Goal: Task Accomplishment & Management: Manage account settings

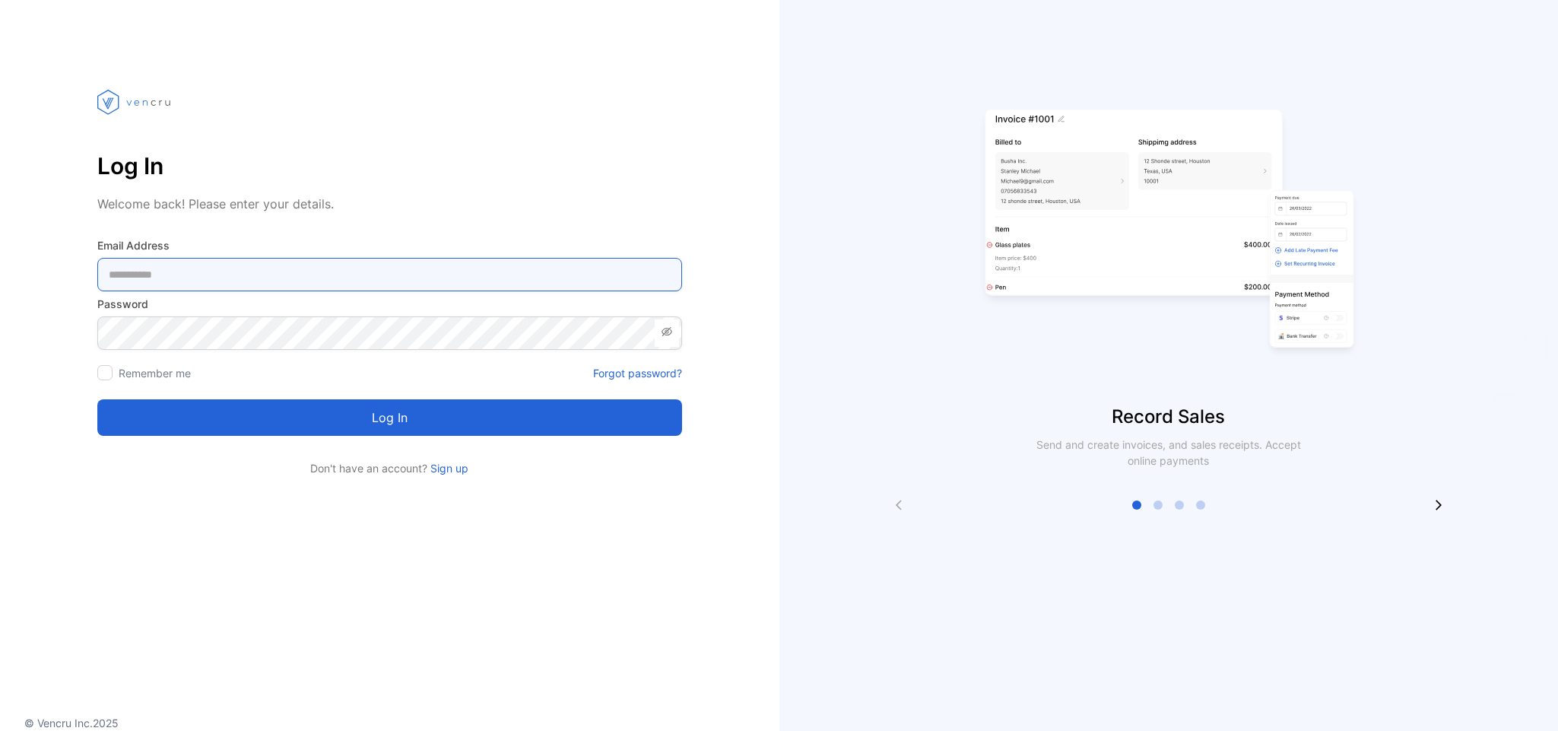
type Address-inputemail "**********"
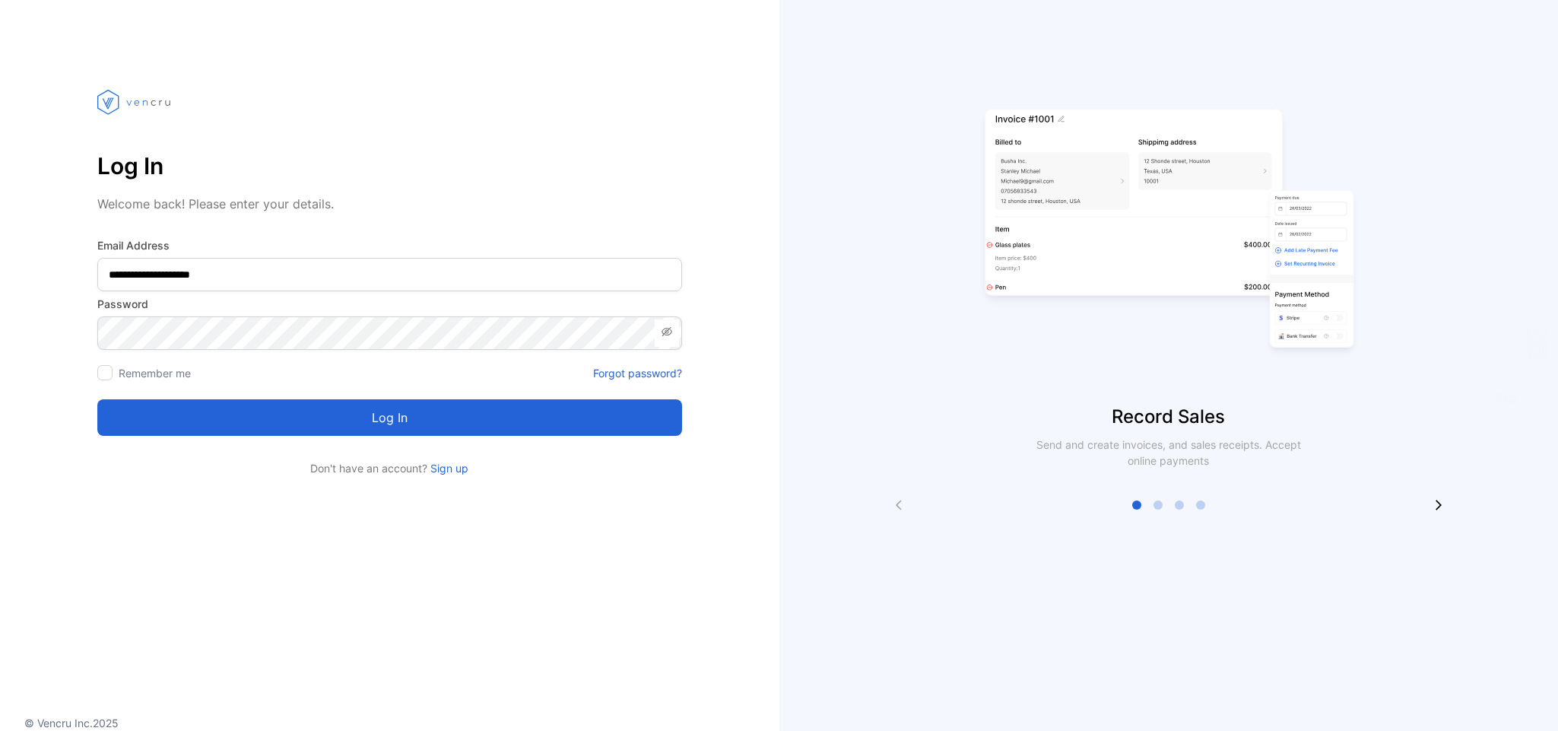
click at [386, 427] on button "Log in" at bounding box center [389, 417] width 585 height 37
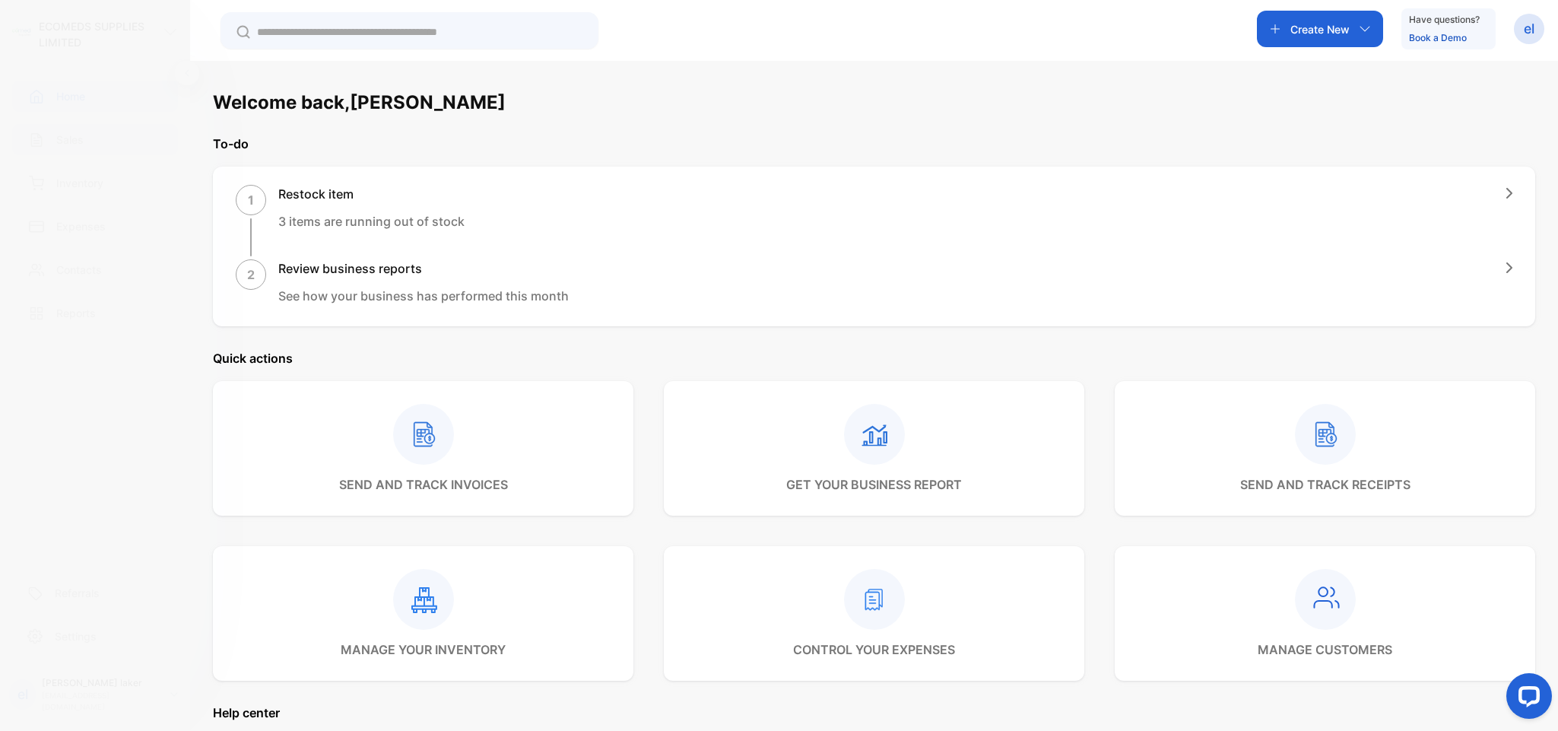
click at [91, 135] on div "Sales" at bounding box center [95, 139] width 166 height 31
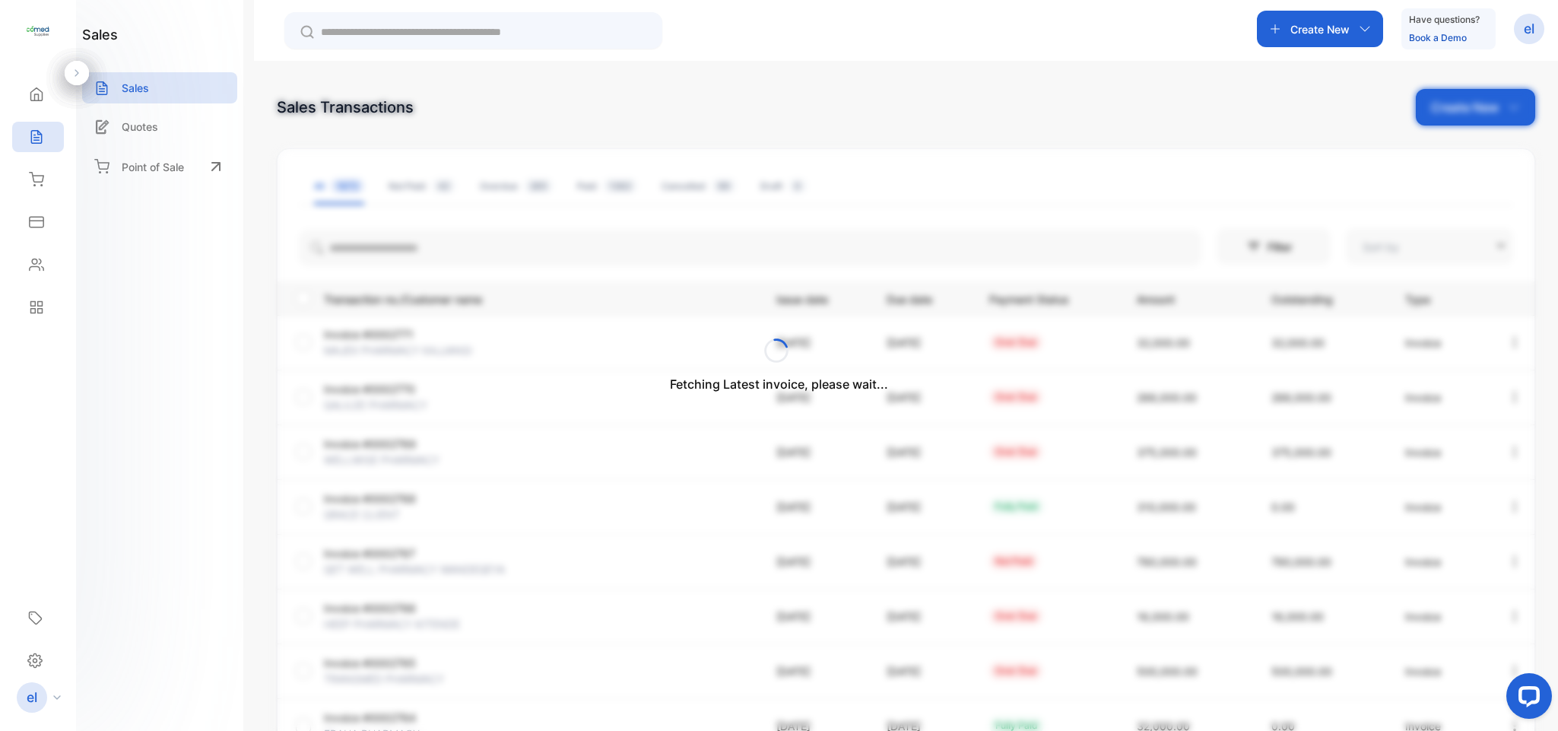
type input "**********"
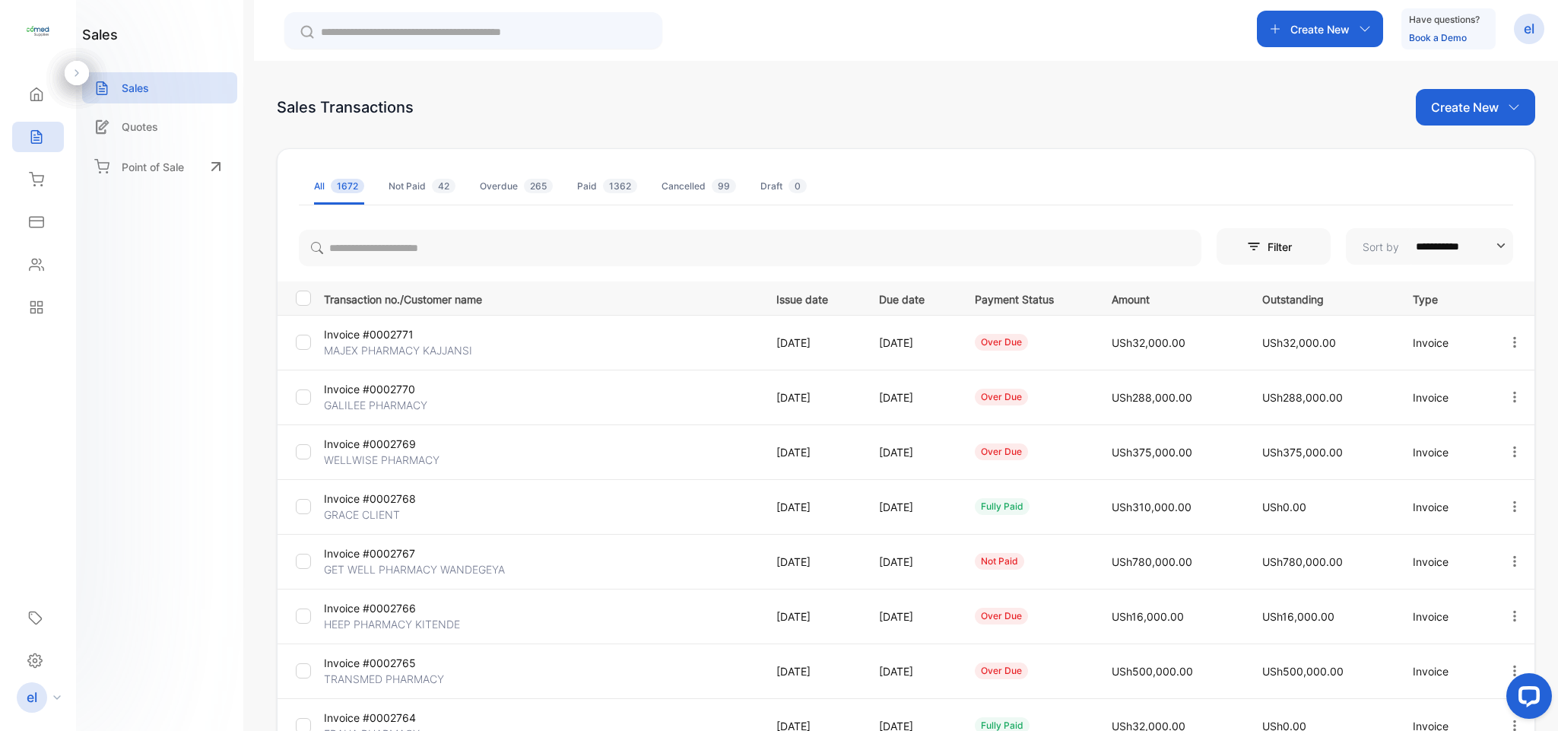
click at [1321, 23] on p "Create New" at bounding box center [1320, 29] width 59 height 16
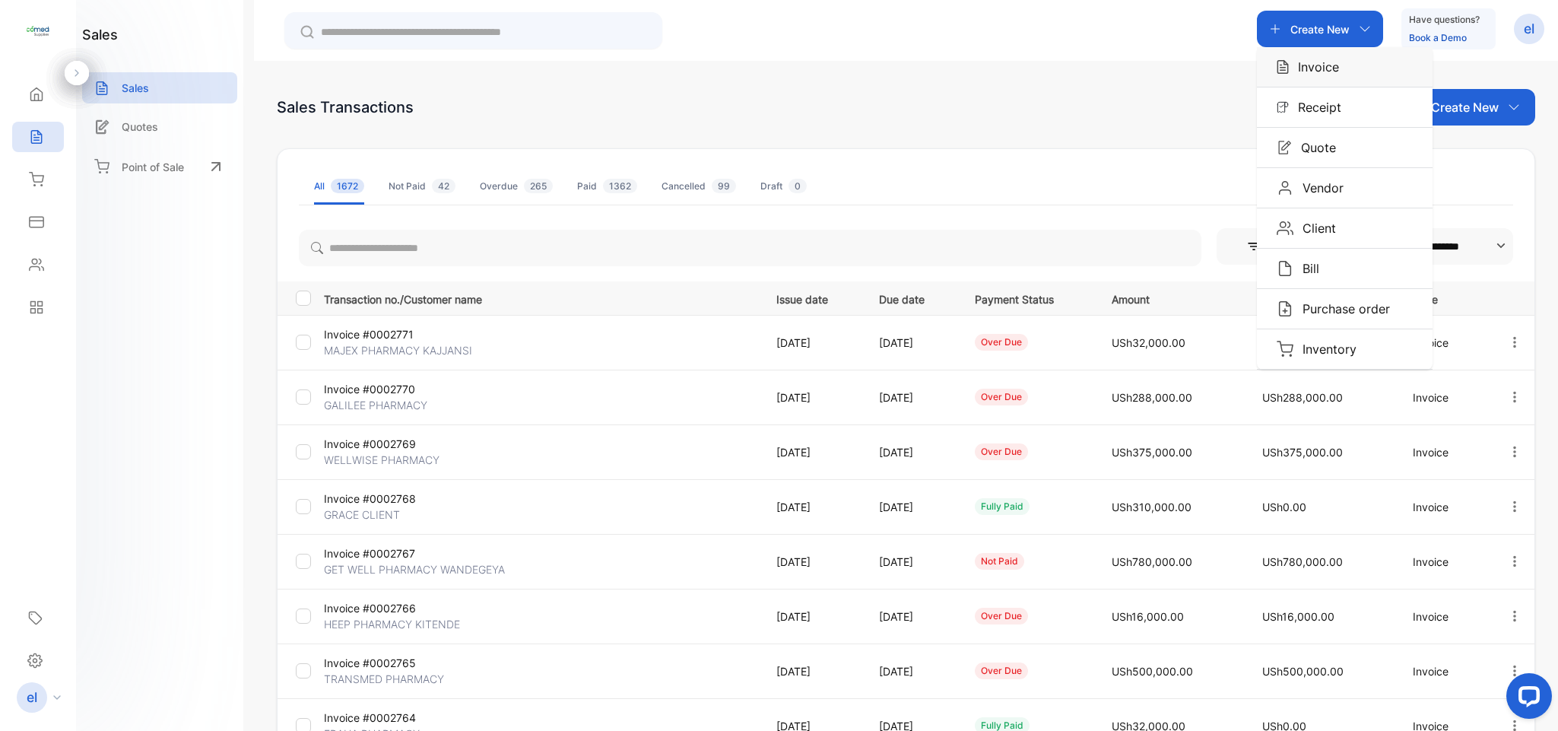
click at [1310, 62] on p "Invoice" at bounding box center [1314, 67] width 50 height 18
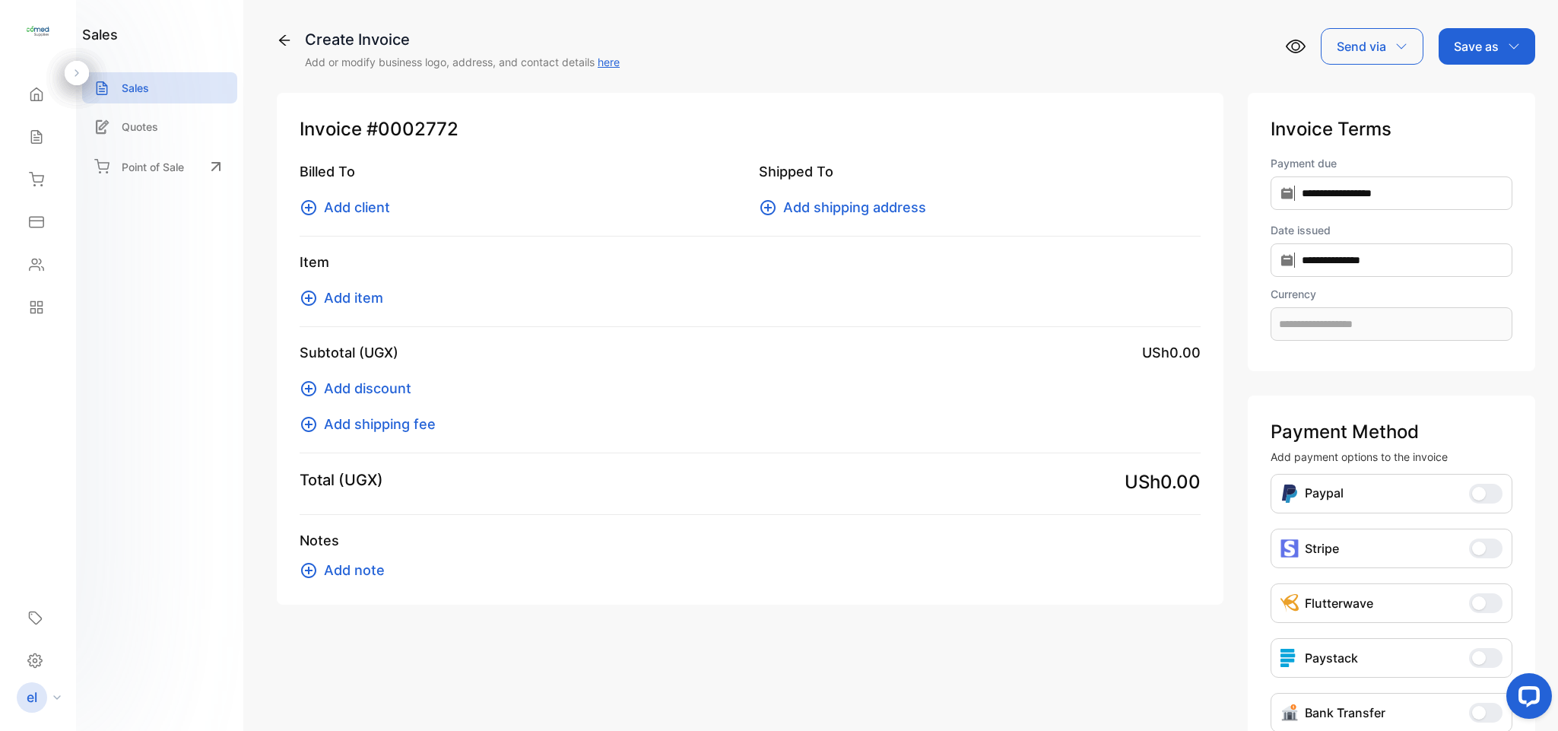
type input "**********"
click at [51, 142] on div "Sales" at bounding box center [38, 137] width 52 height 30
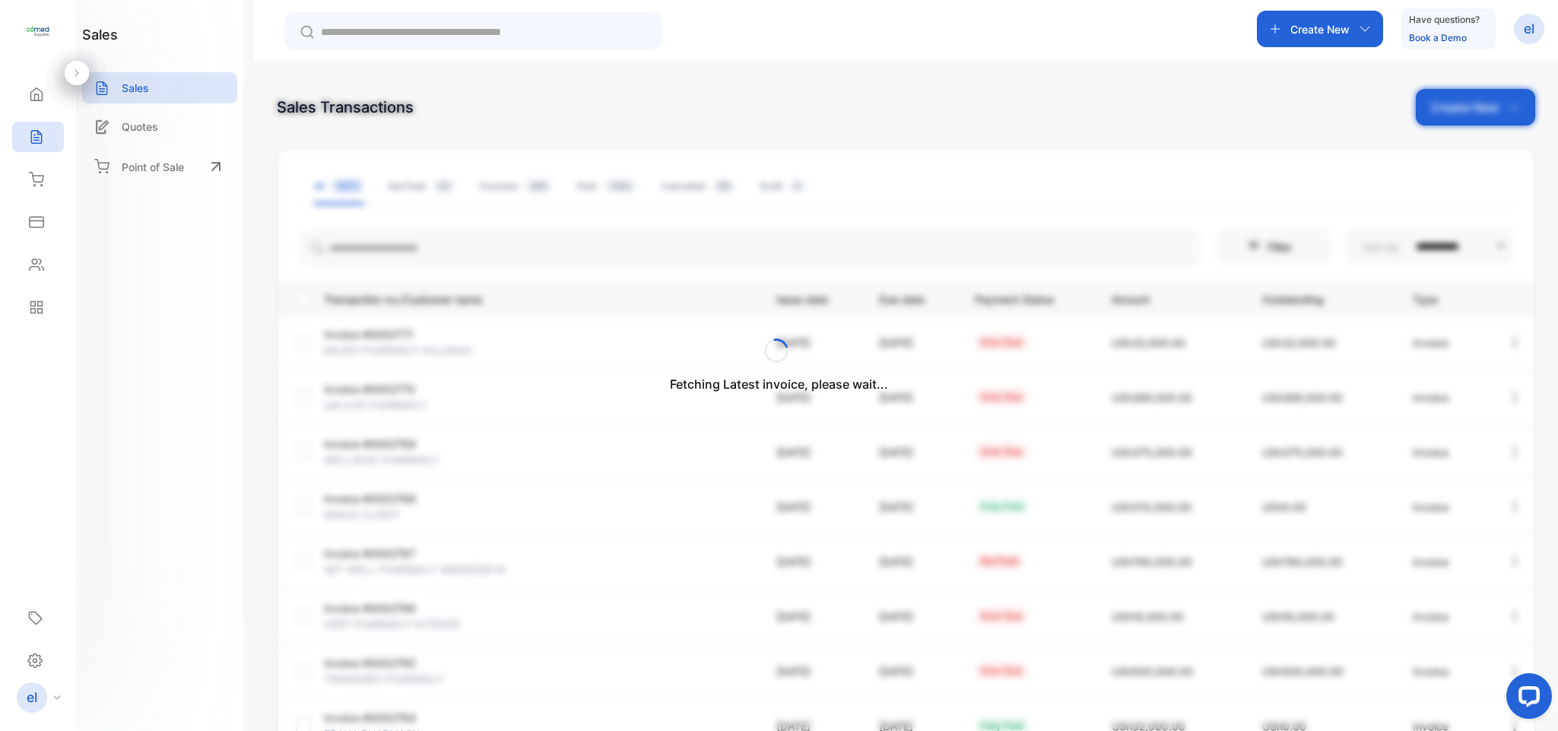
click at [1312, 19] on div "Fetching Latest invoice, please wait..." at bounding box center [779, 365] width 1558 height 731
click at [1311, 27] on p "Create New" at bounding box center [1320, 29] width 59 height 16
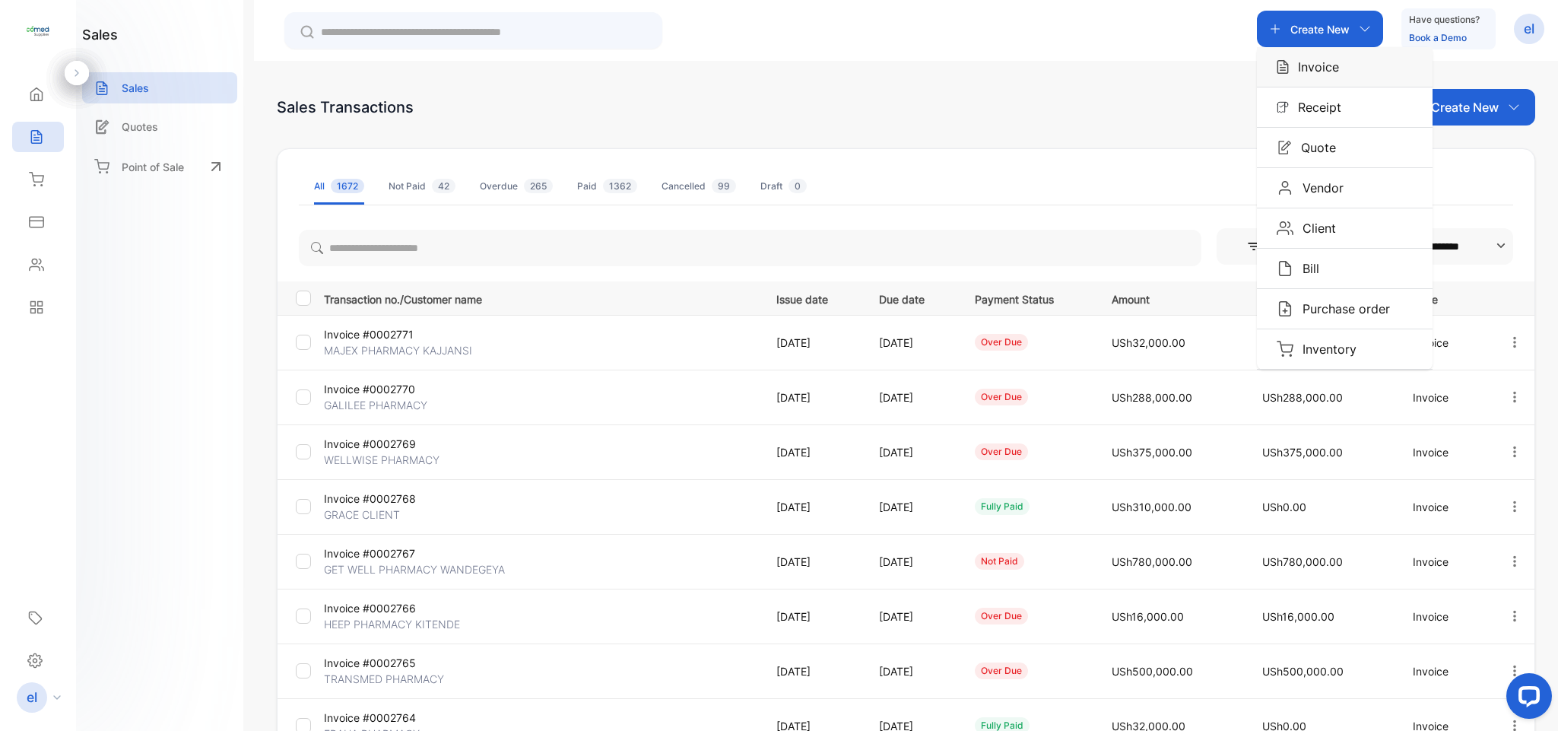
click at [1307, 58] on p "Invoice" at bounding box center [1314, 67] width 50 height 18
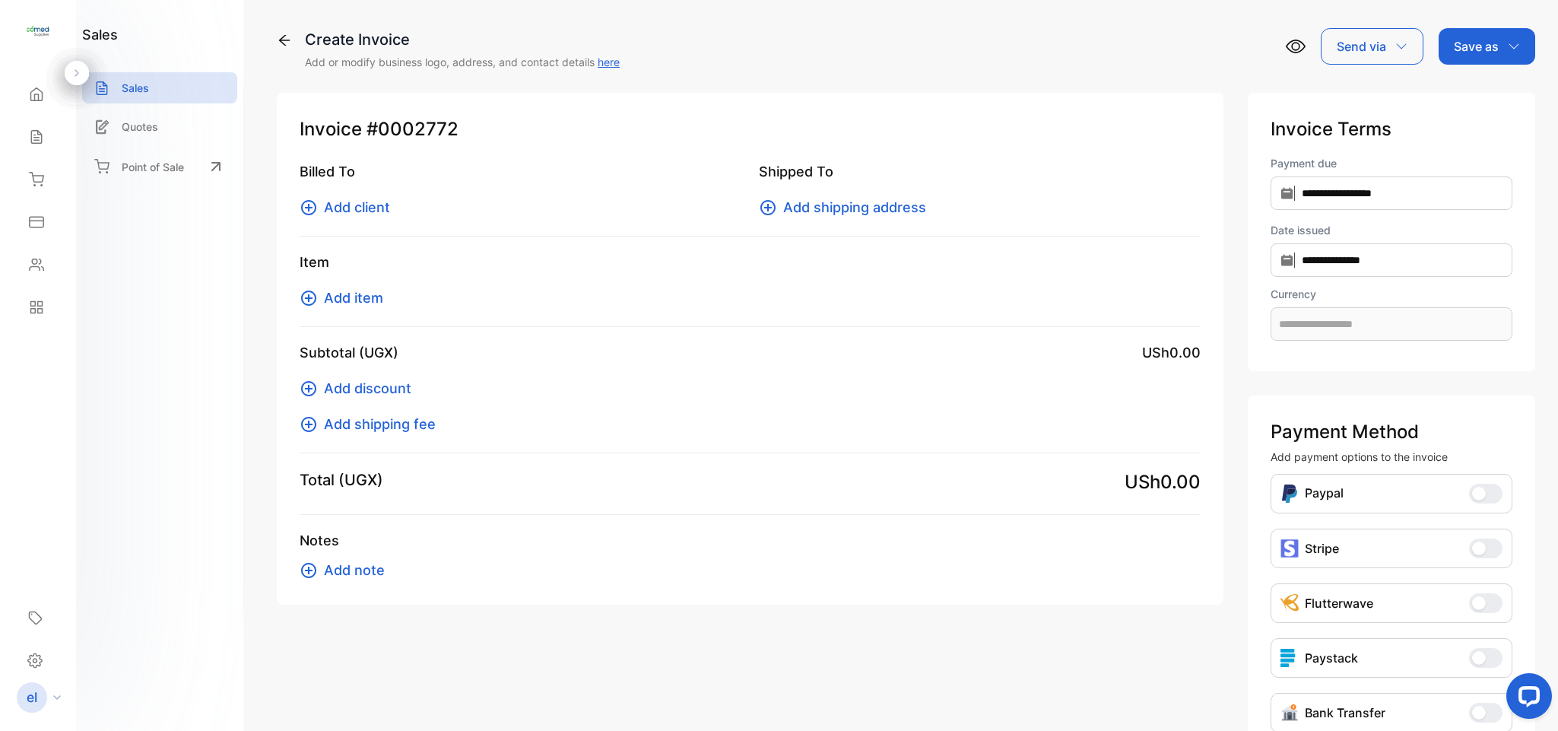
type input "**********"
click at [370, 203] on span "Add client" at bounding box center [357, 207] width 66 height 21
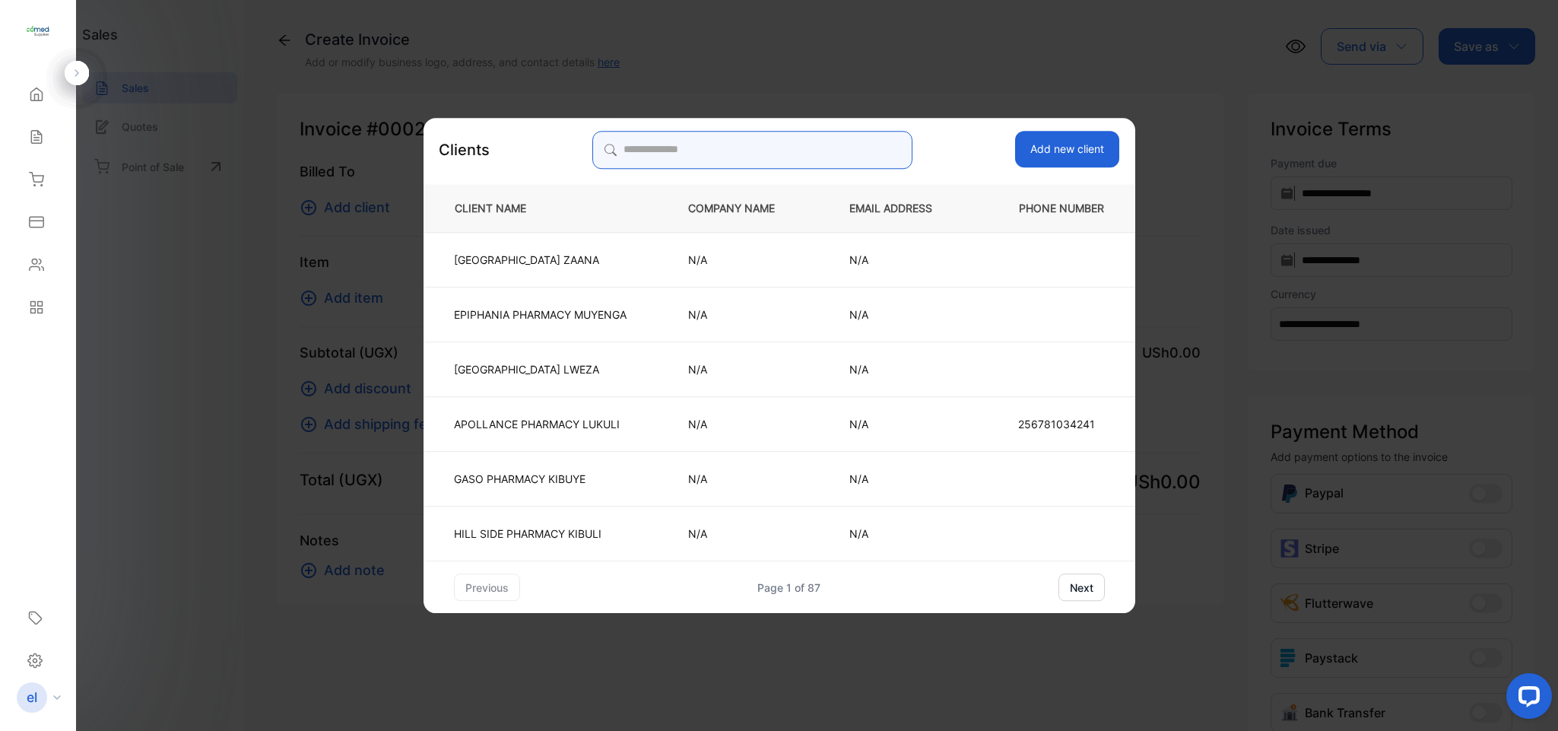
click at [624, 142] on input "search" at bounding box center [753, 150] width 320 height 38
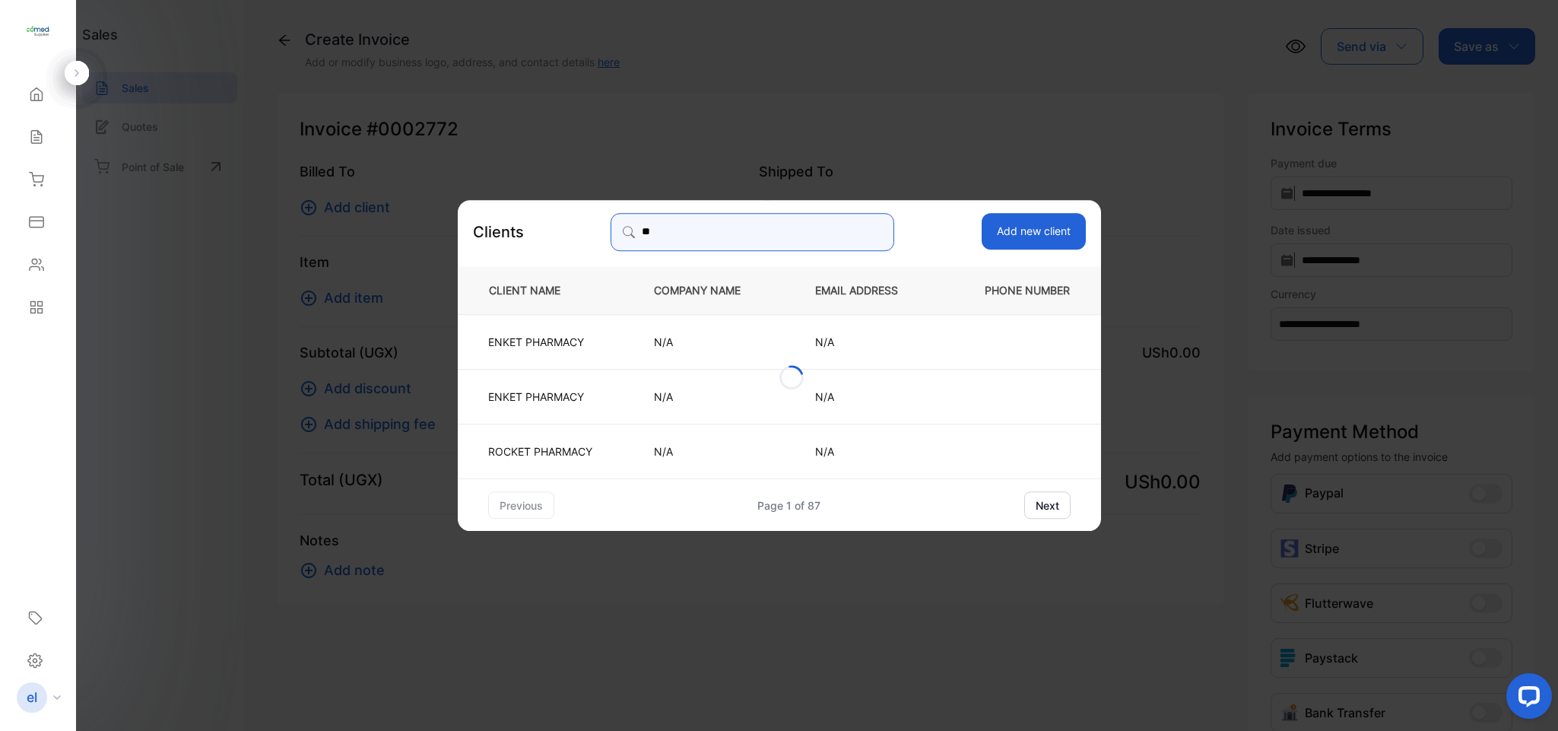
type input "*"
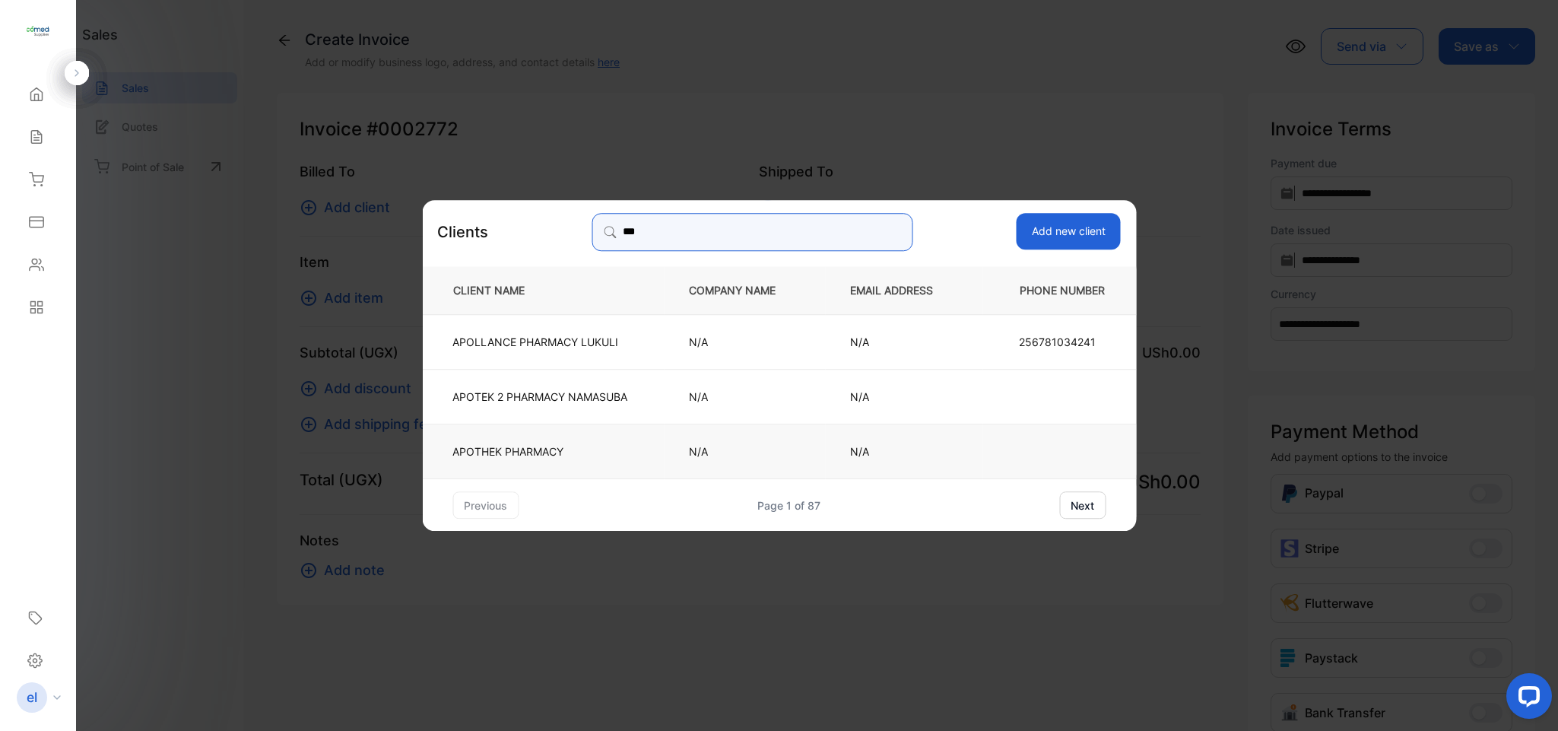
type input "***"
click at [587, 441] on td "APOTHEK PHARMACY" at bounding box center [543, 451] width 242 height 55
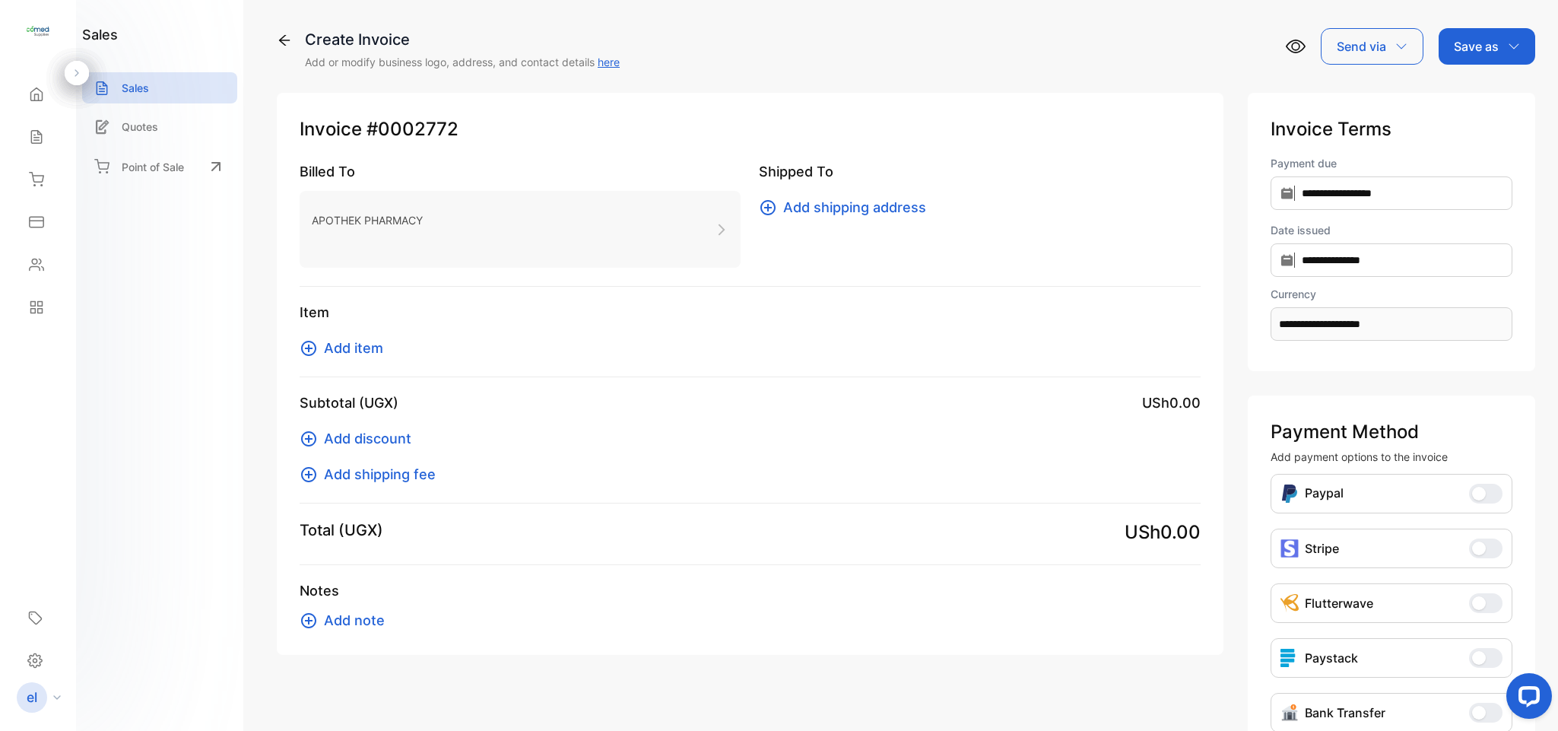
click at [342, 350] on span "Add item" at bounding box center [353, 348] width 59 height 21
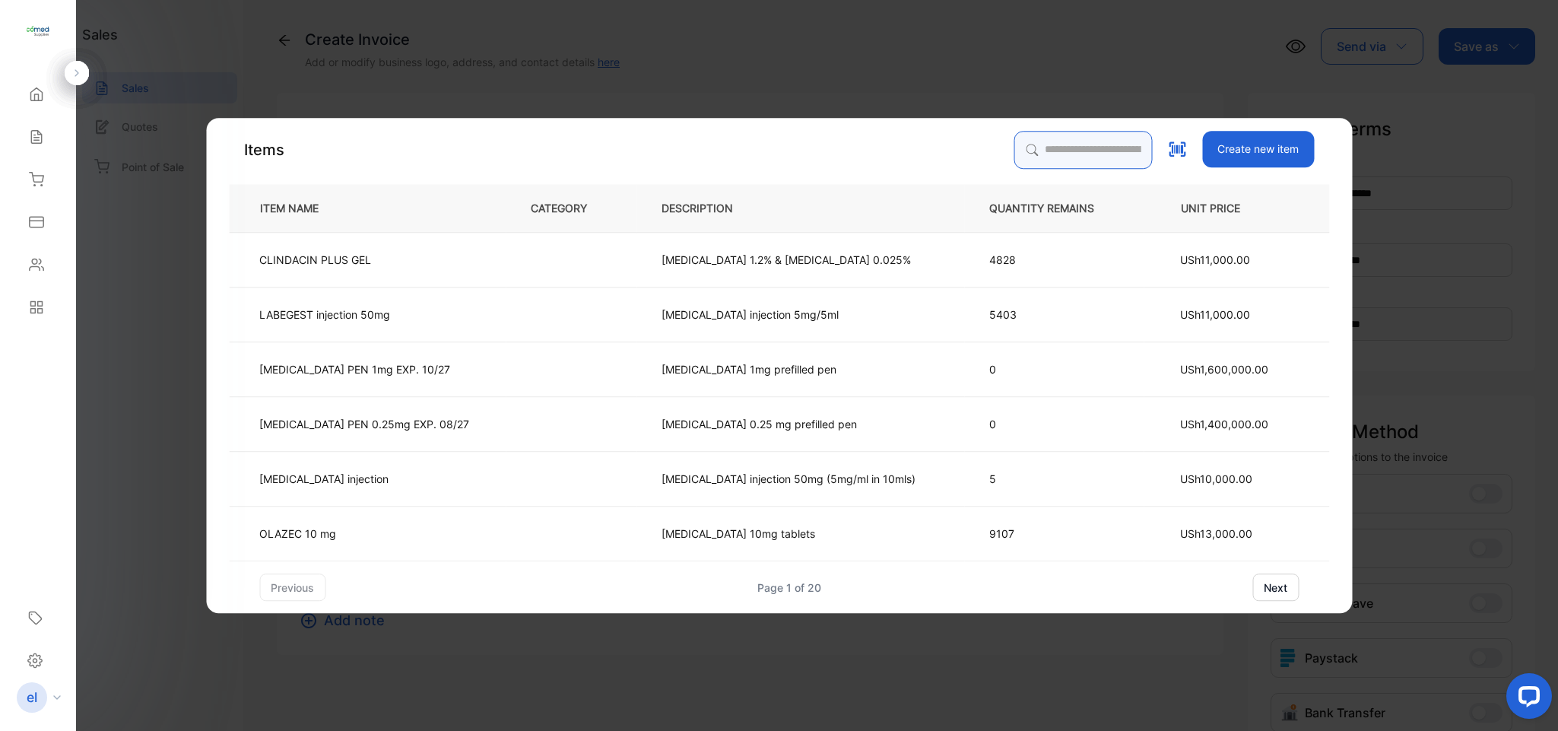
click at [1022, 160] on input "search" at bounding box center [1083, 150] width 138 height 38
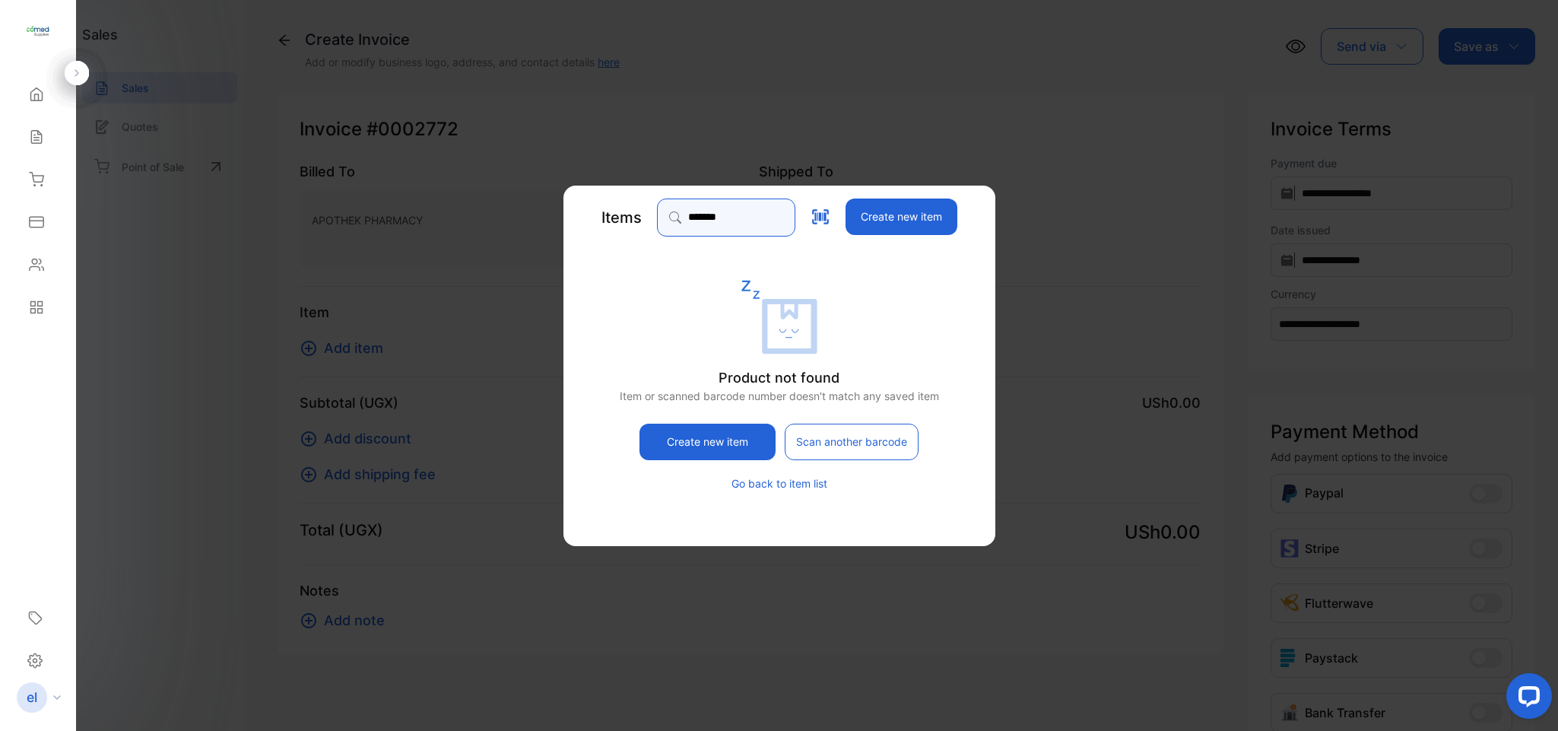
type input "*******"
click at [940, 203] on button "Create new item" at bounding box center [901, 217] width 112 height 37
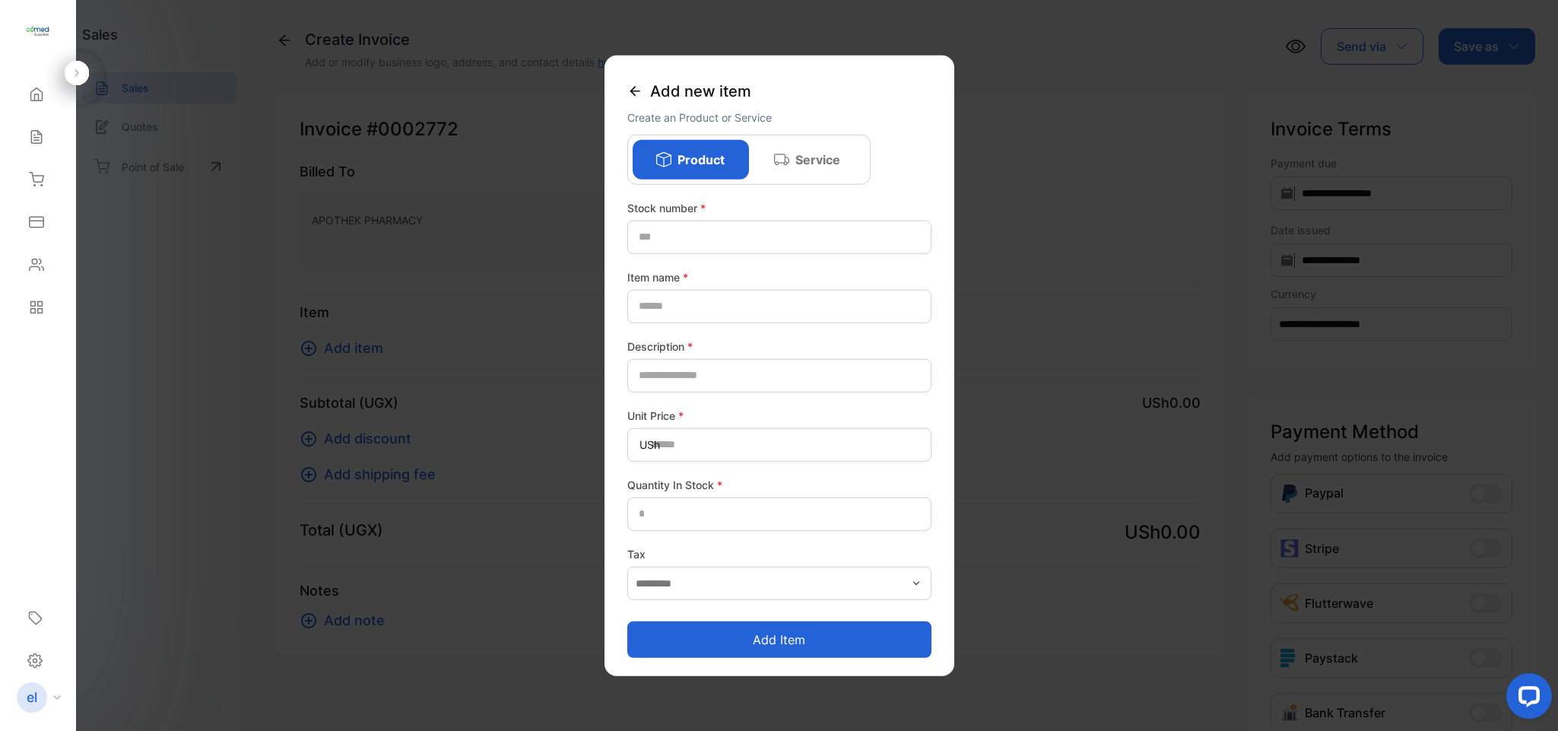
click at [639, 94] on icon at bounding box center [635, 90] width 15 height 15
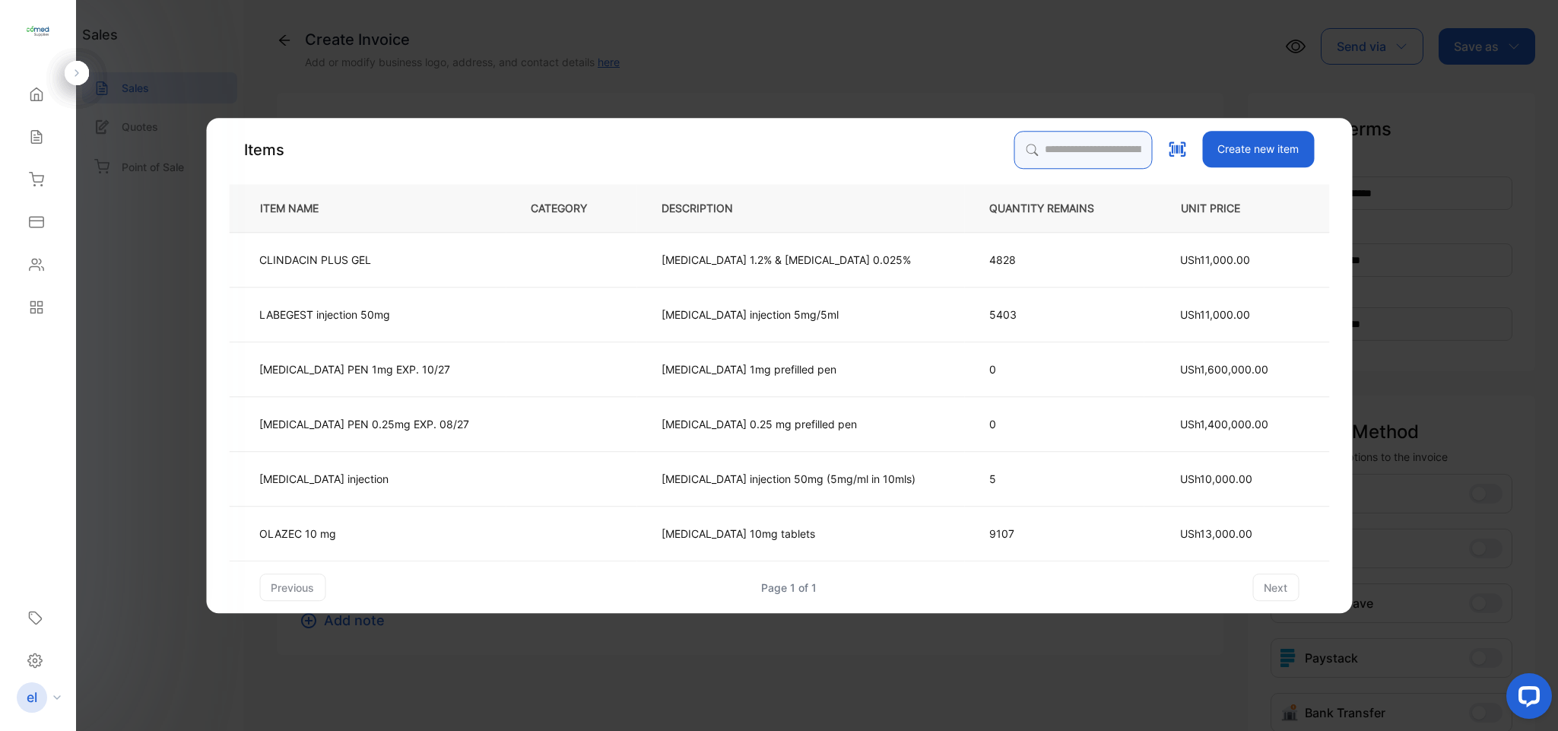
click at [1021, 132] on input "search" at bounding box center [1083, 150] width 138 height 38
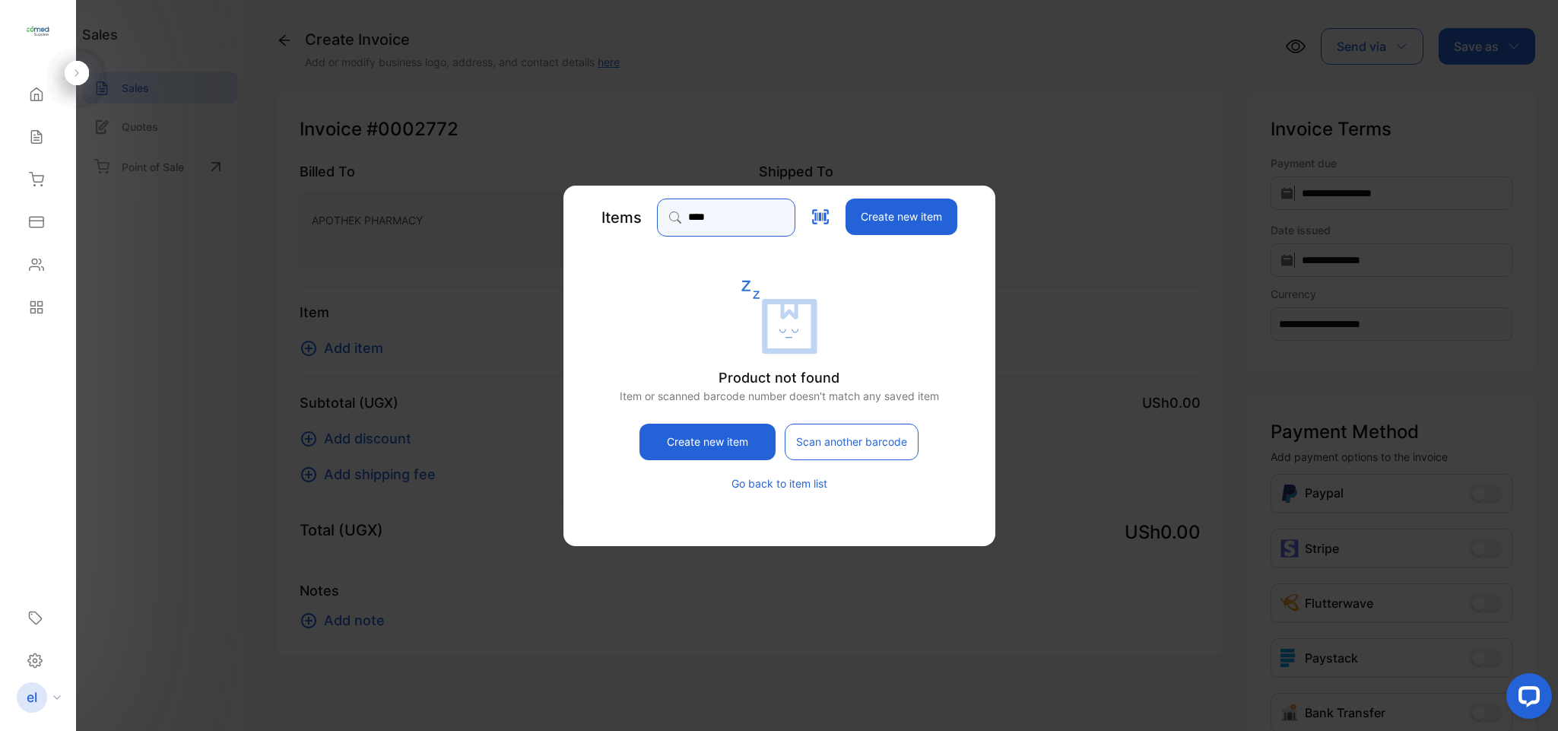
type input "****"
click at [942, 214] on button "Create new item" at bounding box center [901, 217] width 112 height 37
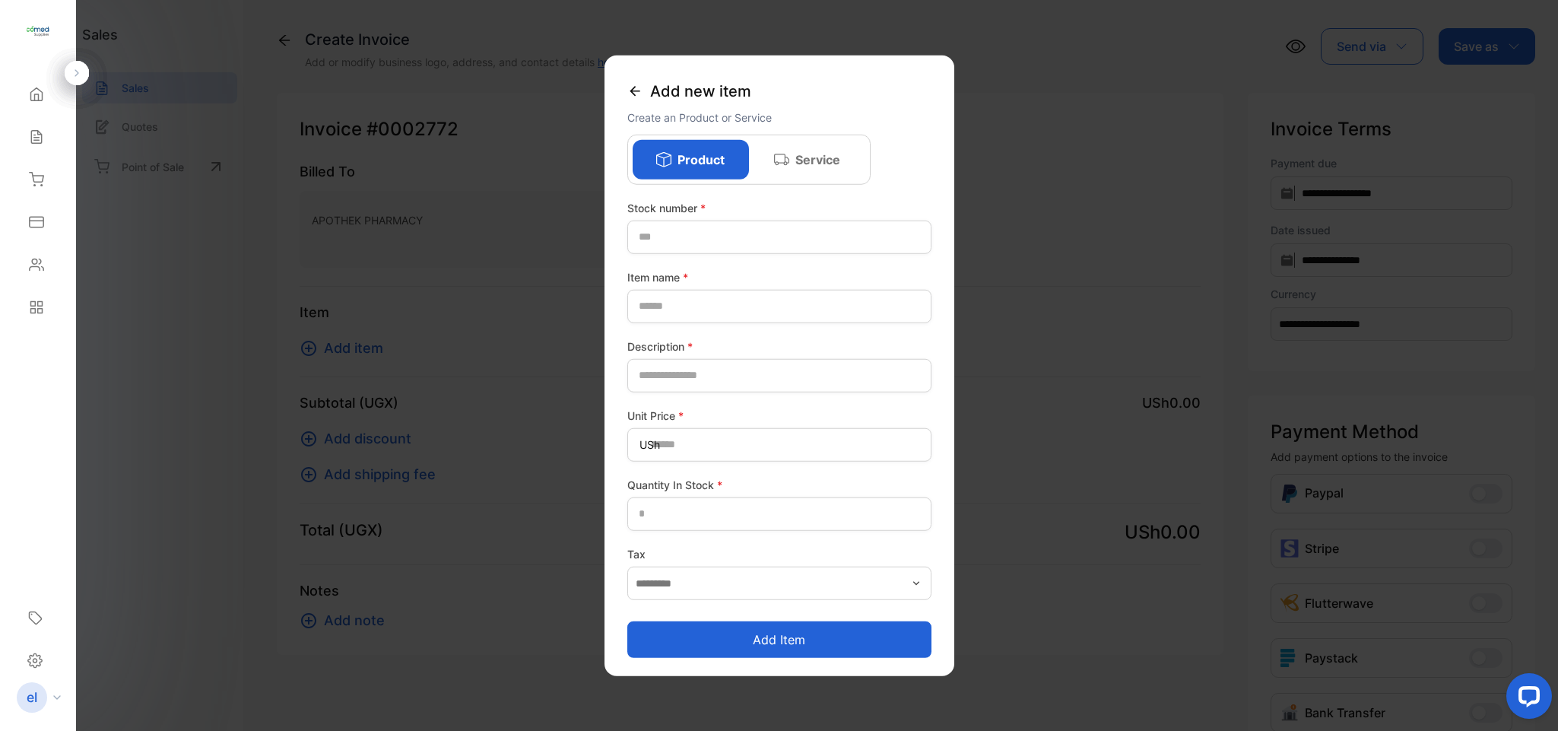
click at [630, 87] on icon at bounding box center [635, 90] width 15 height 15
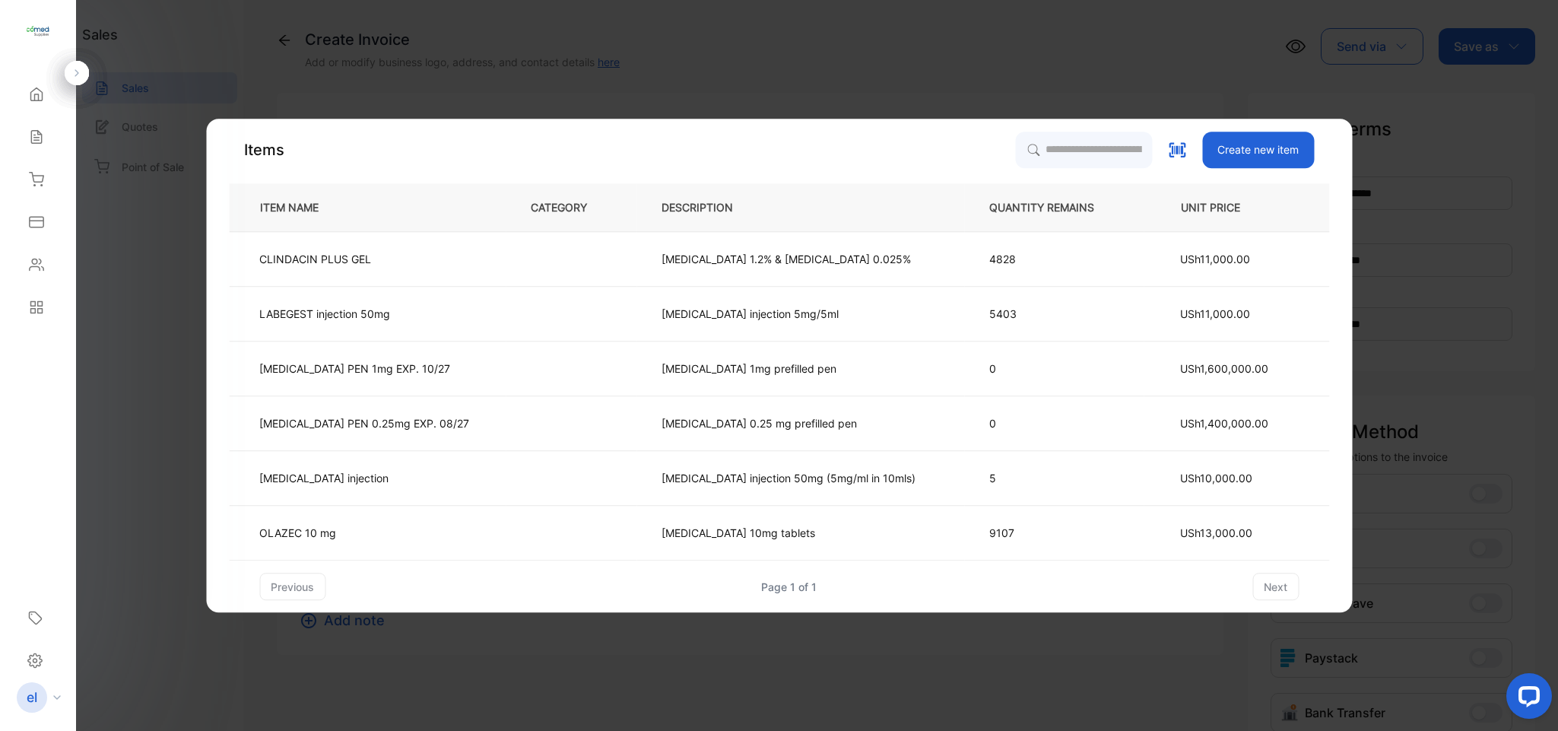
click at [1208, 142] on button "Create new item" at bounding box center [1259, 150] width 112 height 37
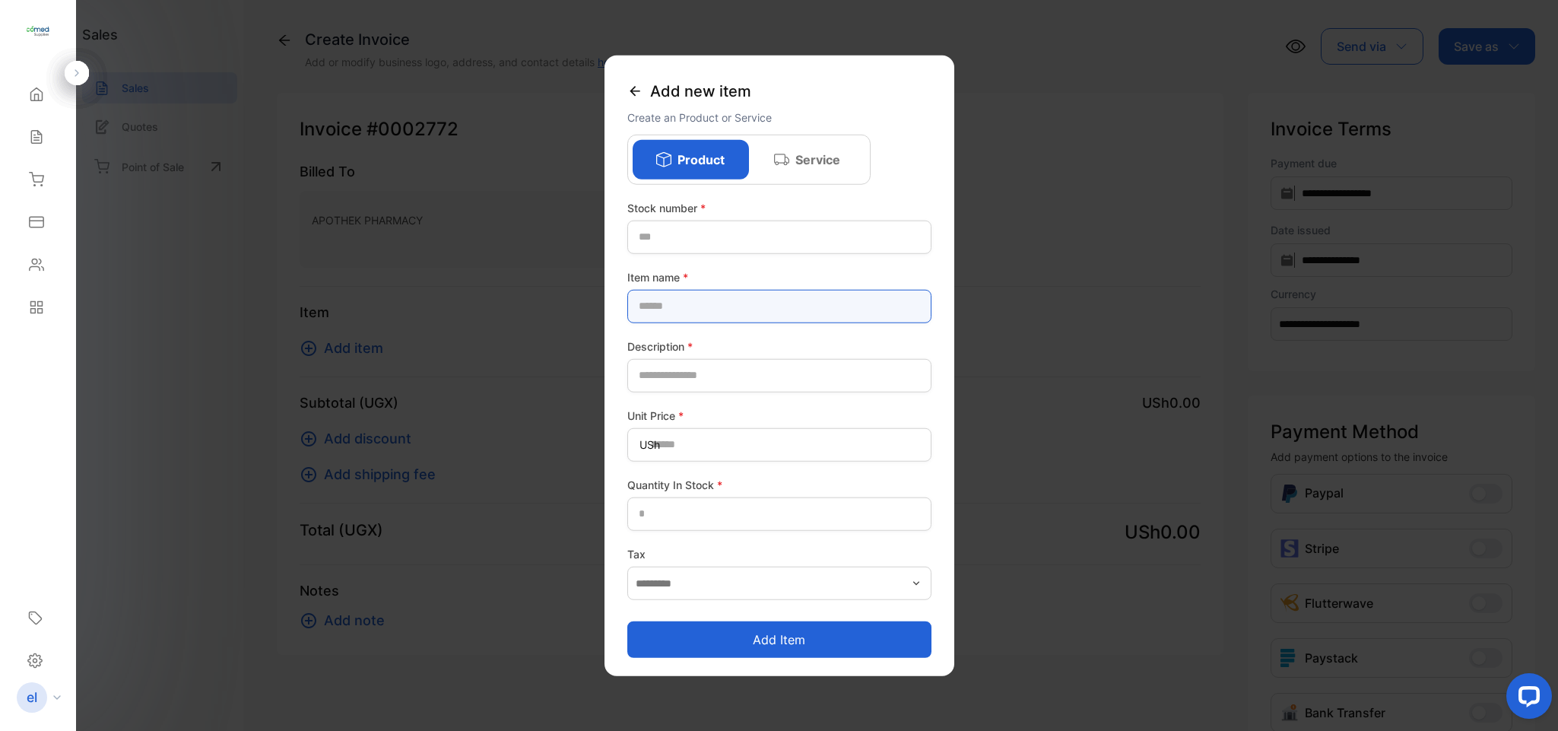
click at [672, 315] on name-inputproductname "text" at bounding box center [780, 305] width 304 height 33
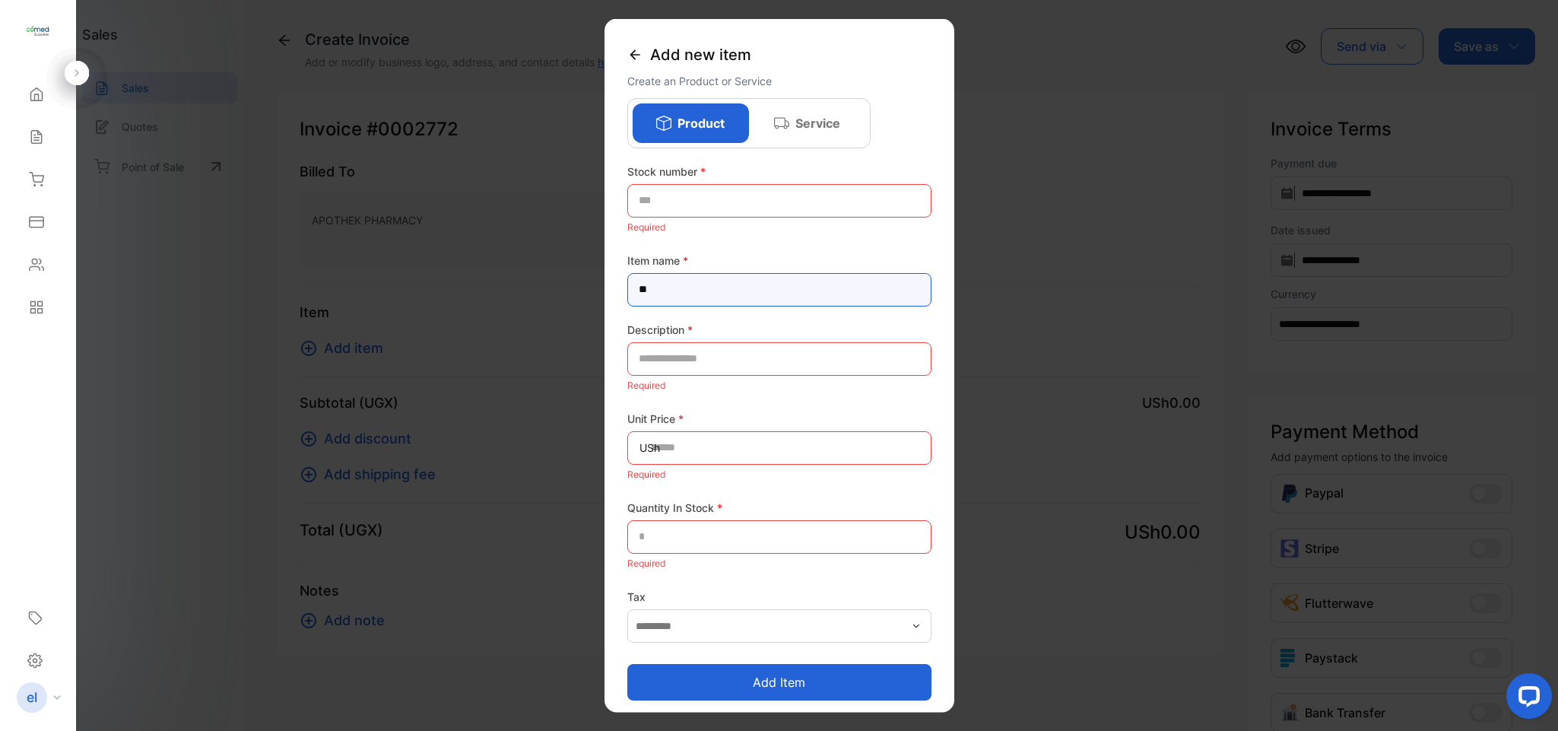
type name-inputproductname "***"
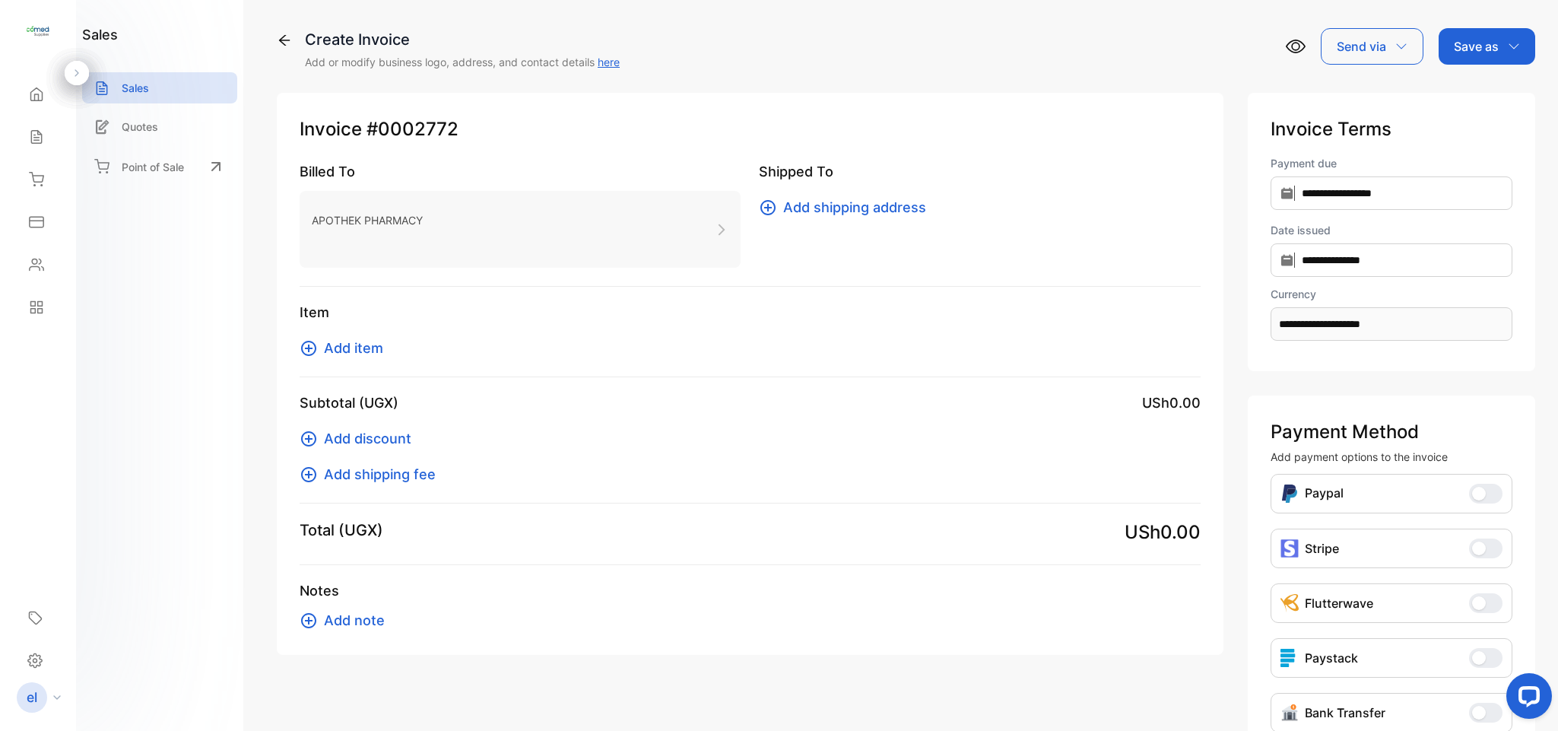
click at [338, 345] on span "Add item" at bounding box center [353, 348] width 59 height 21
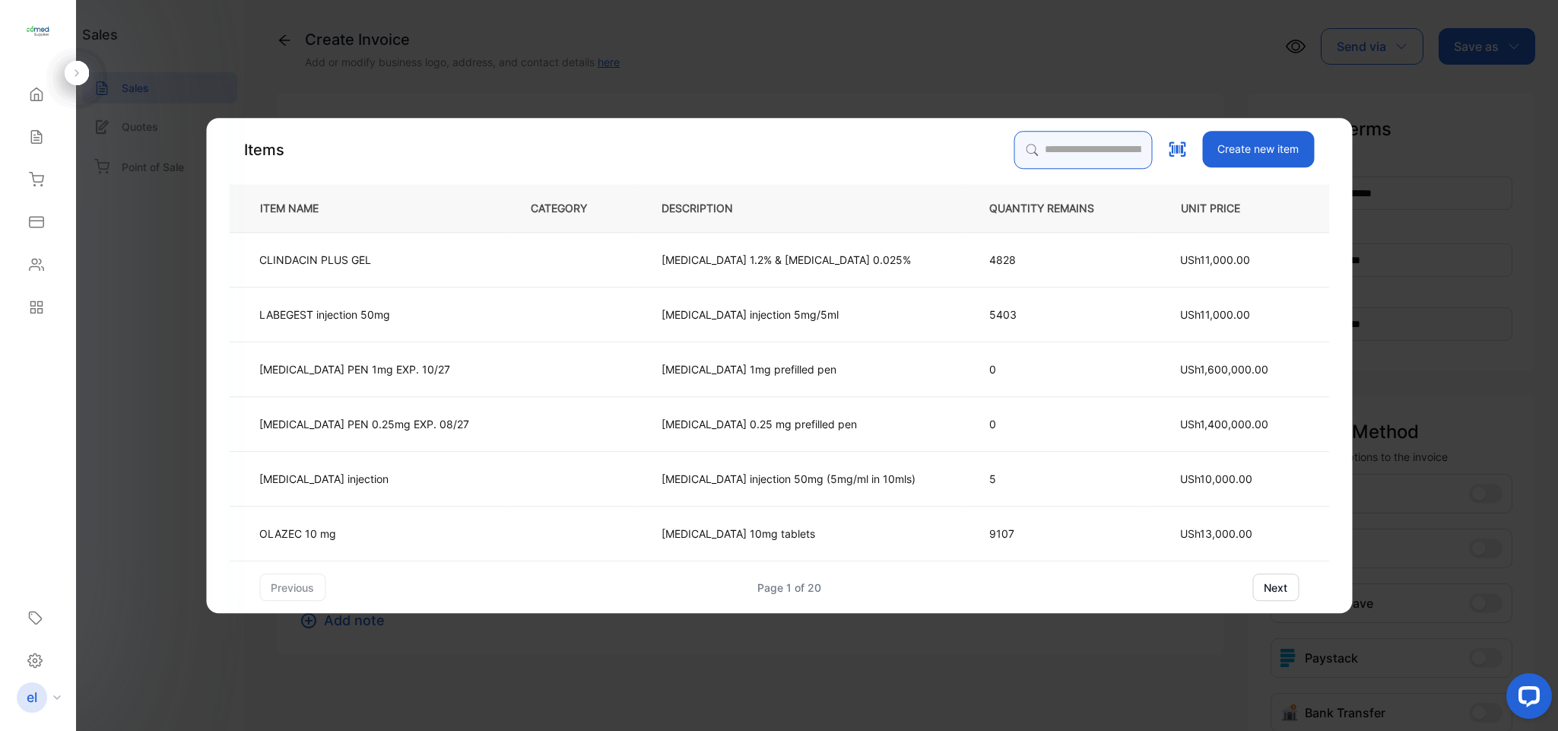
click at [1041, 135] on input "search" at bounding box center [1083, 150] width 138 height 38
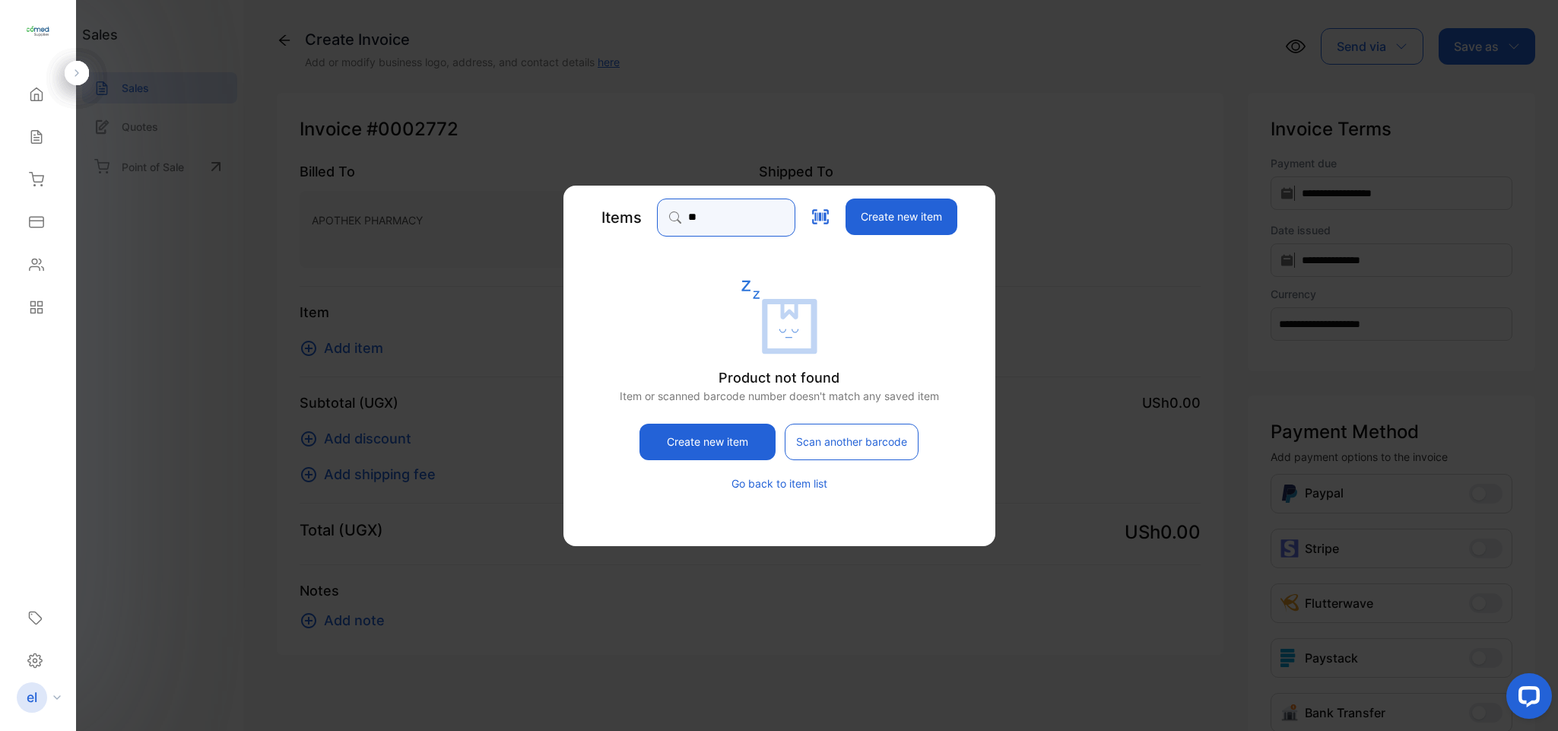
type input "*"
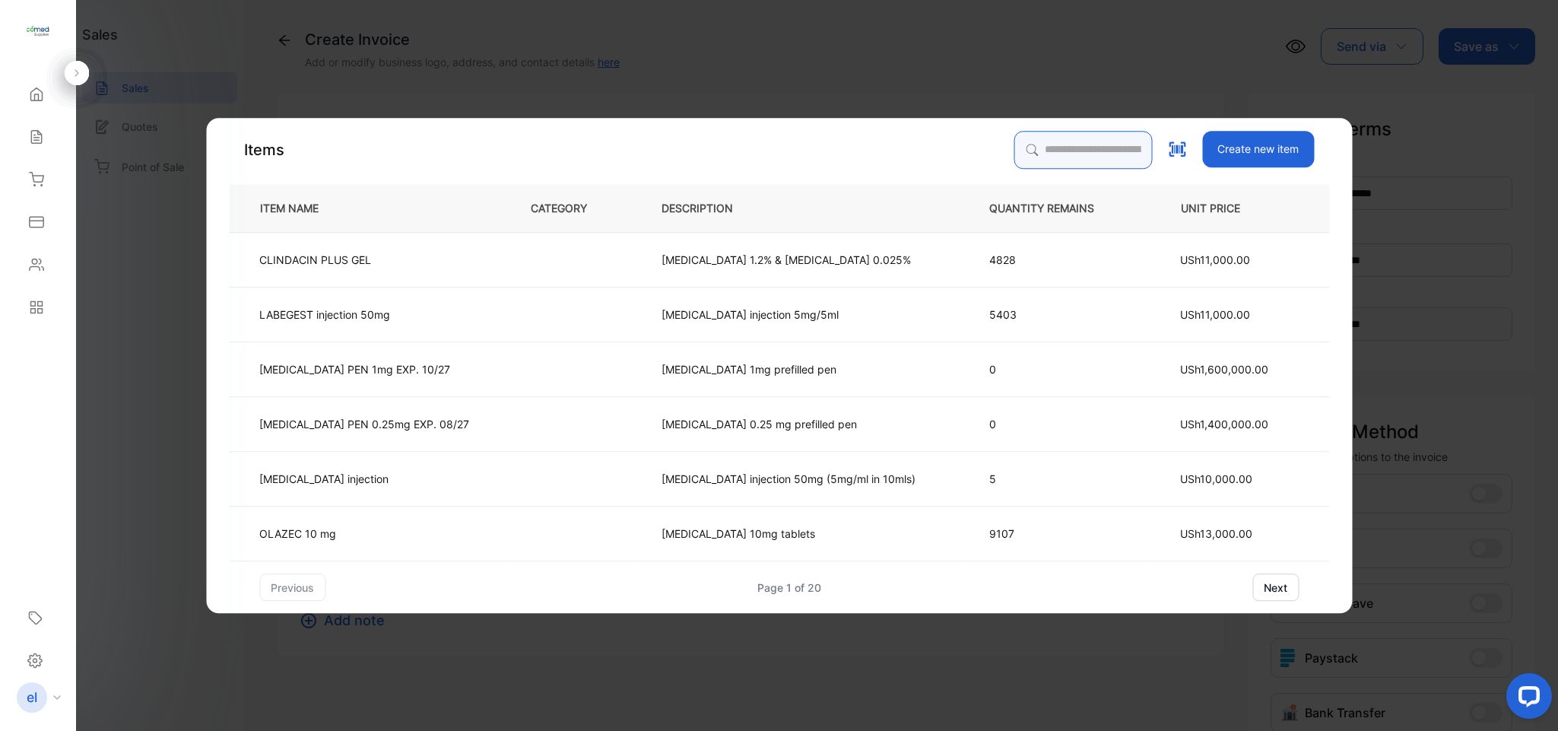
click at [1034, 147] on input "search" at bounding box center [1083, 150] width 138 height 38
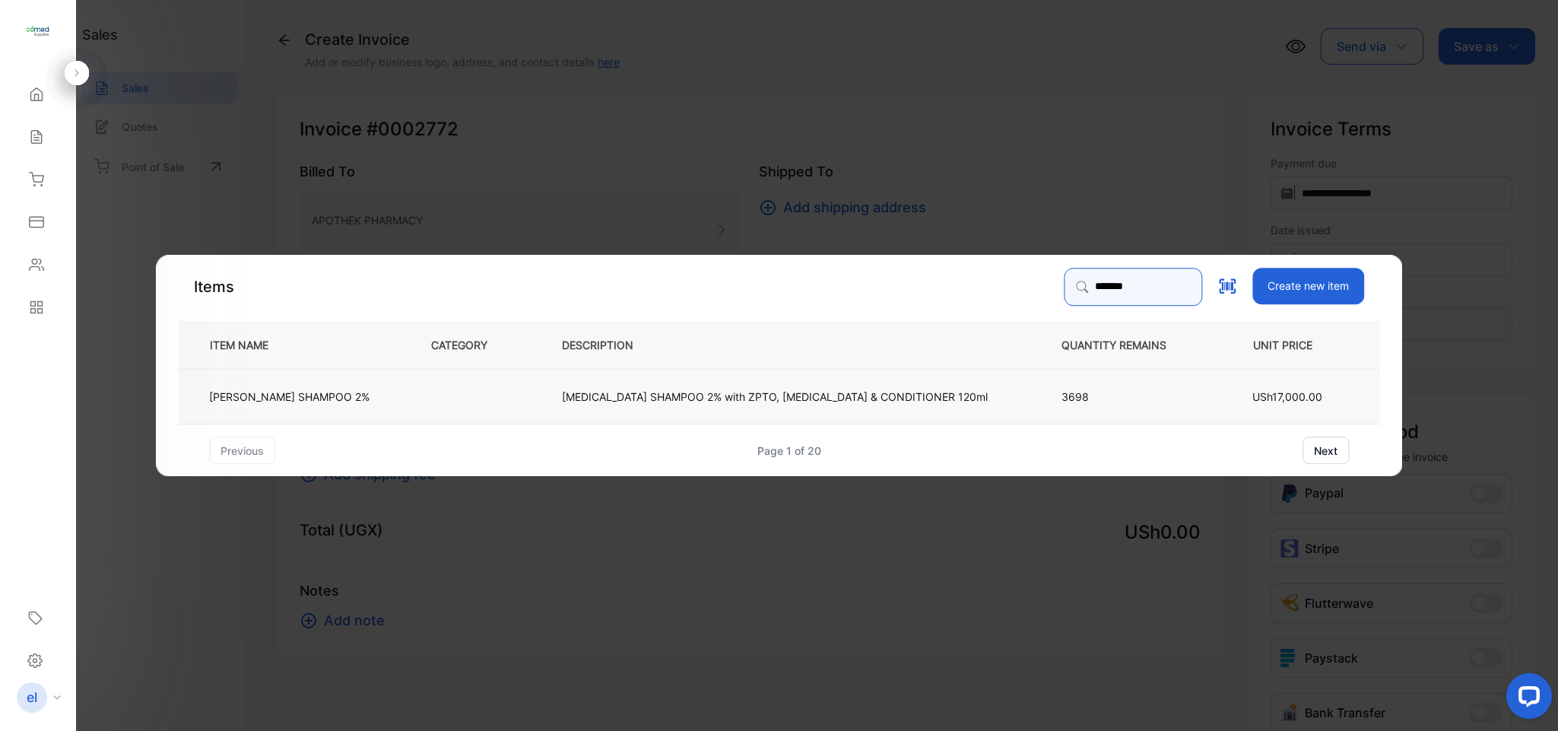
type input "*******"
click at [692, 406] on td "[MEDICAL_DATA] SHAMPOO 2% with ZPTO, [MEDICAL_DATA] & CONDITIONER 120ml" at bounding box center [787, 396] width 500 height 55
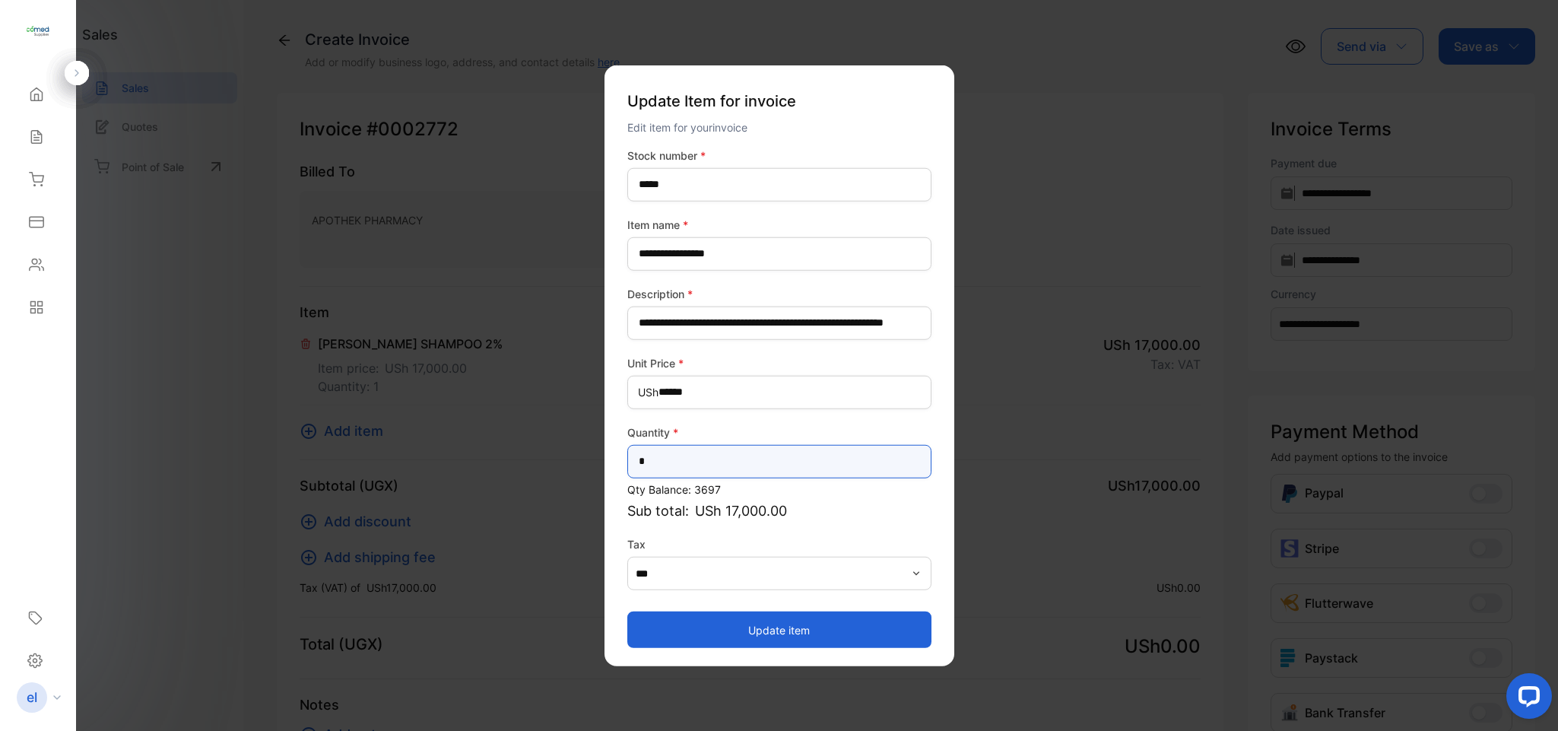
click at [669, 462] on input "*" at bounding box center [780, 460] width 304 height 33
type input "*"
click at [721, 630] on button "Update item" at bounding box center [780, 630] width 304 height 37
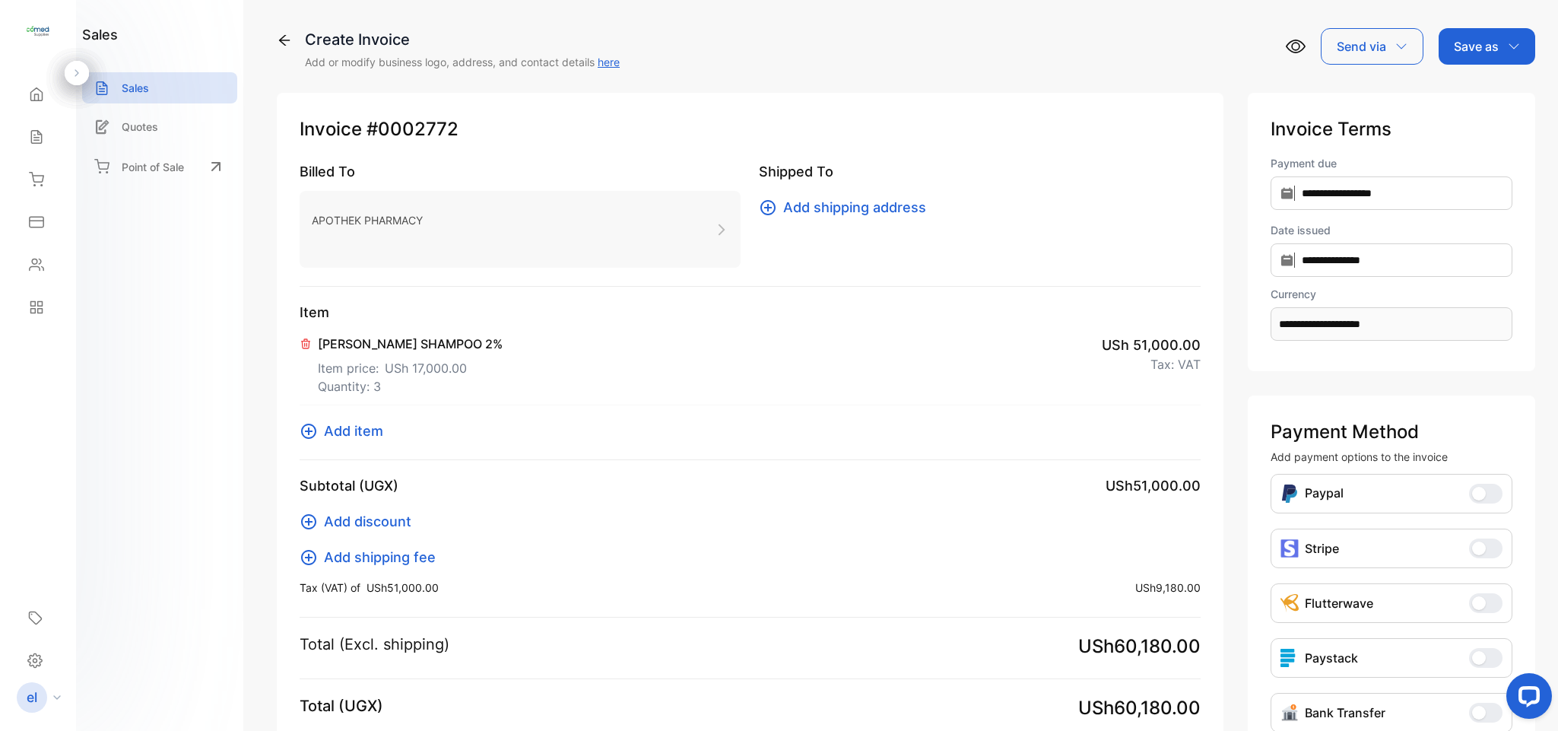
click at [340, 429] on span "Add item" at bounding box center [353, 431] width 59 height 21
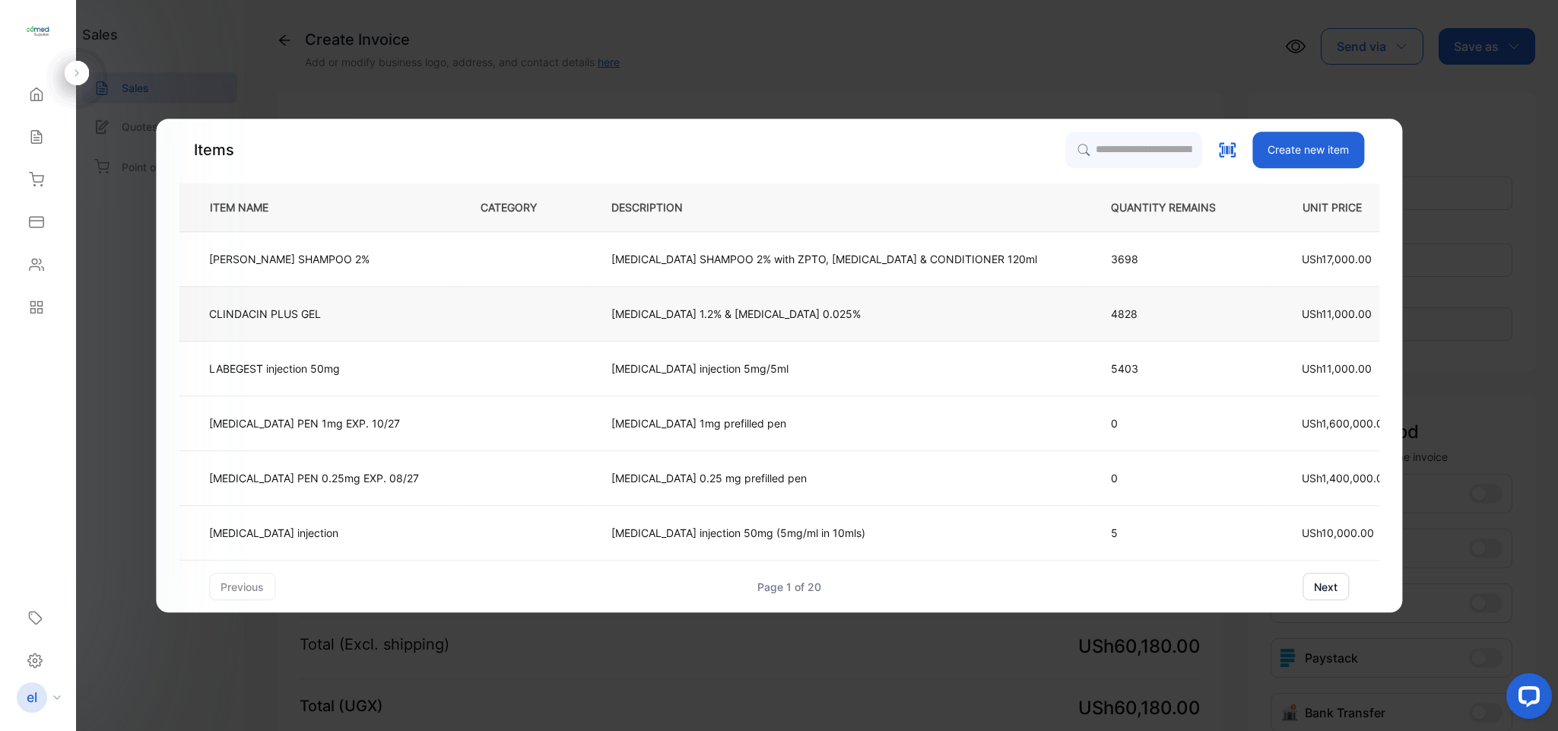
click at [329, 318] on td "CLINDACIN PLUS GEL" at bounding box center [317, 314] width 277 height 55
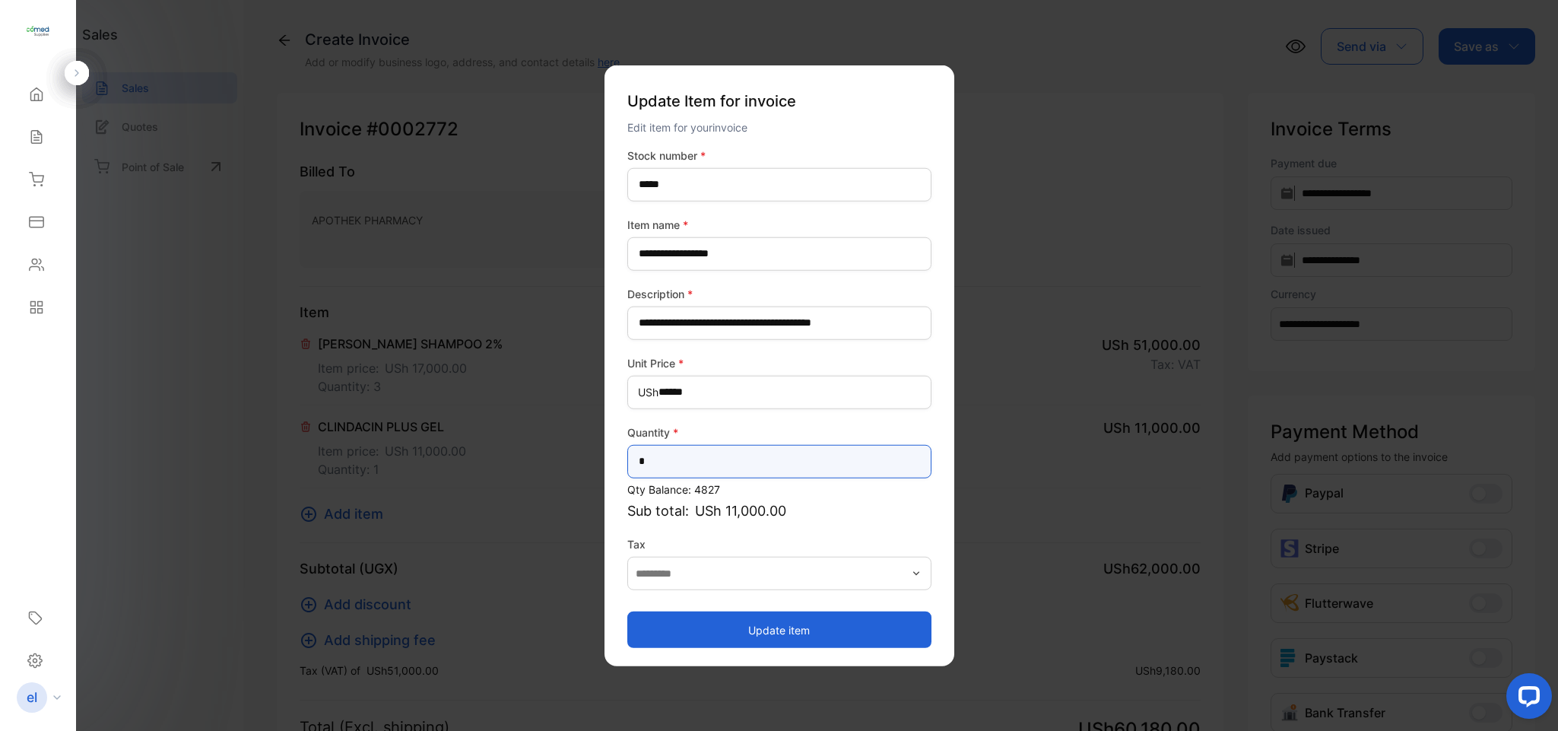
click at [690, 469] on input "*" at bounding box center [780, 460] width 304 height 33
type input "*"
click at [799, 628] on button "Update item" at bounding box center [780, 630] width 304 height 37
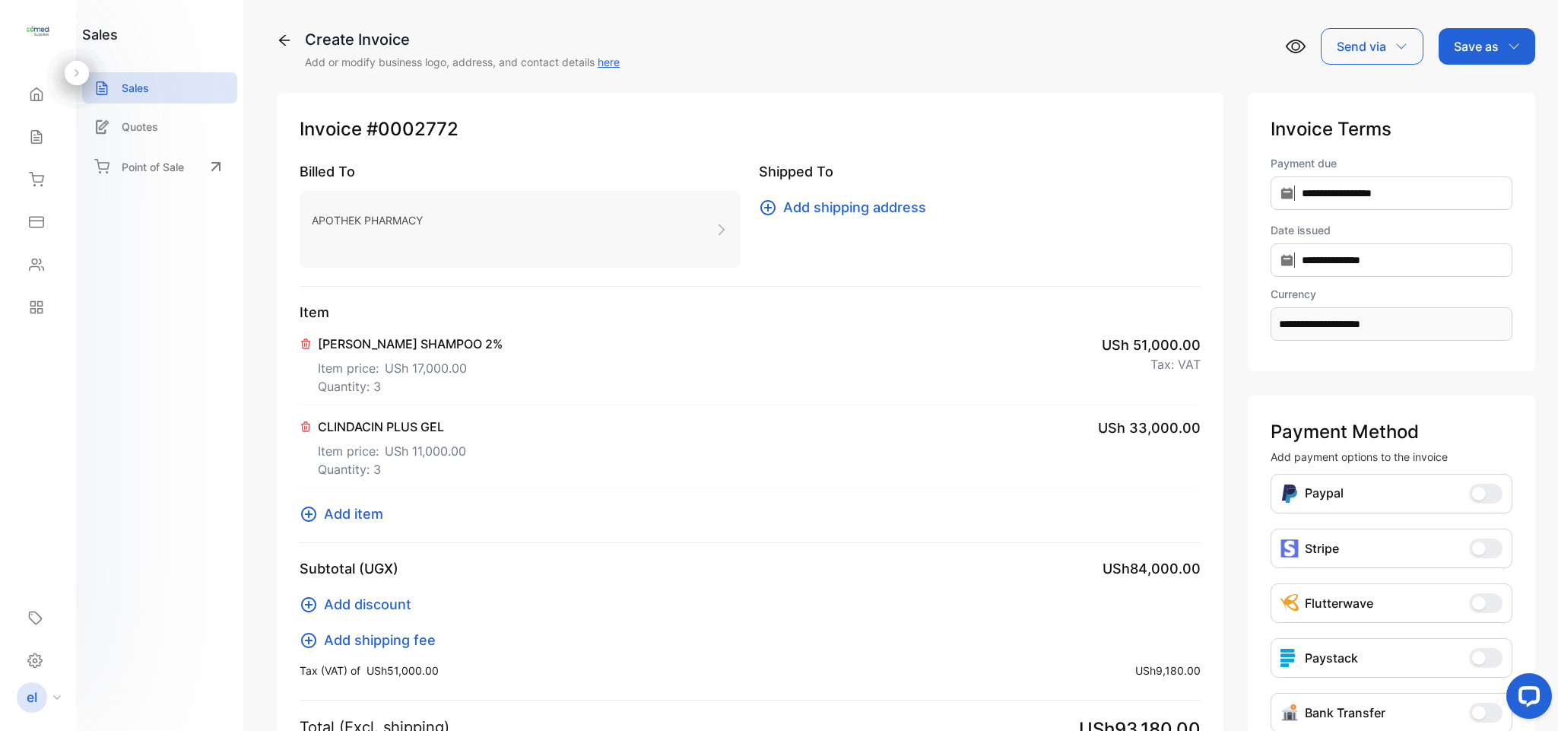
click at [364, 512] on span "Add item" at bounding box center [353, 514] width 59 height 21
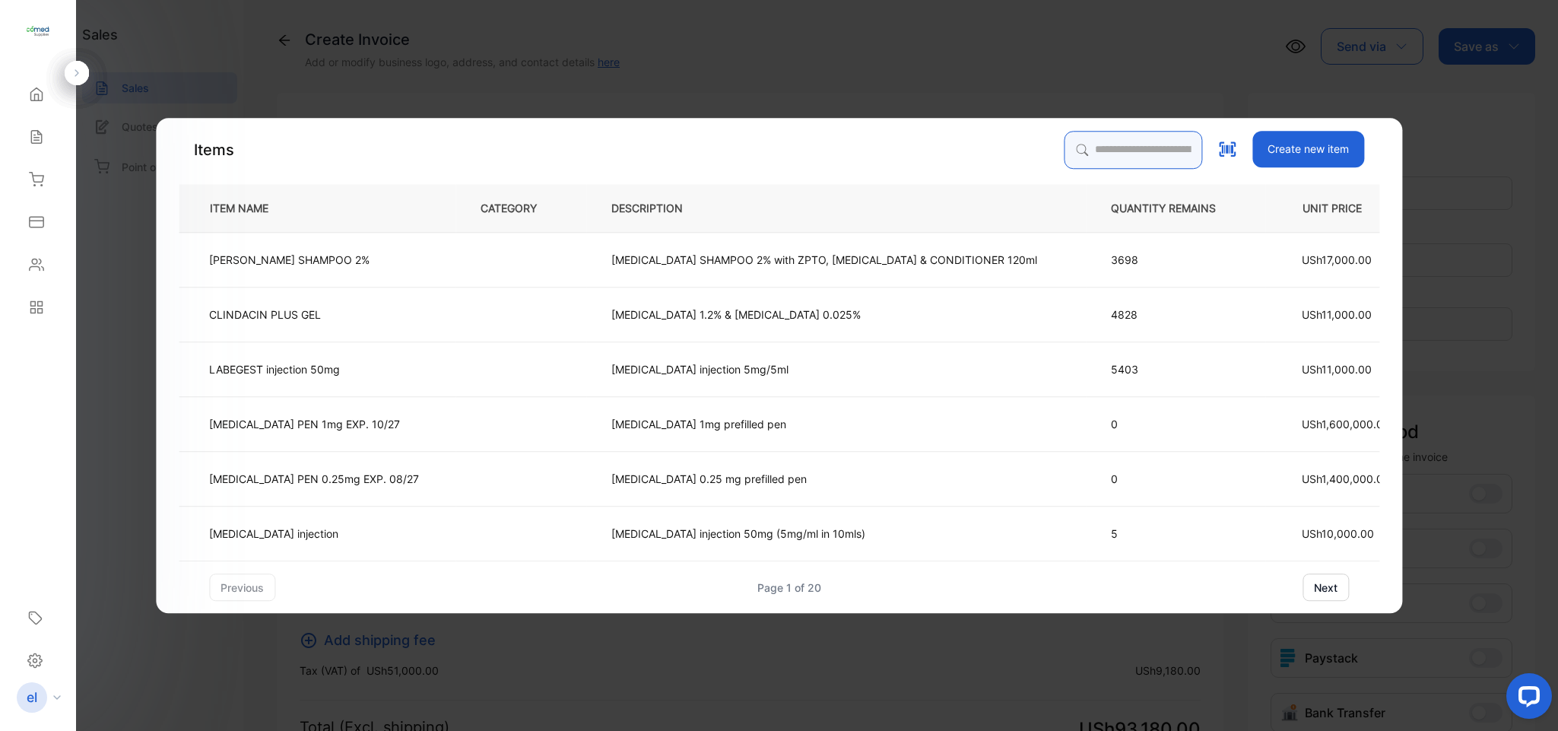
click at [1088, 153] on input "search" at bounding box center [1133, 150] width 138 height 38
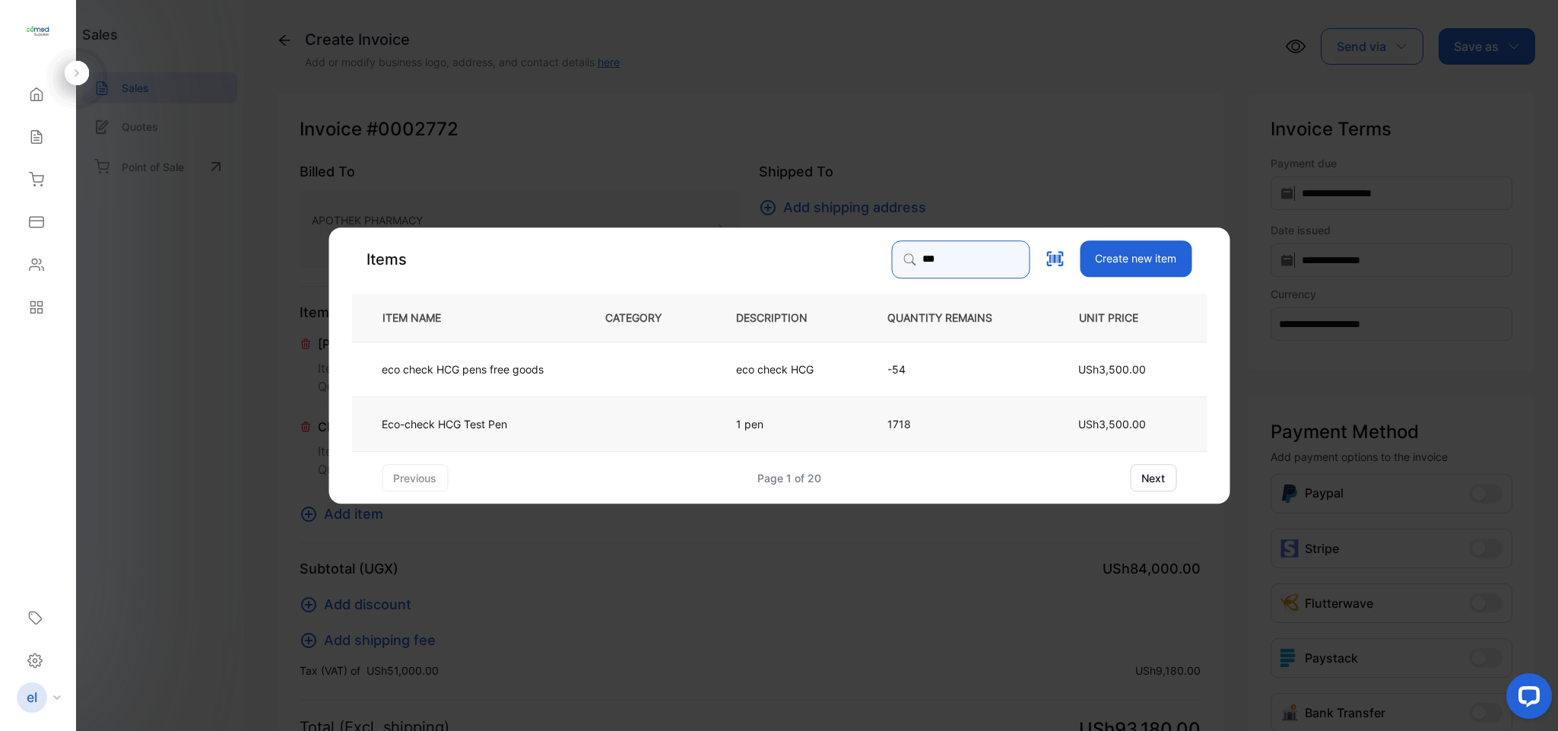
type input "***"
click at [511, 423] on td "Eco-check HCG Test Pen" at bounding box center [465, 423] width 229 height 55
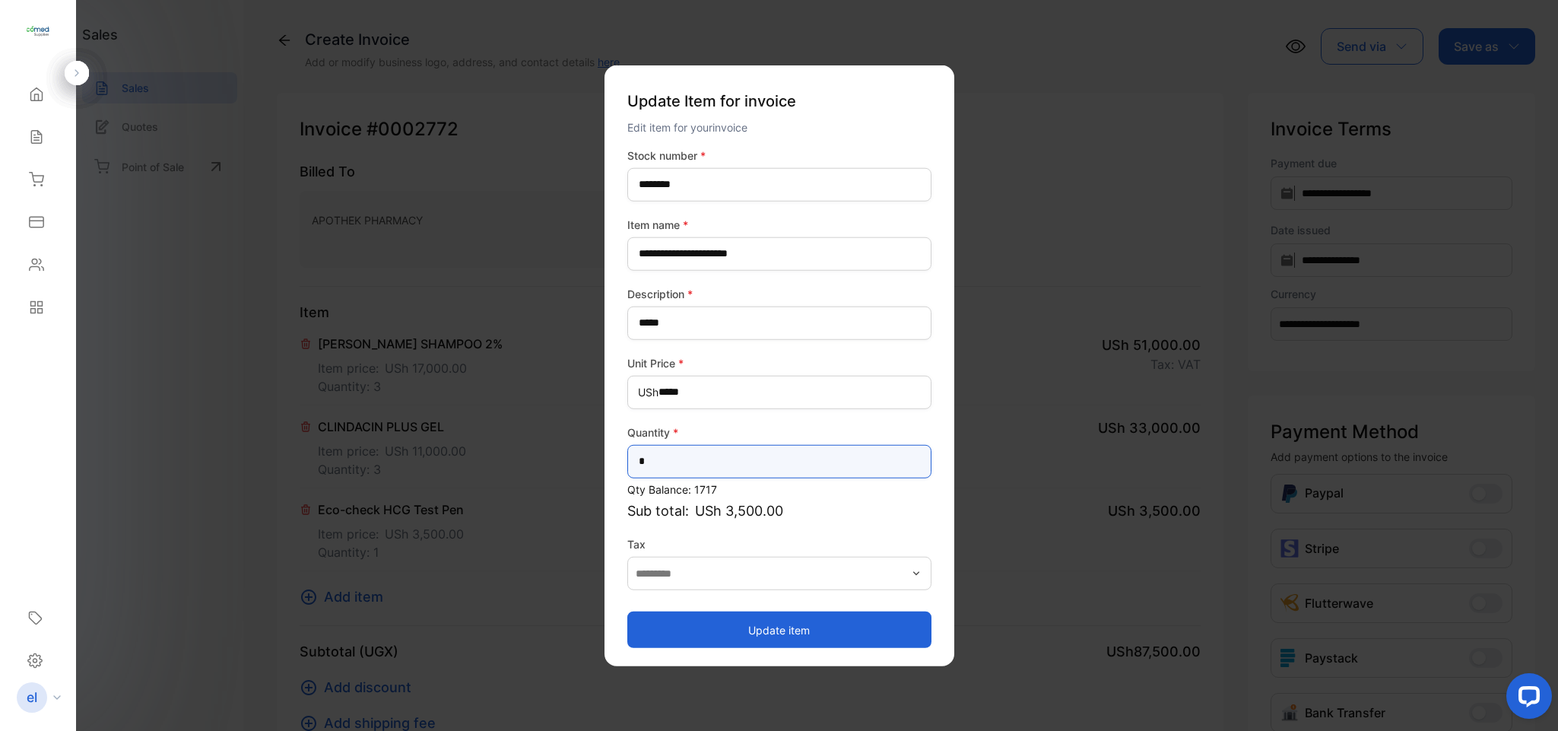
click at [662, 470] on input "*" at bounding box center [780, 460] width 304 height 33
type input "**"
click at [674, 626] on button "Update item" at bounding box center [780, 630] width 304 height 37
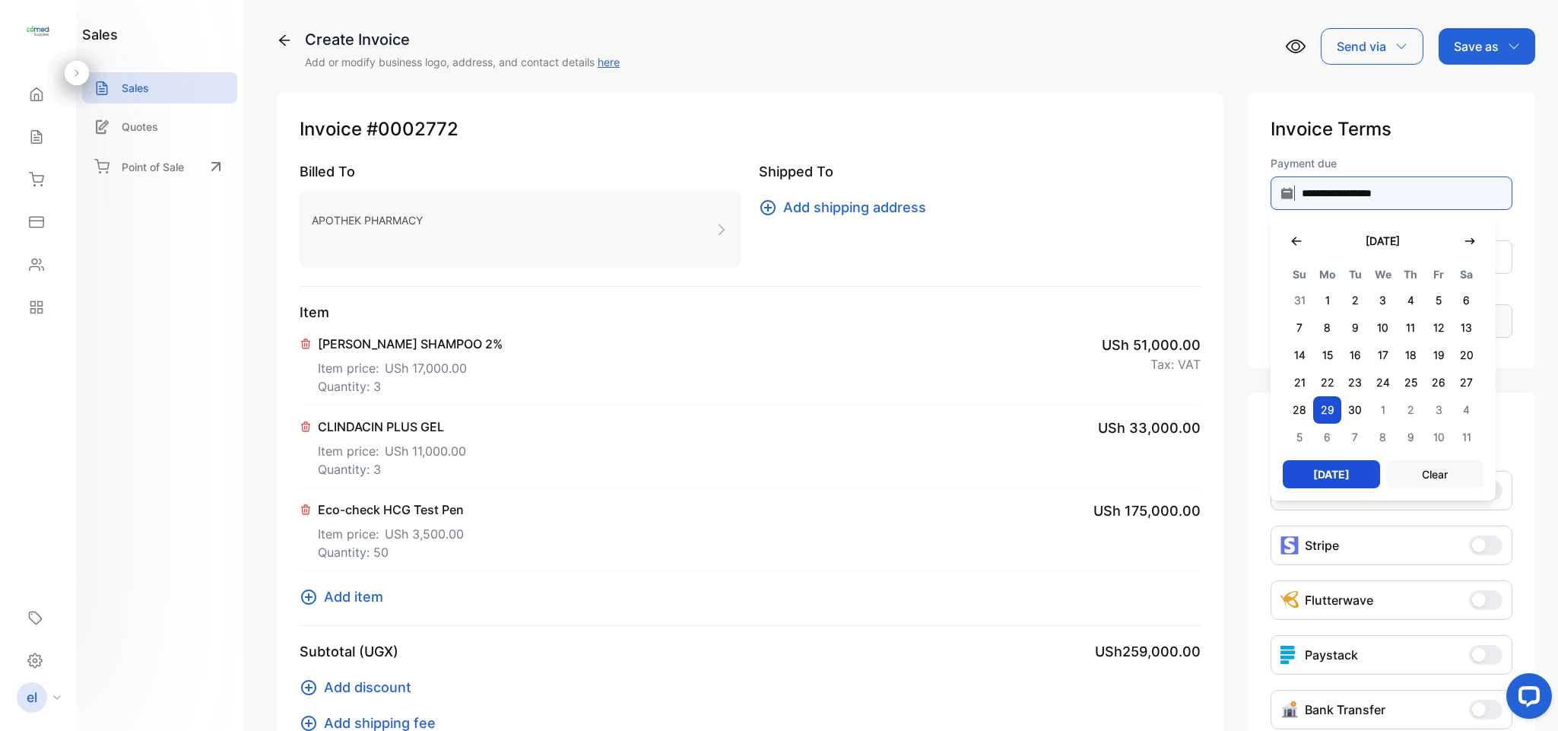
click at [1361, 188] on input "**********" at bounding box center [1392, 192] width 242 height 33
click at [1292, 240] on icon "button" at bounding box center [1297, 241] width 10 height 8
click at [1468, 411] on span "30" at bounding box center [1467, 409] width 28 height 27
type input "**********"
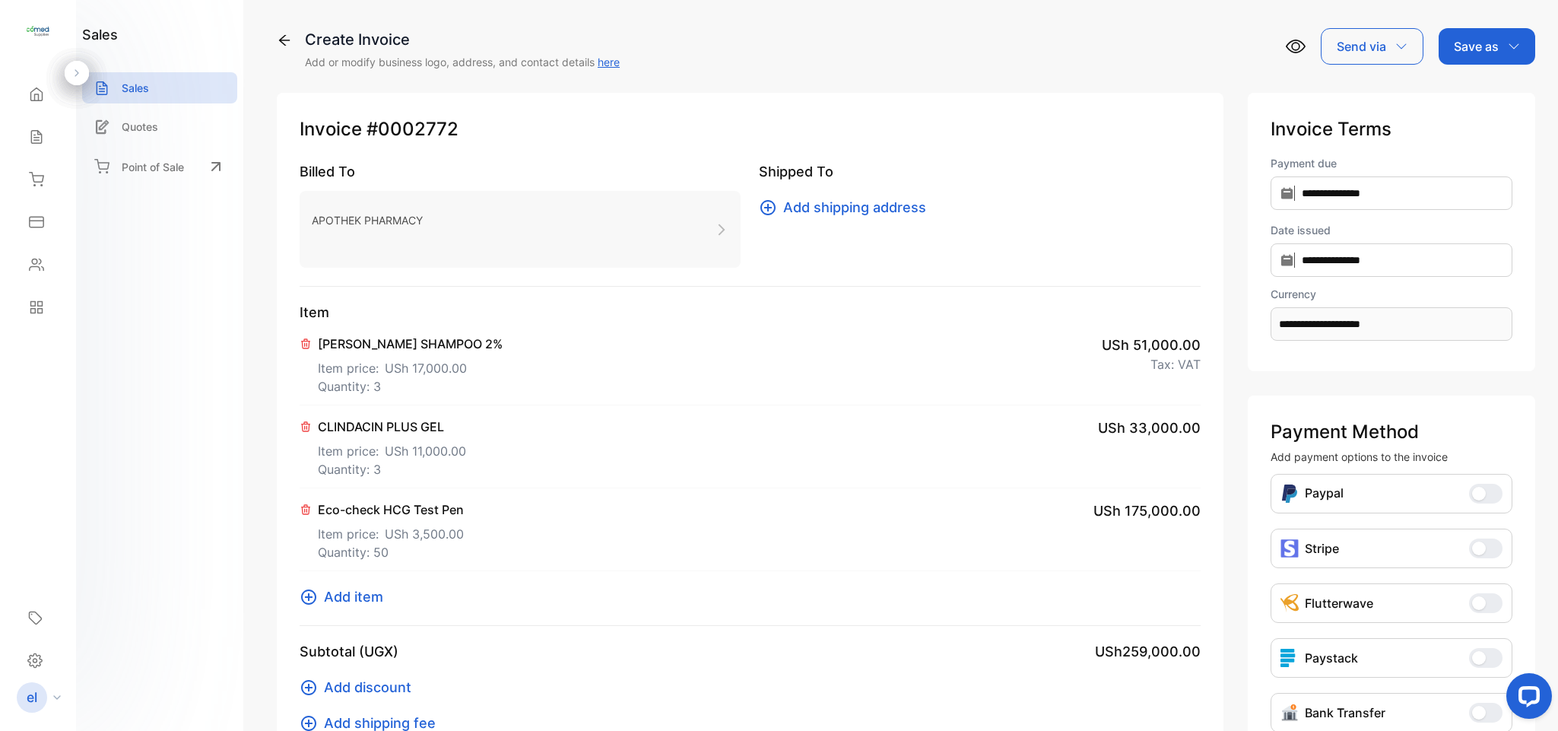
click at [1457, 37] on p "Save as" at bounding box center [1476, 46] width 45 height 18
click at [1466, 87] on div "Invoice" at bounding box center [1483, 96] width 87 height 30
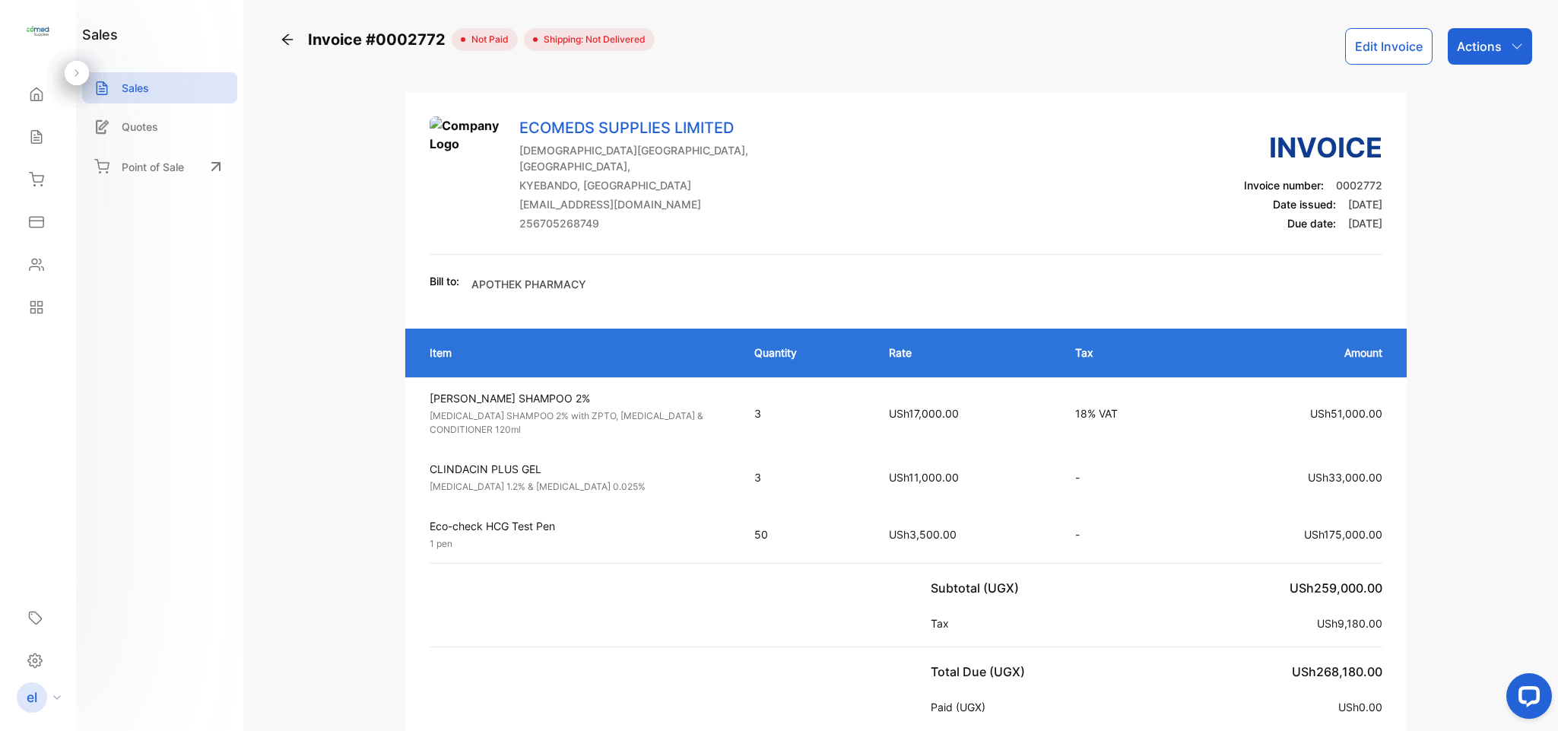
click at [1459, 55] on p "Actions" at bounding box center [1479, 46] width 45 height 18
click at [1413, 372] on div "Print Invoice" at bounding box center [1457, 384] width 150 height 30
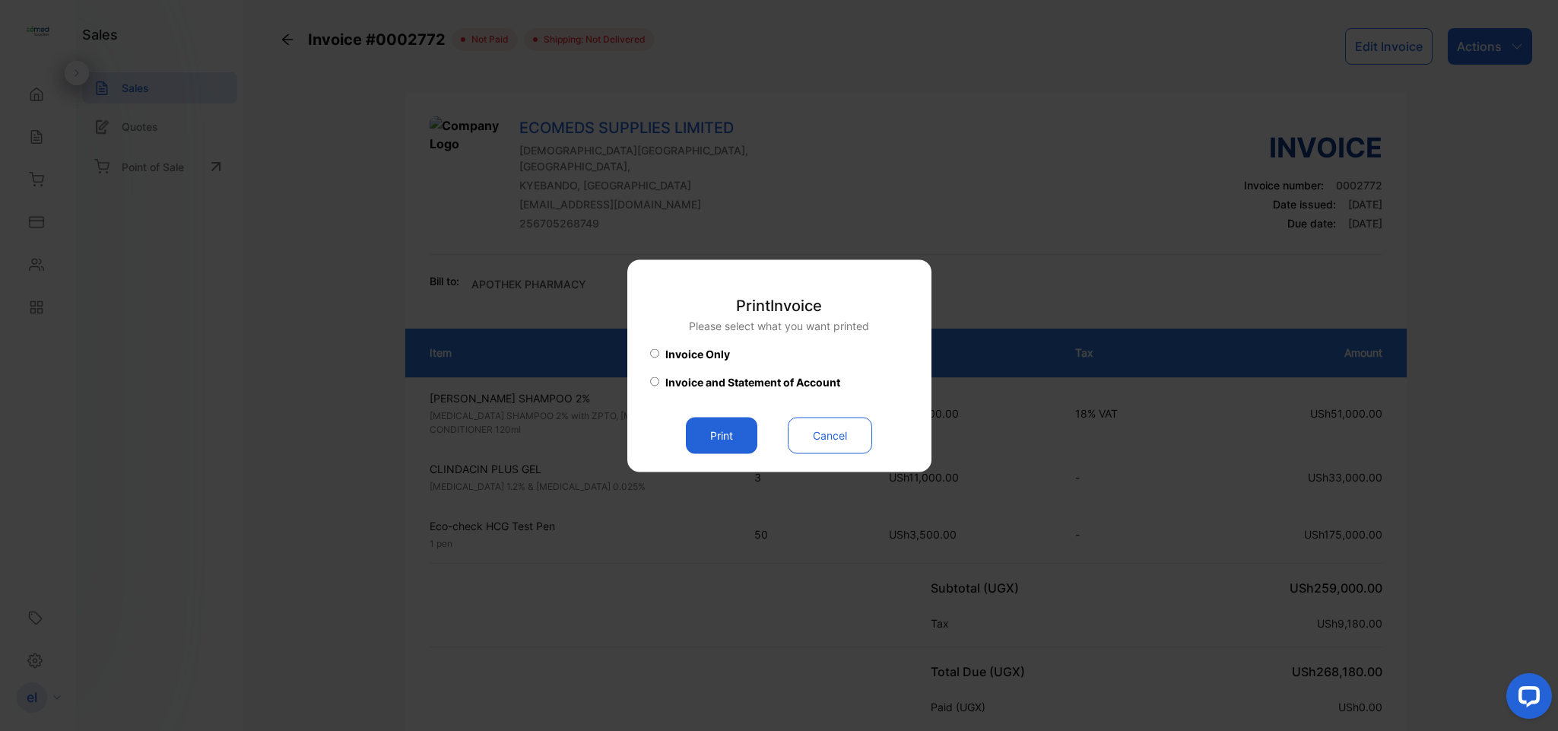
click at [717, 427] on button "Print" at bounding box center [721, 435] width 71 height 37
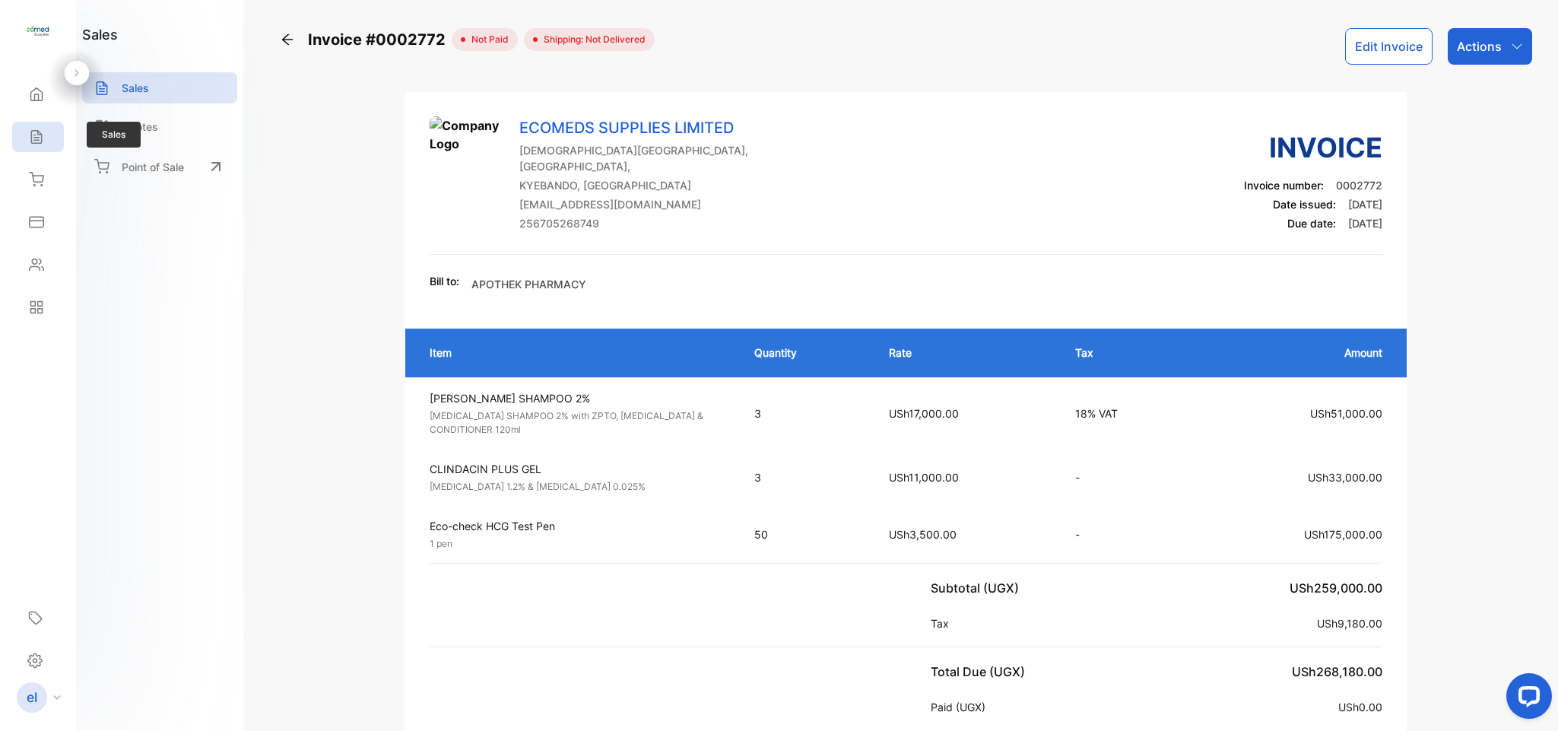
click at [44, 151] on div "Sales" at bounding box center [38, 137] width 52 height 30
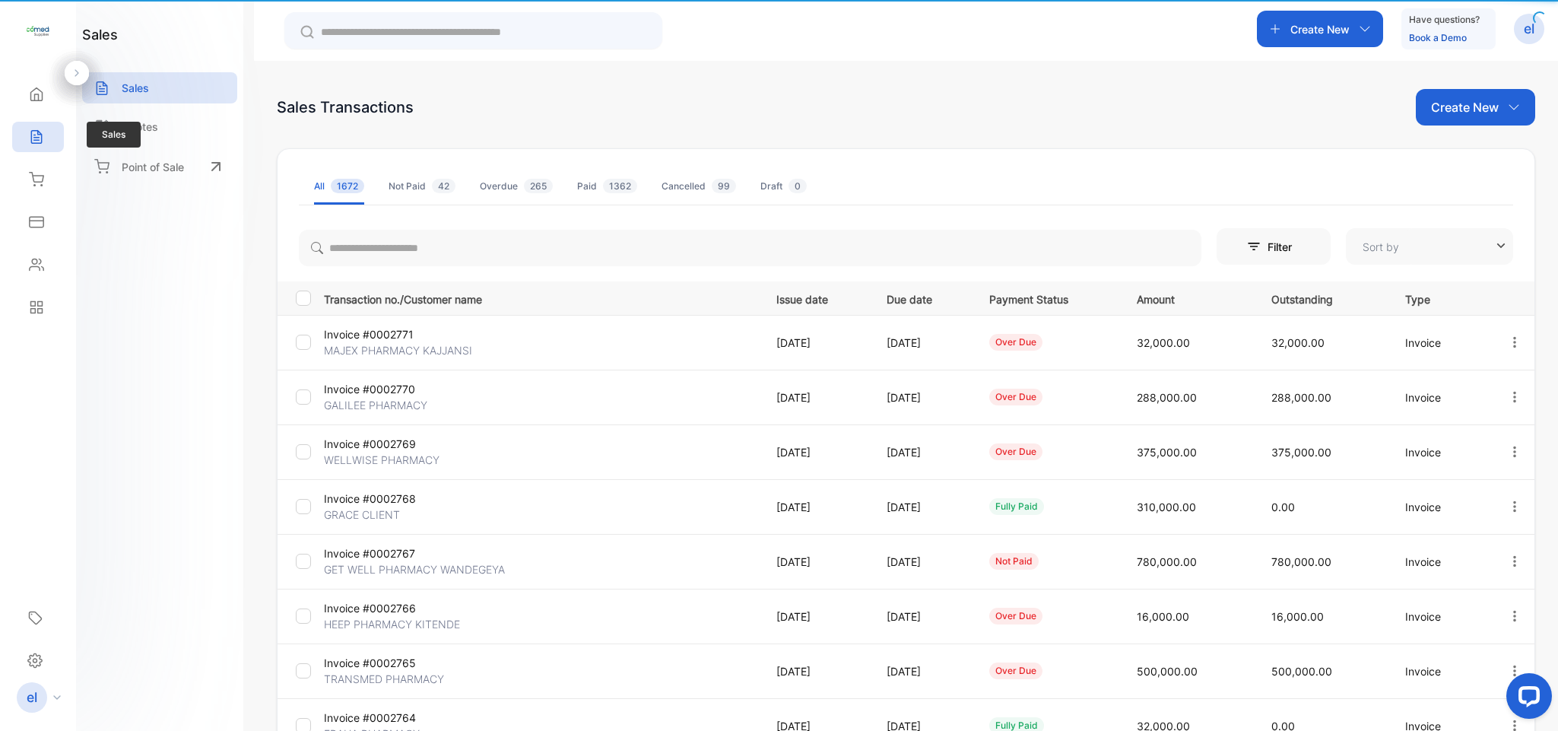
type input "**********"
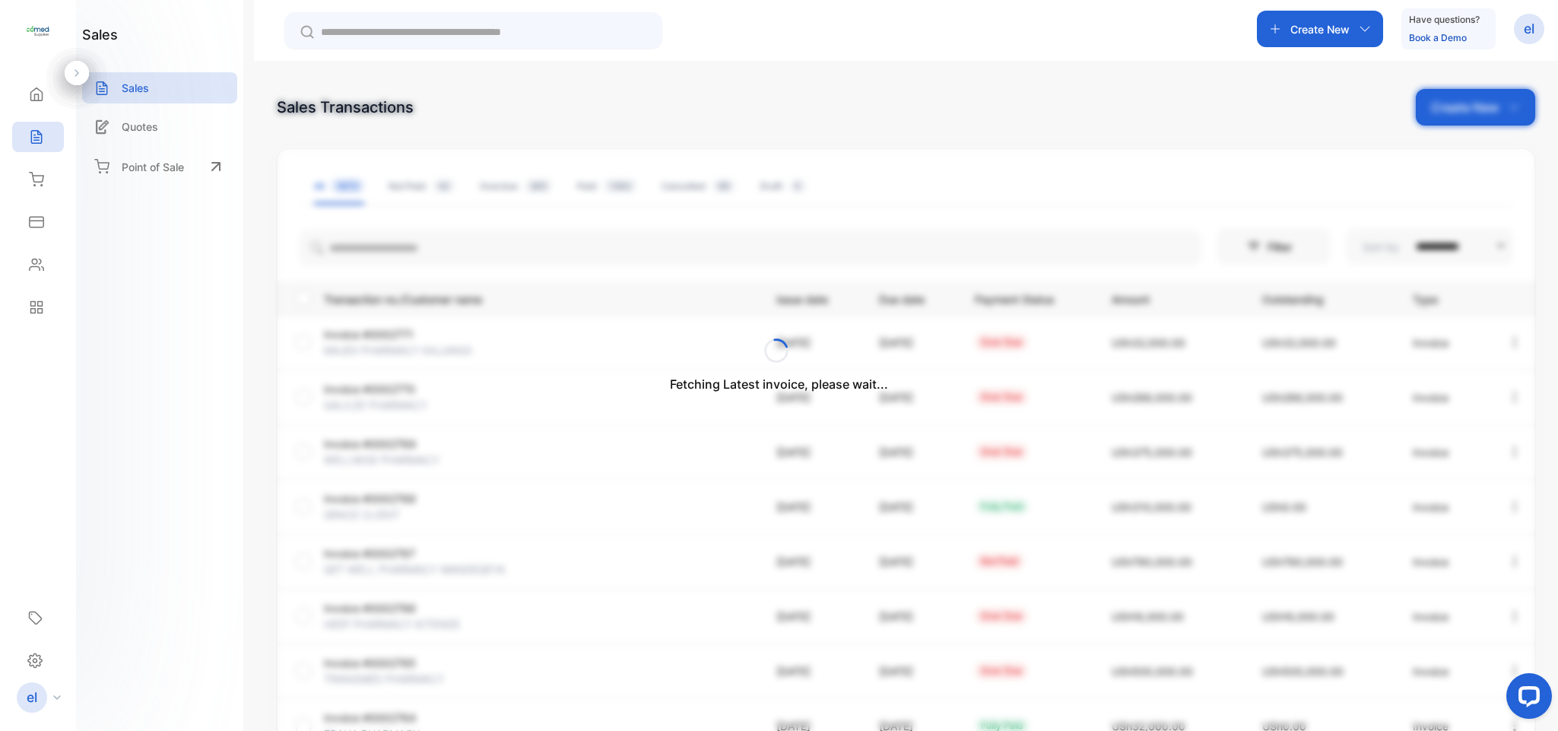
click at [1305, 37] on div "Fetching Latest invoice, please wait..." at bounding box center [779, 365] width 1558 height 731
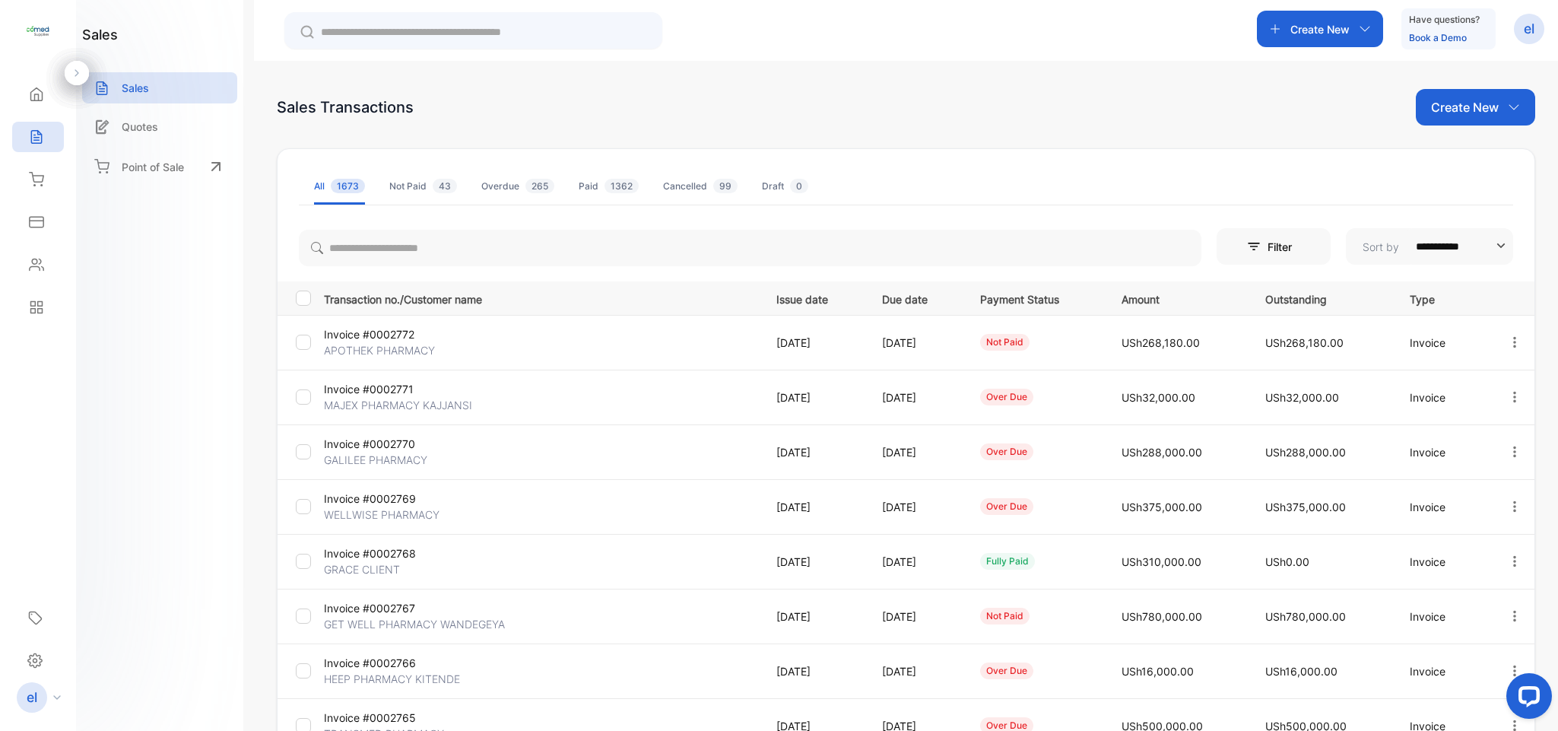
click at [1305, 37] on div "Create New" at bounding box center [1320, 29] width 126 height 37
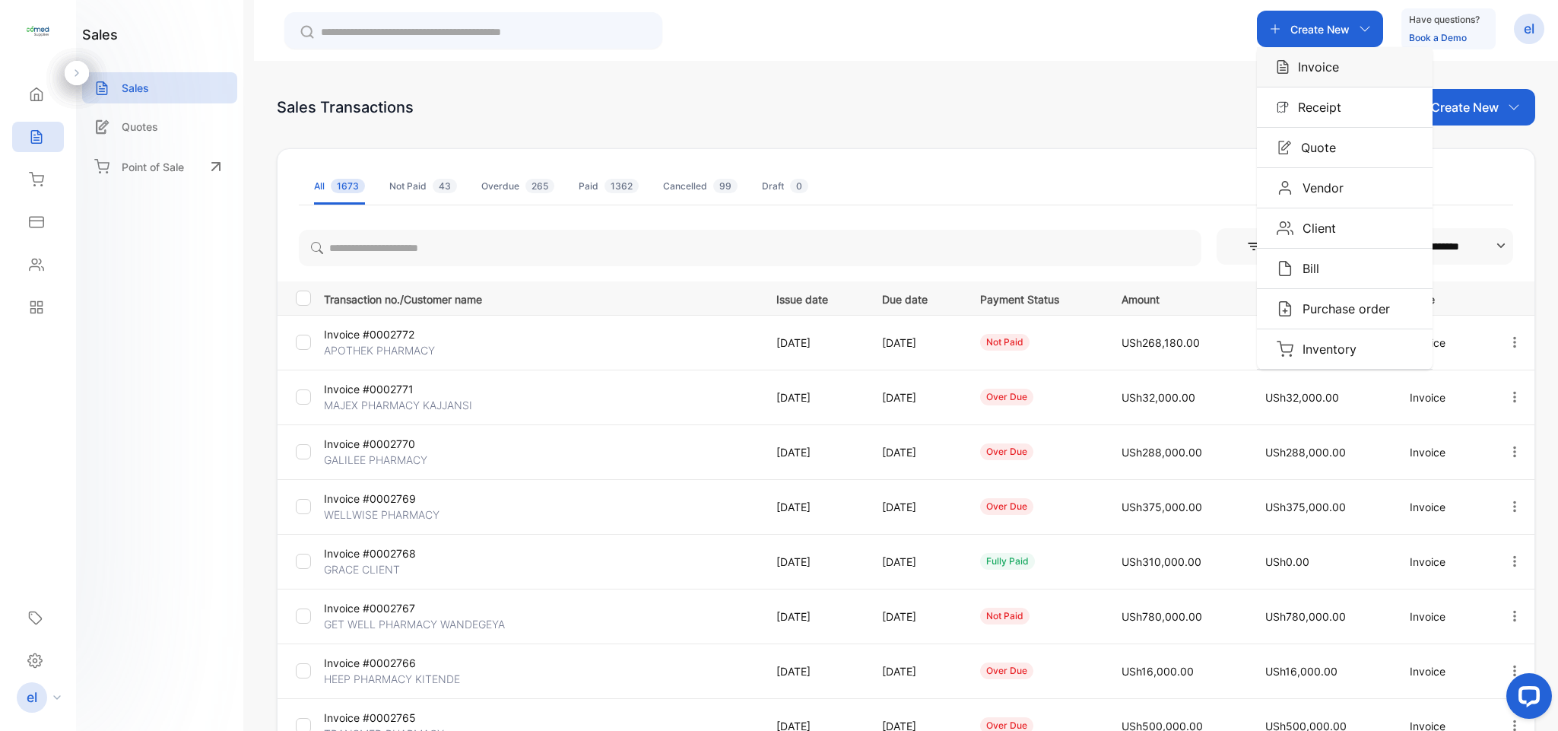
click at [1313, 65] on p "Invoice" at bounding box center [1314, 67] width 50 height 18
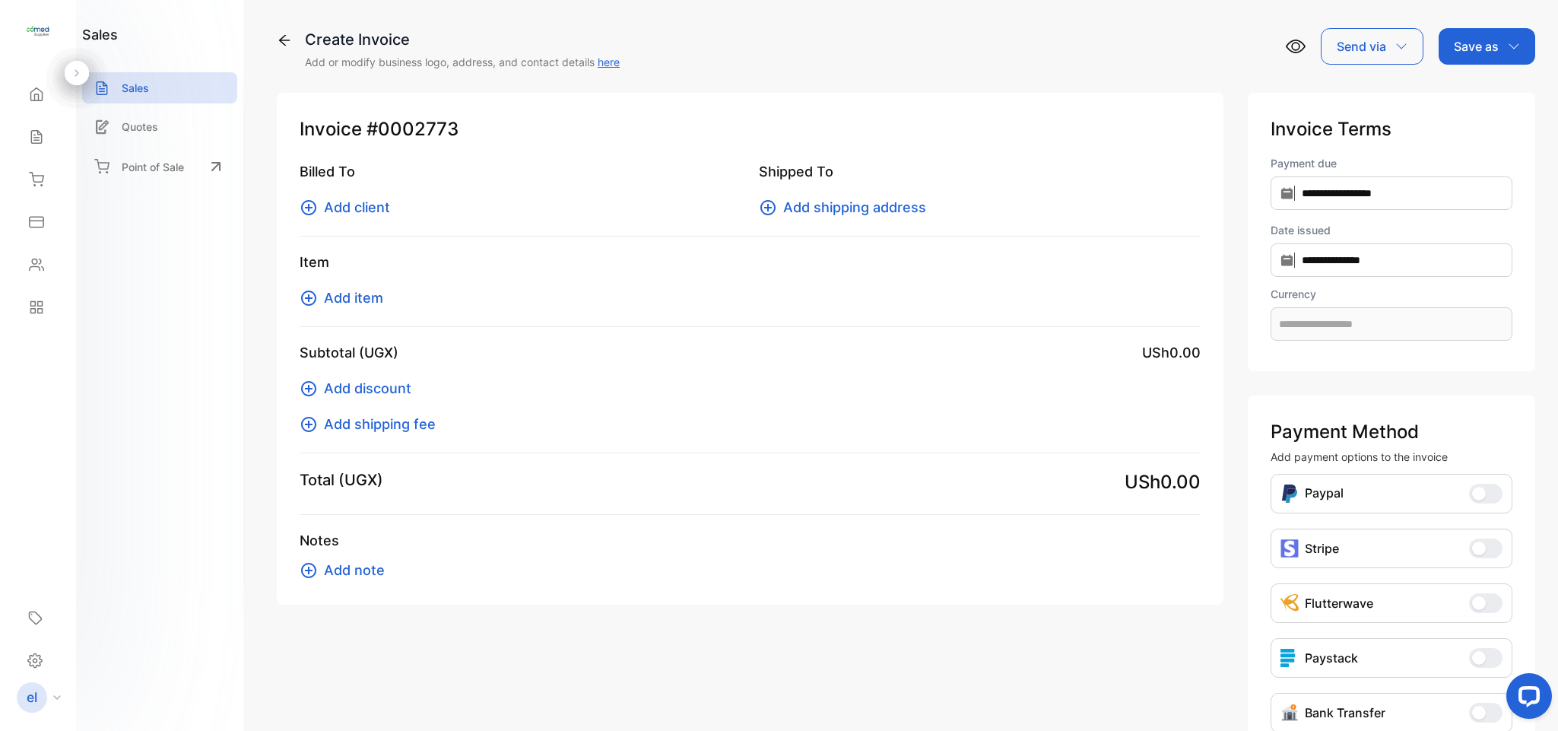
type input "**********"
click at [370, 208] on span "Add client" at bounding box center [357, 207] width 66 height 21
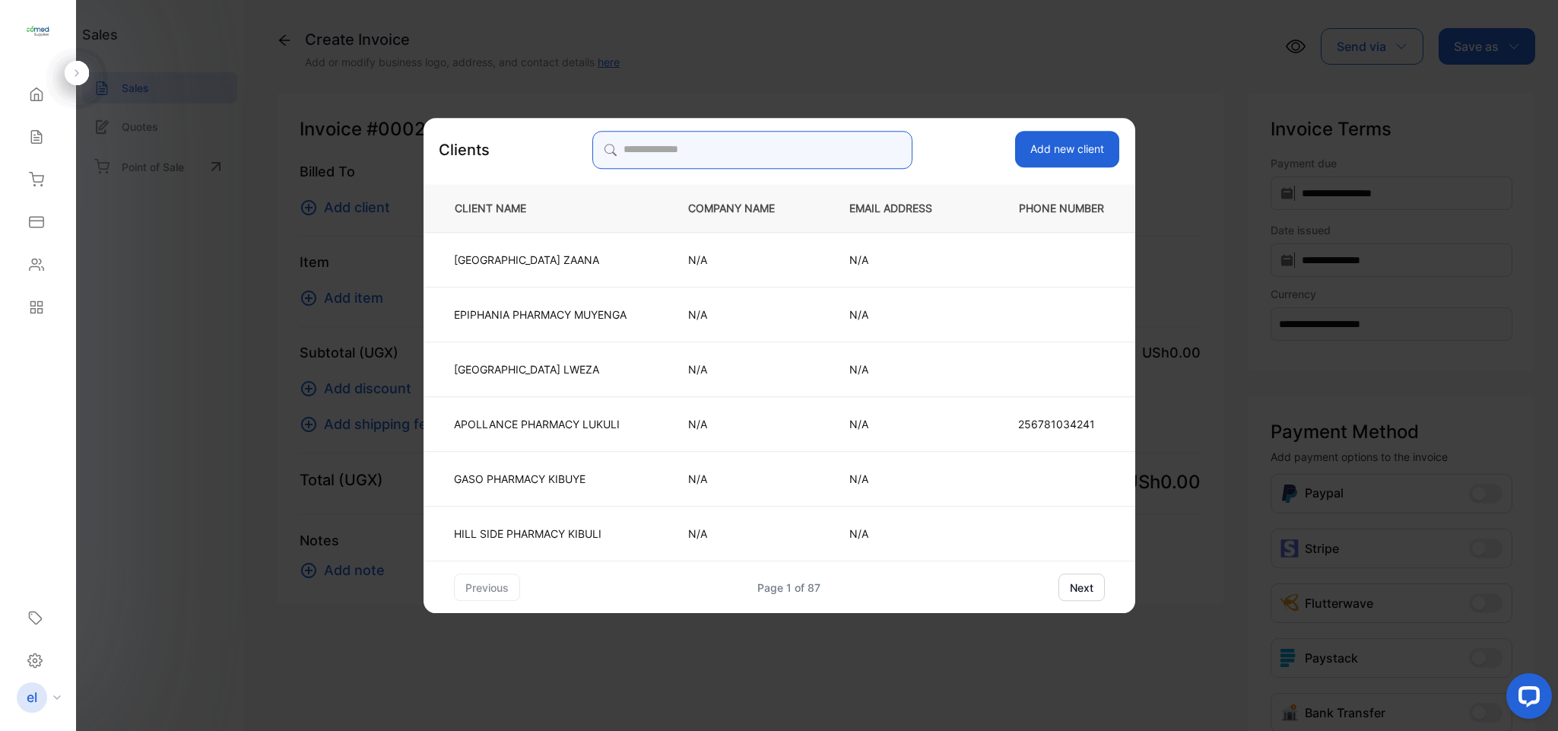
click at [692, 155] on input "search" at bounding box center [753, 150] width 320 height 38
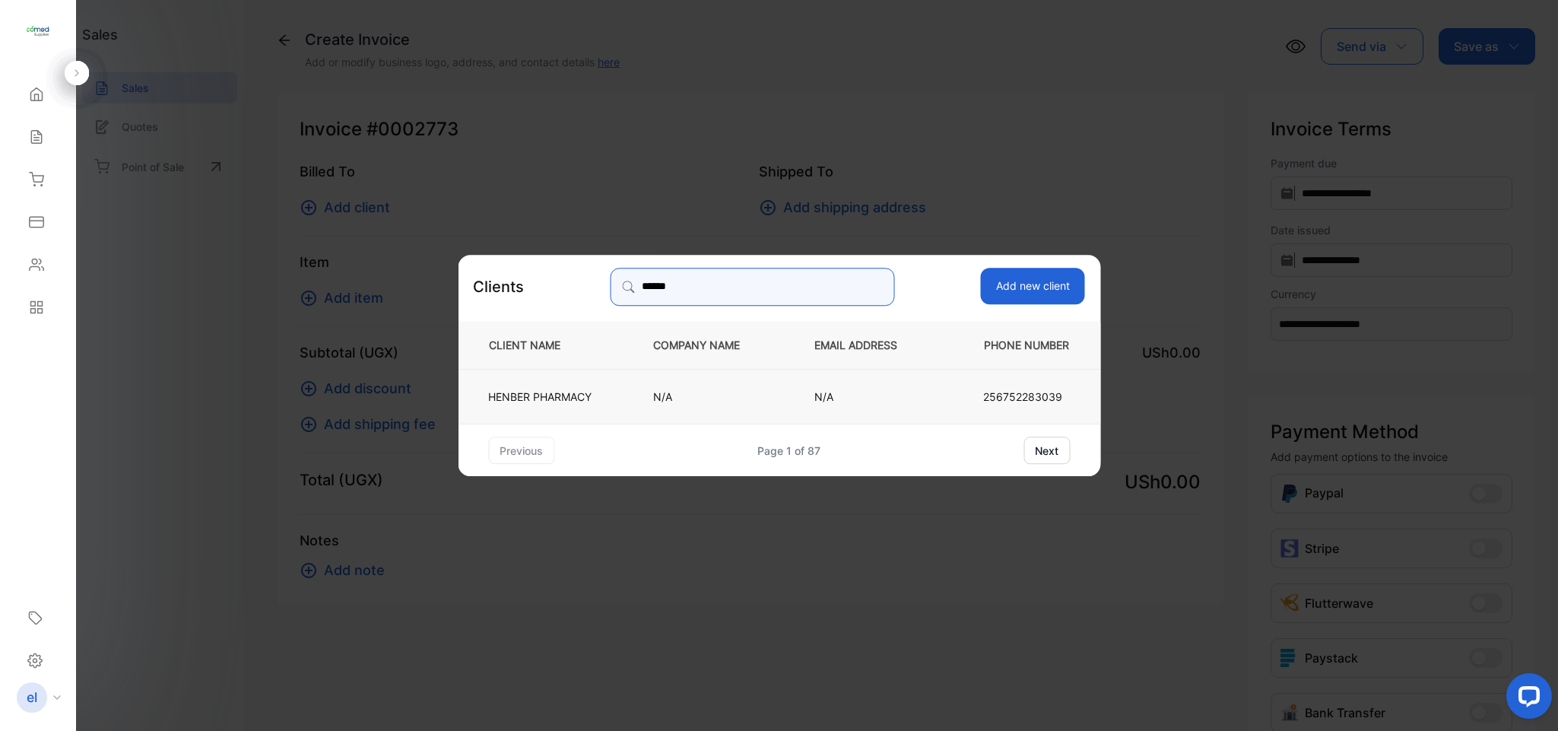
type input "******"
click at [541, 396] on p "HENBER PHARMACY" at bounding box center [539, 396] width 103 height 16
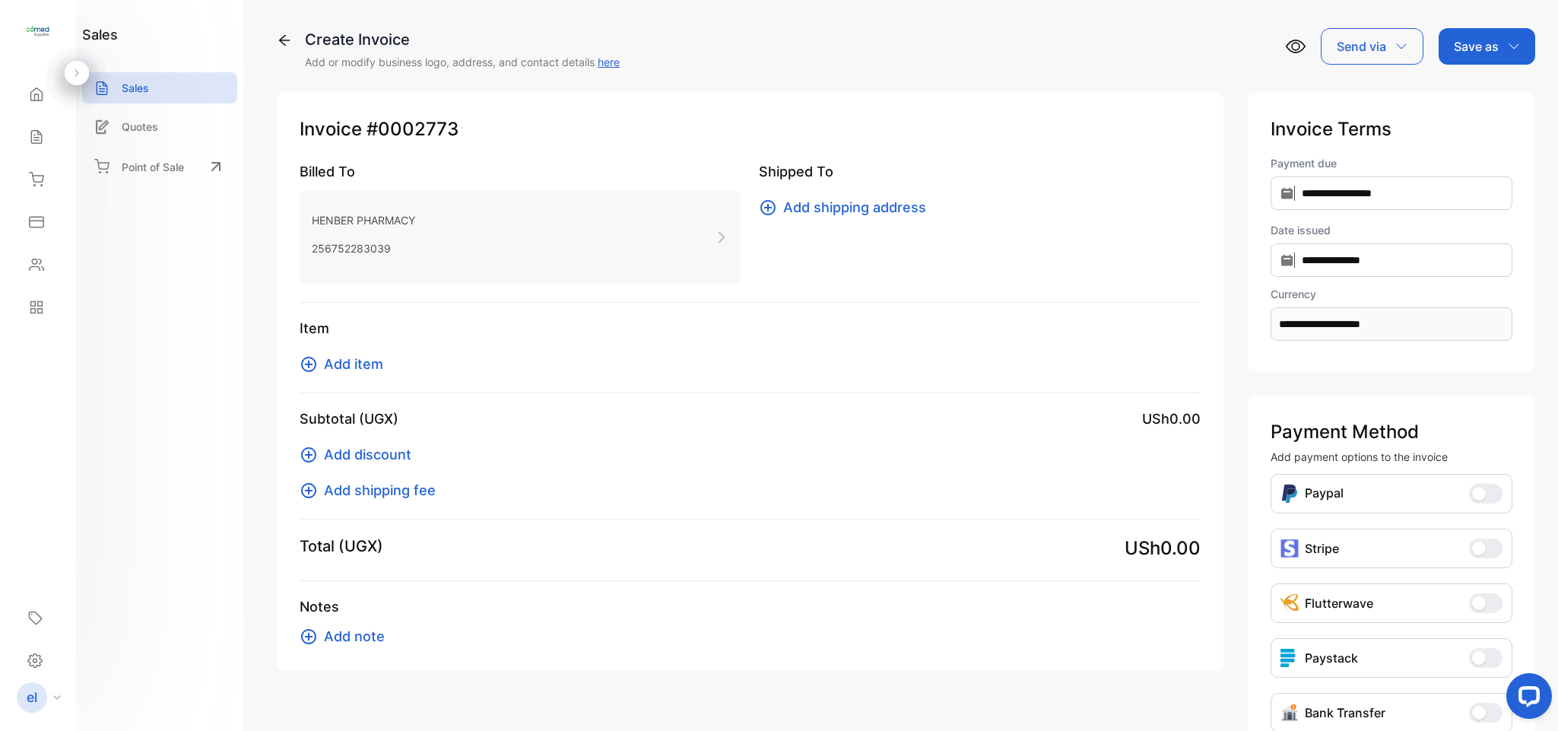
click at [368, 365] on span "Add item" at bounding box center [353, 364] width 59 height 21
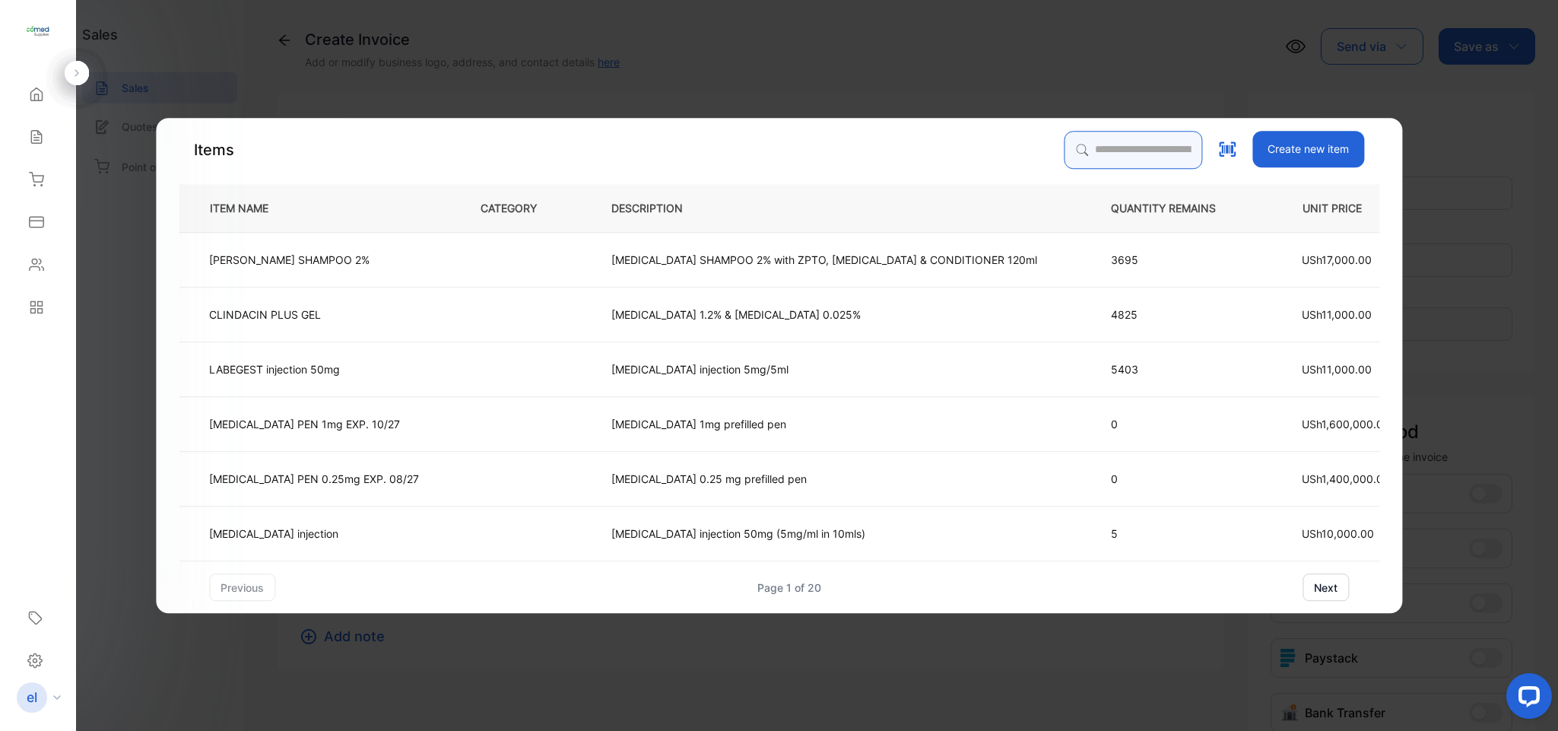
click at [1084, 135] on input "search" at bounding box center [1133, 150] width 138 height 38
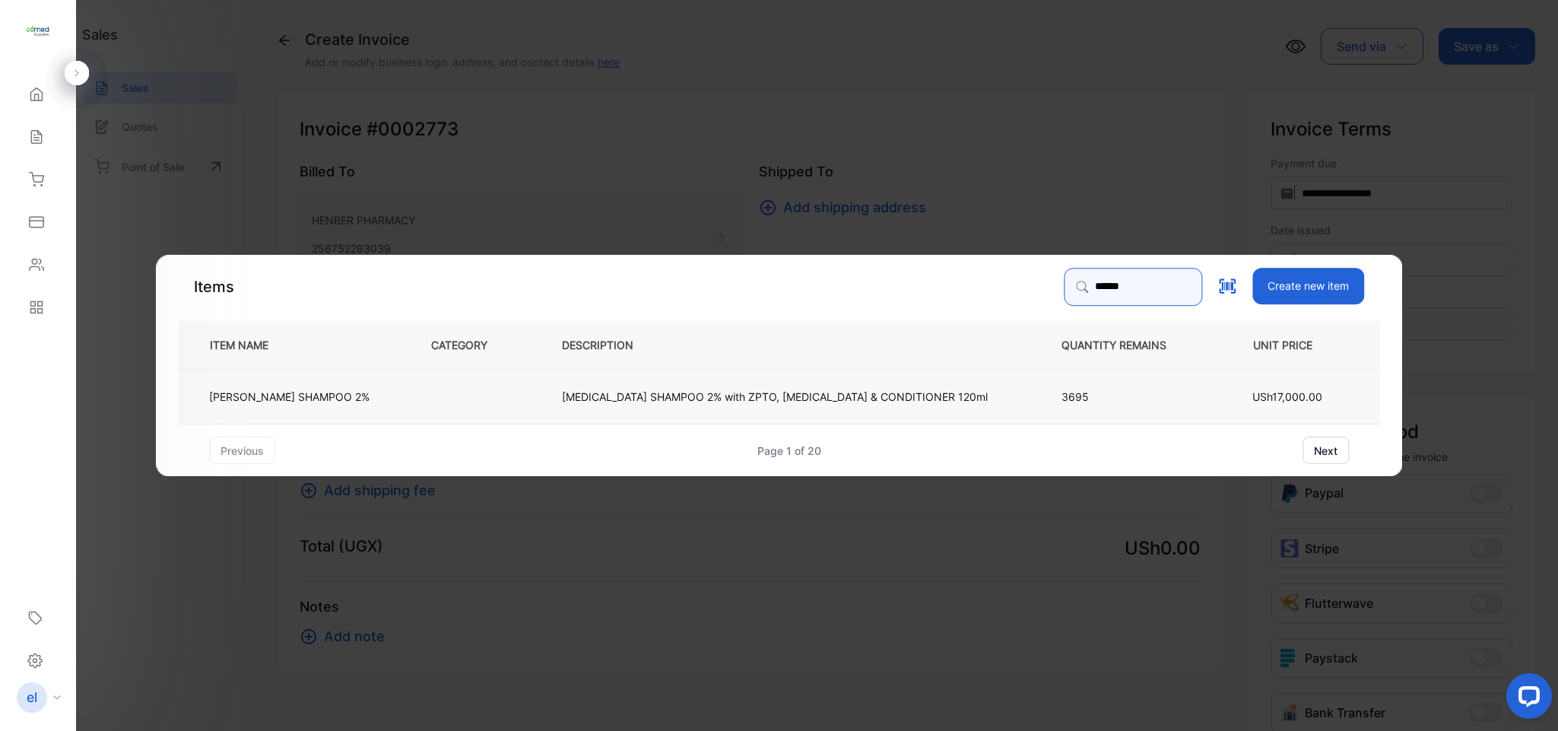
type input "******"
click at [712, 402] on p "[MEDICAL_DATA] SHAMPOO 2% with ZPTO, [MEDICAL_DATA] & CONDITIONER 120ml" at bounding box center [775, 396] width 426 height 16
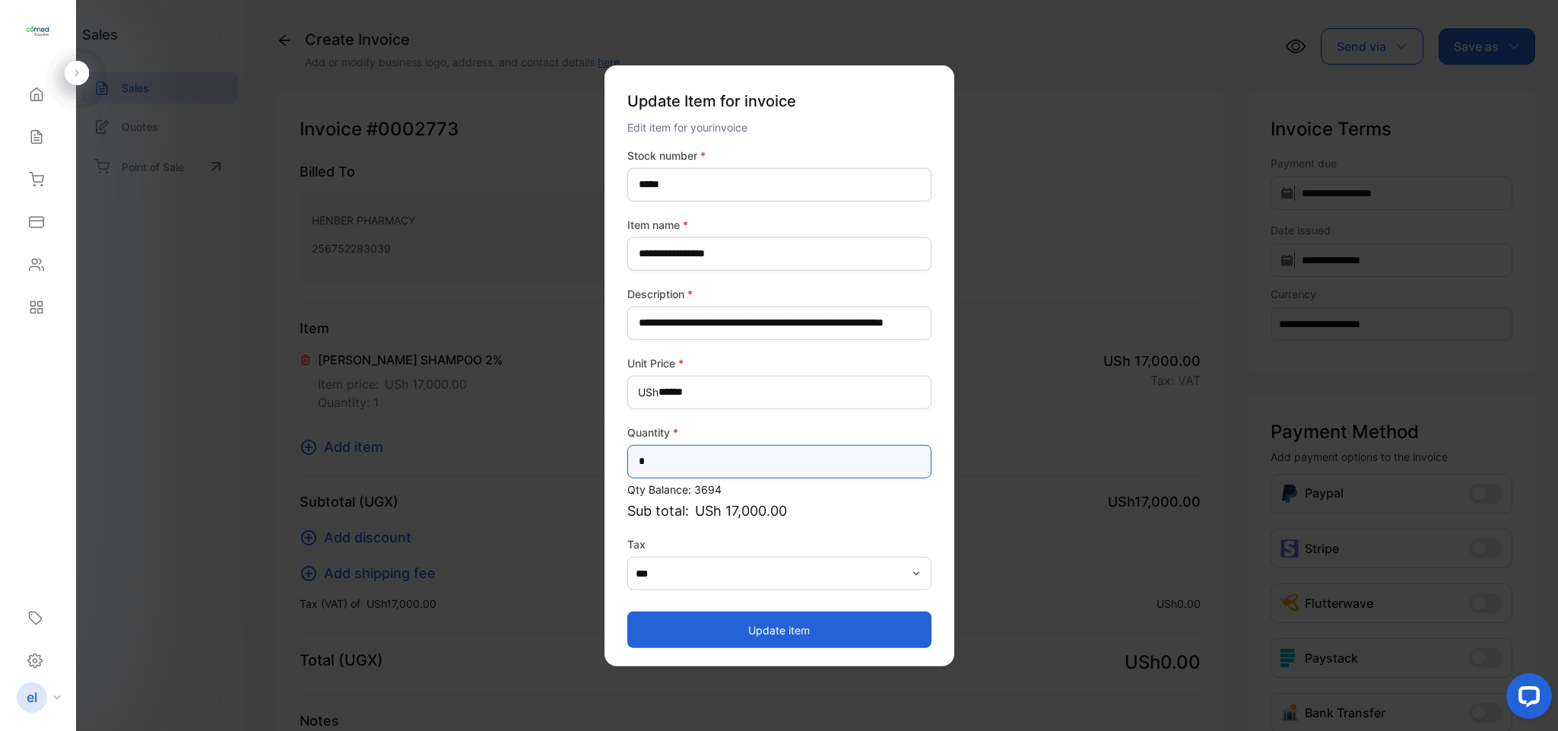
click at [692, 462] on input "*" at bounding box center [780, 460] width 304 height 33
type input "*"
click at [803, 630] on button "Update item" at bounding box center [780, 630] width 304 height 37
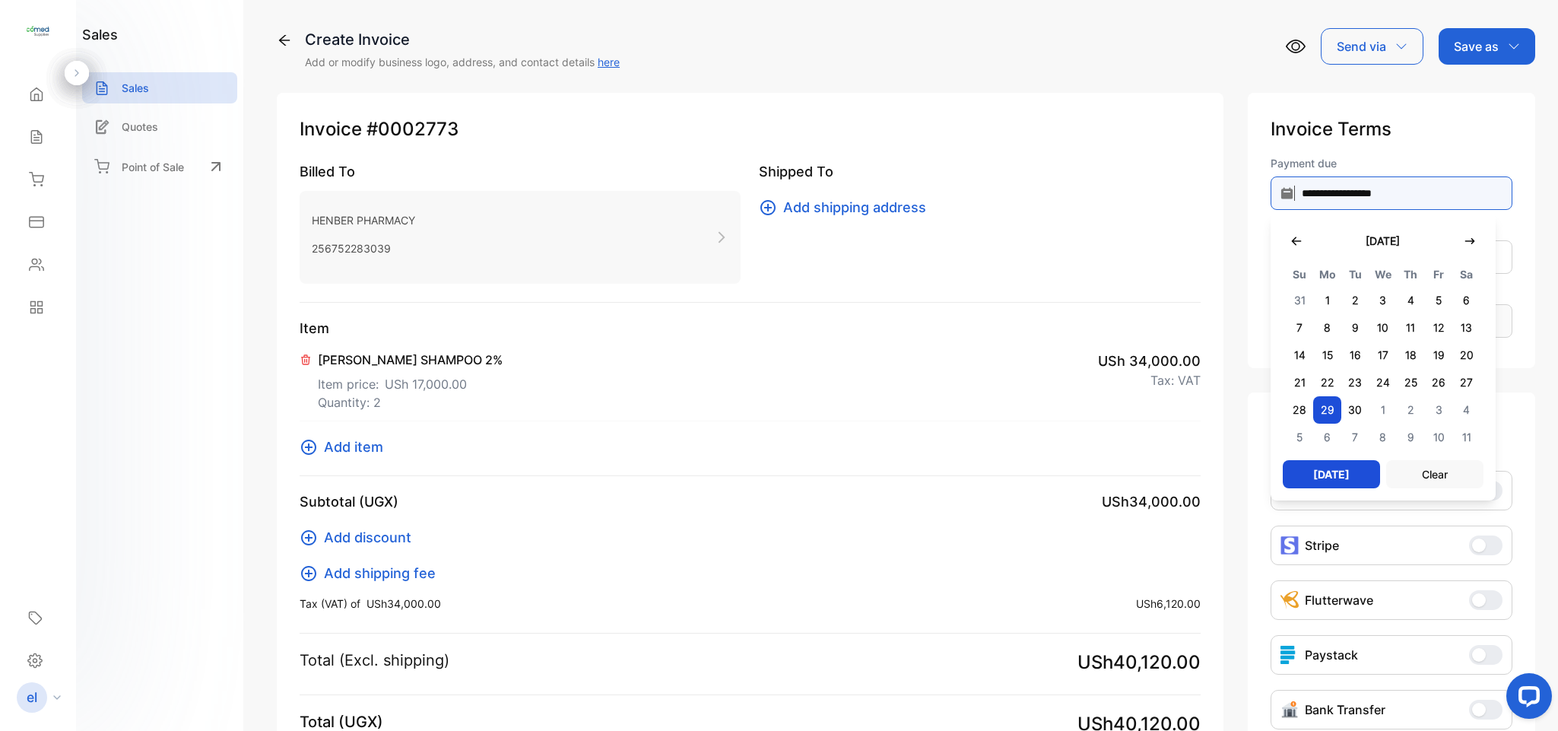
click at [1385, 181] on input "**********" at bounding box center [1392, 192] width 242 height 33
click at [1292, 237] on icon "button" at bounding box center [1297, 241] width 10 height 8
click at [1456, 402] on span "30" at bounding box center [1467, 409] width 28 height 27
type input "**********"
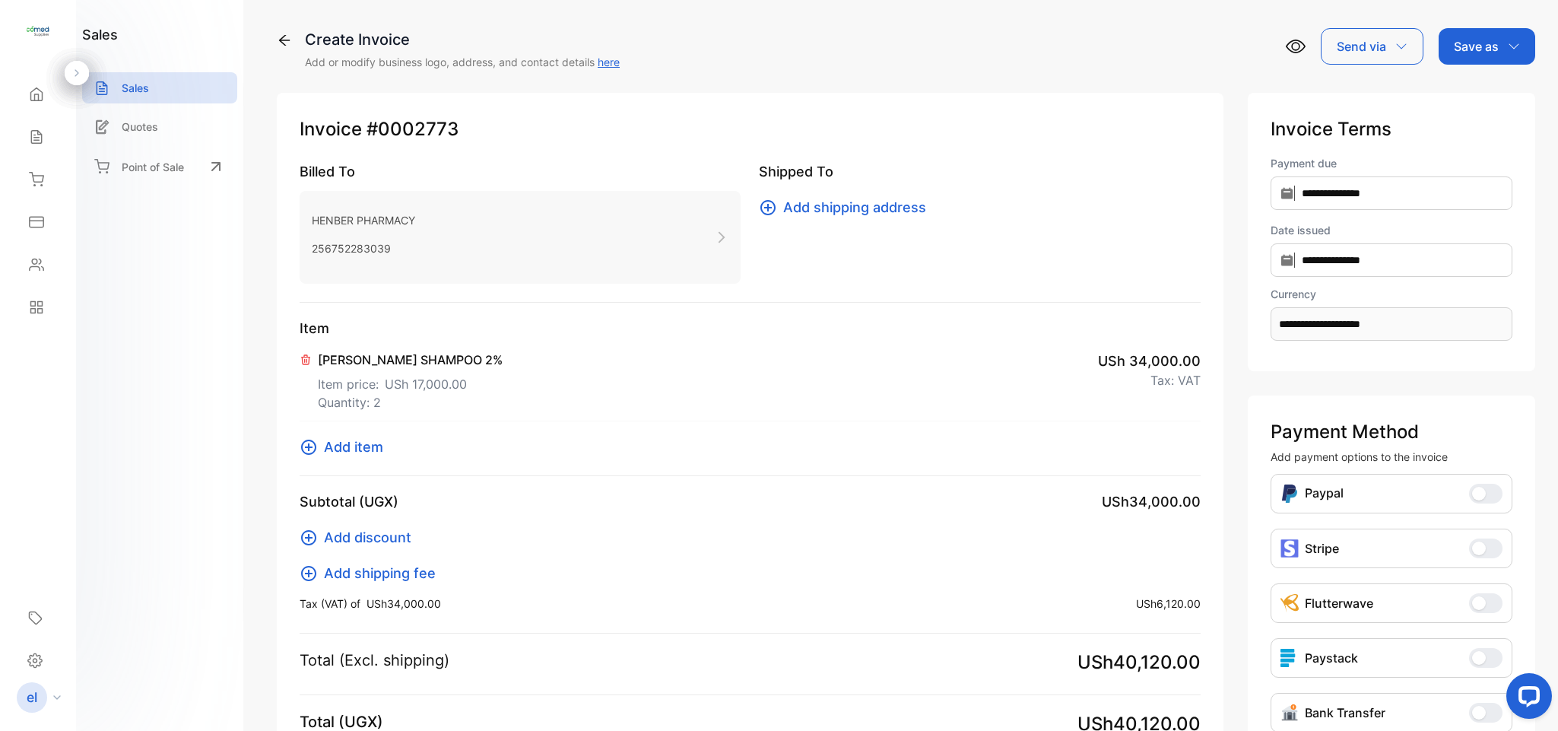
click at [1463, 40] on p "Save as" at bounding box center [1476, 46] width 45 height 18
click at [1467, 98] on div "Invoice" at bounding box center [1483, 96] width 87 height 30
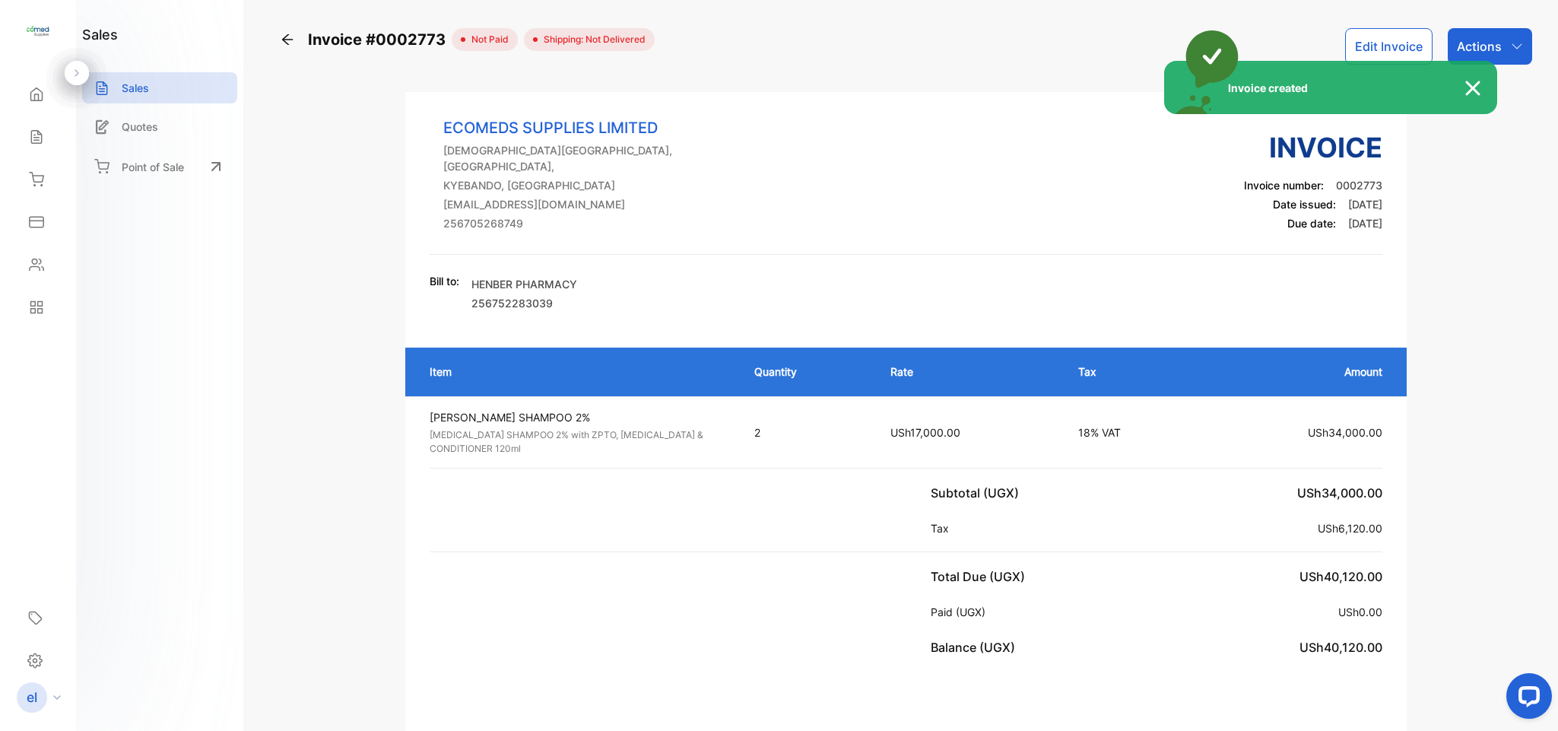
click at [1468, 48] on div "Invoice created" at bounding box center [779, 365] width 1558 height 731
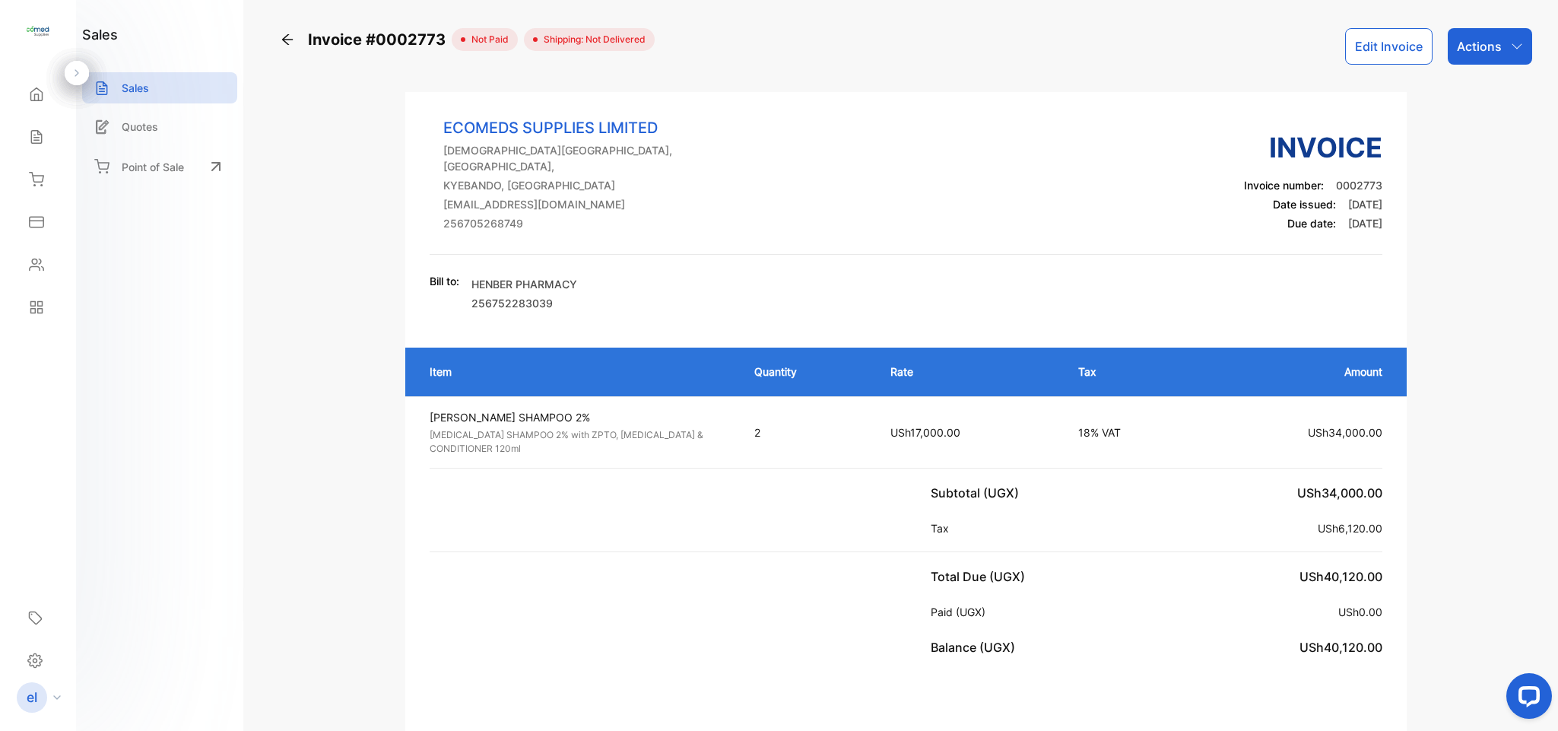
click at [1468, 48] on p "Actions" at bounding box center [1479, 46] width 45 height 18
click at [1452, 381] on div "Print Invoice" at bounding box center [1457, 384] width 150 height 30
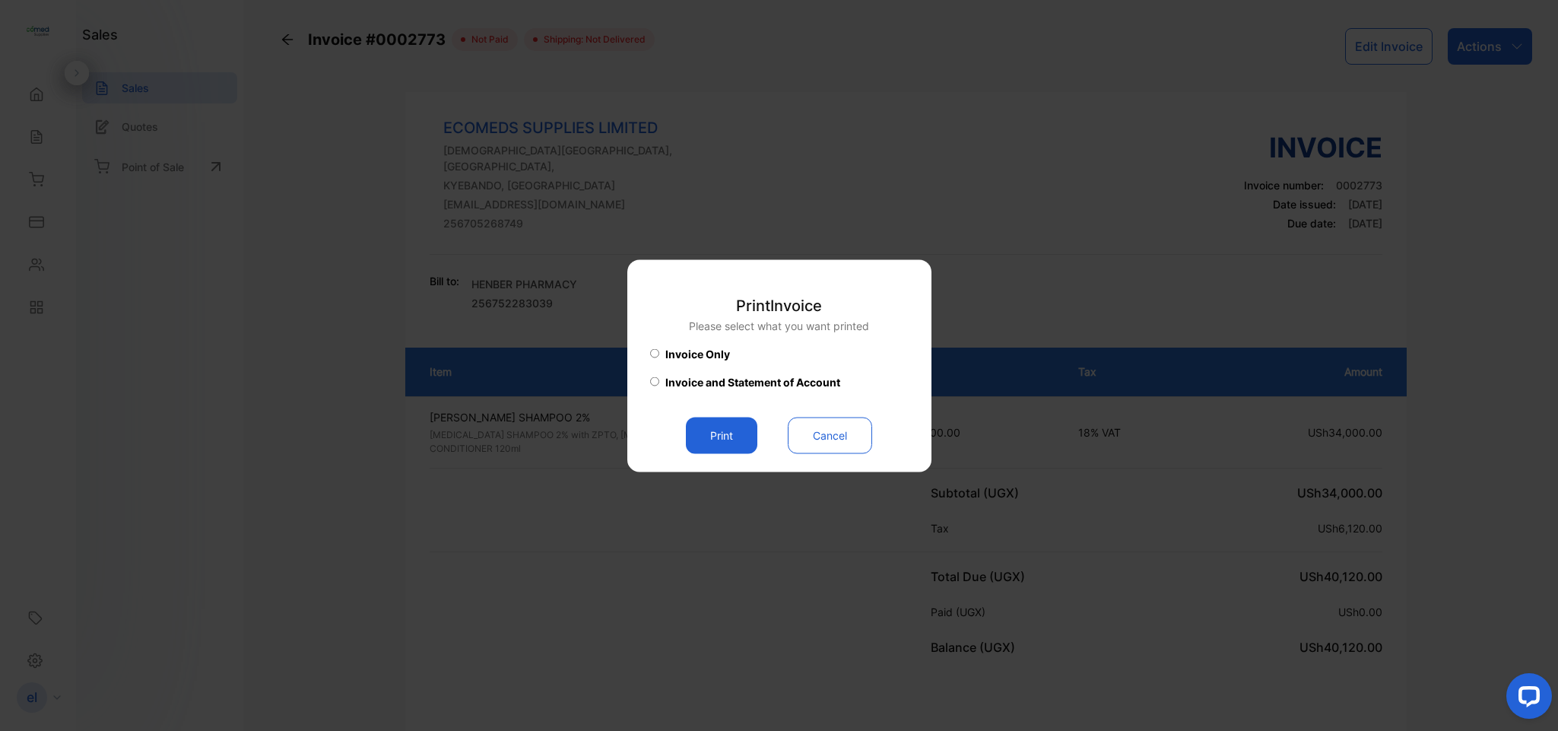
click at [731, 434] on button "Print" at bounding box center [721, 435] width 71 height 37
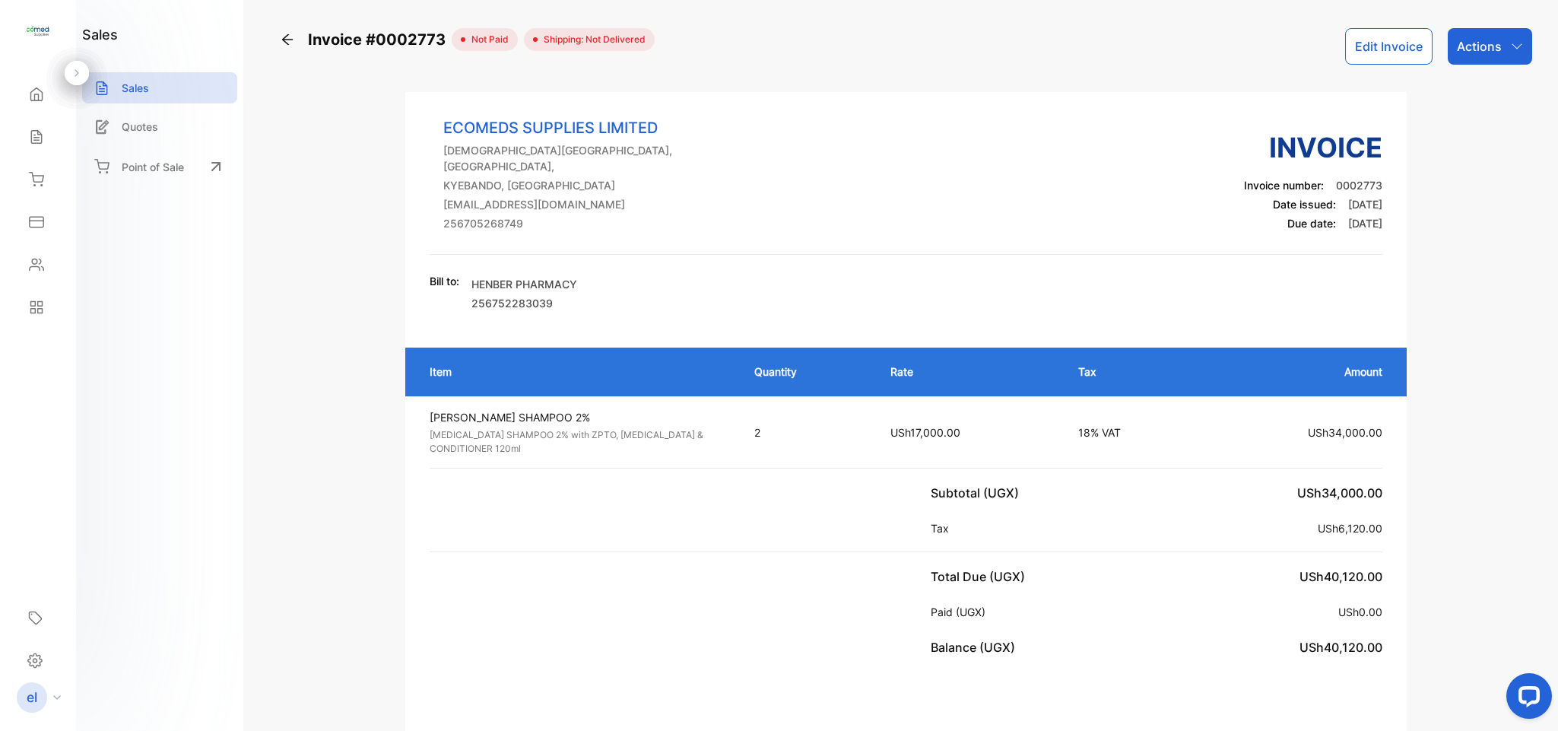
click at [25, 139] on div "Sales" at bounding box center [34, 136] width 20 height 15
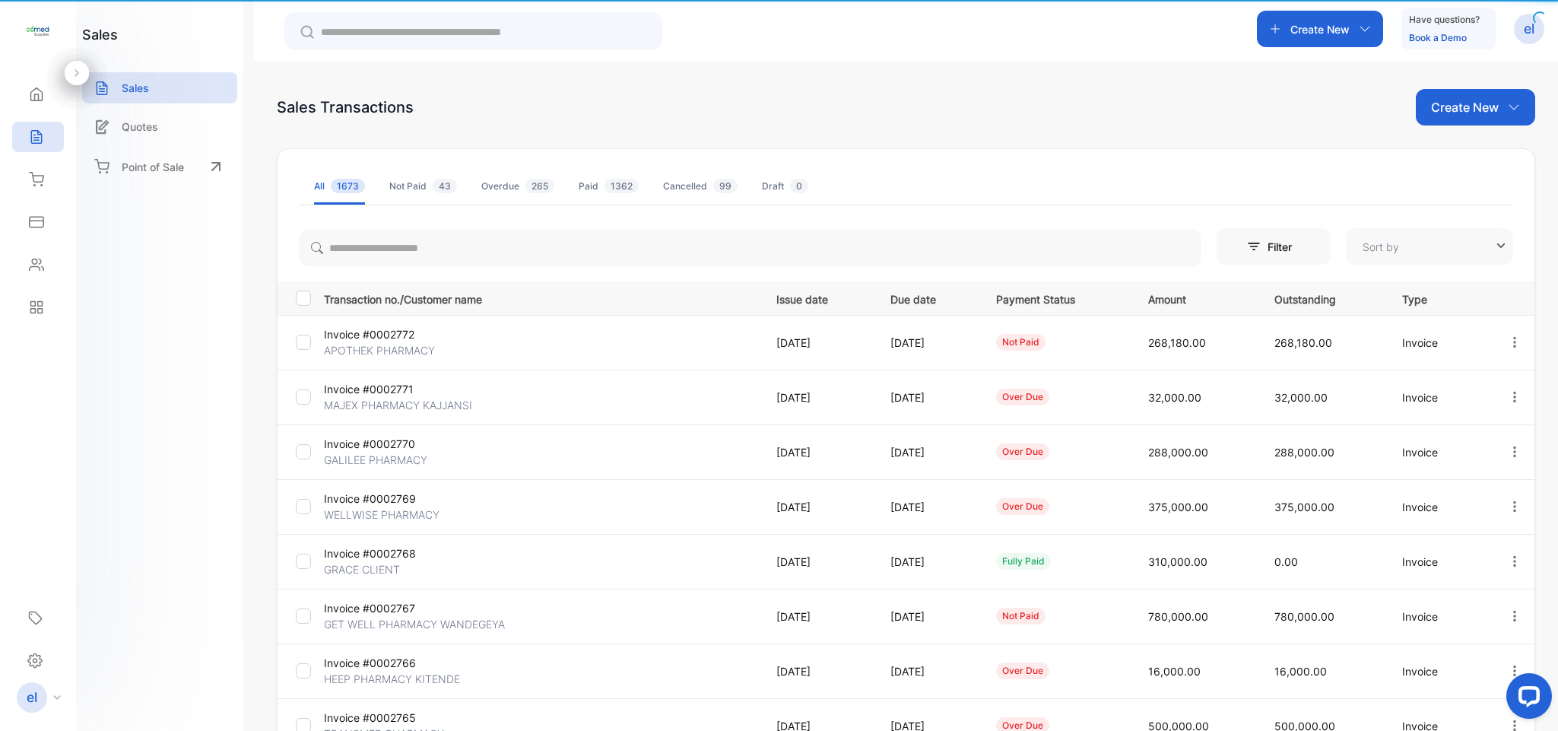
type input "**********"
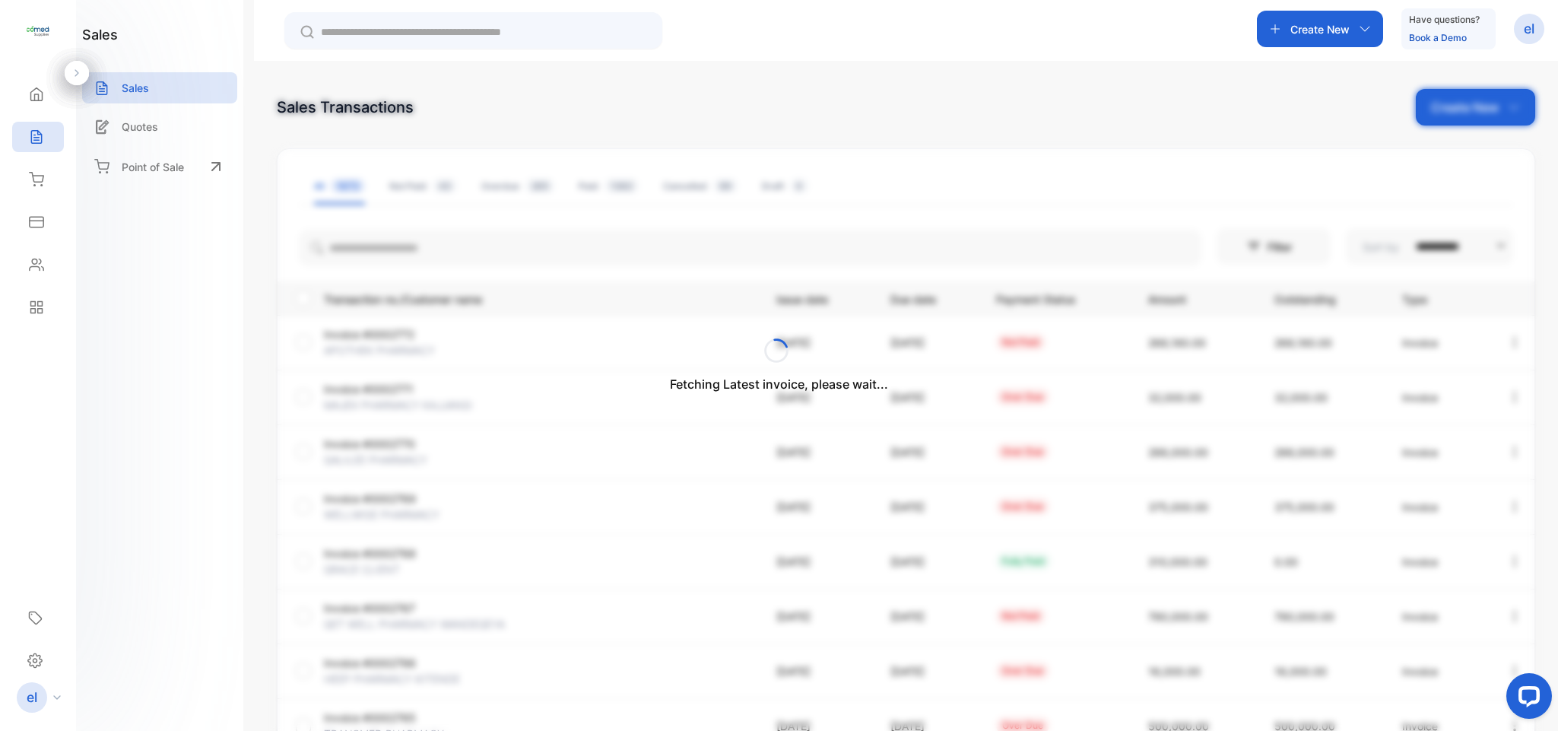
click at [1308, 30] on div "Fetching Latest invoice, please wait..." at bounding box center [779, 365] width 1558 height 731
click at [1303, 30] on div "Fetching Latest invoice, please wait..." at bounding box center [779, 365] width 1558 height 731
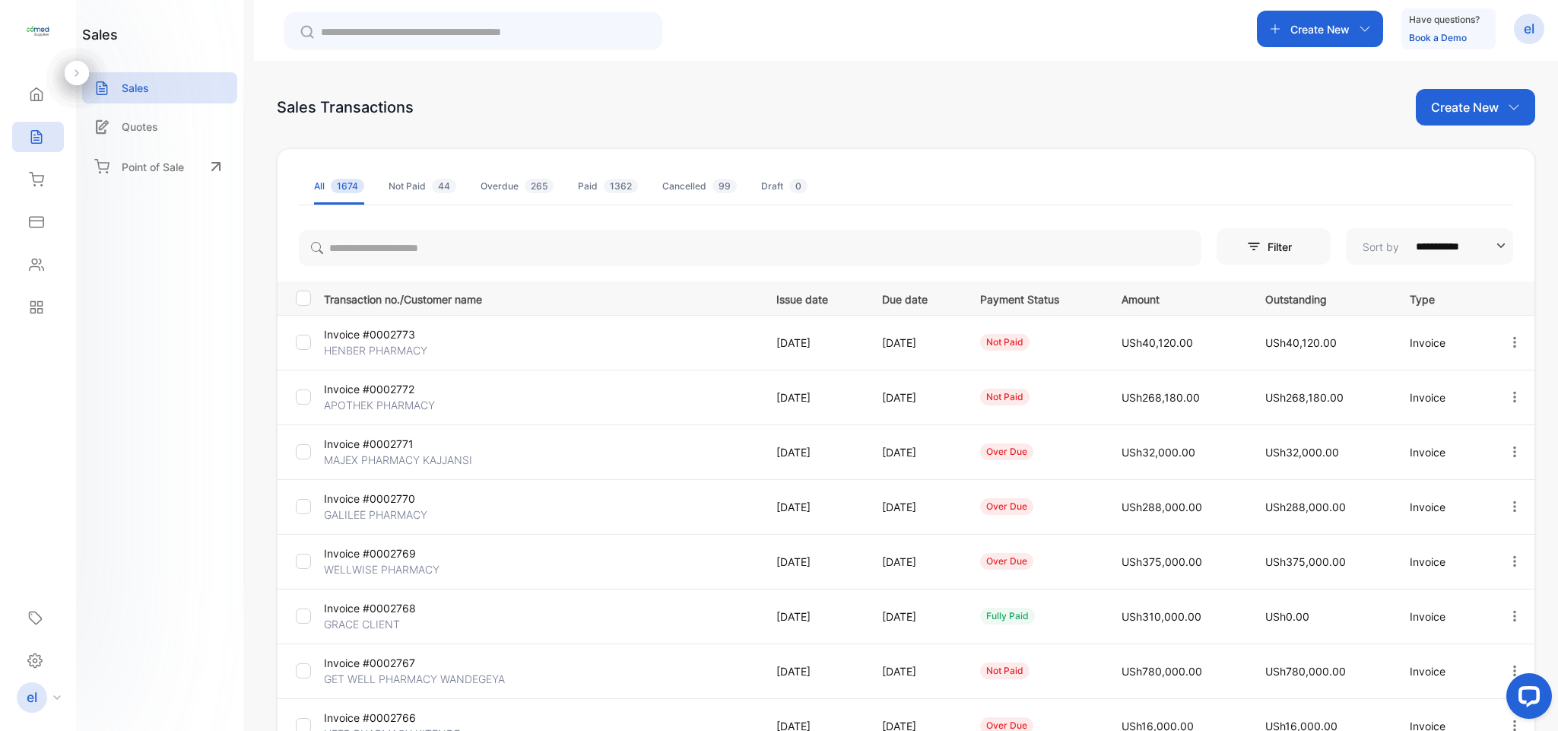
click at [1303, 30] on p "Create New" at bounding box center [1320, 29] width 59 height 16
click at [1301, 58] on p "Invoice" at bounding box center [1314, 67] width 50 height 18
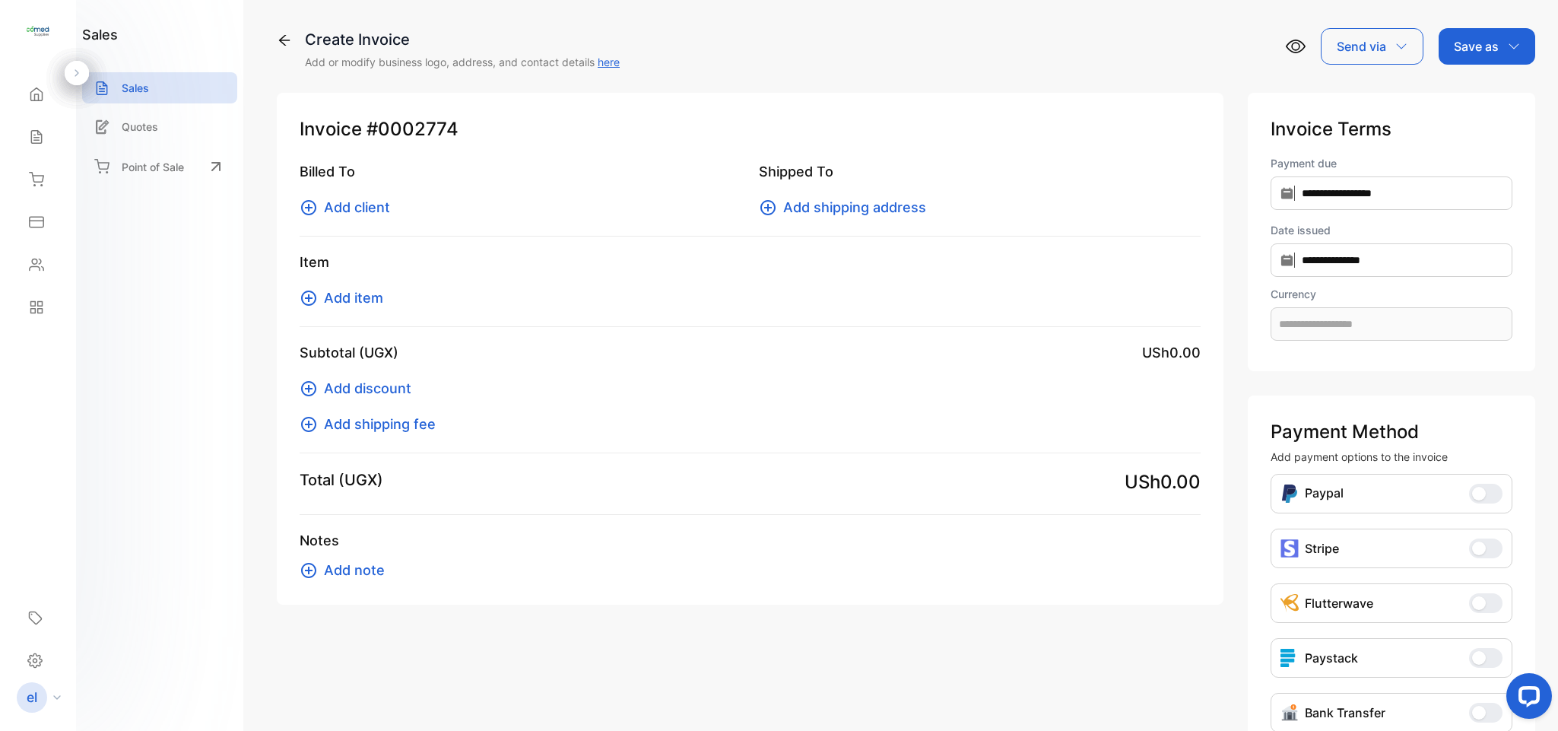
type input "**********"
click at [350, 205] on span "Add client" at bounding box center [357, 207] width 66 height 21
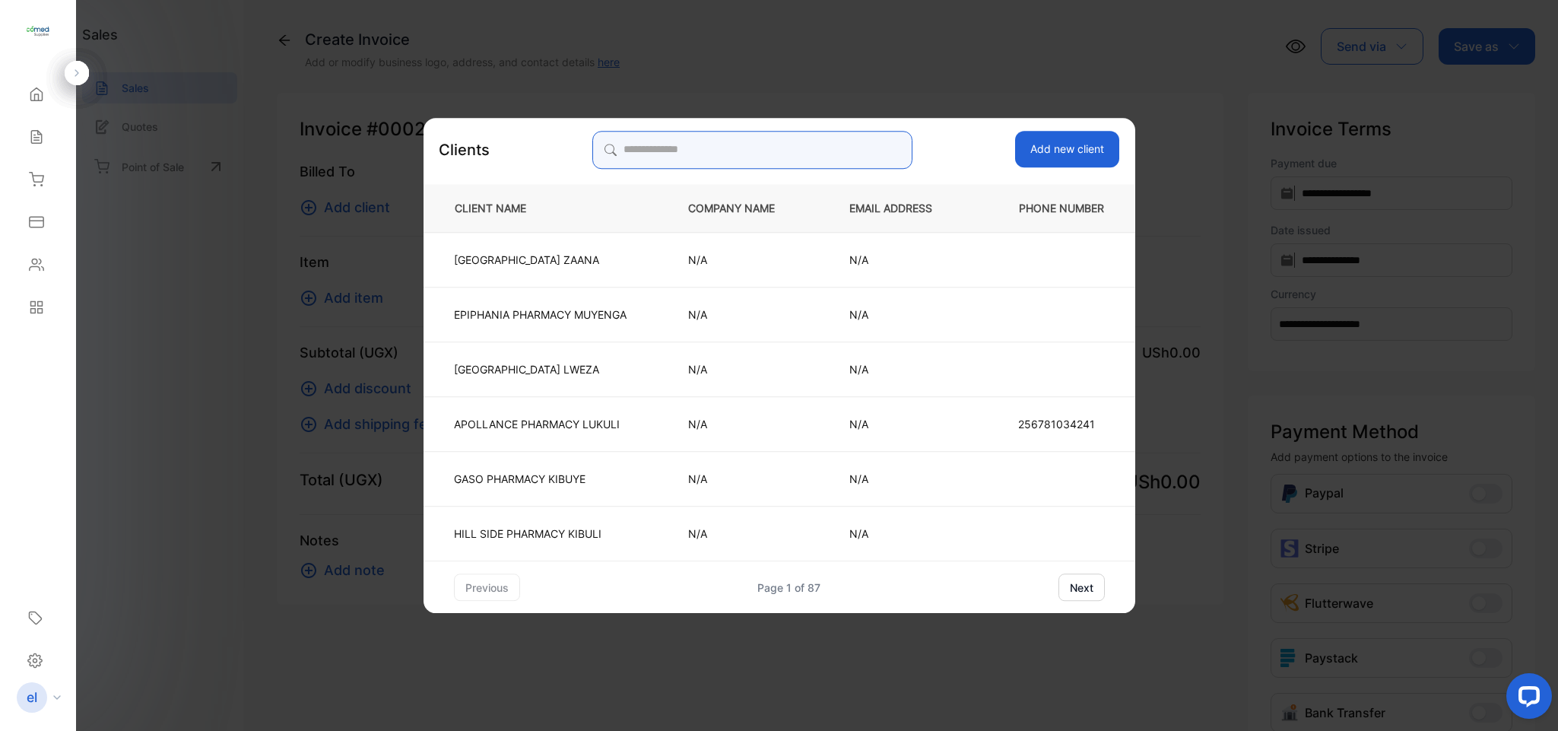
click at [669, 151] on input "search" at bounding box center [753, 150] width 320 height 38
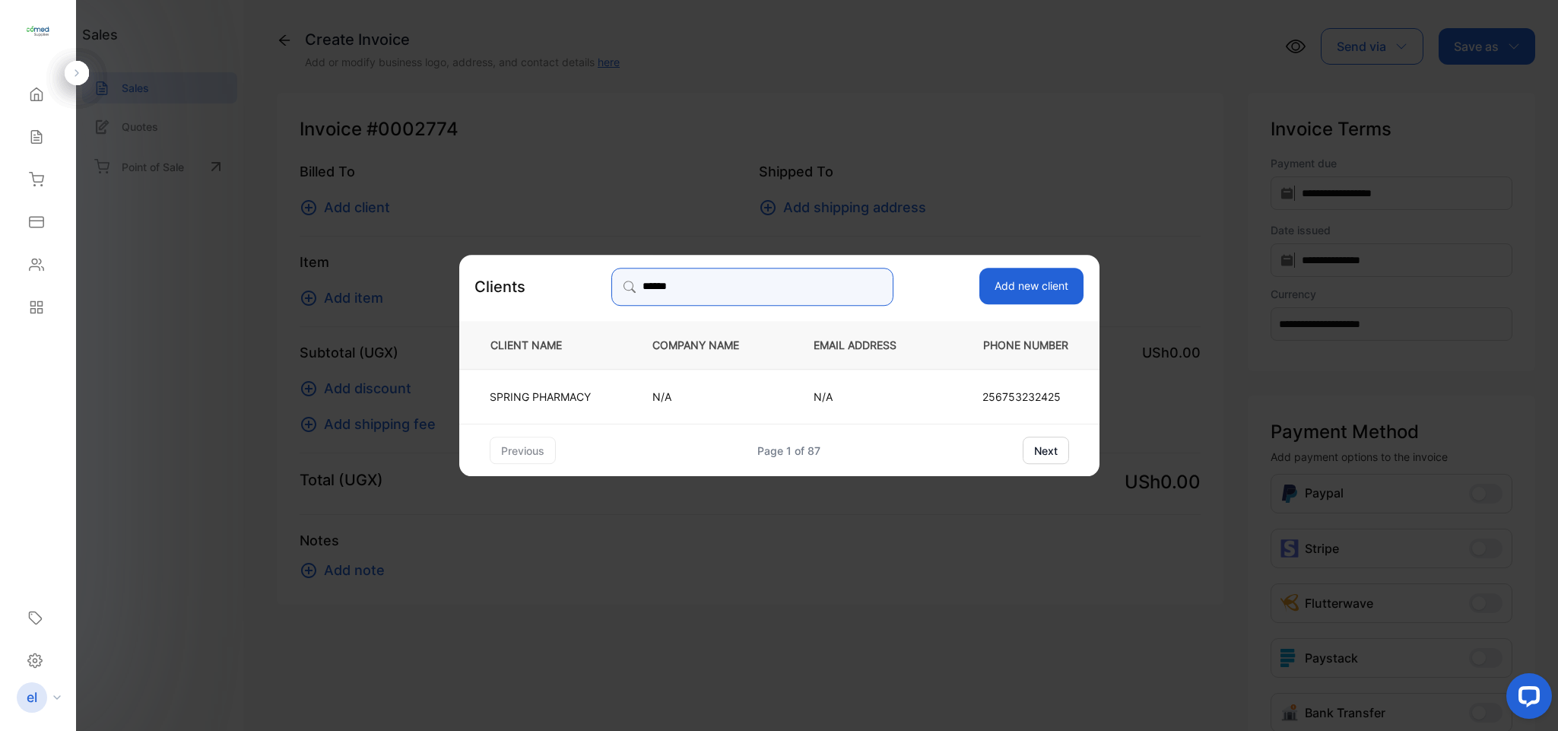
type input "******"
click at [558, 386] on td "SPRING PHARMACY" at bounding box center [543, 396] width 168 height 55
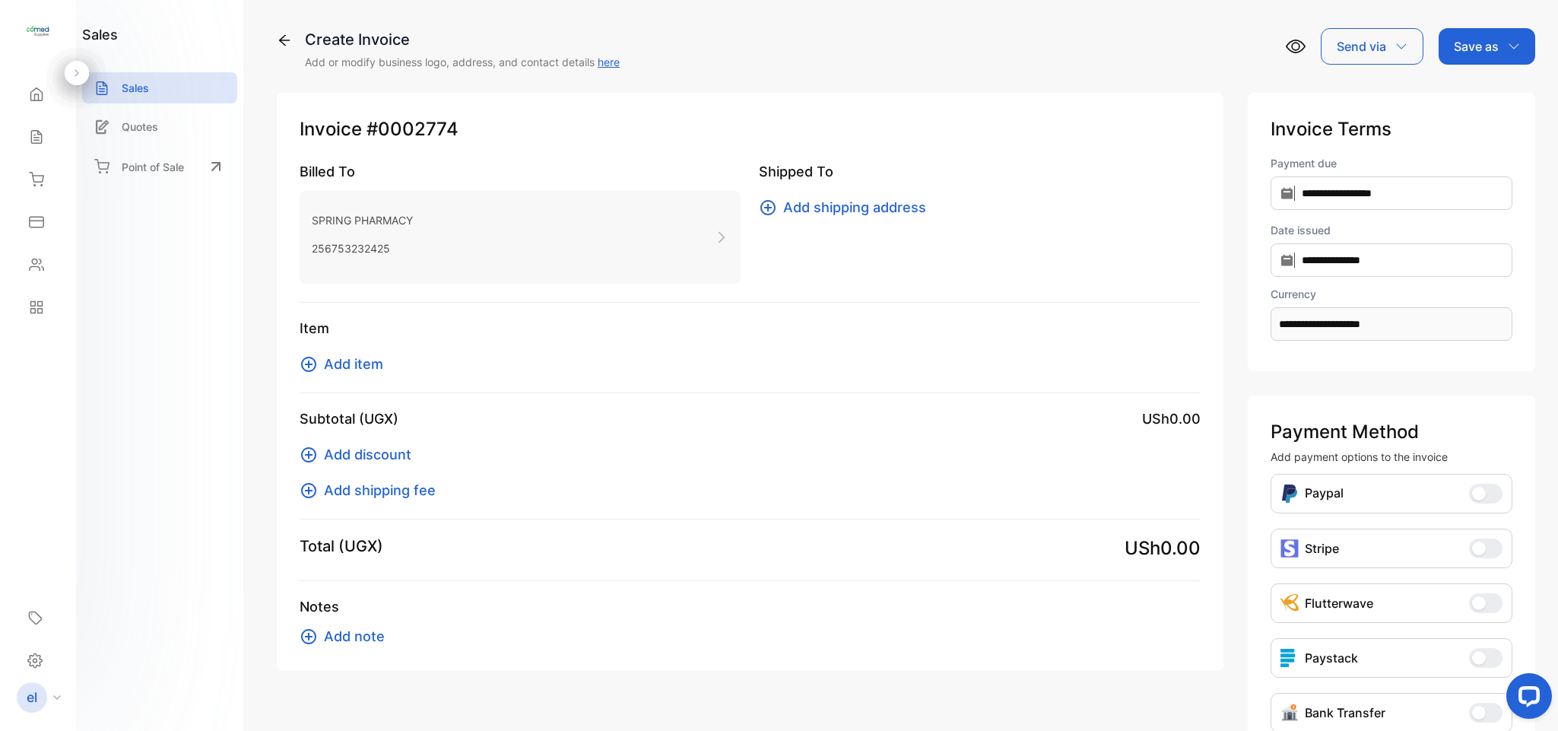
click at [354, 361] on span "Add item" at bounding box center [353, 364] width 59 height 21
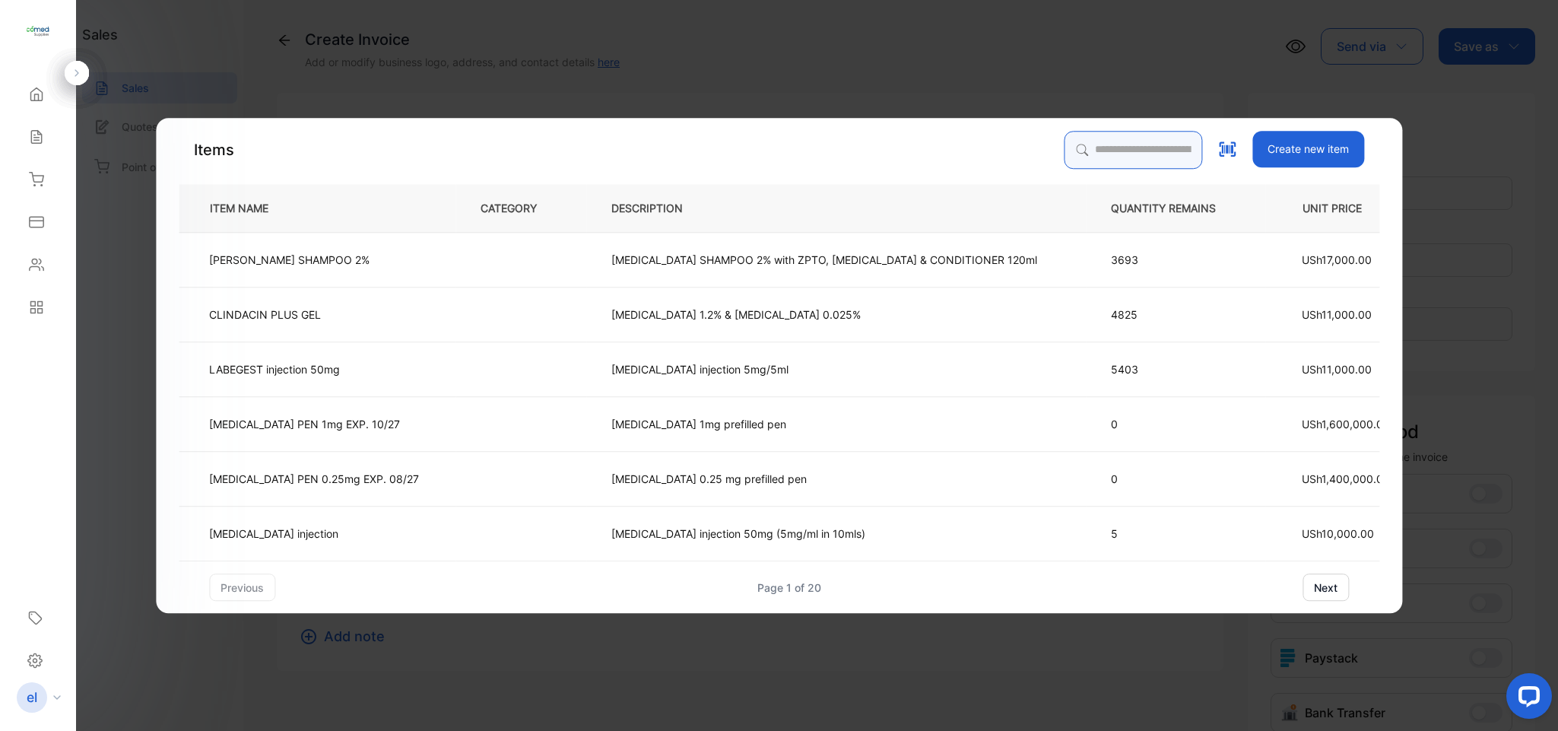
click at [1088, 158] on input "search" at bounding box center [1133, 150] width 138 height 38
click at [756, 258] on p "[MEDICAL_DATA] SHAMPOO 2% with ZPTO, [MEDICAL_DATA] & CONDITIONER 120ml" at bounding box center [825, 259] width 426 height 16
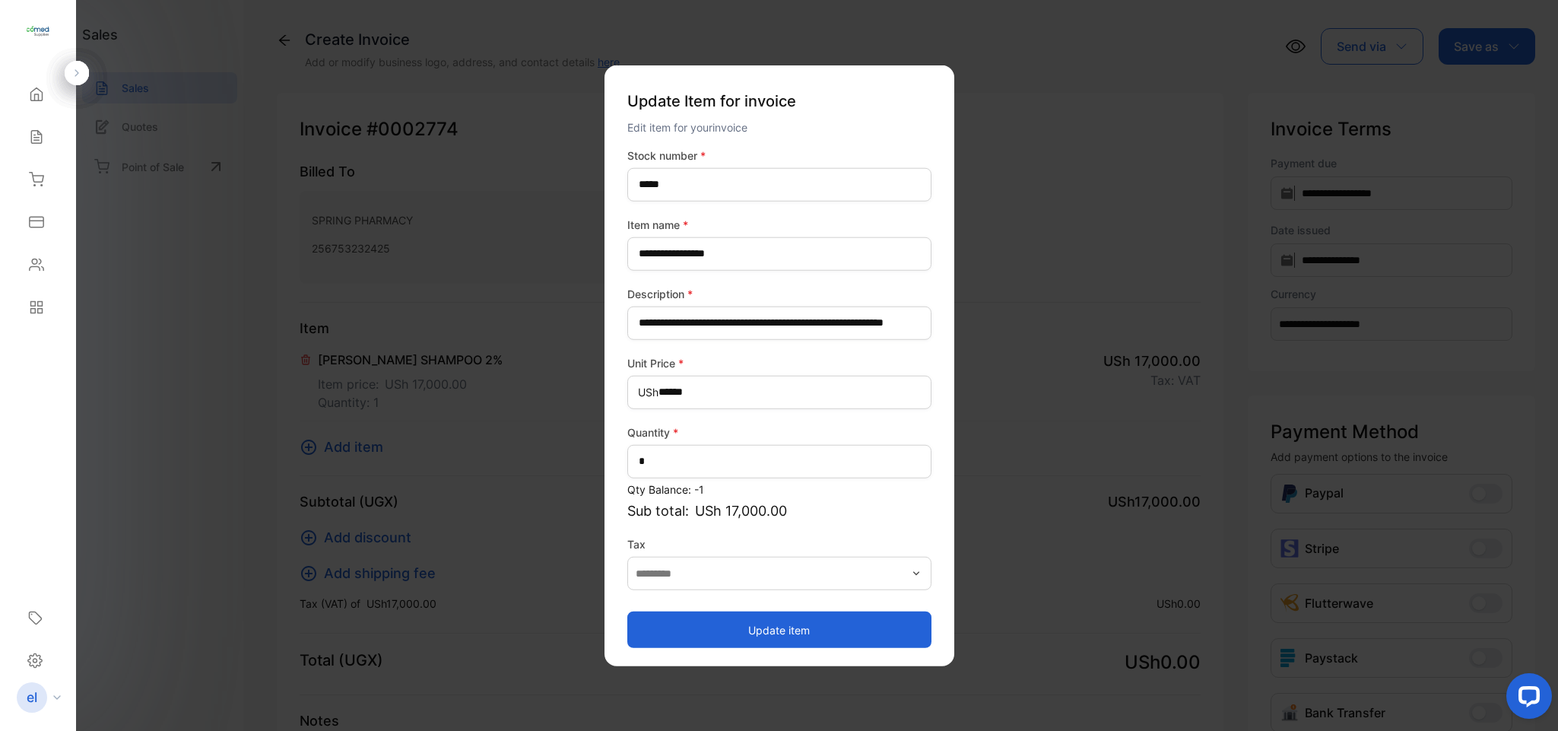
type input "***"
click at [680, 462] on input "*" at bounding box center [780, 460] width 304 height 33
type input "**"
click at [716, 399] on Price-inputprice "******" at bounding box center [780, 391] width 304 height 33
type Price-inputprice "******"
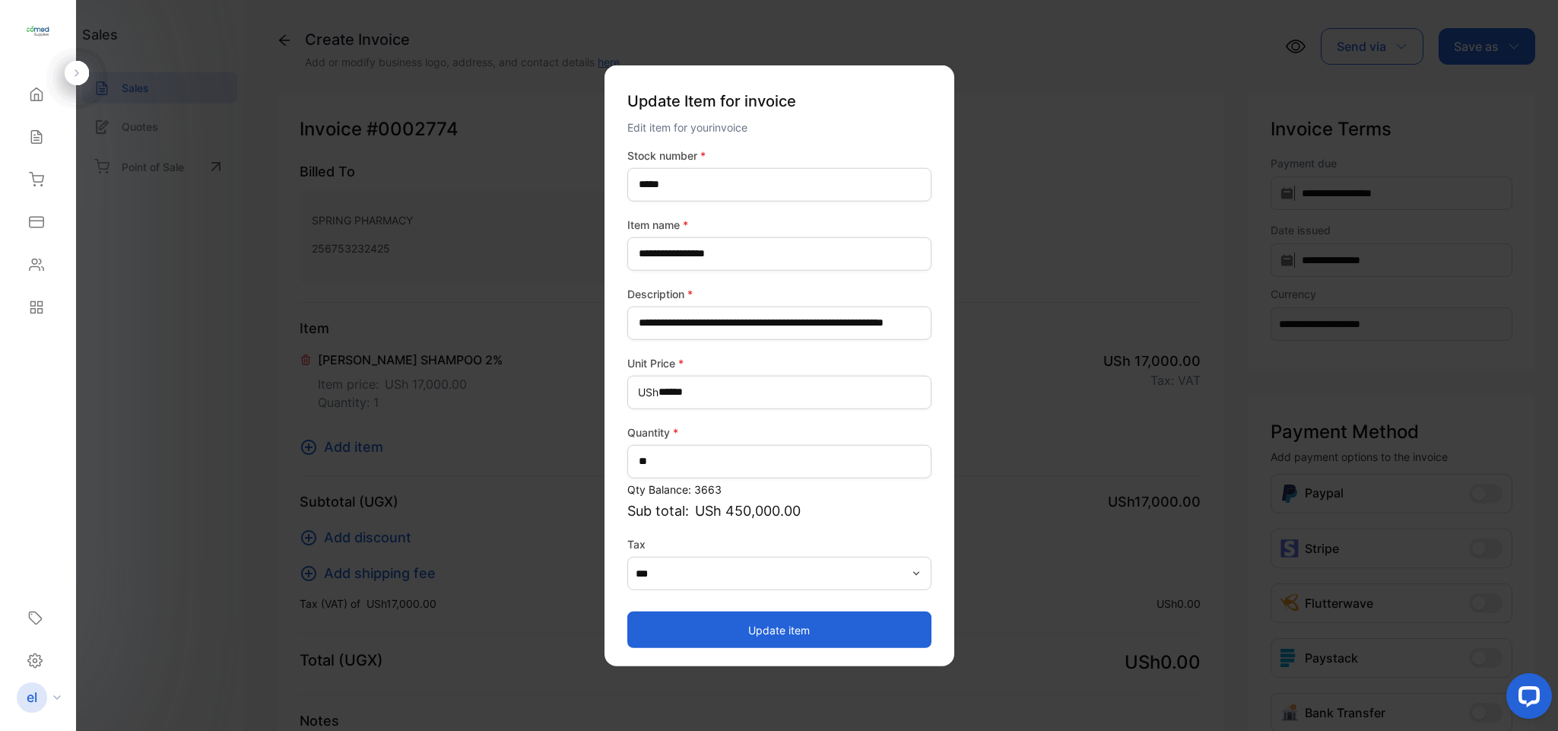
click at [825, 616] on button "Update item" at bounding box center [780, 630] width 304 height 37
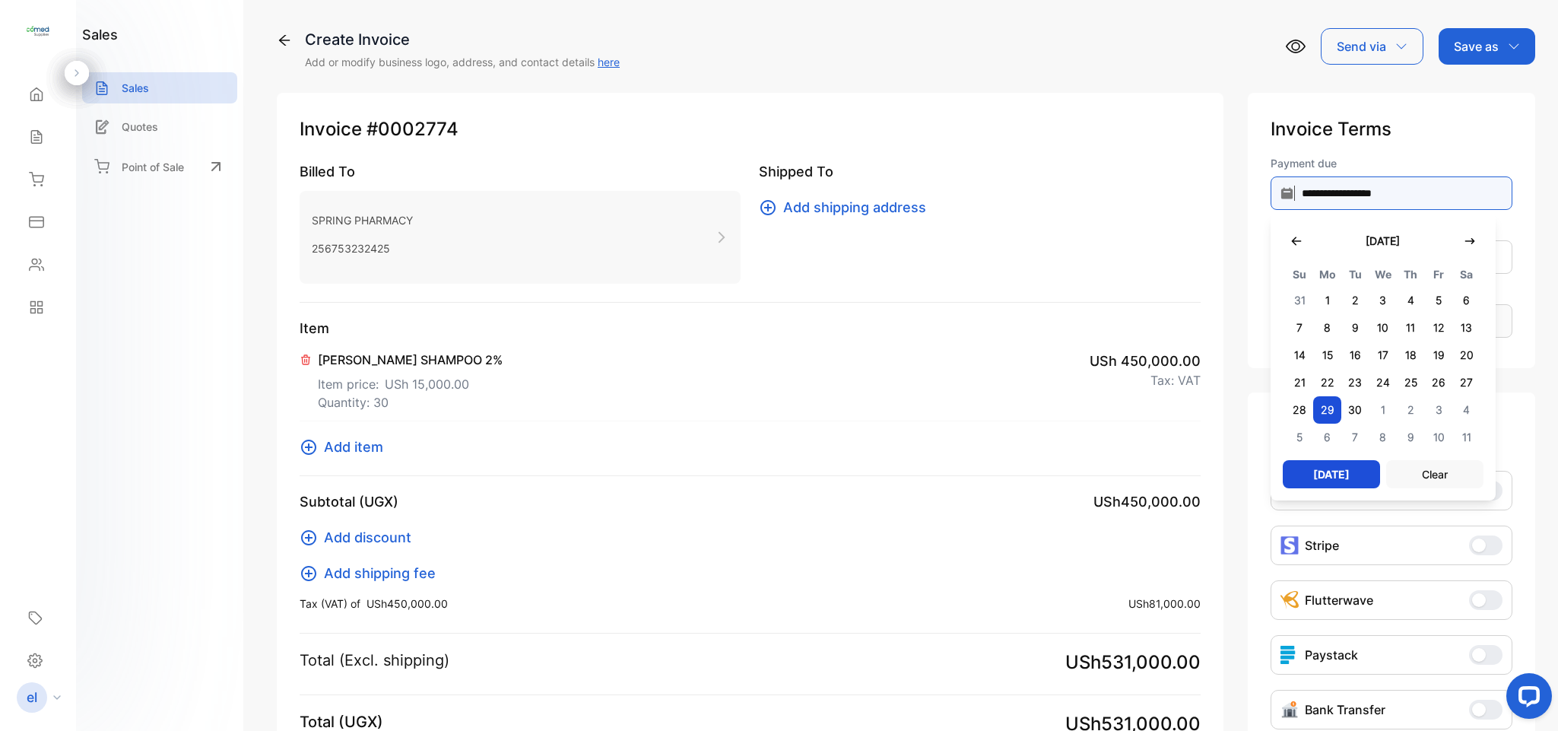
click at [1431, 195] on input "**********" at bounding box center [1392, 192] width 242 height 33
click at [1301, 240] on button "button" at bounding box center [1296, 240] width 27 height 31
click at [1453, 400] on span "30" at bounding box center [1467, 409] width 28 height 27
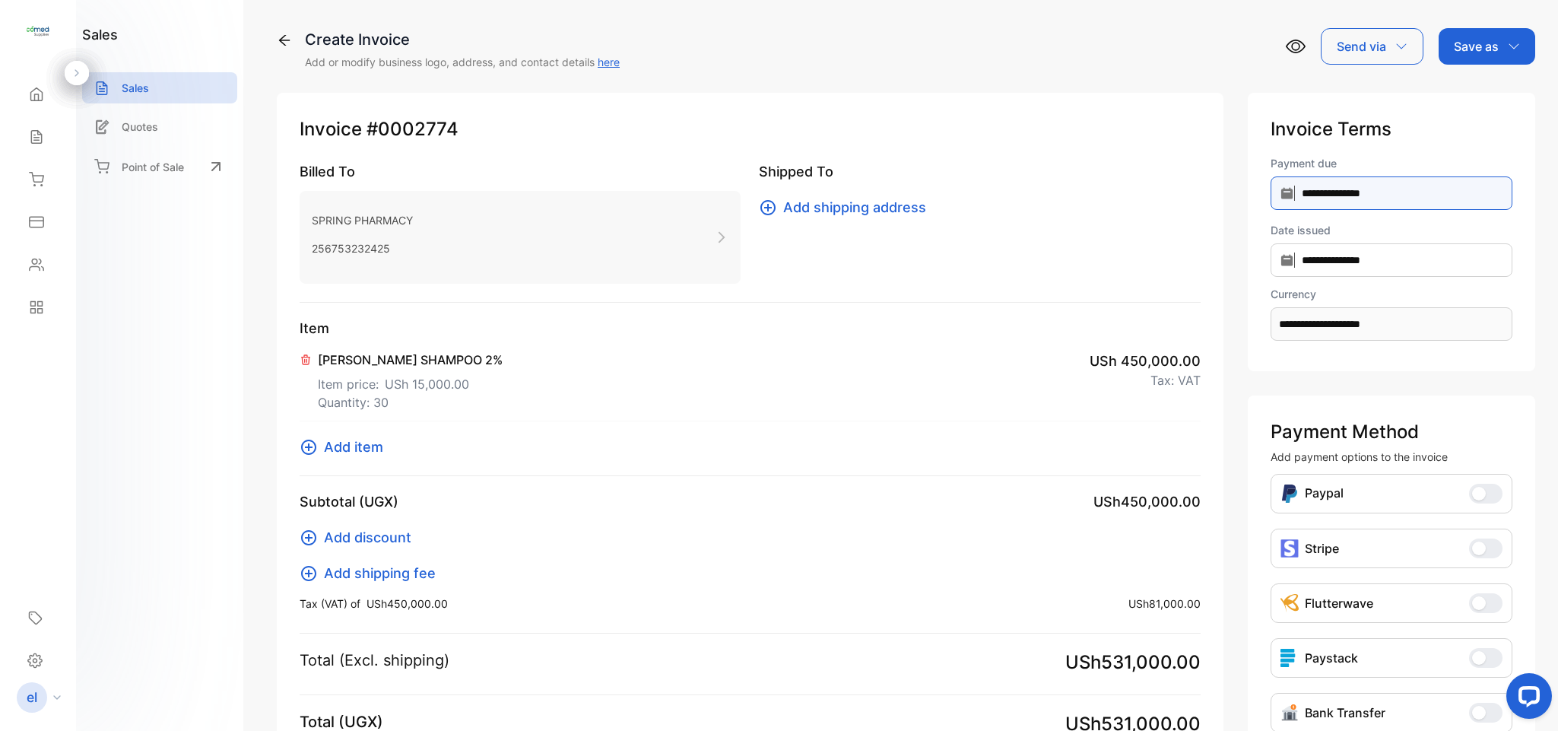
click at [1321, 190] on input "**********" at bounding box center [1392, 192] width 242 height 33
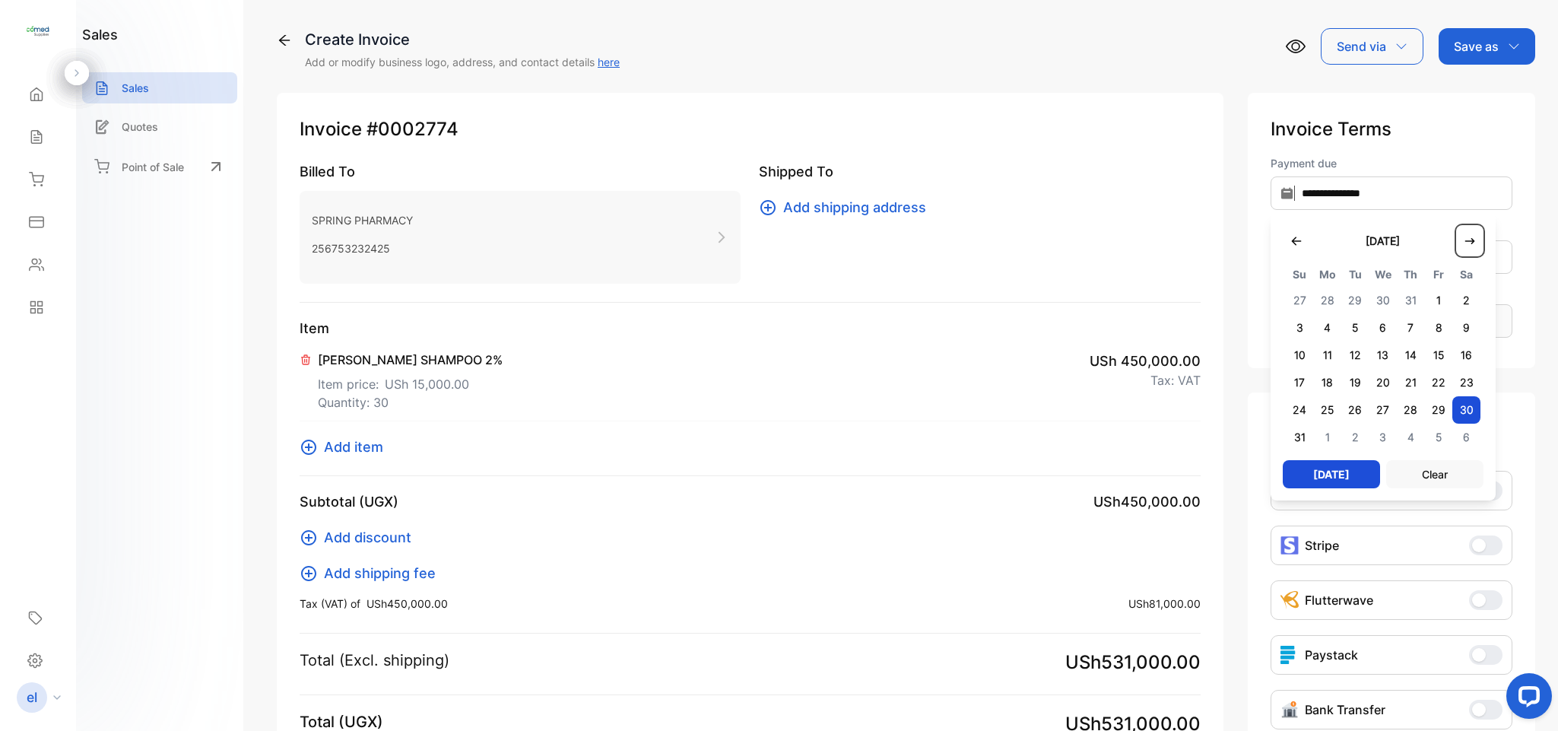
click at [1461, 249] on button "button" at bounding box center [1470, 240] width 27 height 31
type input "**********"
click at [1463, 40] on p "Save as" at bounding box center [1476, 46] width 45 height 18
click at [1476, 83] on div "Invoice" at bounding box center [1483, 96] width 87 height 30
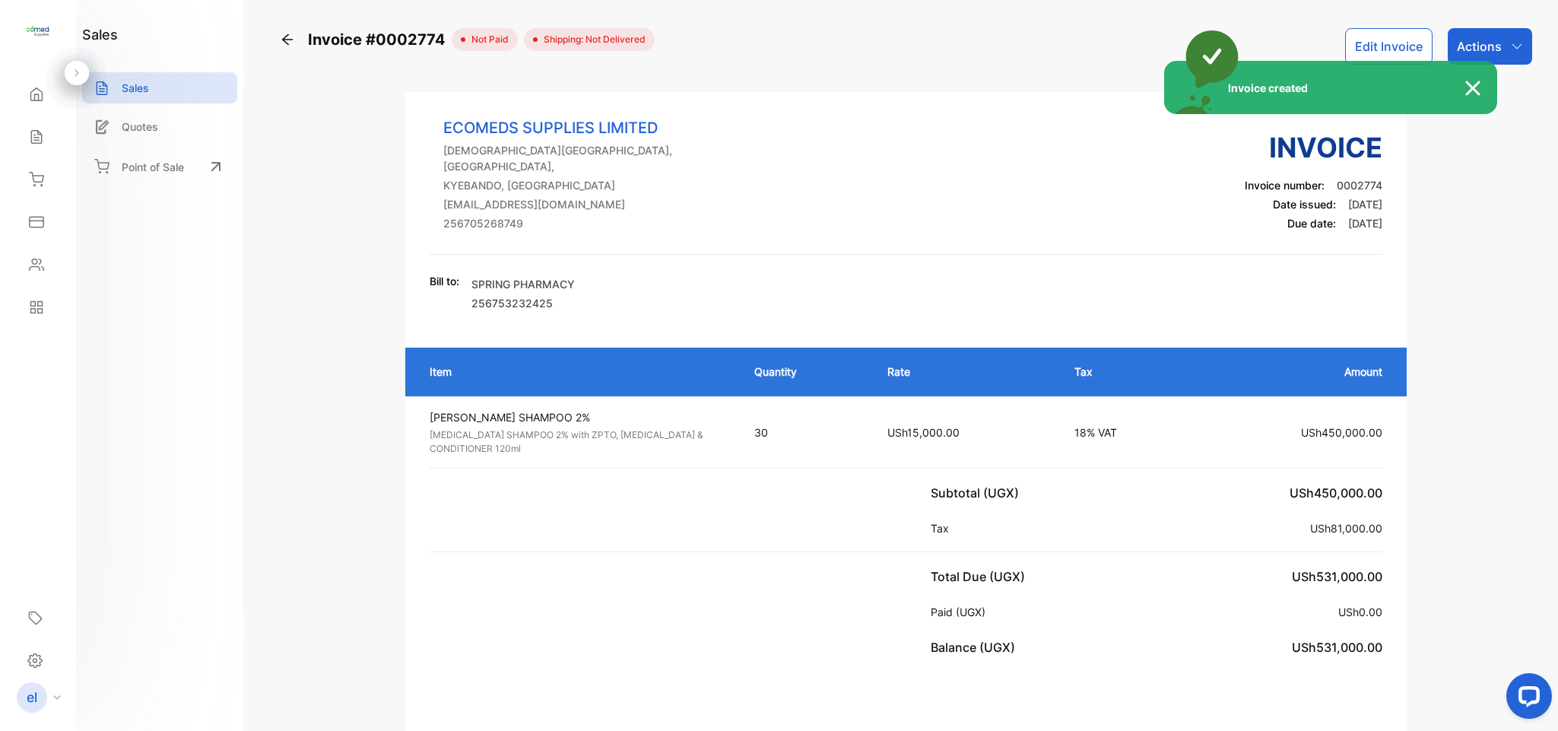
click at [1475, 44] on div "Invoice created" at bounding box center [779, 365] width 1558 height 731
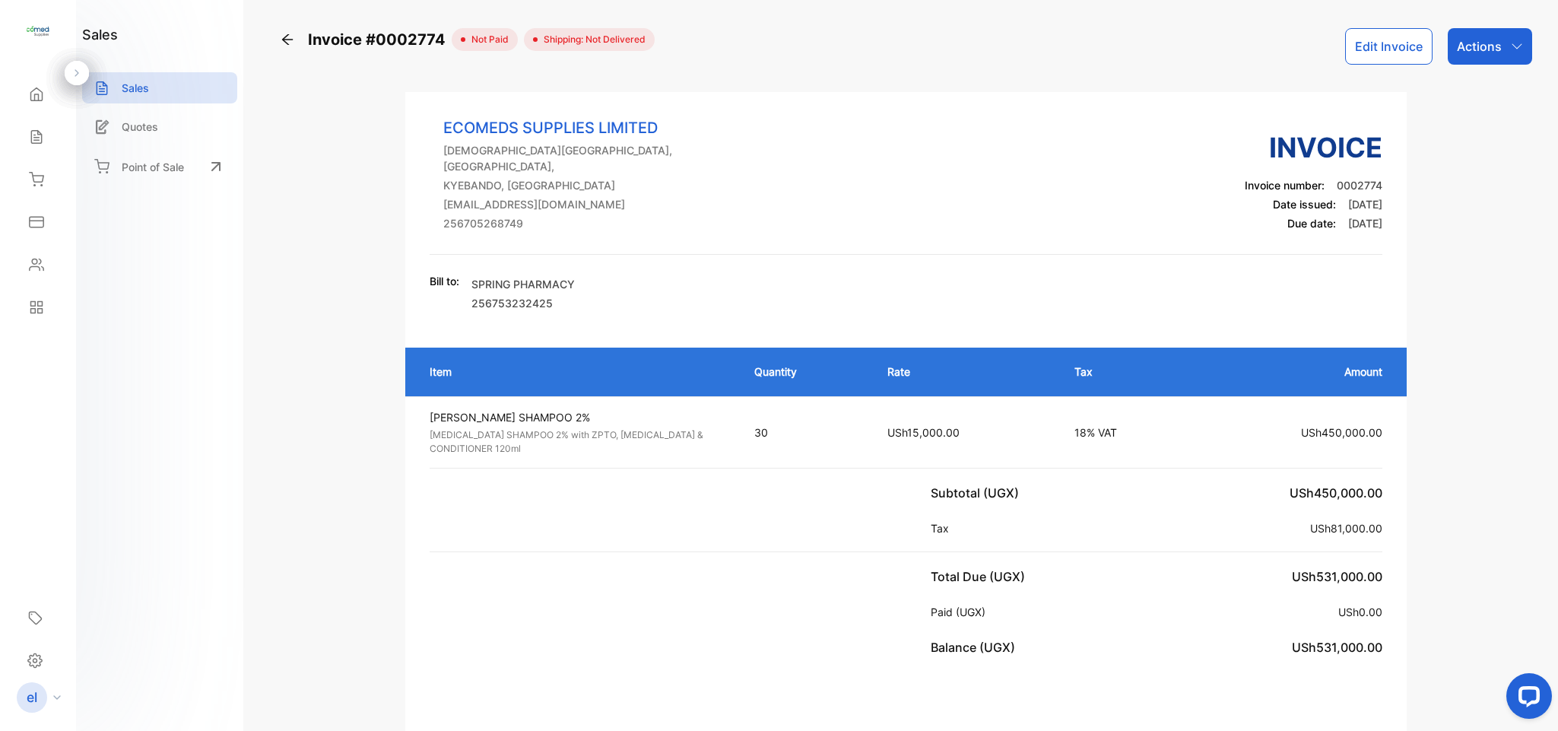
click at [1475, 44] on p "Actions" at bounding box center [1479, 46] width 45 height 18
click at [1452, 375] on div "Print Invoice" at bounding box center [1457, 384] width 150 height 30
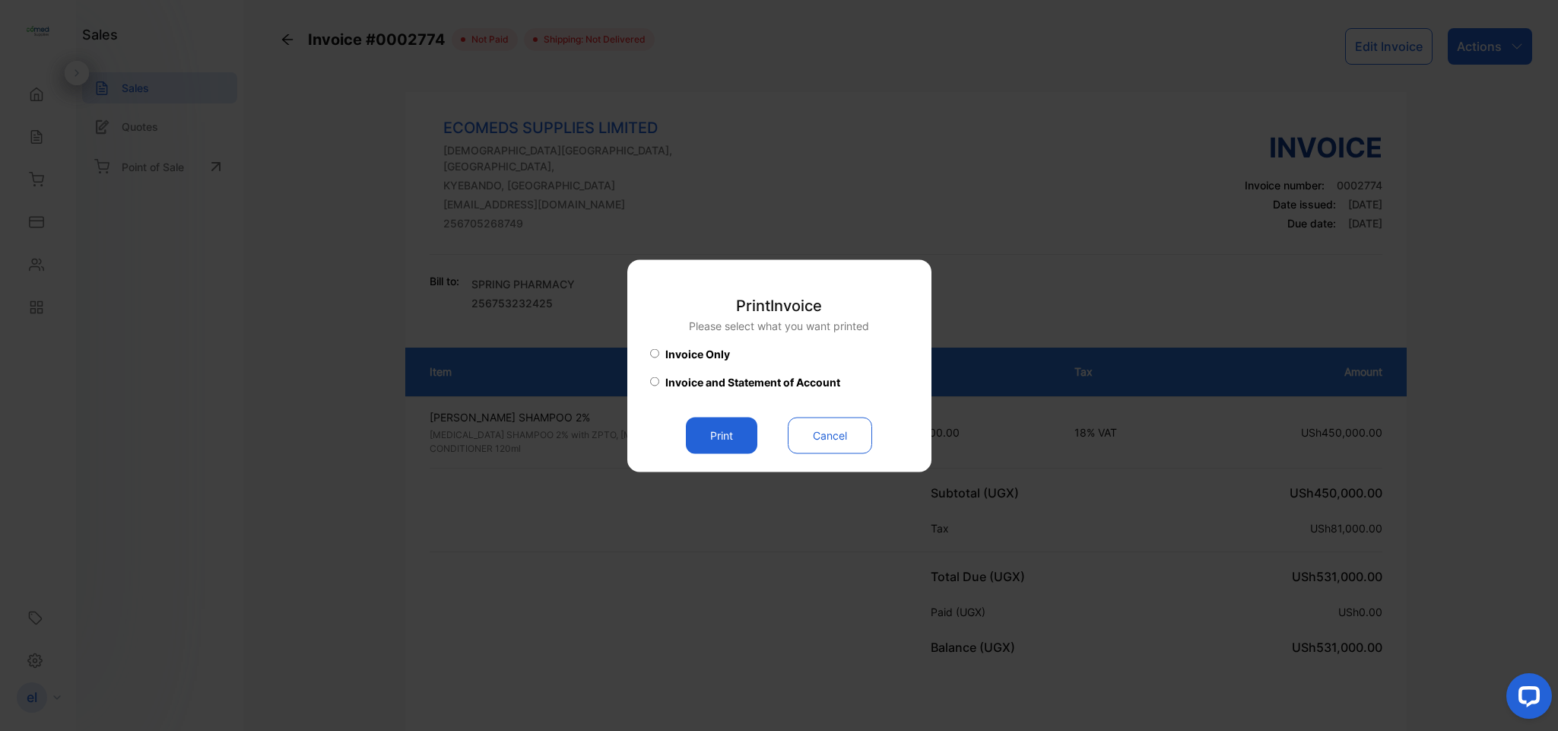
click at [726, 424] on button "Print" at bounding box center [721, 435] width 71 height 37
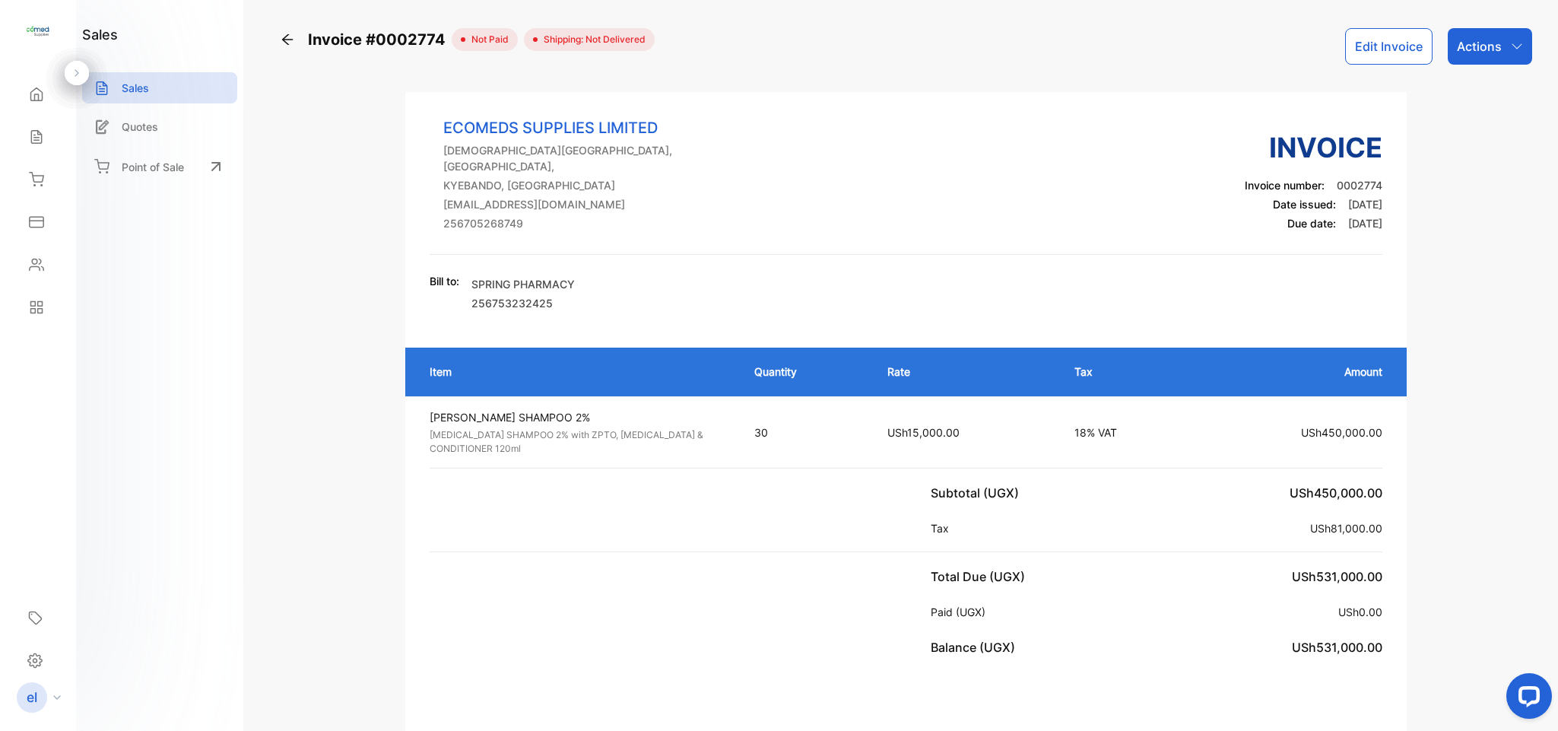
click at [30, 141] on icon at bounding box center [36, 136] width 15 height 15
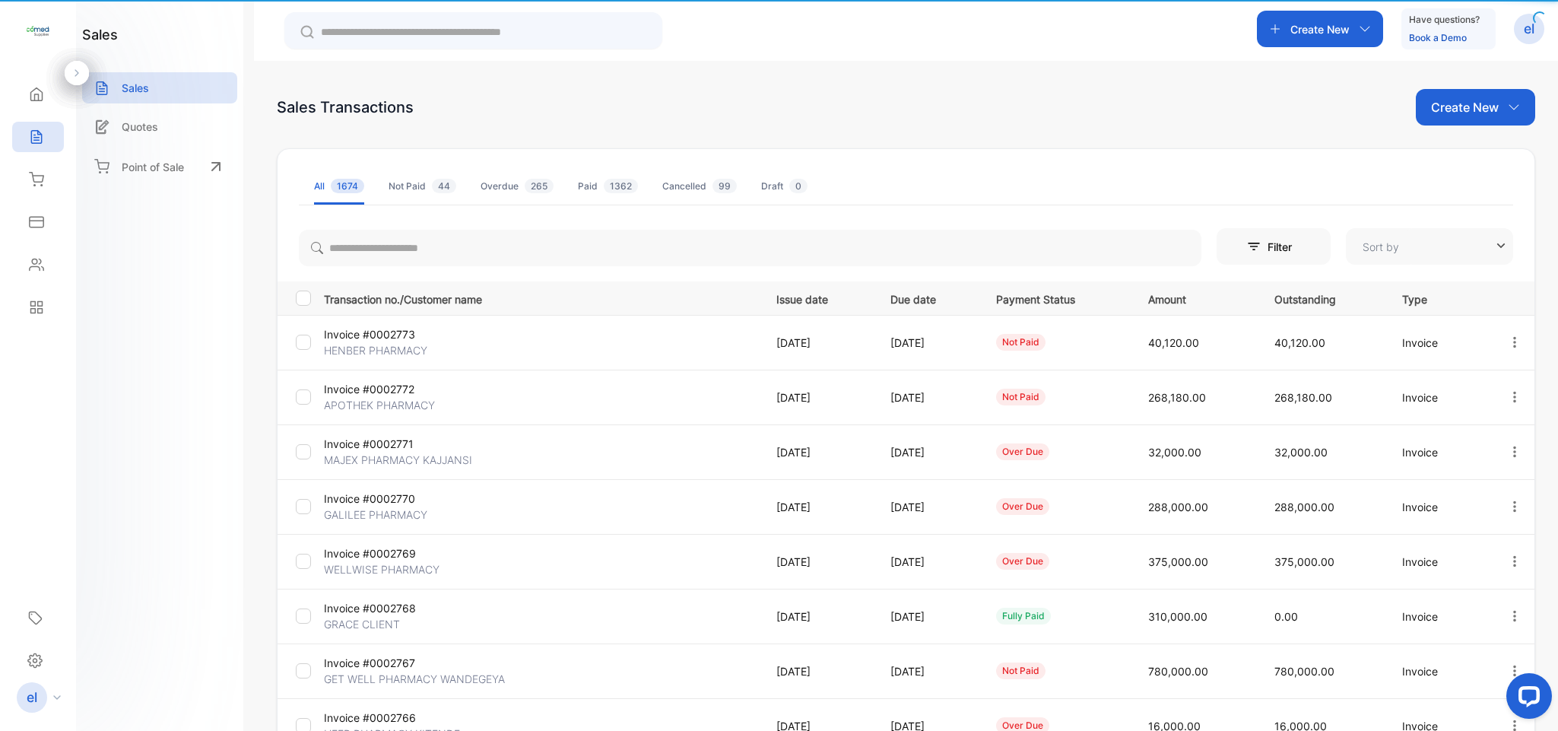
type input "**********"
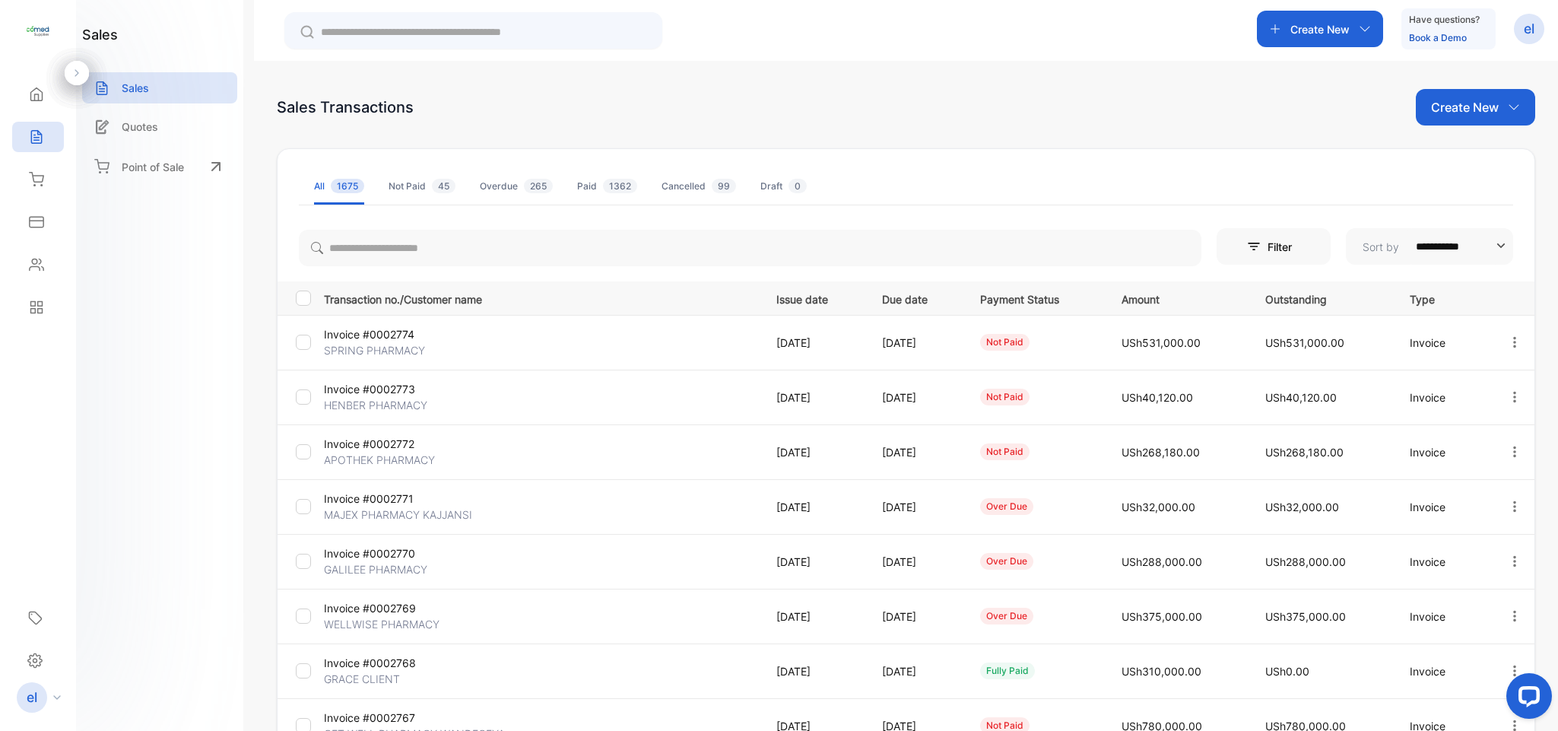
click at [1303, 21] on p "Create New" at bounding box center [1320, 29] width 59 height 16
click at [1310, 62] on p "Invoice" at bounding box center [1314, 67] width 50 height 18
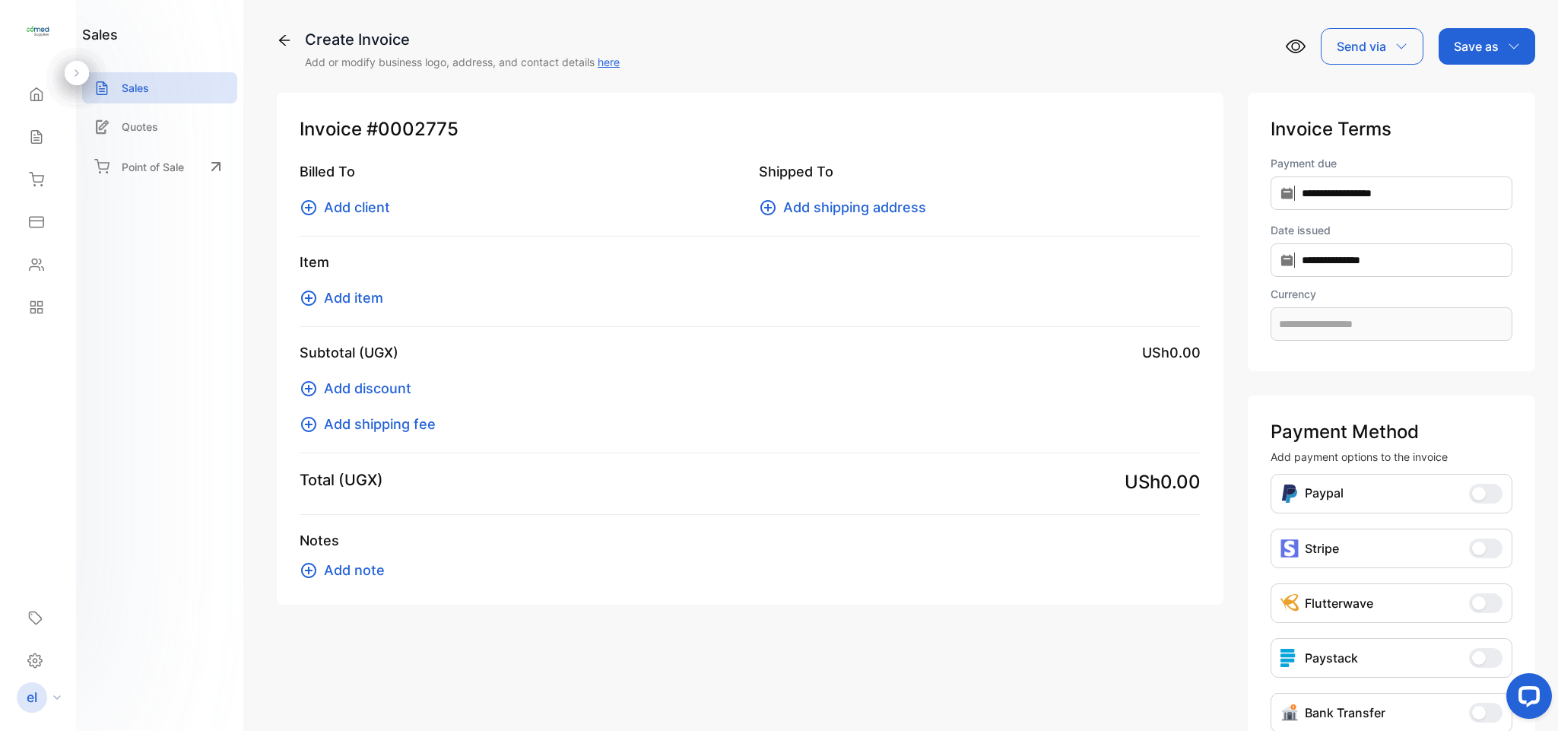
type input "**********"
click at [365, 203] on span "Add client" at bounding box center [357, 207] width 66 height 21
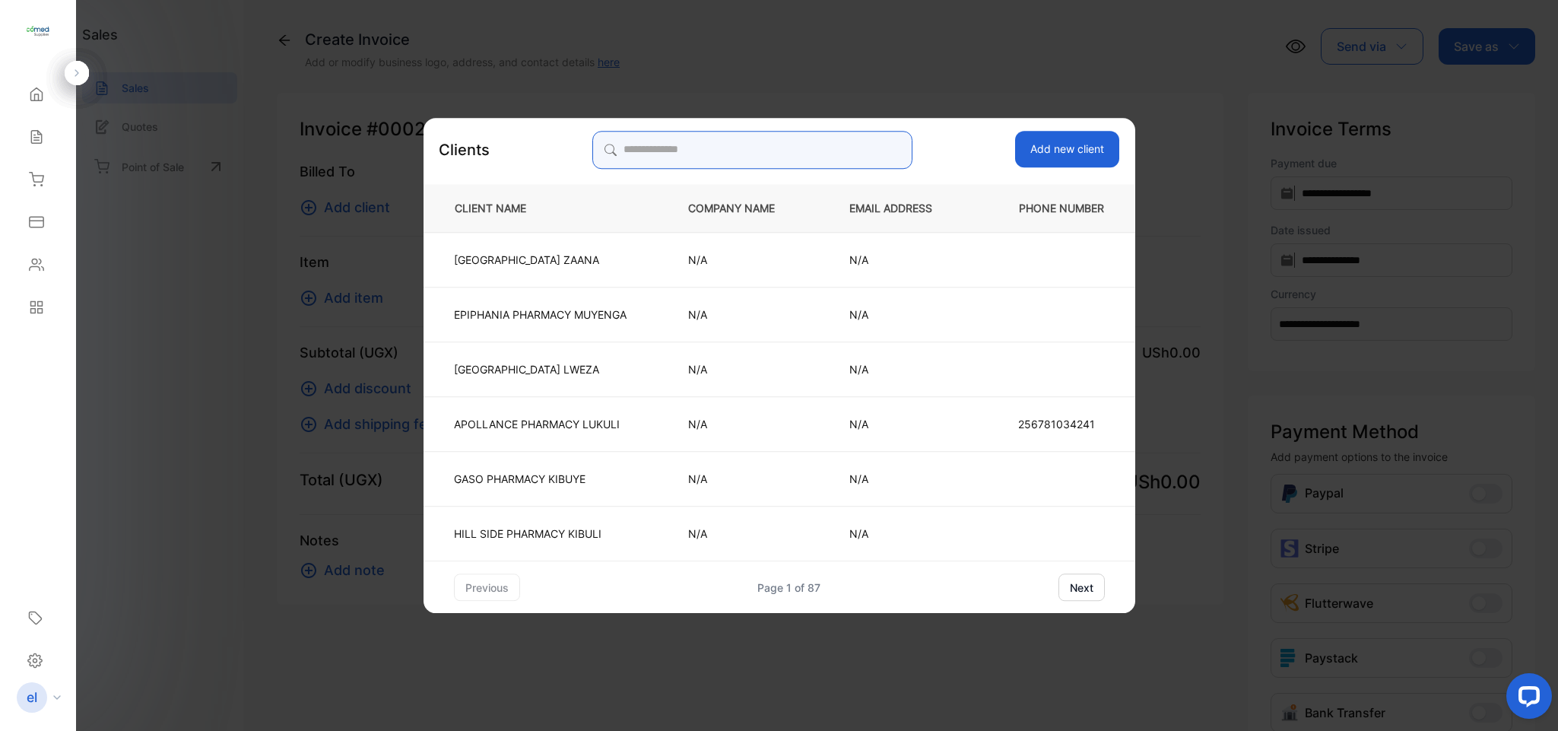
click at [674, 149] on input "search" at bounding box center [753, 150] width 320 height 38
type input "******"
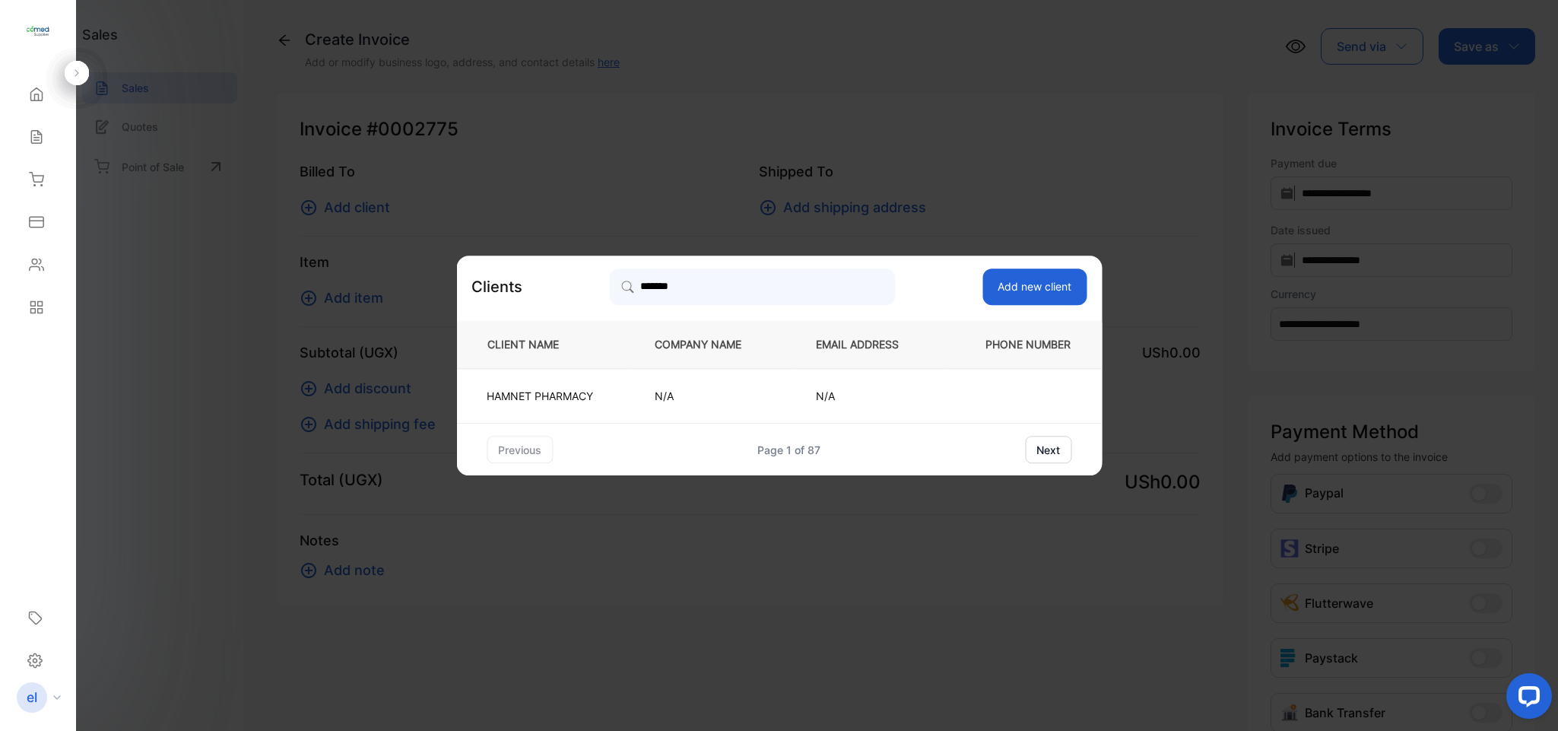
click at [548, 406] on td "HAMNET PHARMACY" at bounding box center [542, 396] width 173 height 55
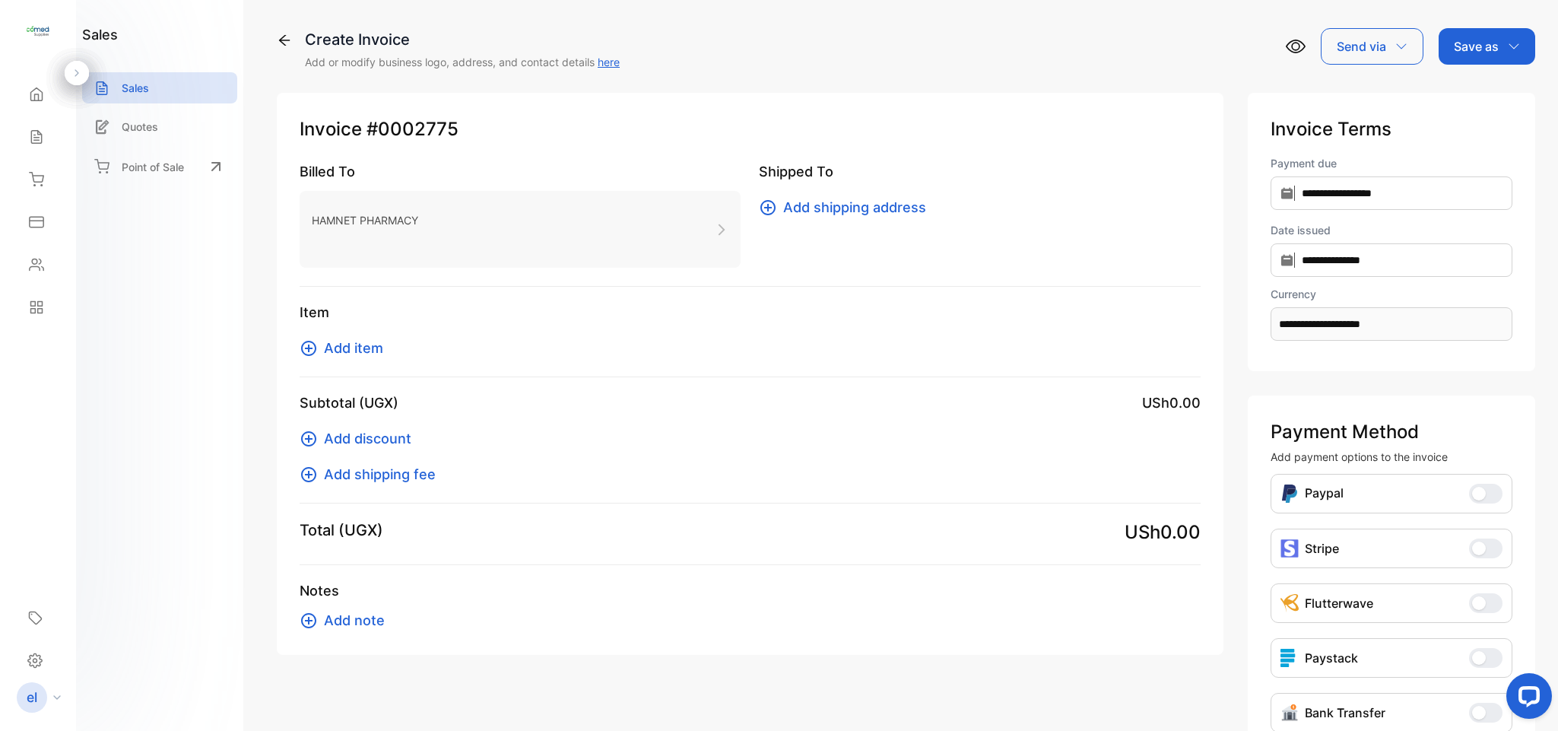
click at [361, 342] on span "Add item" at bounding box center [353, 348] width 59 height 21
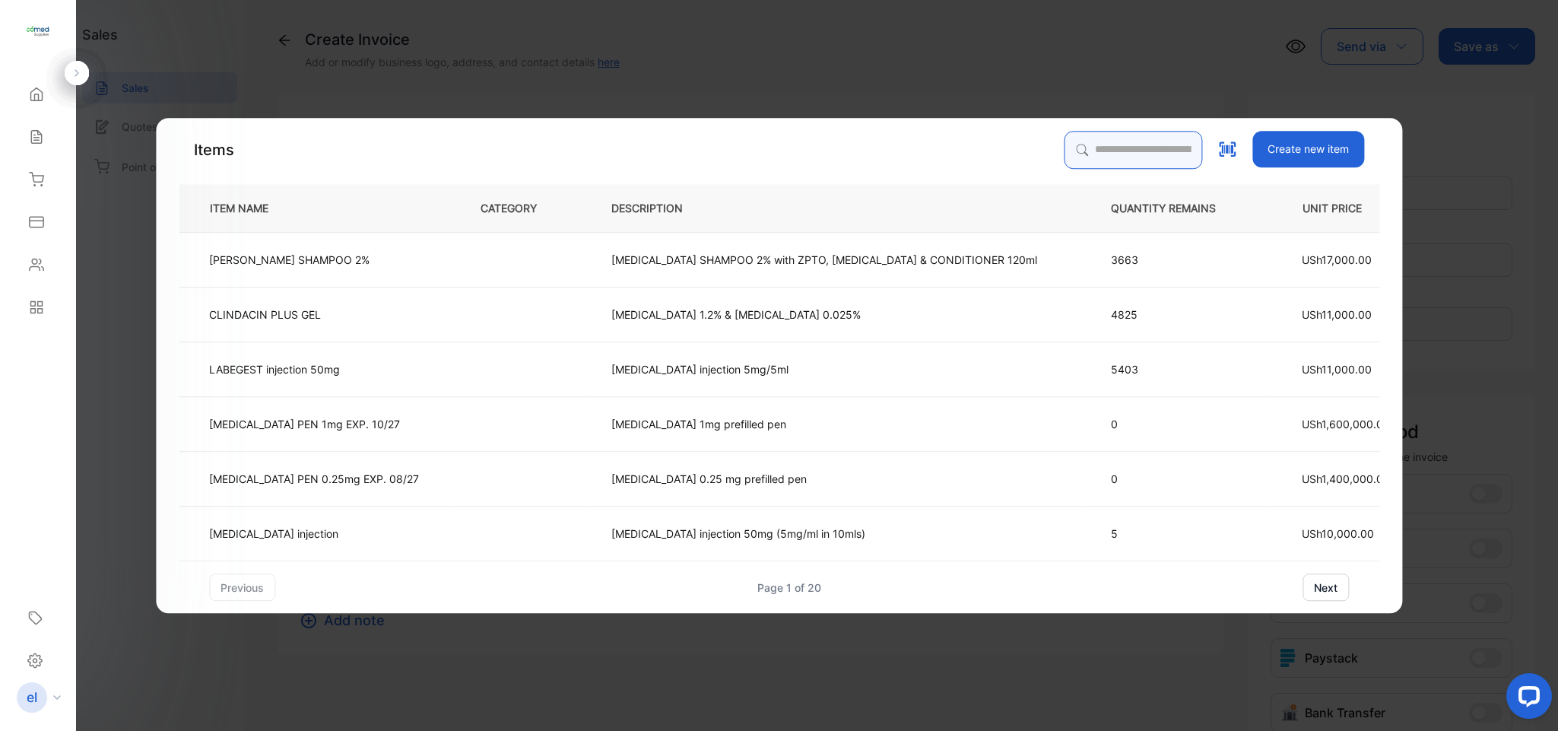
click at [1064, 140] on input "search" at bounding box center [1133, 150] width 138 height 38
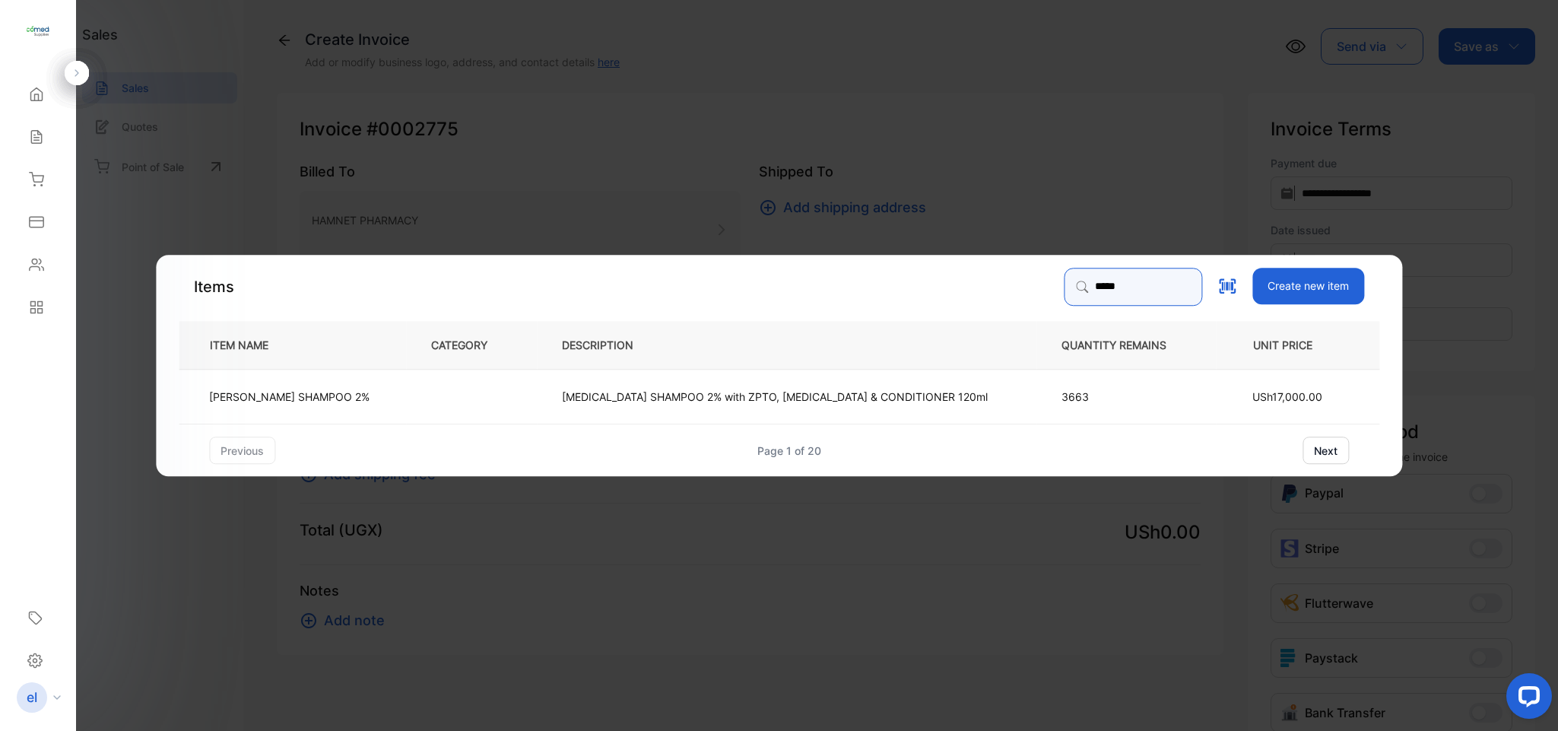
type input "*****"
click at [612, 374] on td "[MEDICAL_DATA] SHAMPOO 2% with ZPTO, [MEDICAL_DATA] & CONDITIONER 120ml" at bounding box center [787, 396] width 500 height 55
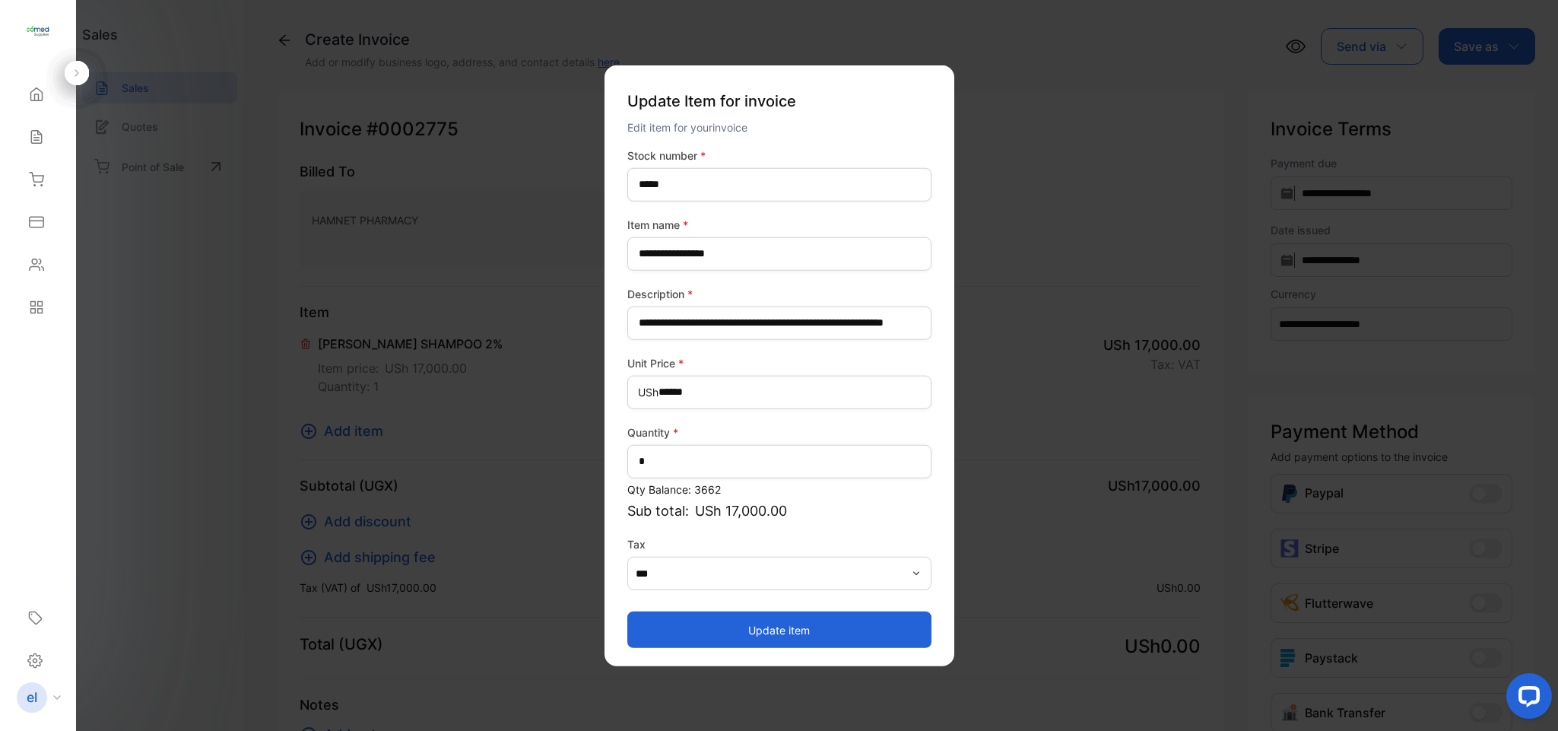
click at [701, 443] on div "Quantity * *" at bounding box center [780, 451] width 304 height 54
click at [701, 464] on input "*" at bounding box center [780, 460] width 304 height 33
type input "**"
click at [713, 623] on button "Update item" at bounding box center [780, 630] width 304 height 37
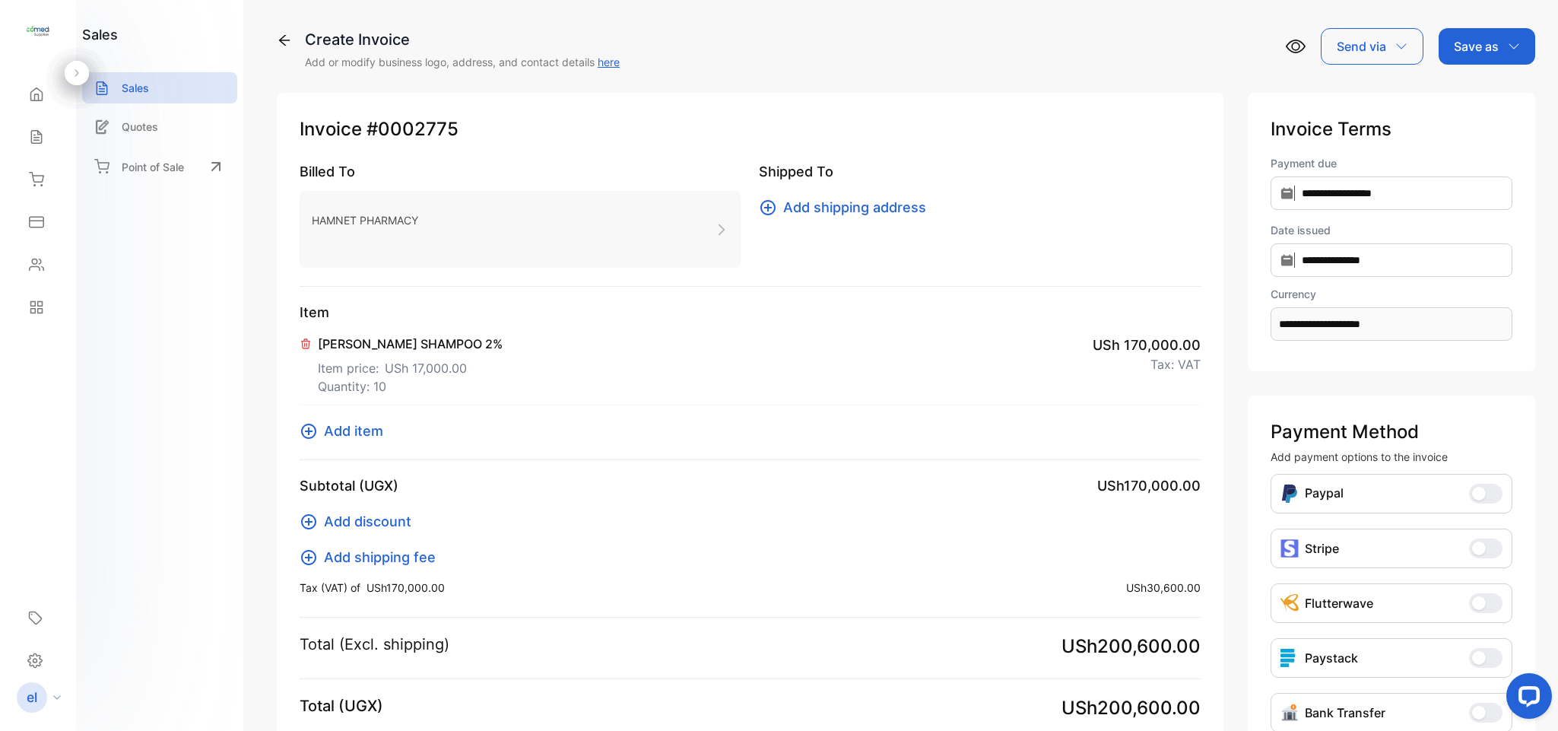
click at [716, 452] on div "Item [PERSON_NAME] SHAMPOO 2% Item price: USh 17,000.00 Quantity: 10 USh 170,00…" at bounding box center [750, 381] width 901 height 158
click at [359, 589] on p "Tax (VAT) of USh170,000.00 :" at bounding box center [372, 588] width 145 height 16
click at [34, 128] on div "Sales" at bounding box center [38, 137] width 52 height 30
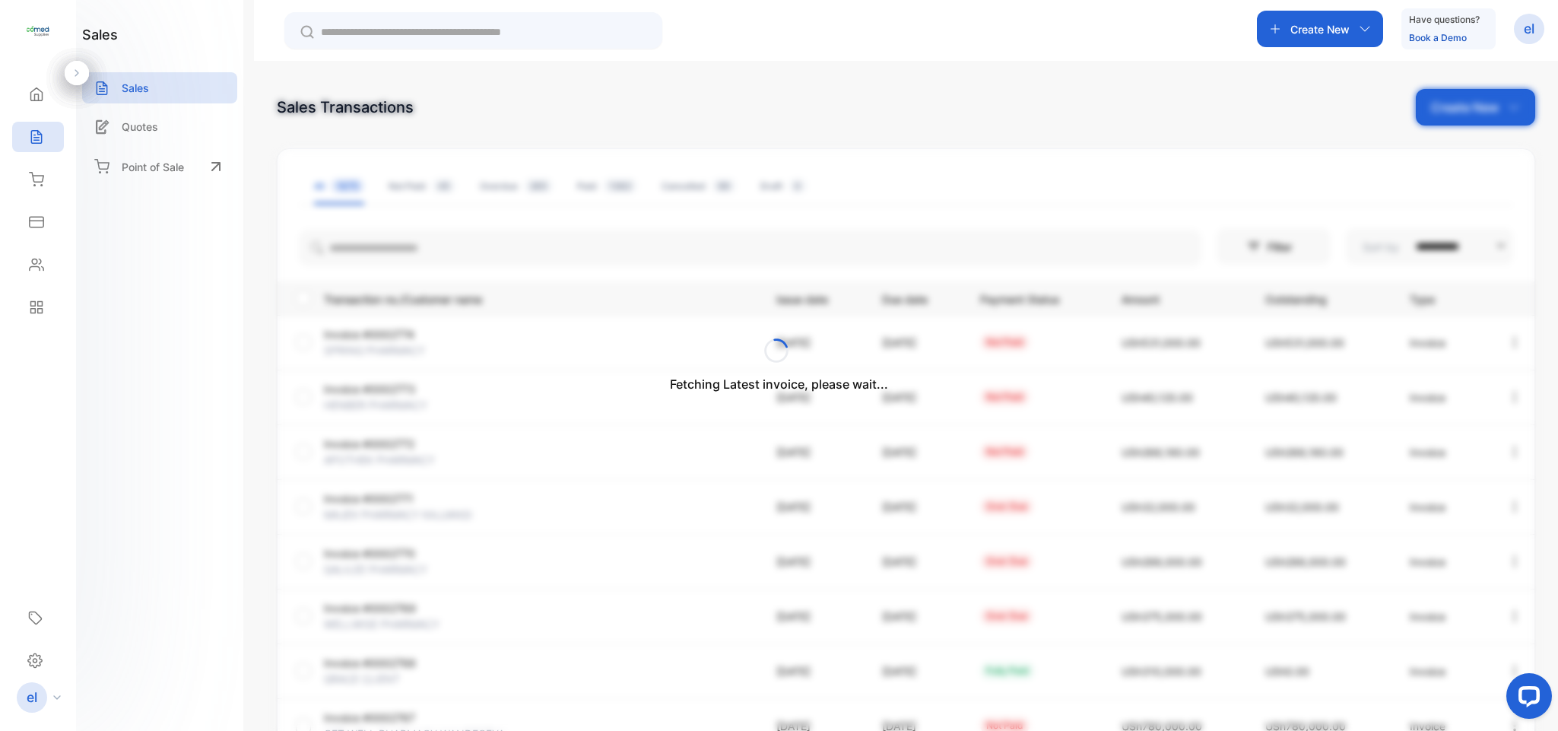
click at [1308, 24] on div "Fetching Latest invoice, please wait..." at bounding box center [779, 365] width 1558 height 731
click at [1308, 24] on p "Create New" at bounding box center [1320, 29] width 59 height 16
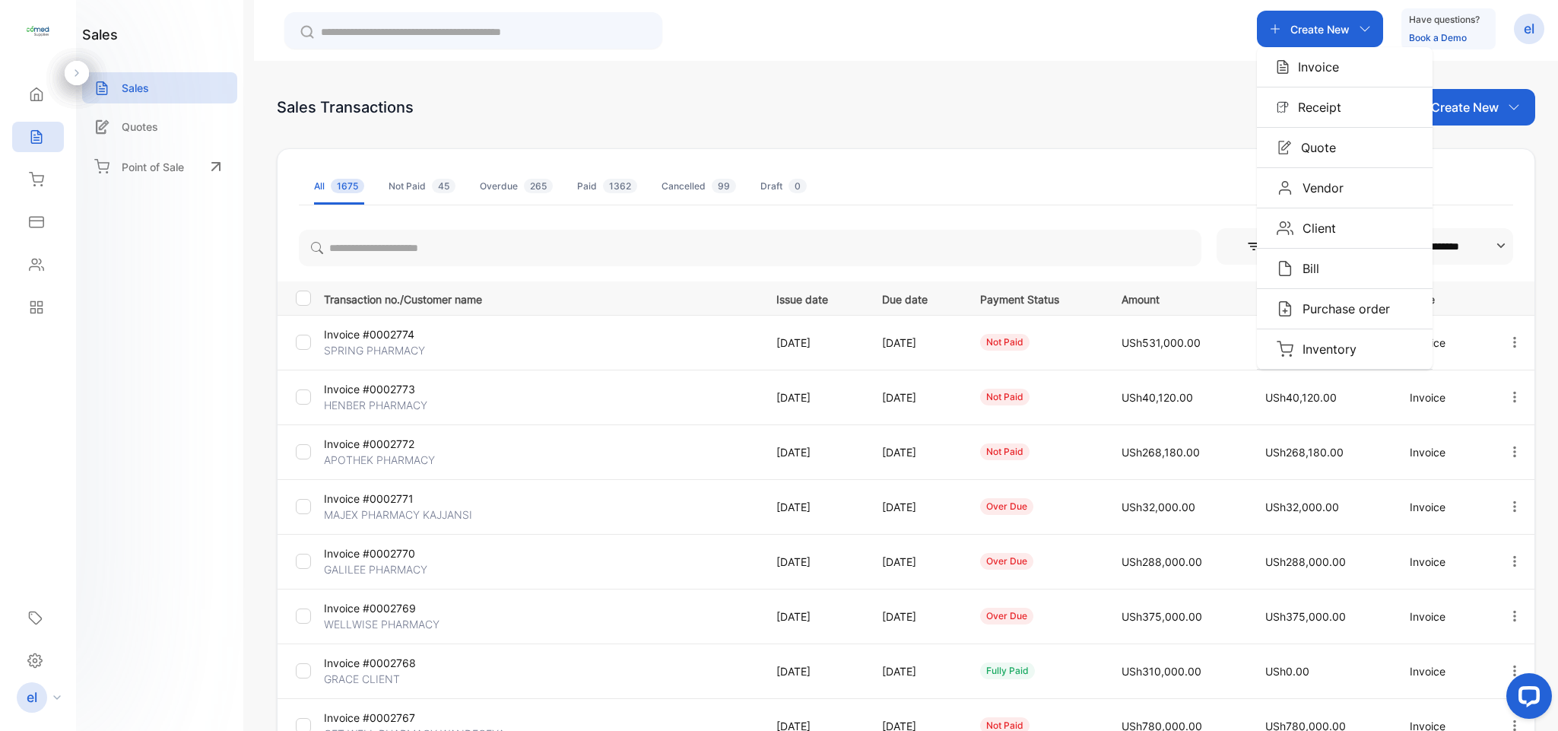
click at [1290, 82] on div "Invoice" at bounding box center [1345, 67] width 176 height 40
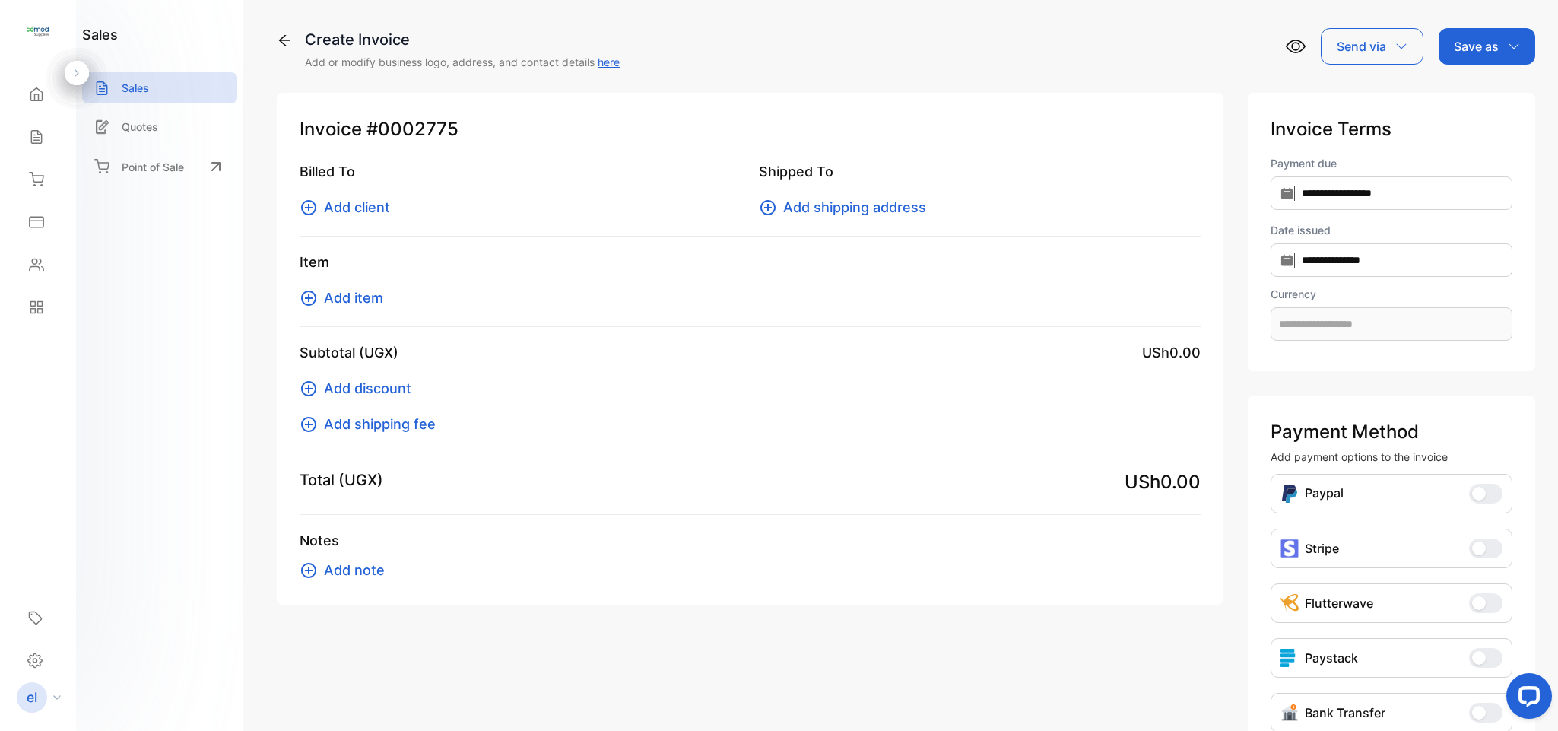
type input "**********"
click at [377, 212] on span "Add client" at bounding box center [357, 207] width 66 height 21
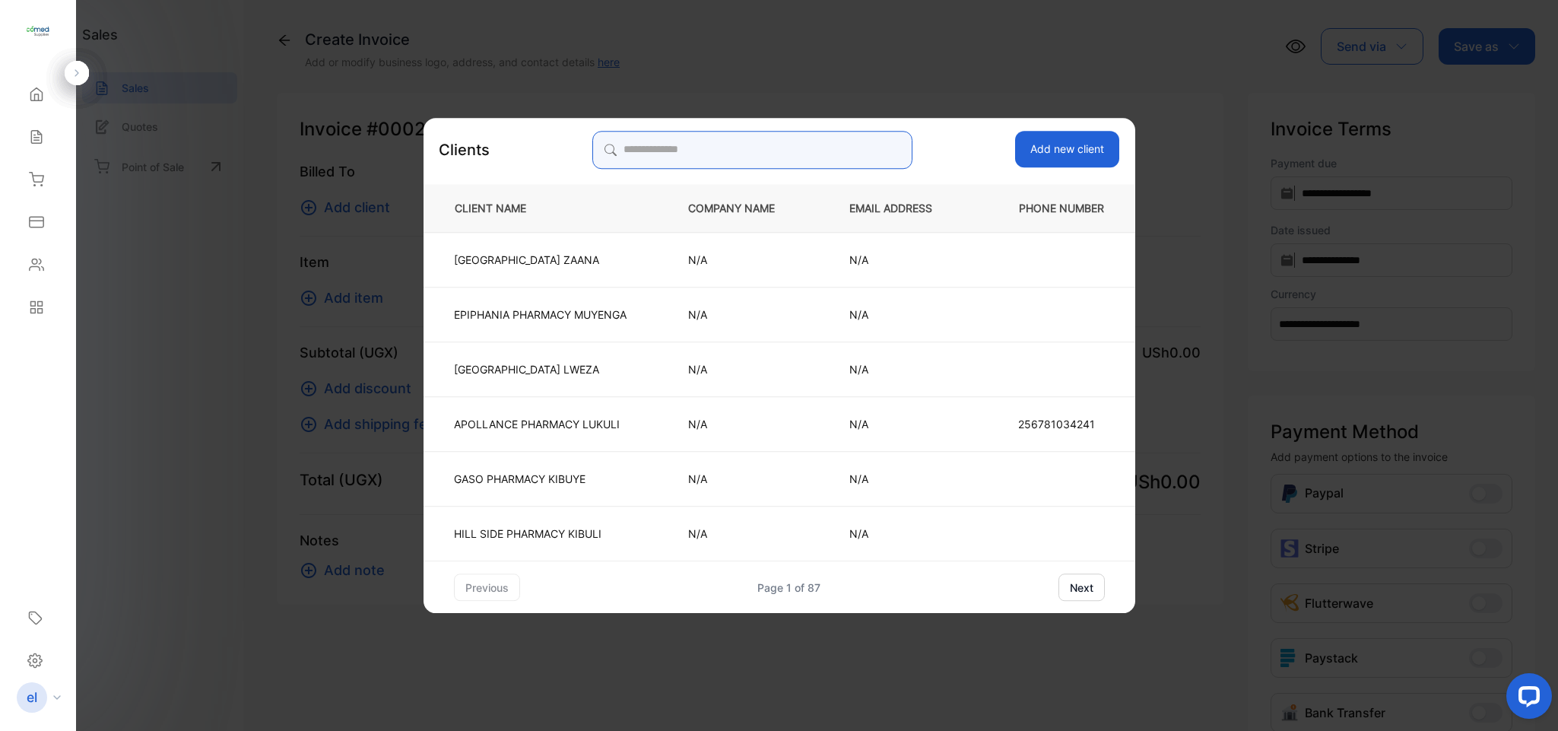
click at [655, 145] on input "search" at bounding box center [753, 150] width 320 height 38
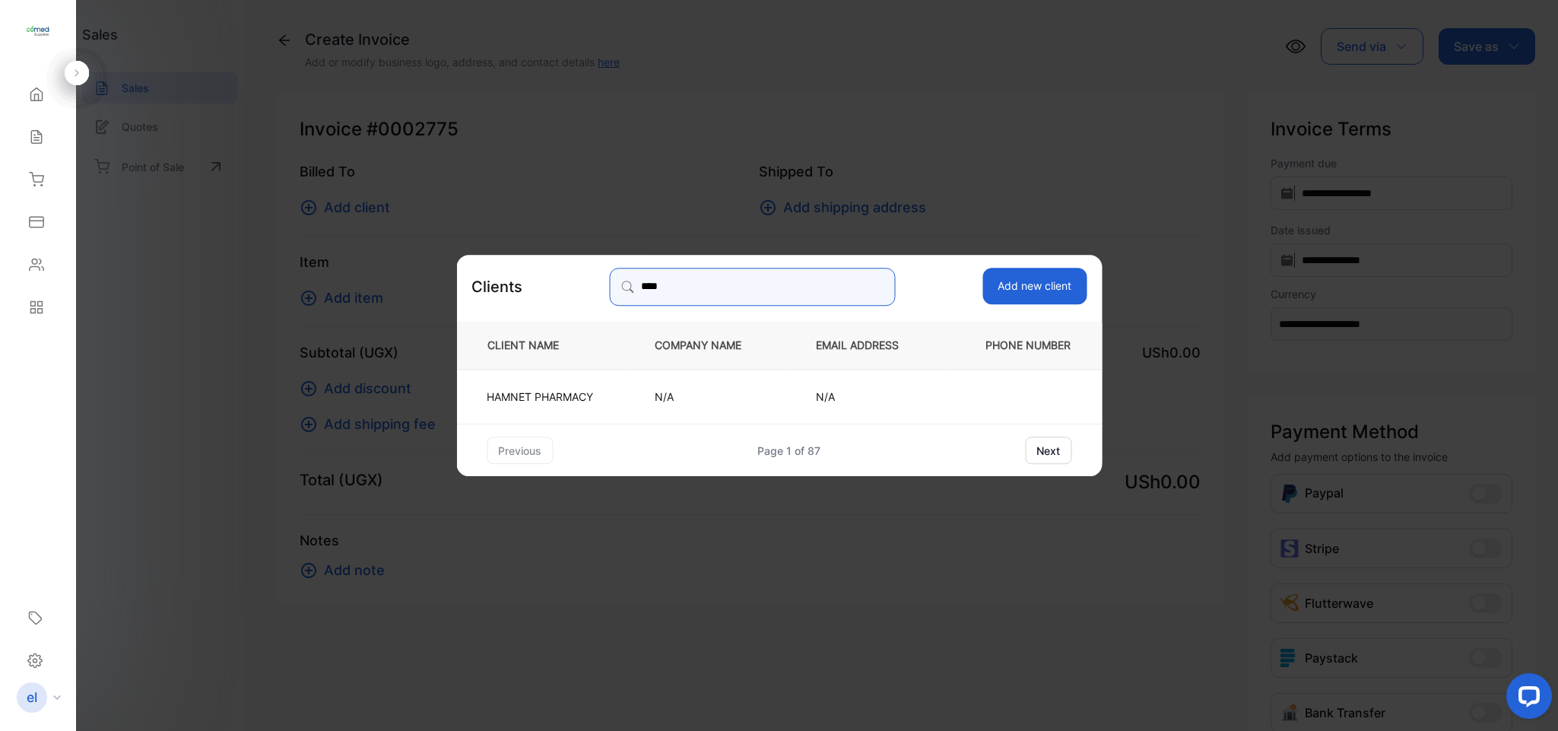
type input "****"
click at [551, 388] on td "HAMNET PHARMACY" at bounding box center [542, 396] width 173 height 55
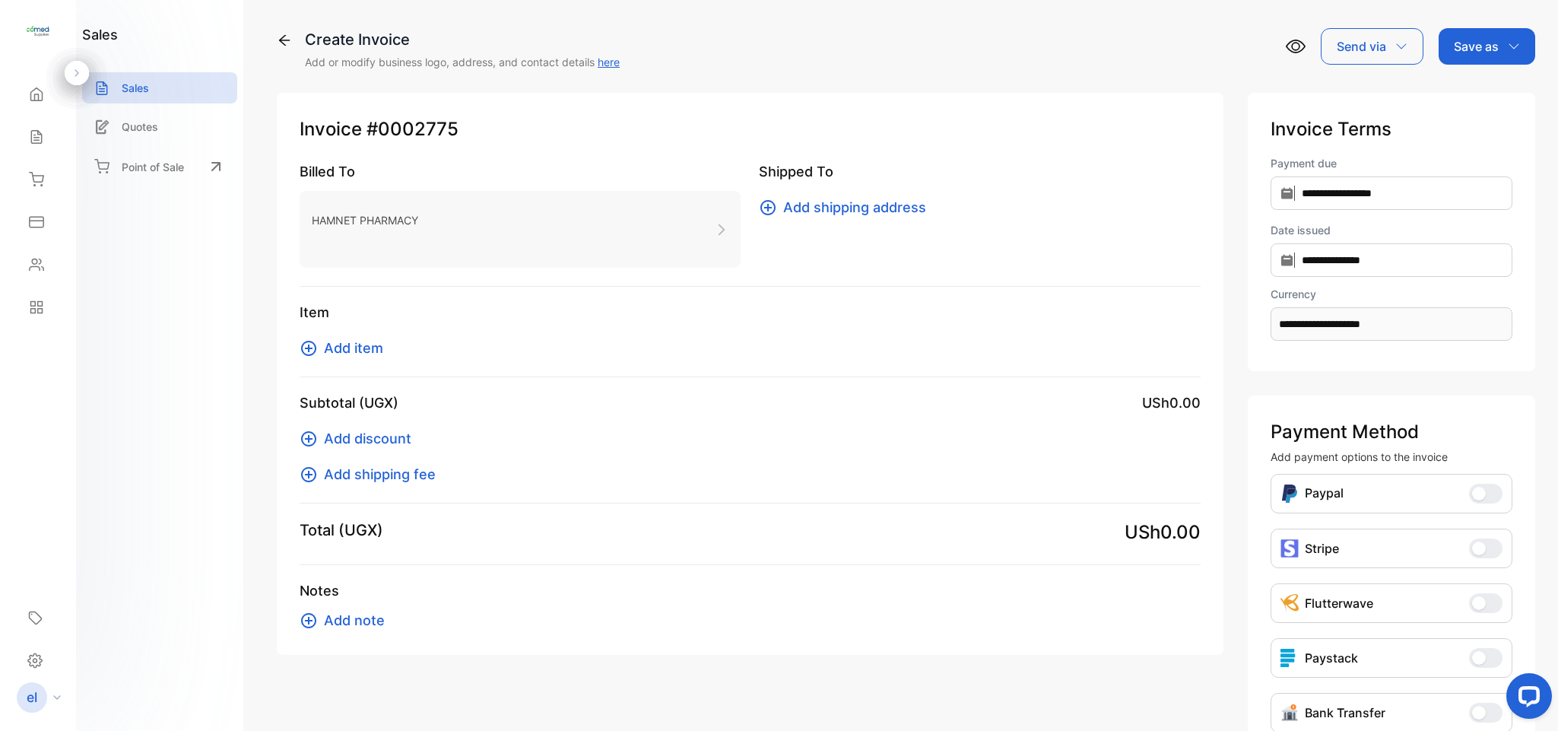
click at [342, 347] on span "Add item" at bounding box center [353, 348] width 59 height 21
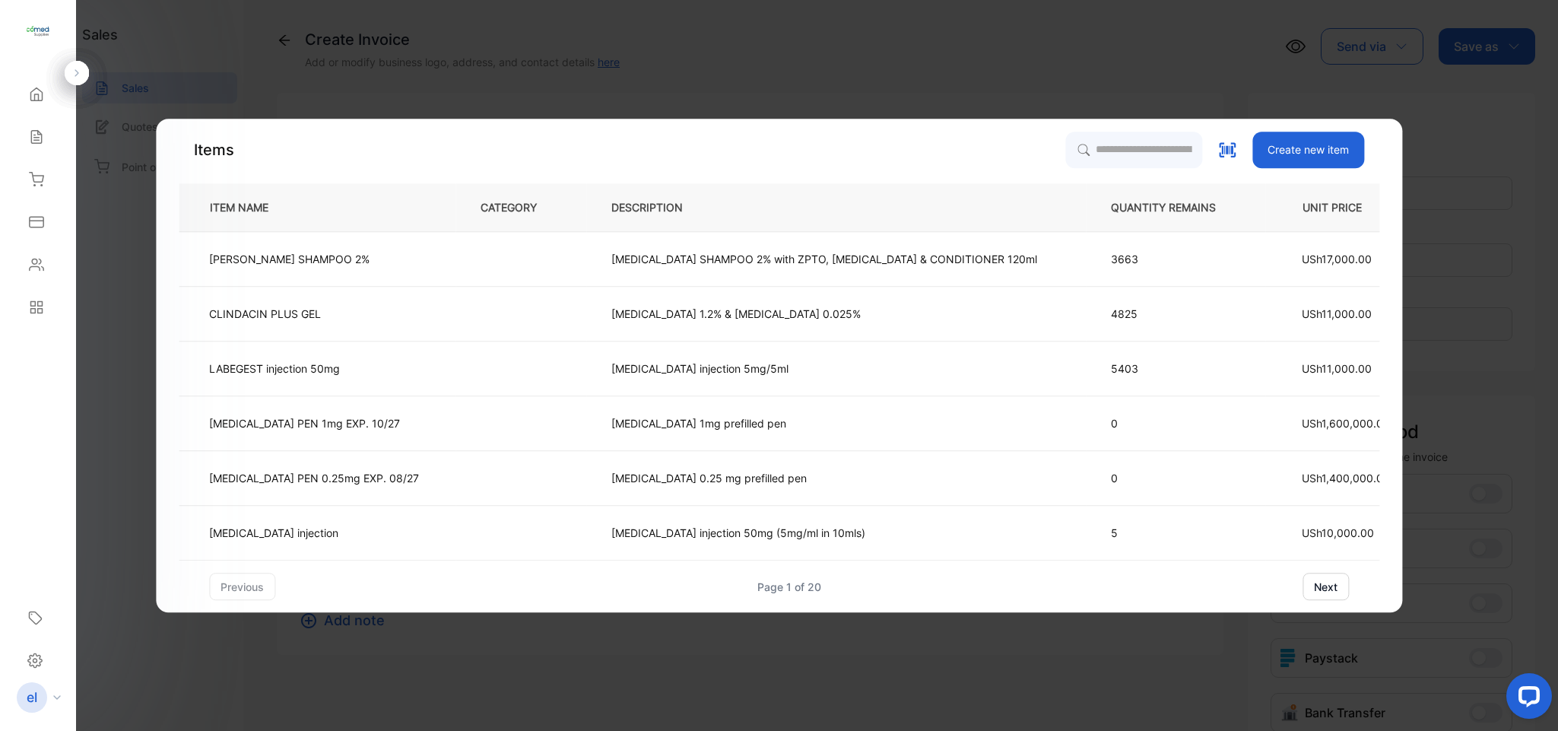
click at [456, 253] on td at bounding box center [521, 259] width 131 height 55
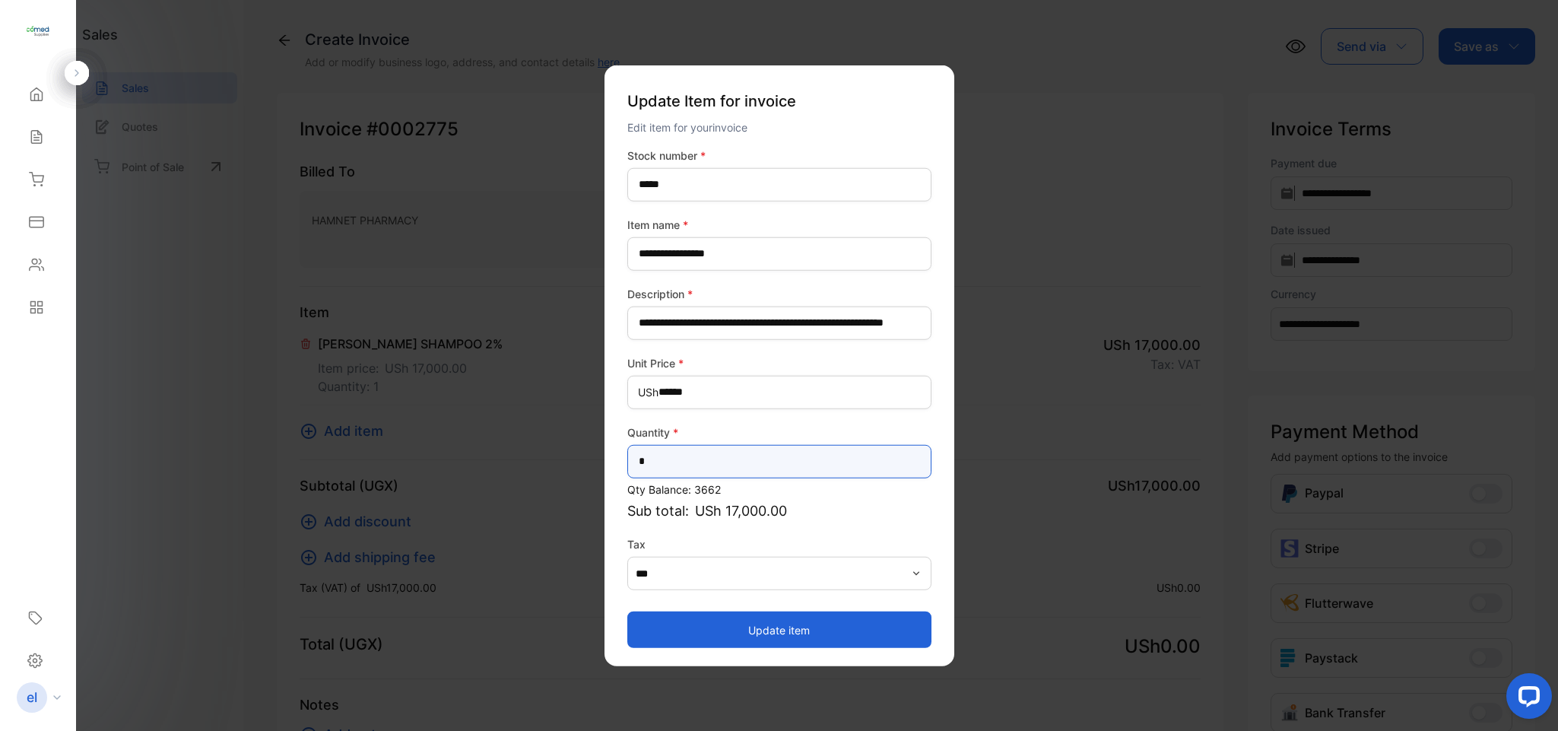
click at [665, 463] on input "*" at bounding box center [780, 460] width 304 height 33
type input "**"
click at [706, 634] on button "Update item" at bounding box center [780, 630] width 304 height 37
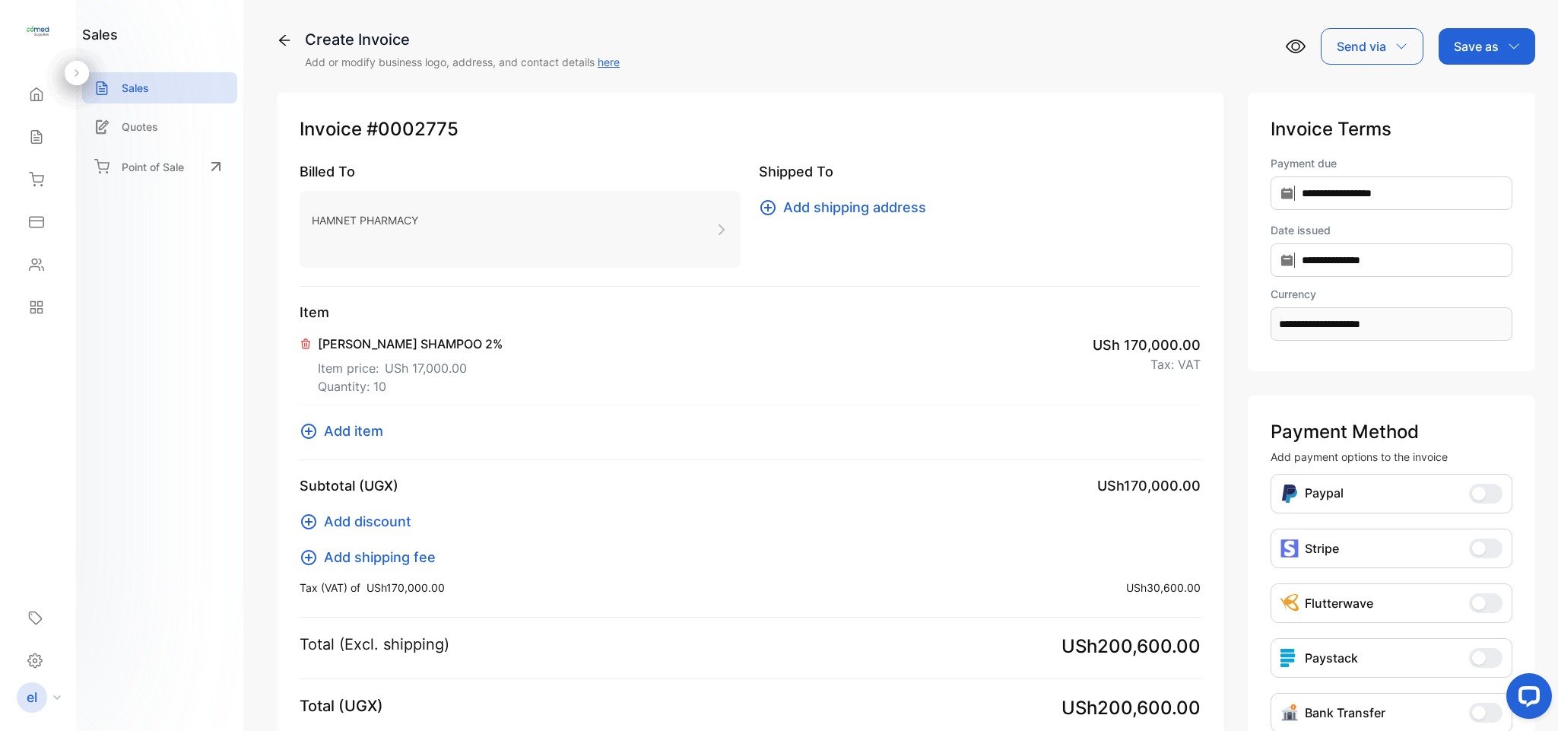
click at [1461, 51] on p "Save as" at bounding box center [1476, 46] width 45 height 18
click at [1339, 183] on input "**********" at bounding box center [1392, 192] width 242 height 33
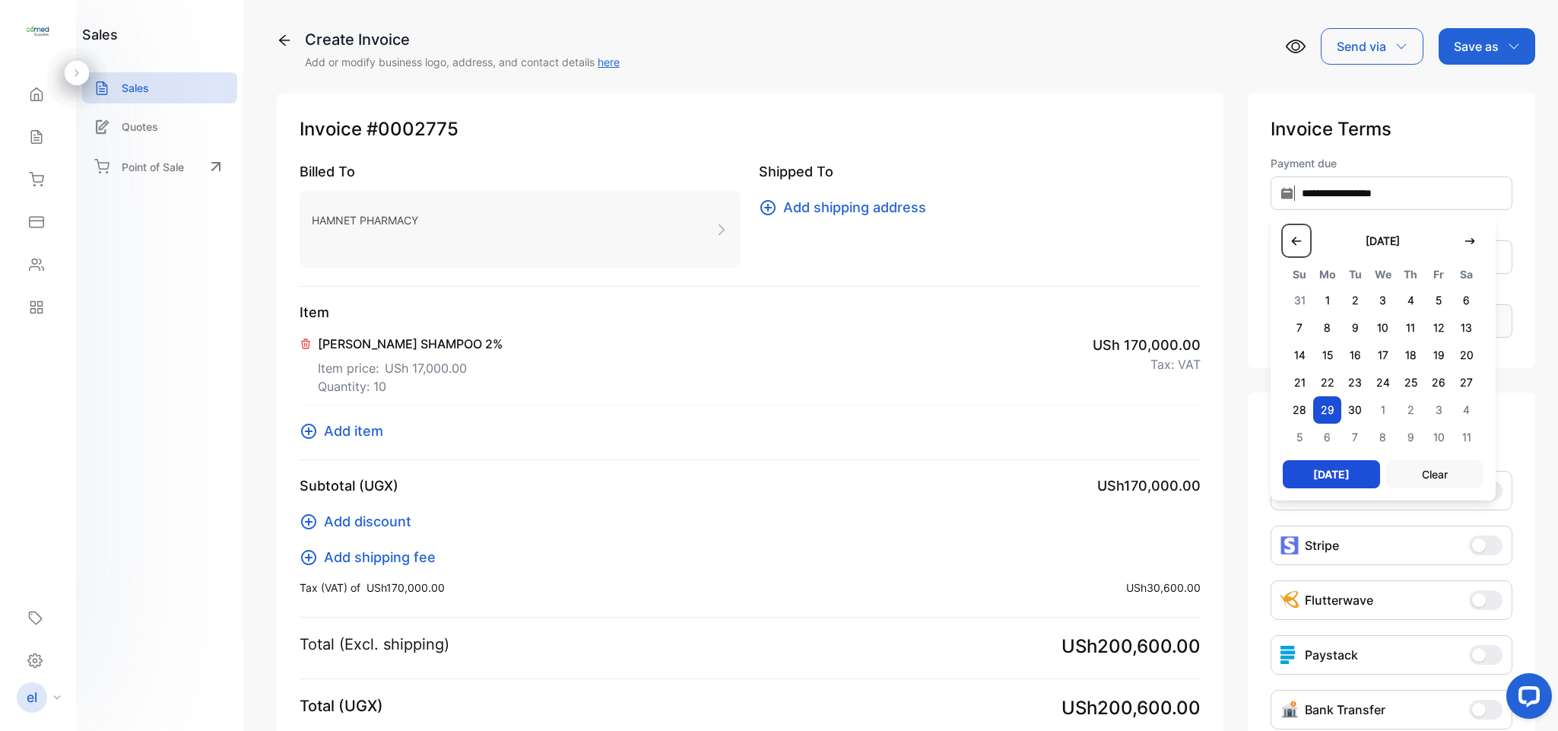
click at [1285, 235] on button "button" at bounding box center [1296, 240] width 27 height 31
click at [1460, 418] on span "30" at bounding box center [1467, 409] width 28 height 27
type input "**********"
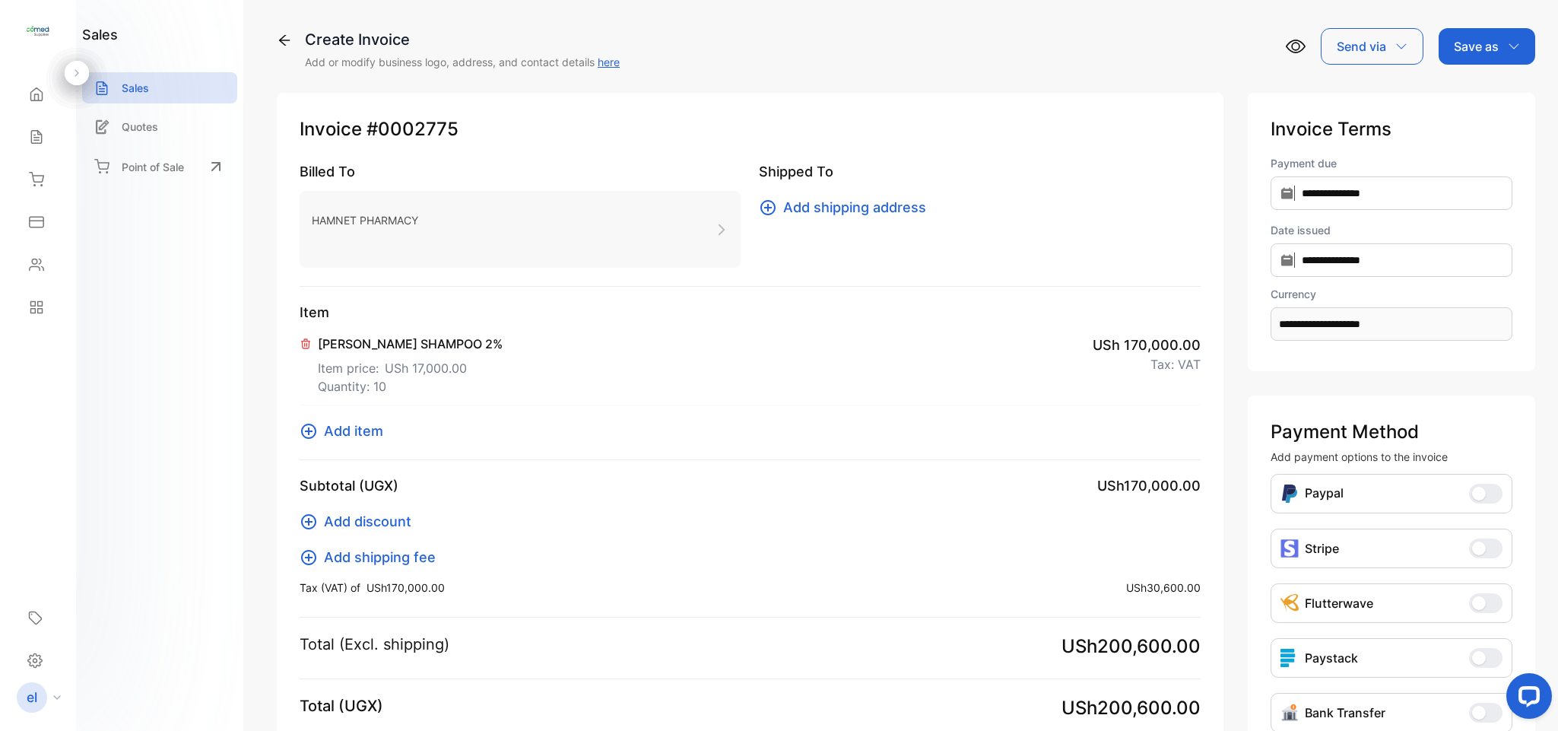
click at [1463, 37] on p "Save as" at bounding box center [1476, 46] width 45 height 18
click at [1466, 89] on div "Invoice" at bounding box center [1483, 96] width 87 height 30
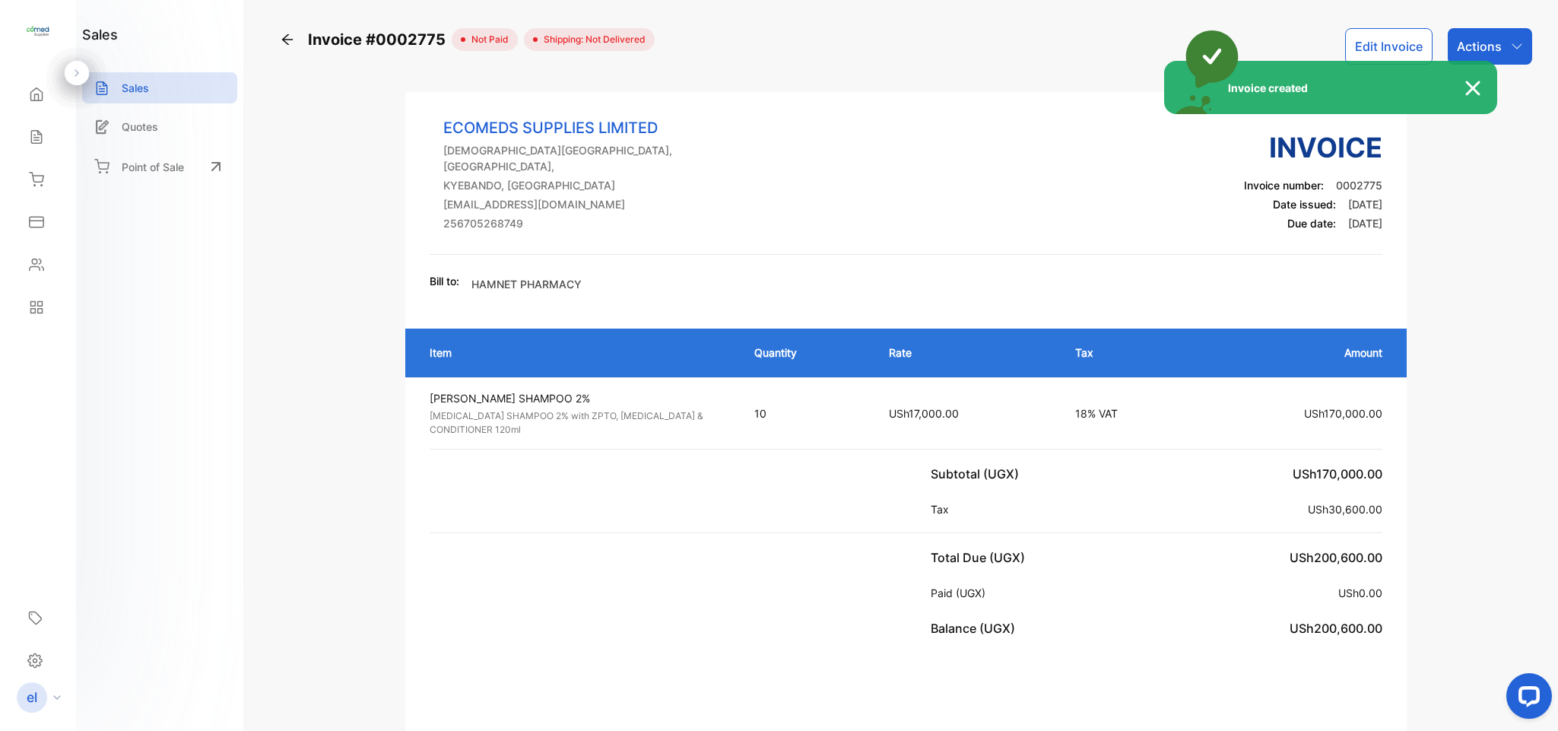
click at [1472, 46] on div "Invoice created" at bounding box center [779, 365] width 1558 height 731
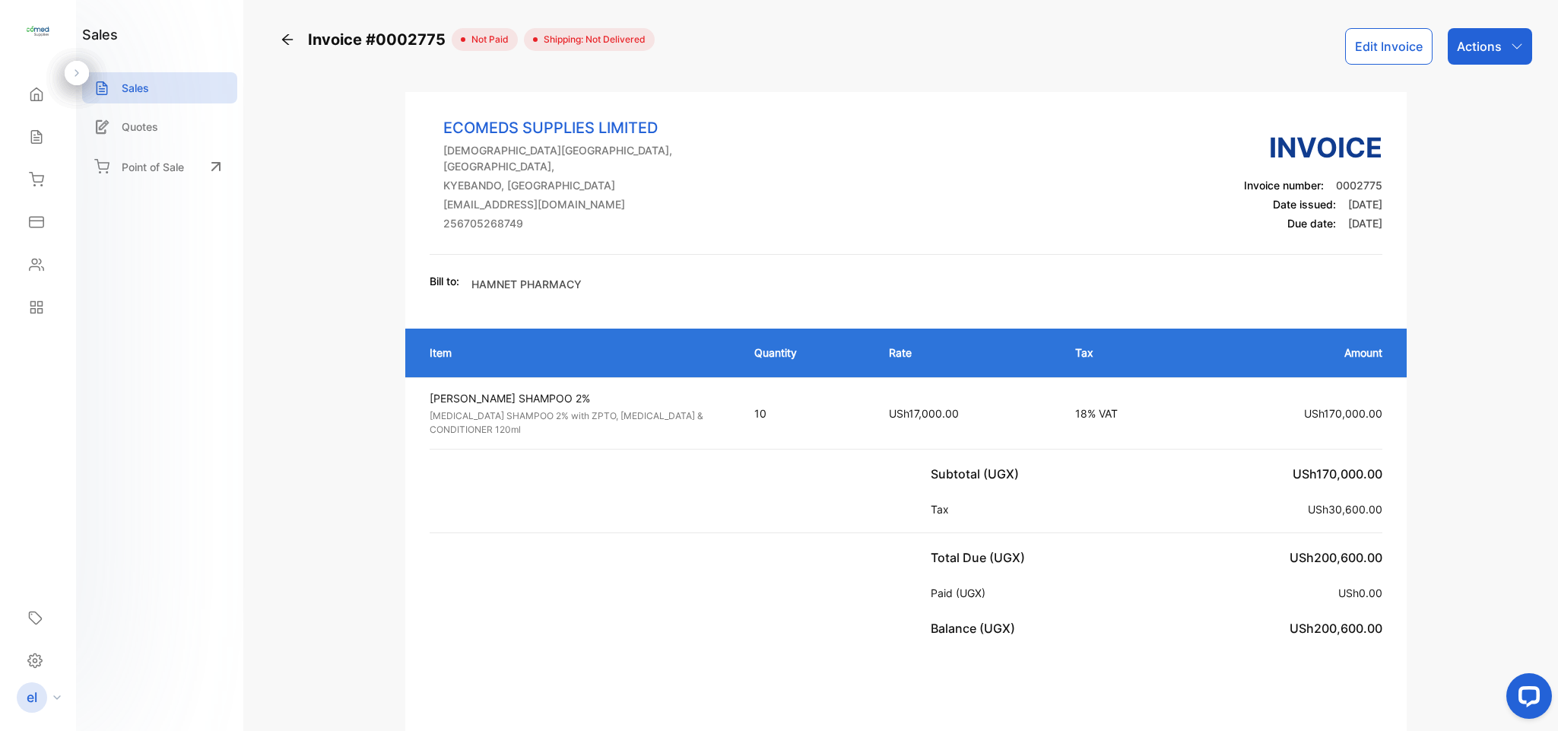
click at [1472, 46] on p "Actions" at bounding box center [1479, 46] width 45 height 18
click at [1435, 386] on div "Print Invoice" at bounding box center [1457, 384] width 150 height 30
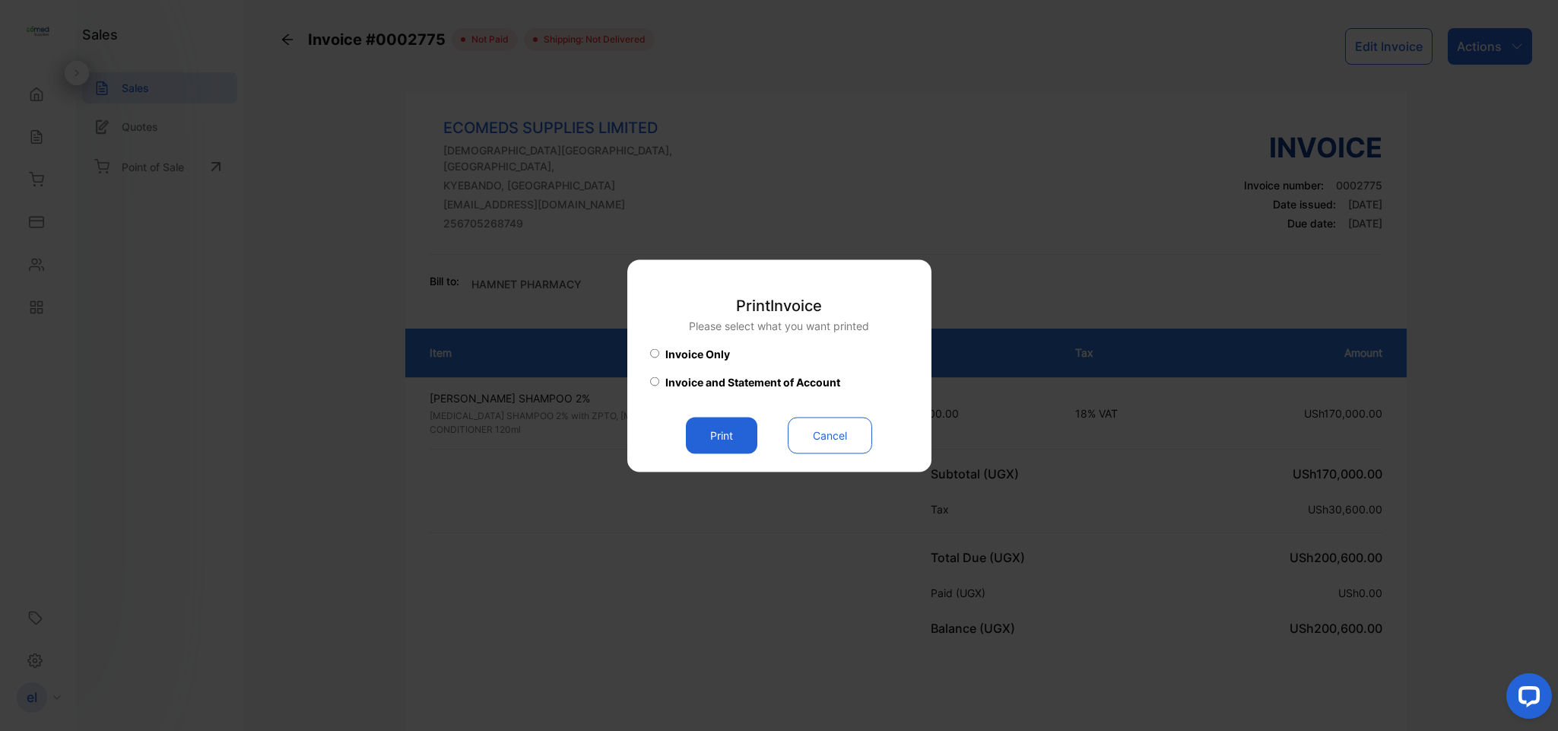
click at [707, 424] on button "Print" at bounding box center [721, 435] width 71 height 37
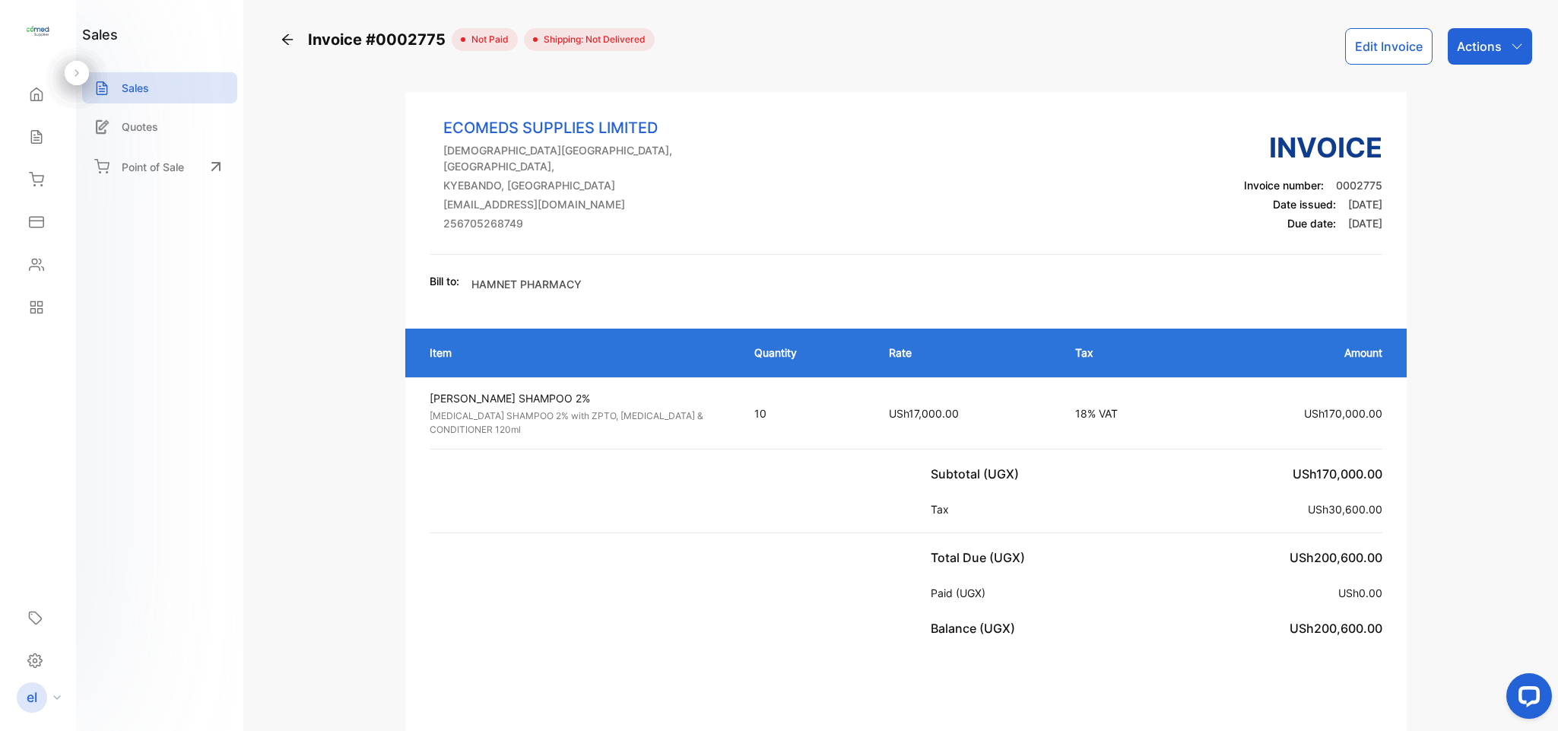
click at [32, 131] on icon at bounding box center [36, 137] width 10 height 13
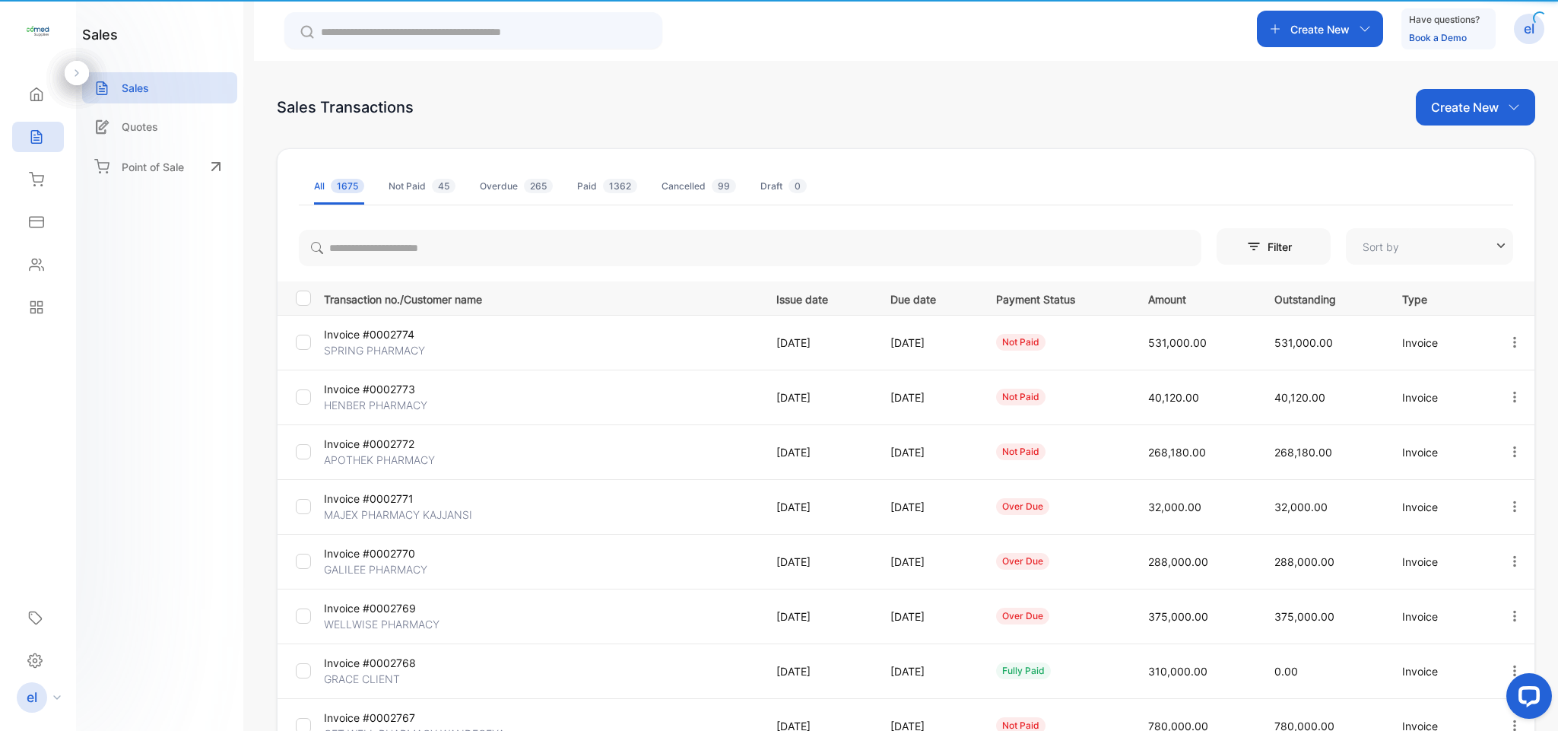
type input "**********"
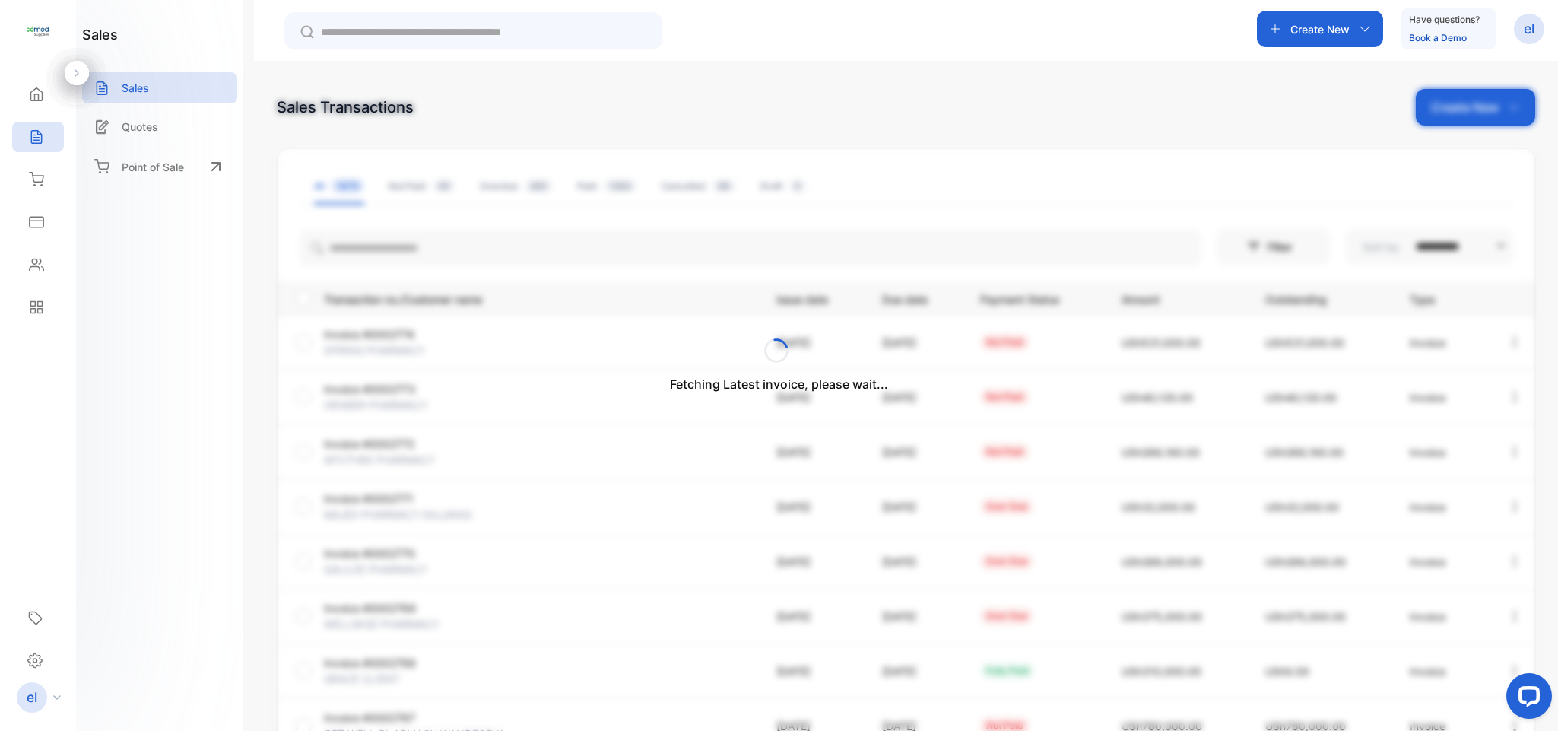
click at [1323, 37] on div "Fetching Latest invoice, please wait..." at bounding box center [779, 365] width 1558 height 731
click at [1323, 37] on div "Create New" at bounding box center [1320, 29] width 126 height 37
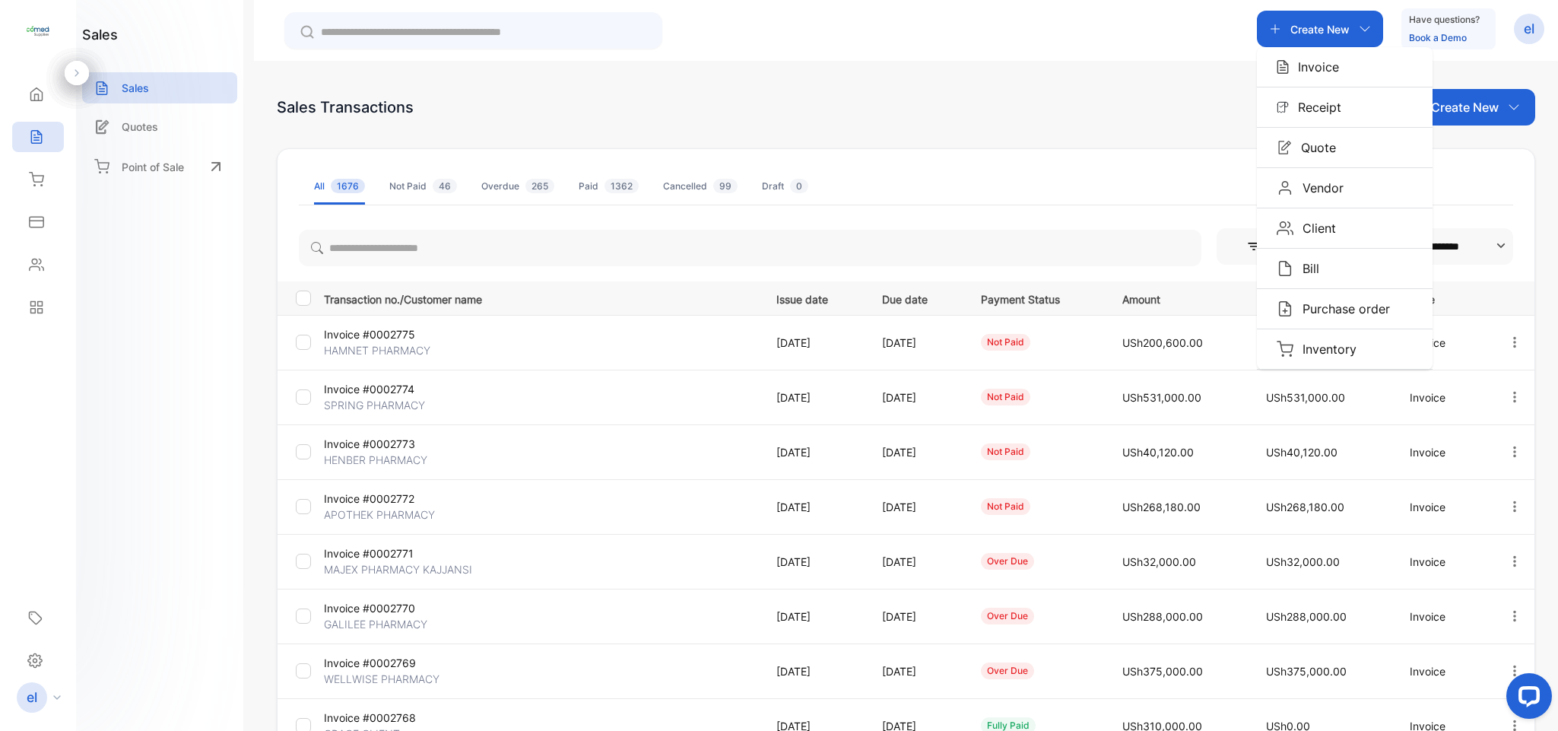
click at [1323, 37] on div "Create New" at bounding box center [1320, 29] width 126 height 37
click at [1311, 66] on p "Invoice" at bounding box center [1314, 67] width 50 height 18
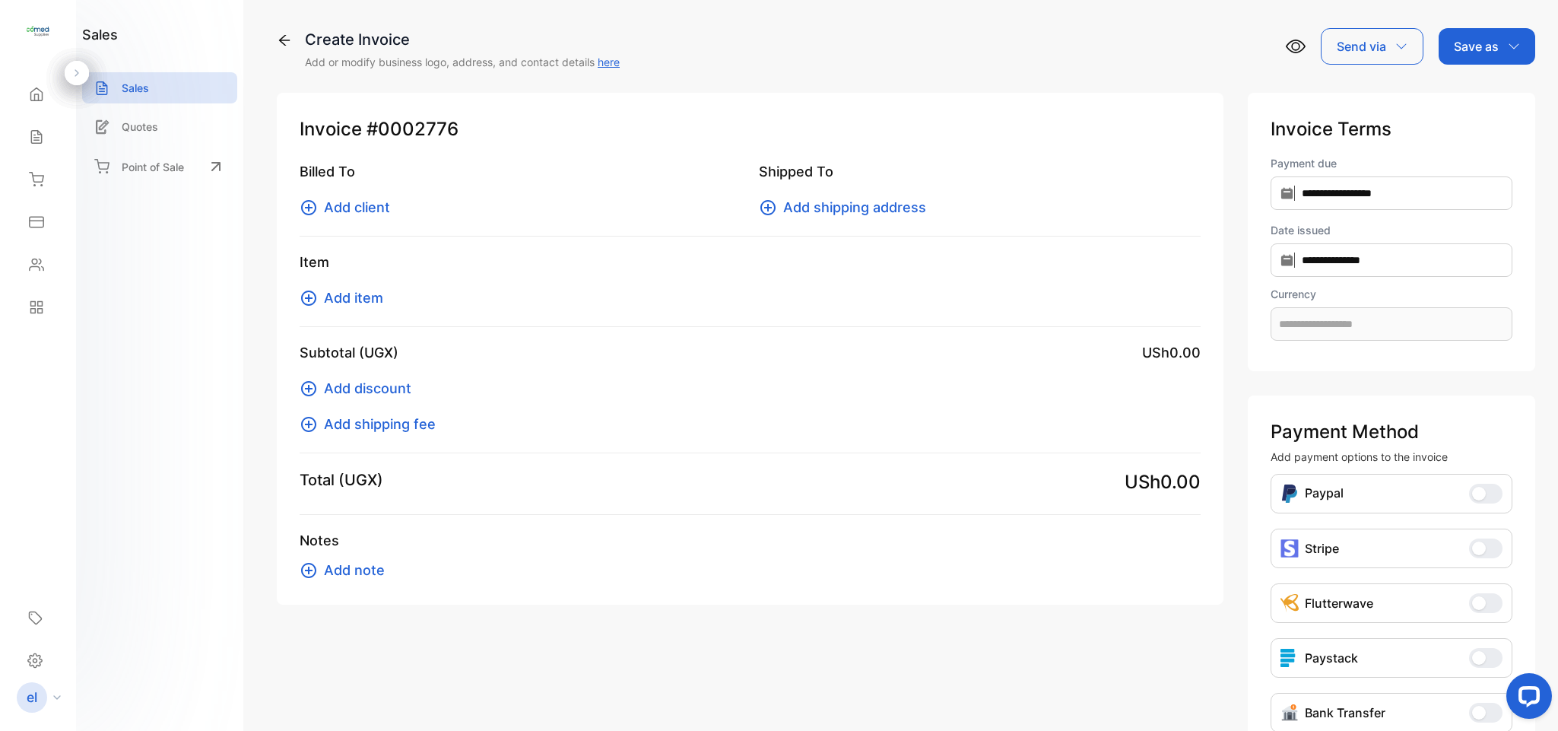
type input "**********"
click at [366, 204] on span "Add client" at bounding box center [357, 207] width 66 height 21
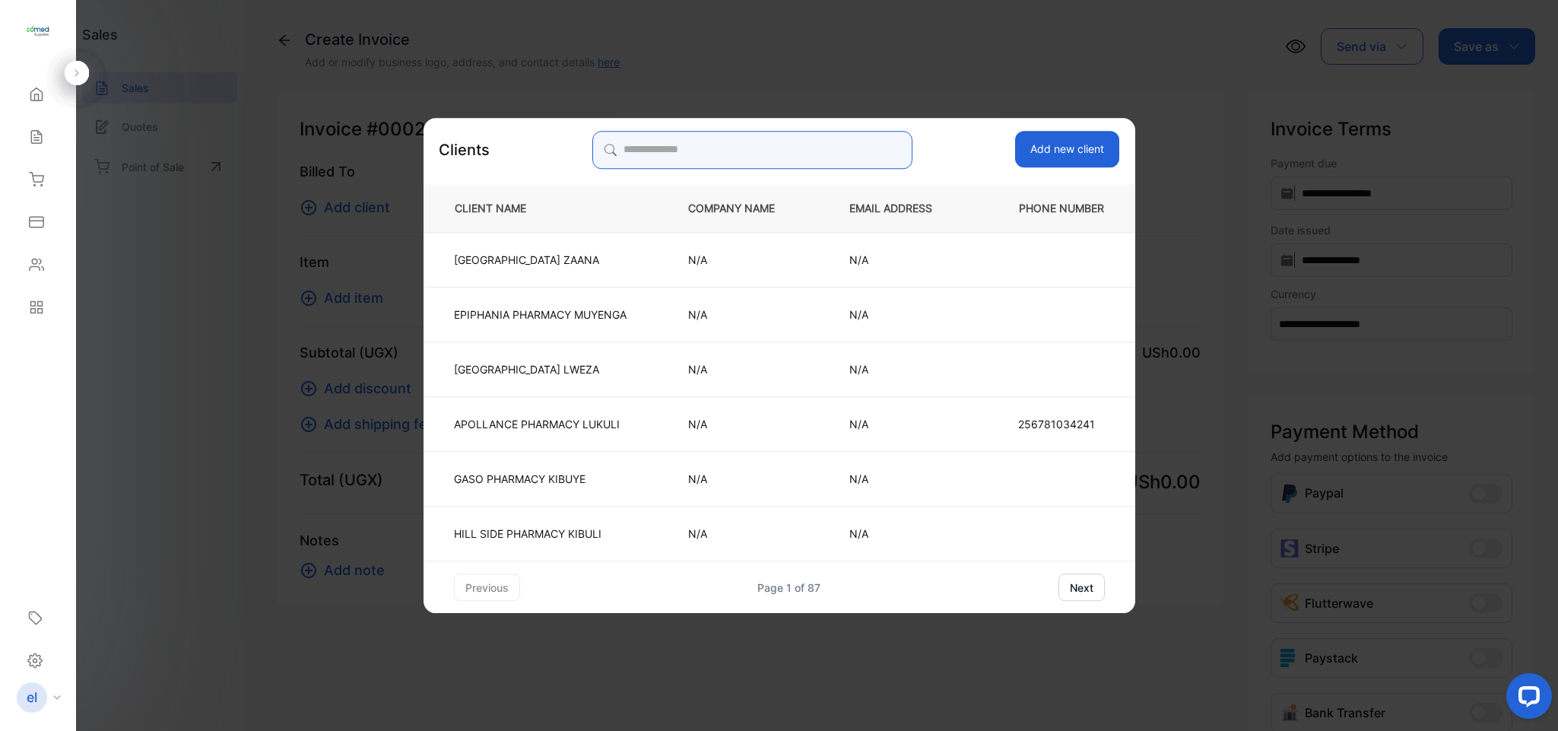
click at [678, 147] on input "search" at bounding box center [753, 150] width 320 height 38
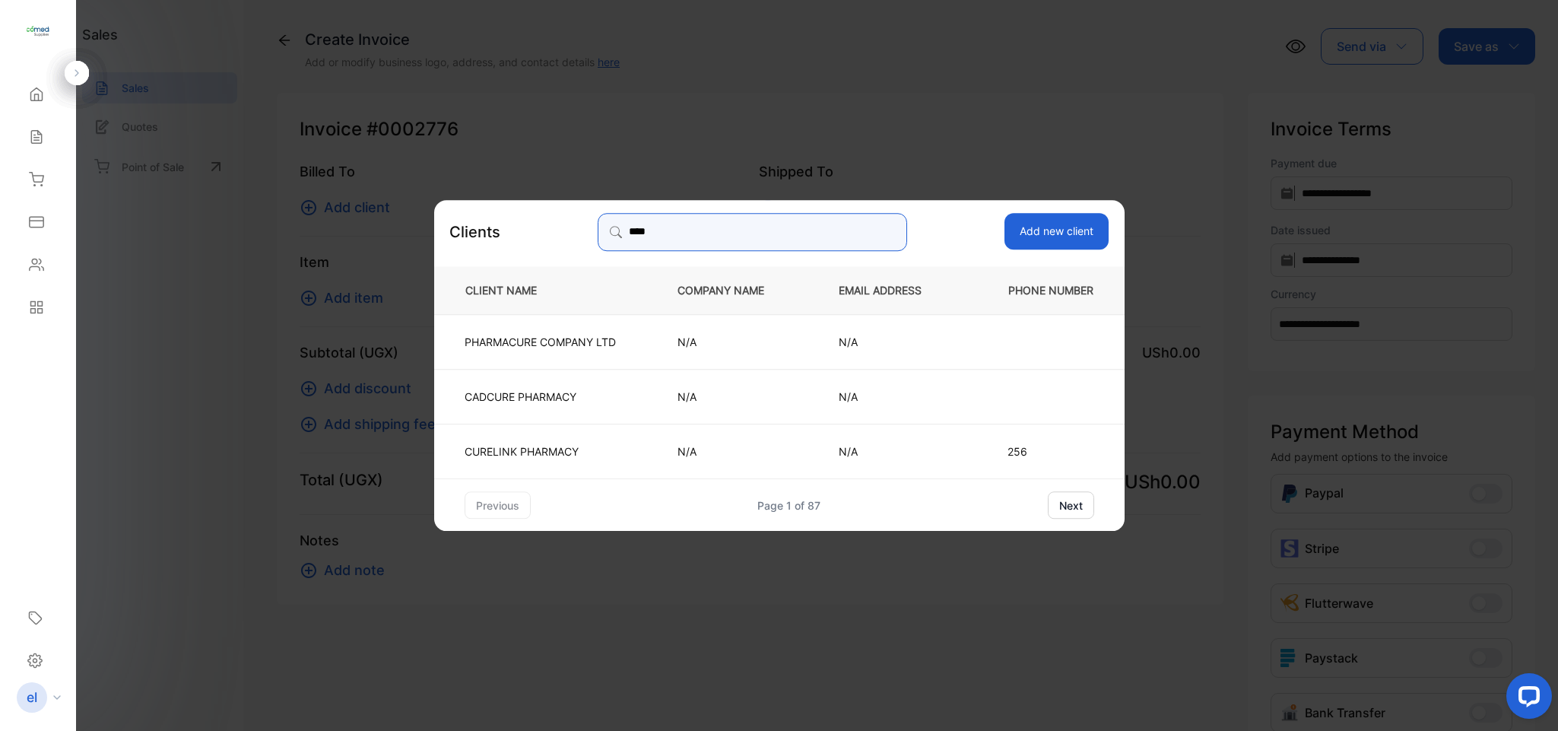
type input "****"
click at [514, 431] on td "CURELINK PHARMACY" at bounding box center [543, 451] width 218 height 55
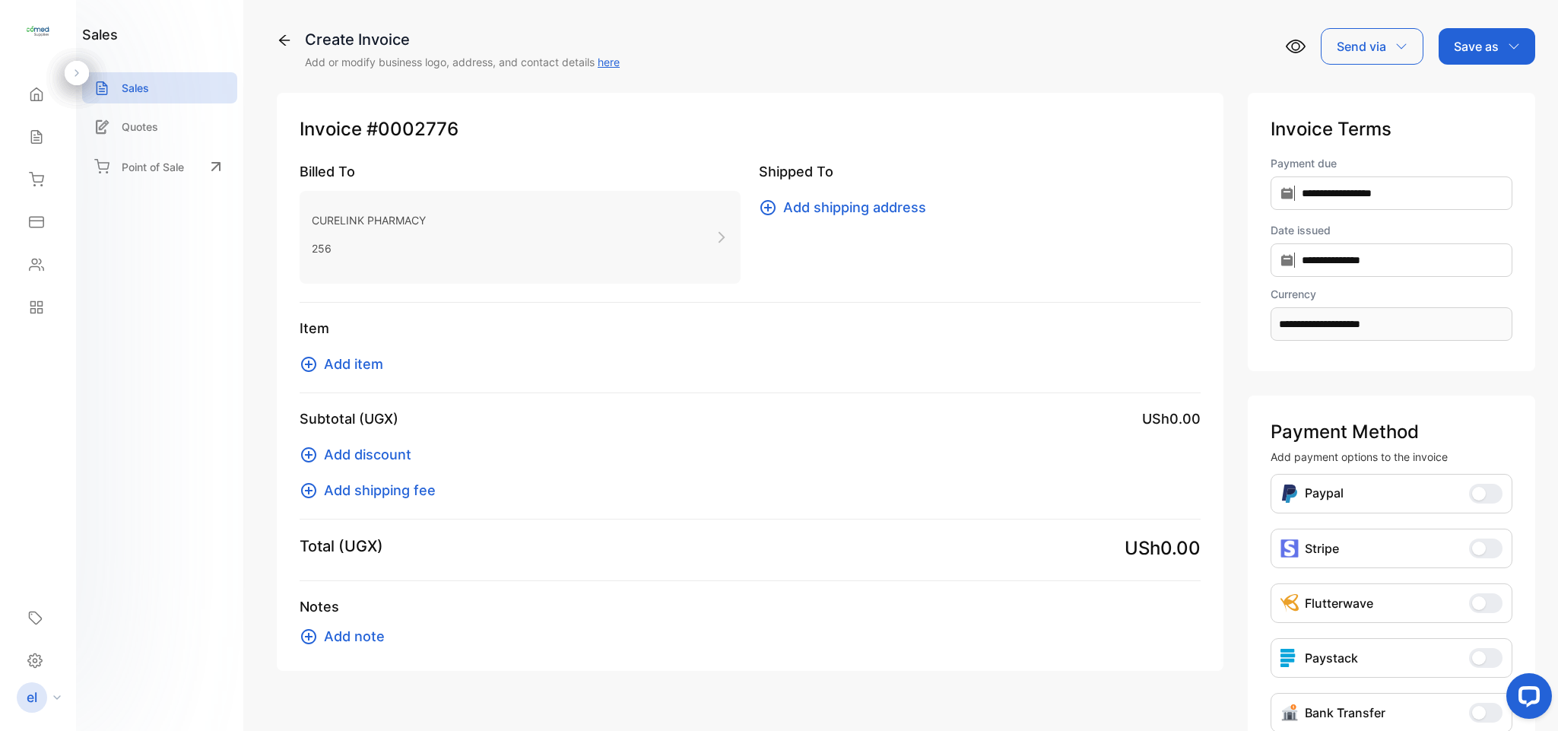
click at [354, 364] on span "Add item" at bounding box center [353, 364] width 59 height 21
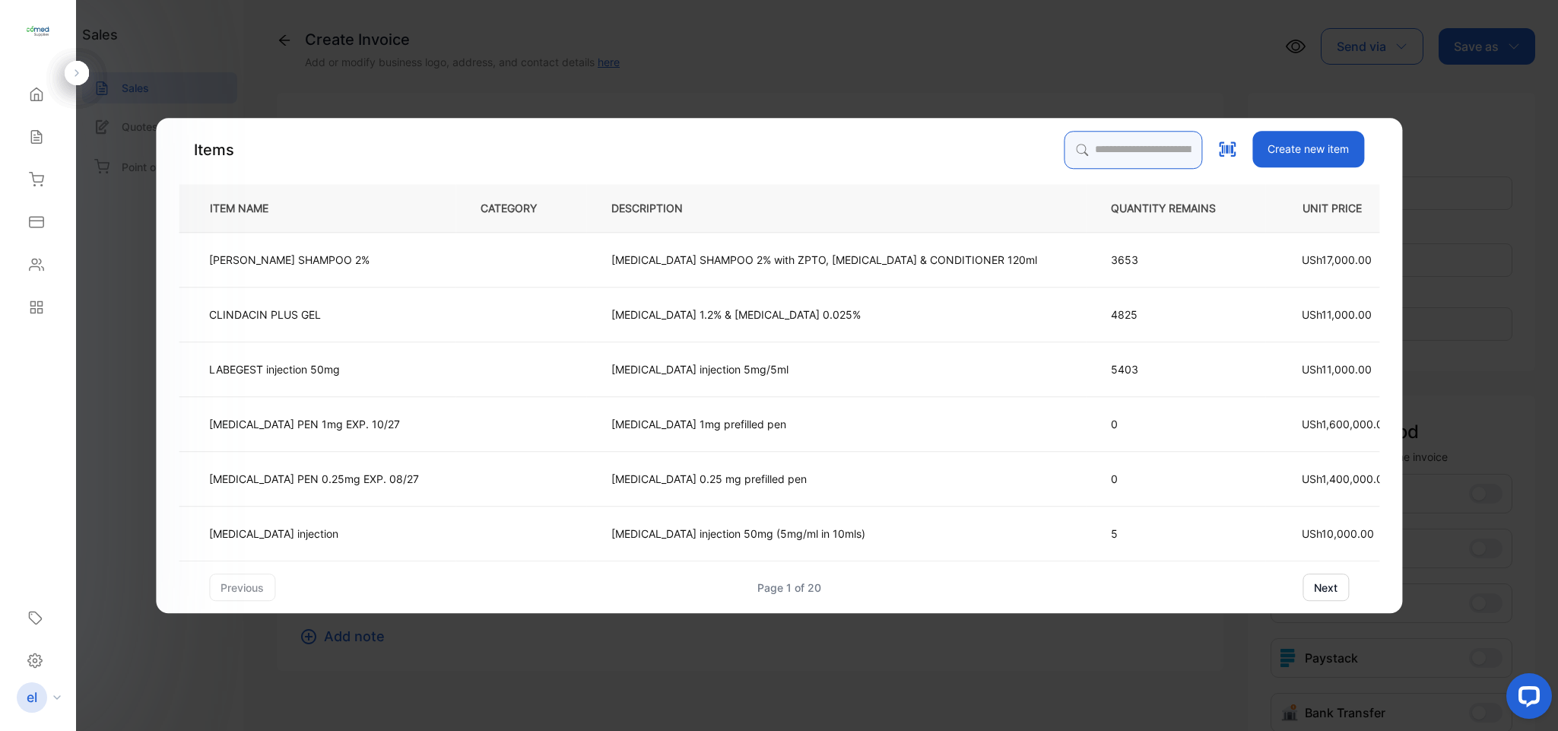
click at [1078, 145] on input "search" at bounding box center [1133, 150] width 138 height 38
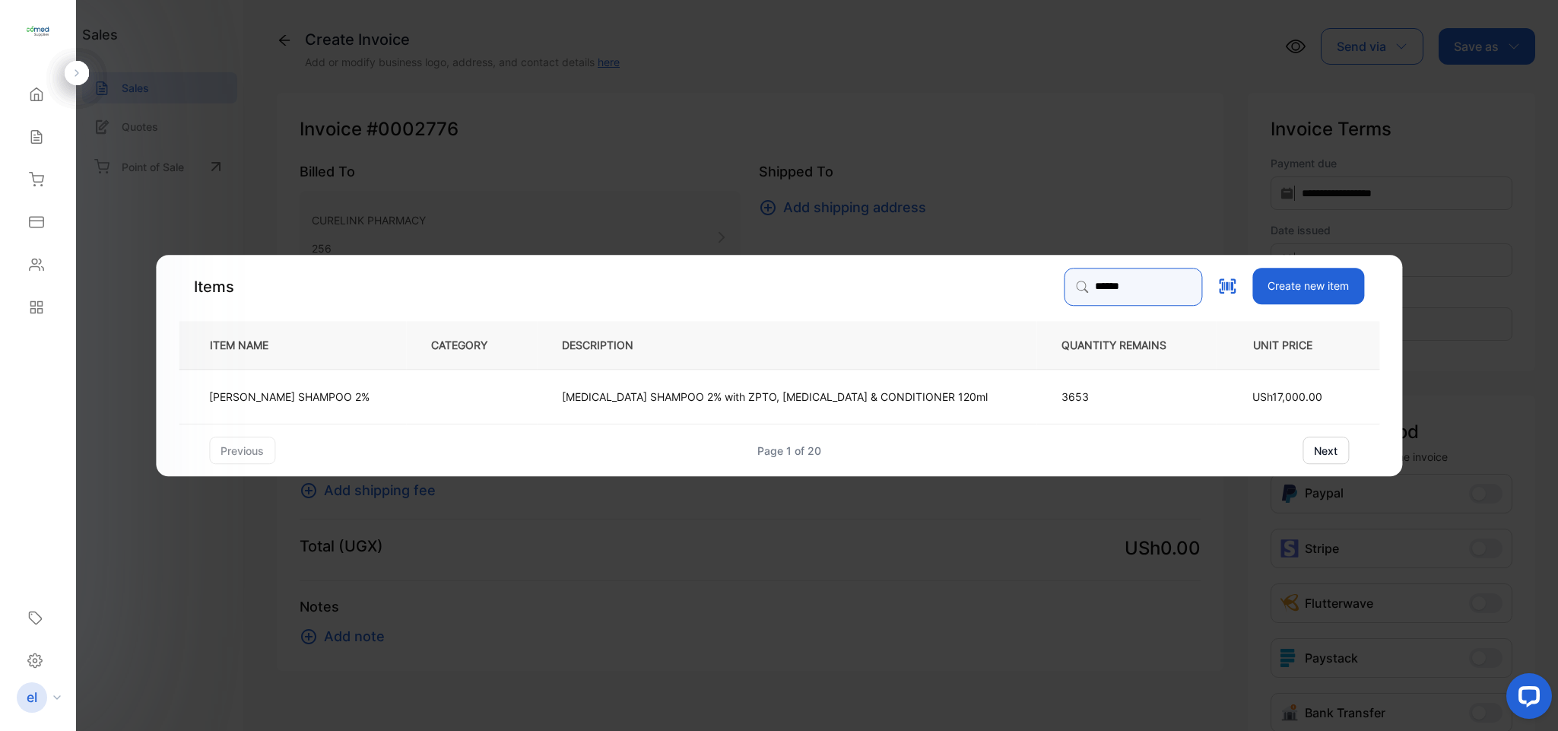
type input "******"
click at [537, 408] on td "[MEDICAL_DATA] SHAMPOO 2% with ZPTO, [MEDICAL_DATA] & CONDITIONER 120ml" at bounding box center [787, 396] width 500 height 55
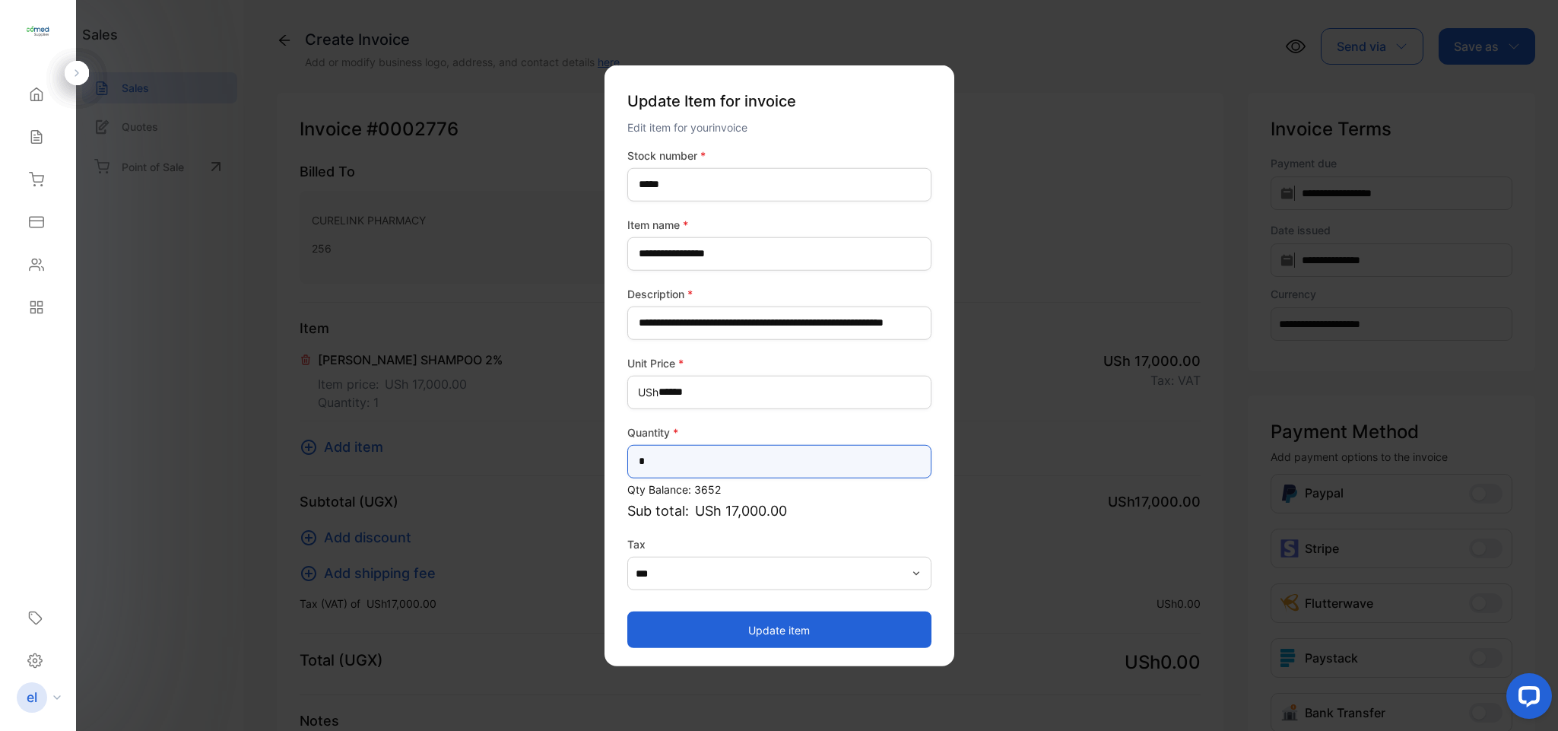
click at [694, 457] on input "*" at bounding box center [780, 460] width 304 height 33
type input "**"
click at [698, 615] on button "Update item" at bounding box center [780, 630] width 304 height 37
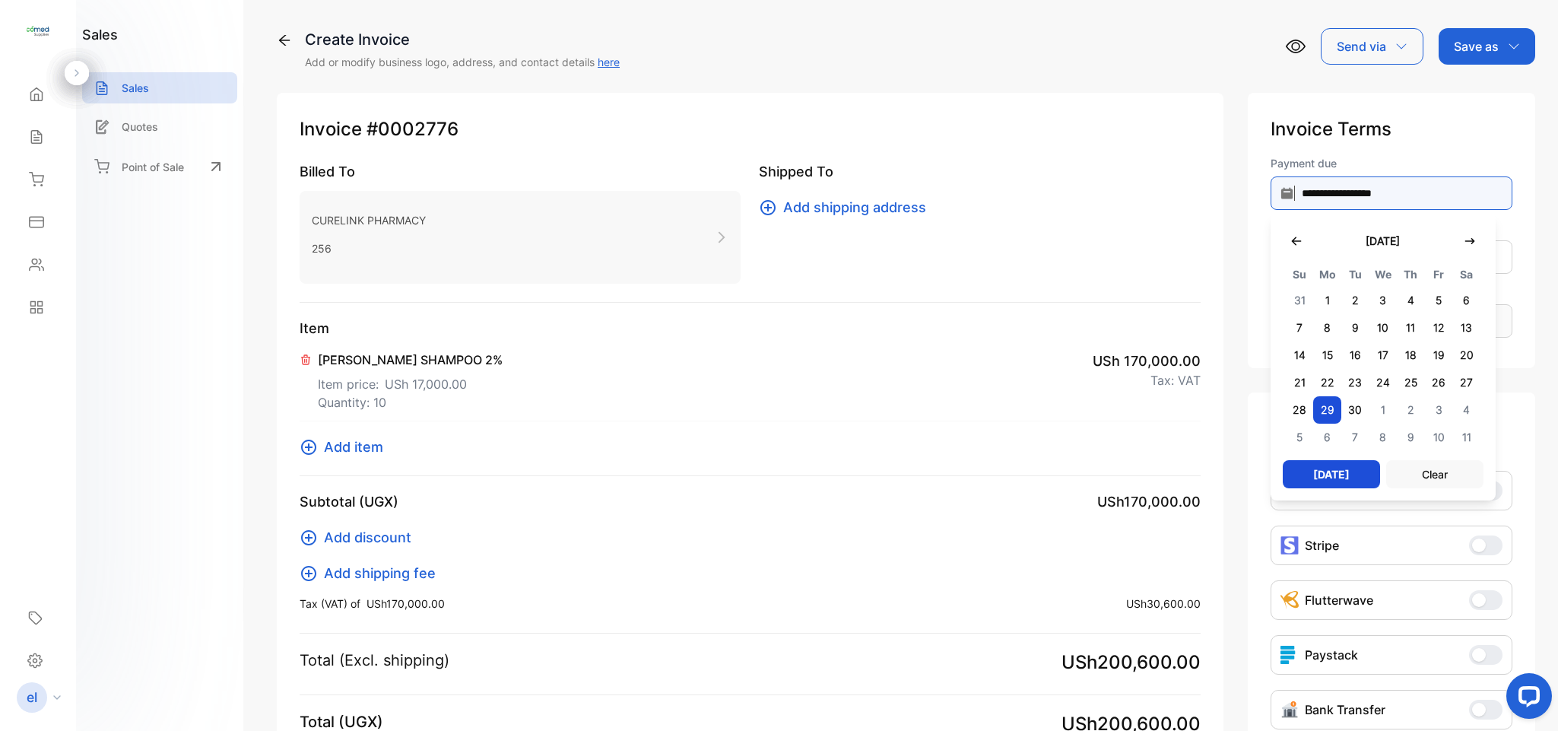
click at [1307, 204] on input "**********" at bounding box center [1392, 192] width 242 height 33
click at [1288, 227] on button "button" at bounding box center [1296, 240] width 27 height 31
click at [1458, 397] on span "30" at bounding box center [1467, 409] width 28 height 27
type input "**********"
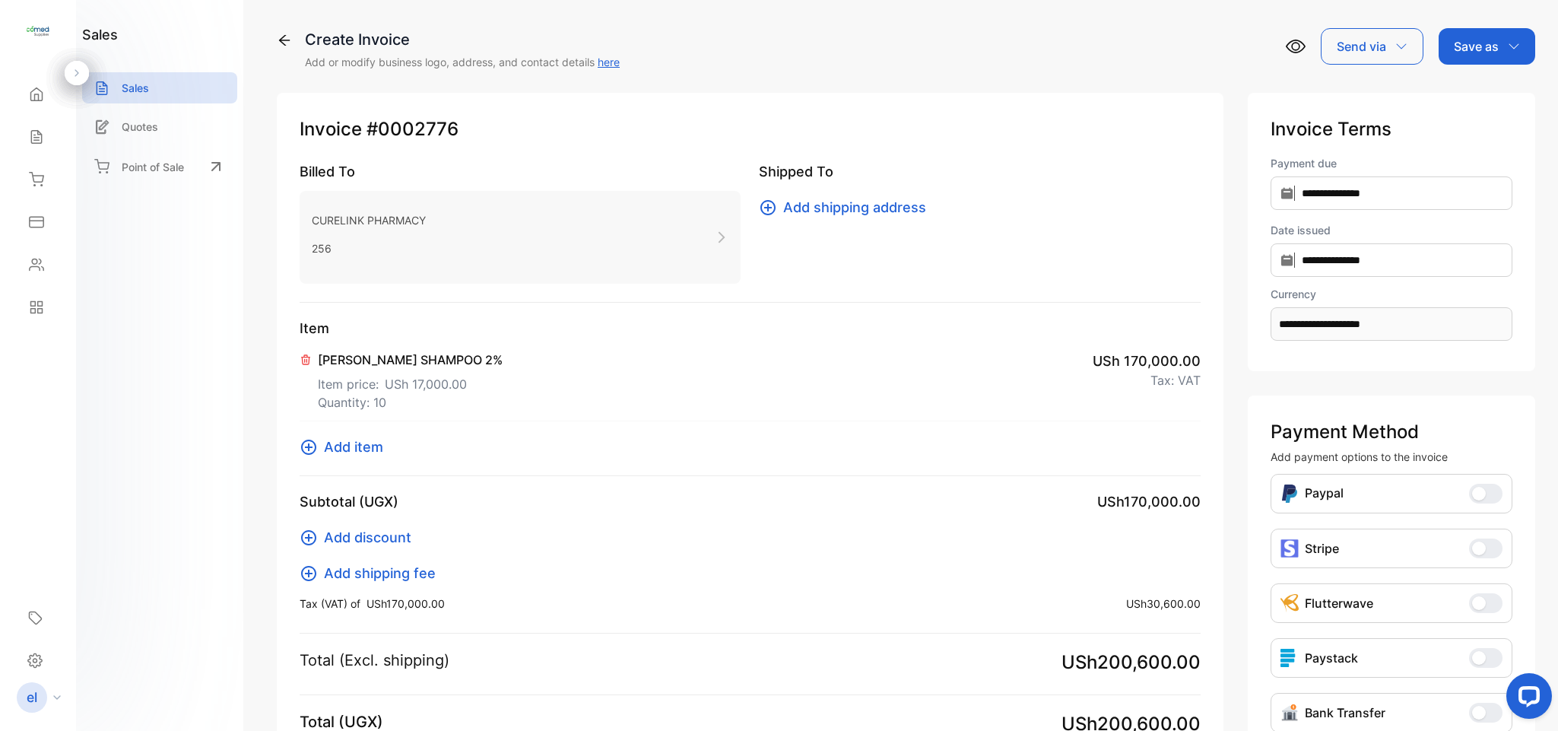
click at [1460, 49] on p "Save as" at bounding box center [1476, 46] width 45 height 18
click at [1474, 99] on div "Invoice" at bounding box center [1483, 96] width 87 height 30
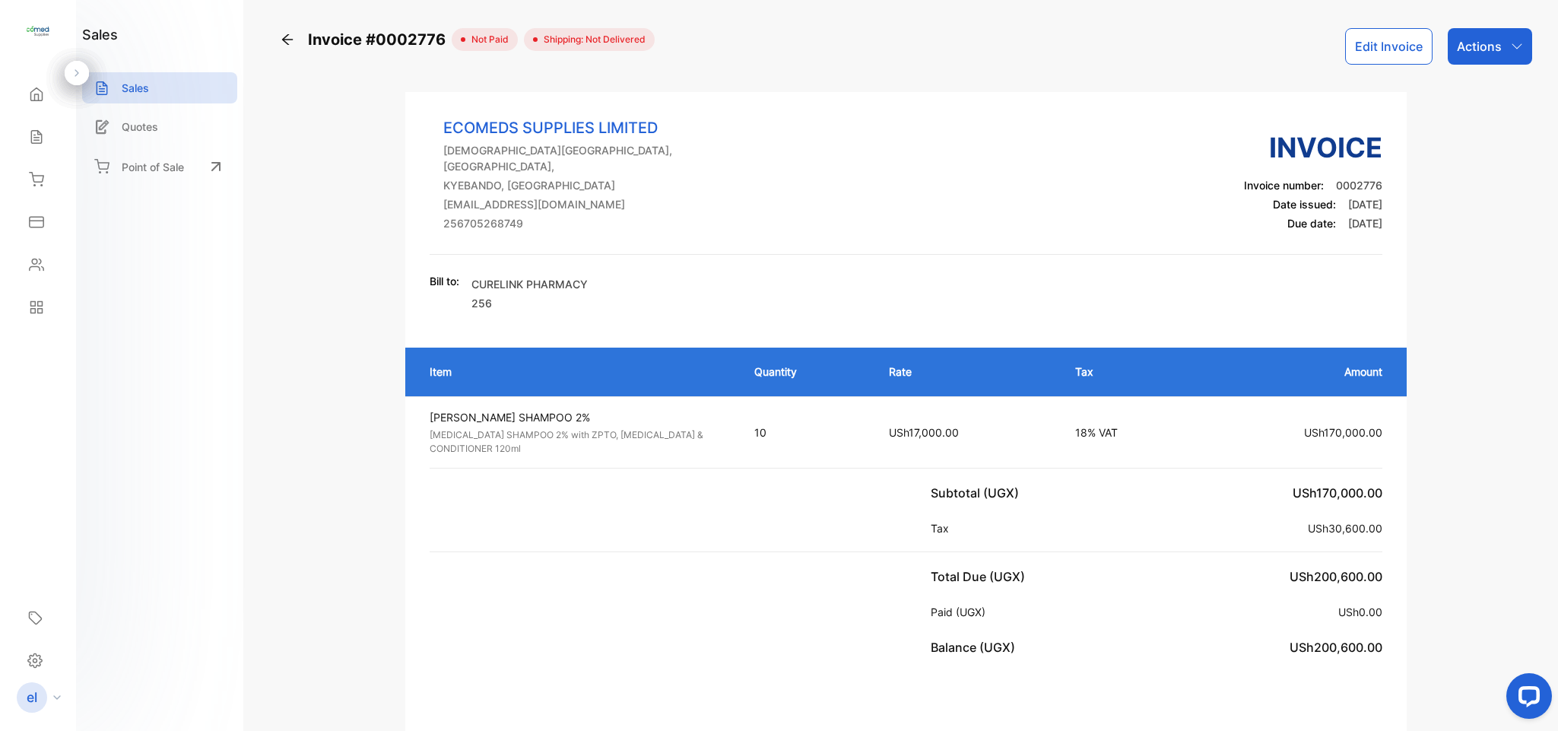
click at [1467, 56] on div "Actions" at bounding box center [1490, 46] width 84 height 37
click at [1460, 389] on div "Print Invoice" at bounding box center [1457, 384] width 150 height 30
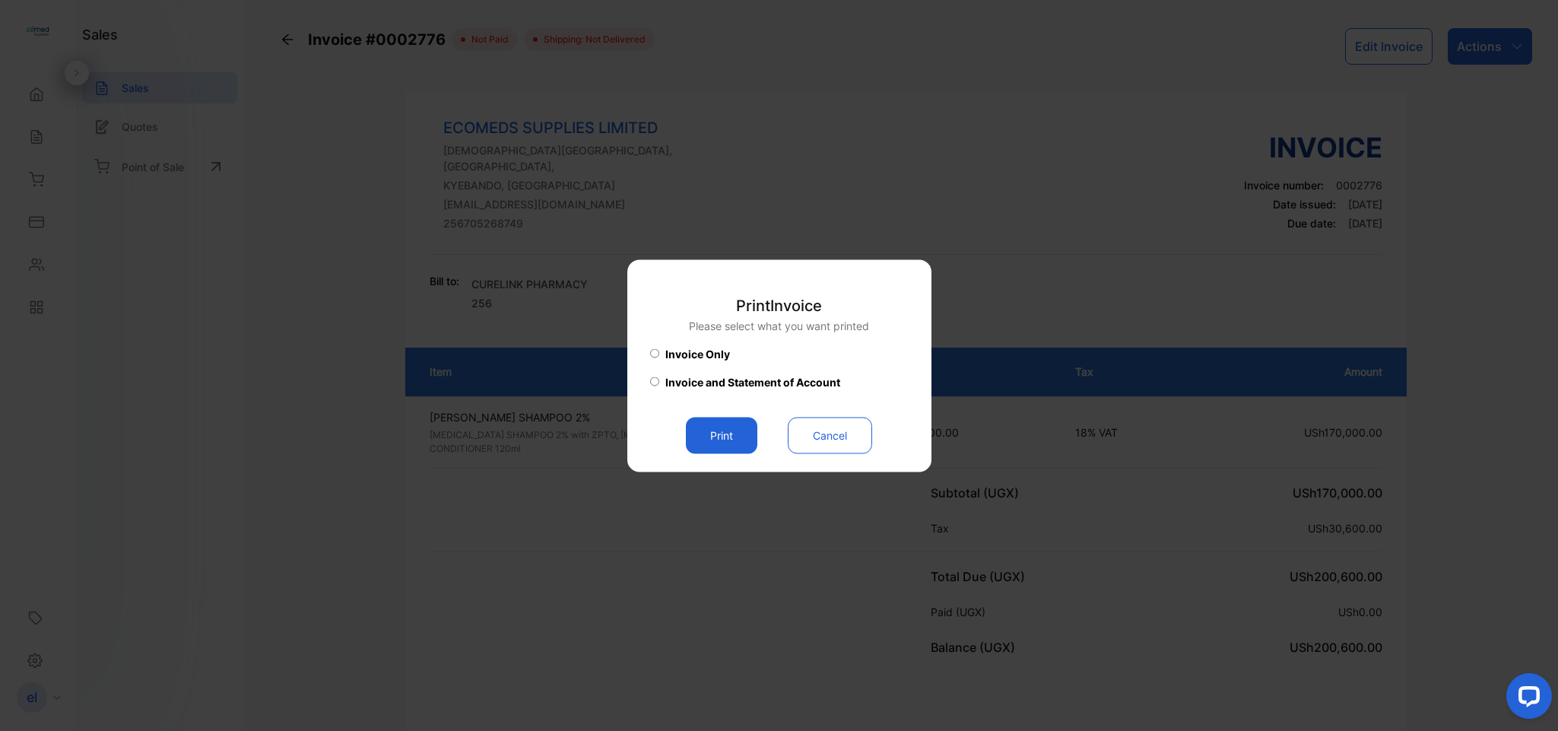
click at [715, 439] on button "Print" at bounding box center [721, 435] width 71 height 37
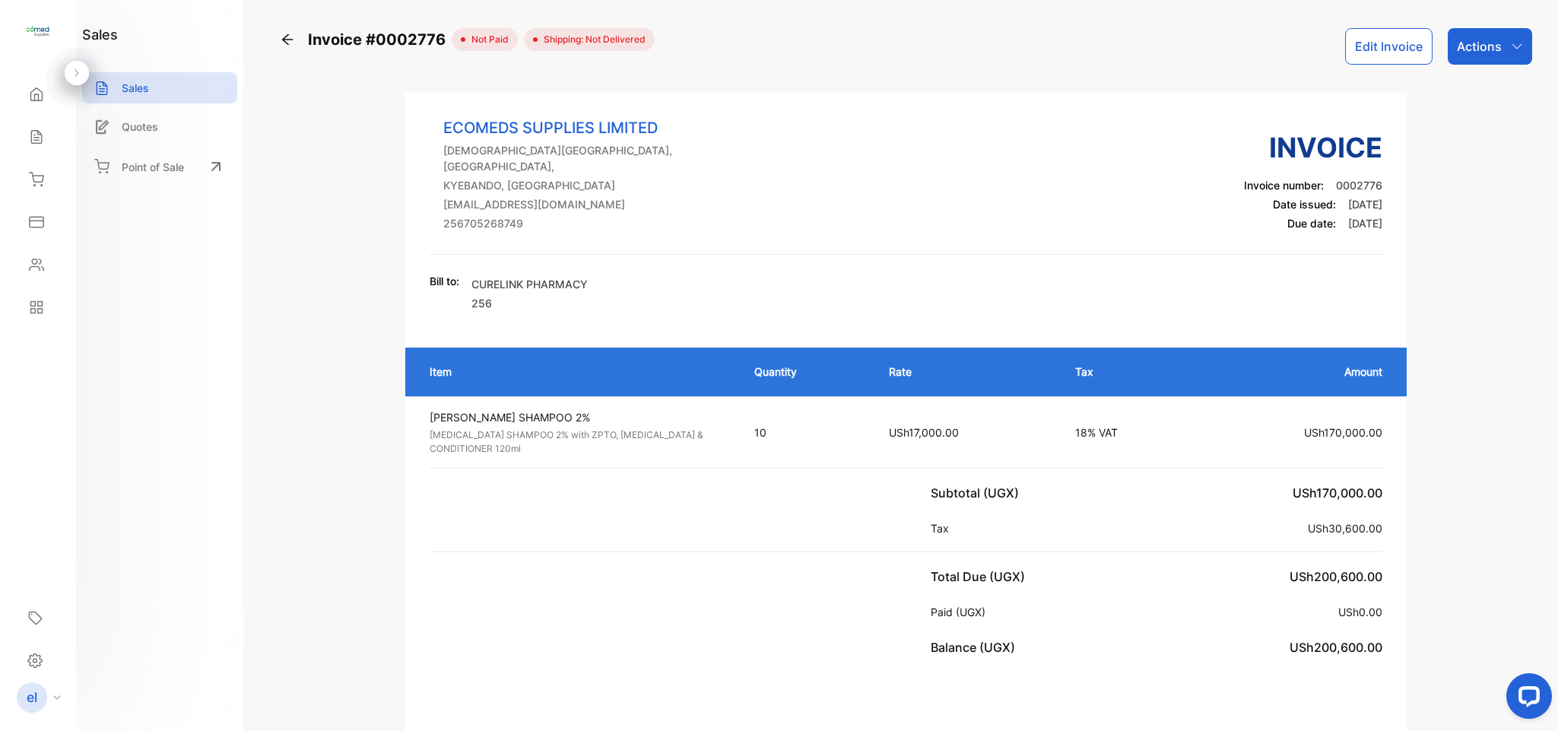
click at [1470, 46] on p "Actions" at bounding box center [1479, 46] width 45 height 18
click at [42, 138] on icon at bounding box center [36, 136] width 15 height 15
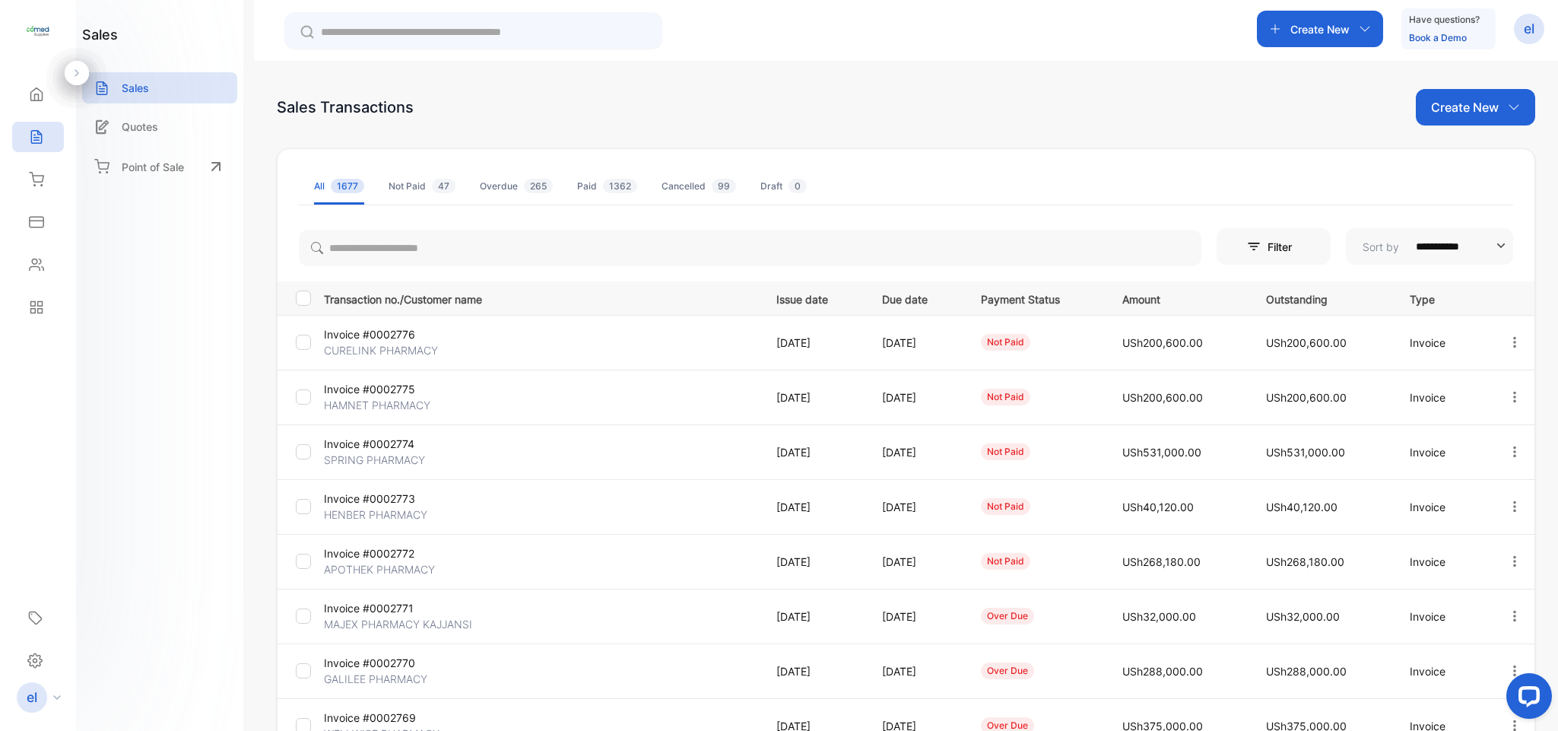
click at [32, 91] on icon at bounding box center [36, 94] width 15 height 15
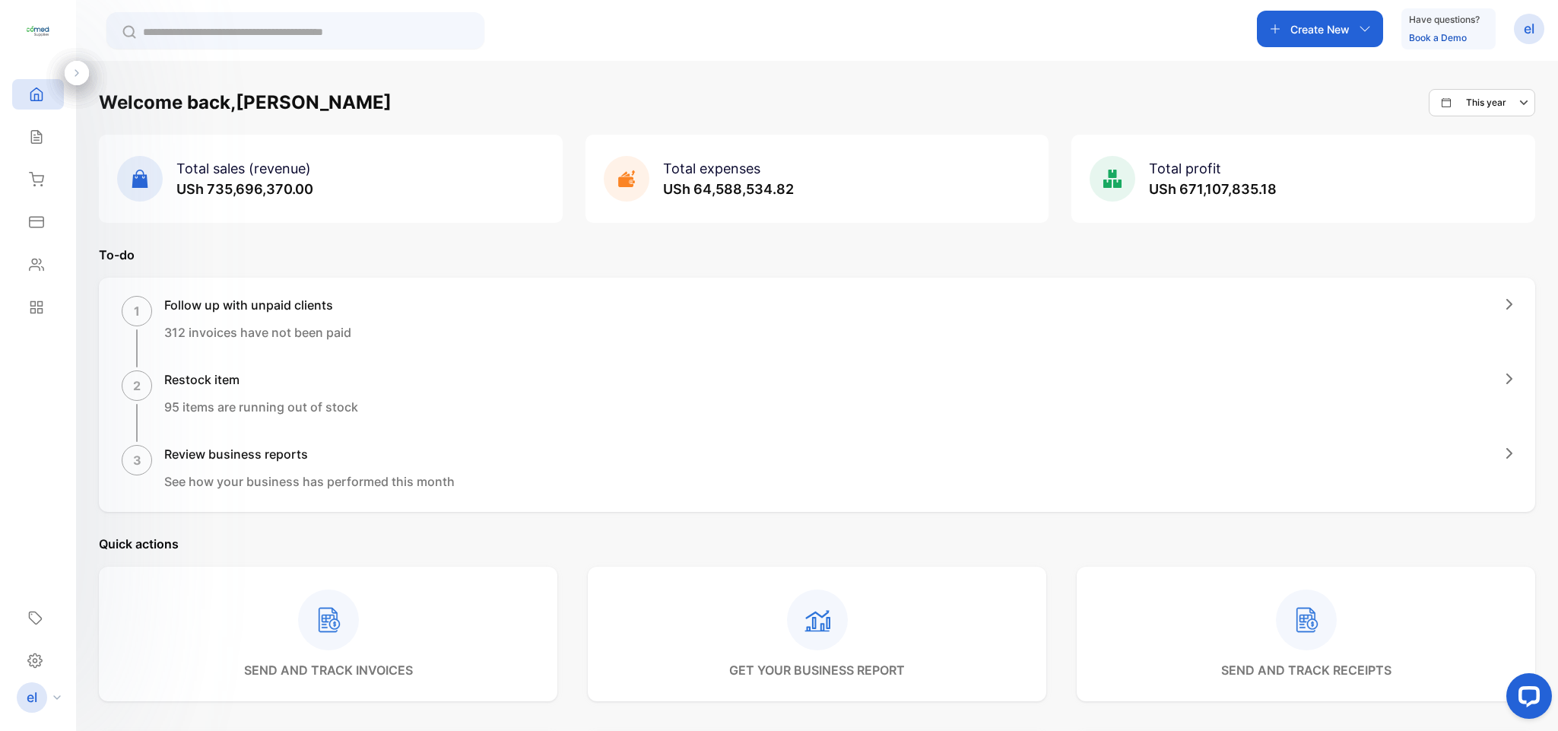
click at [43, 149] on div "Sales" at bounding box center [38, 137] width 52 height 30
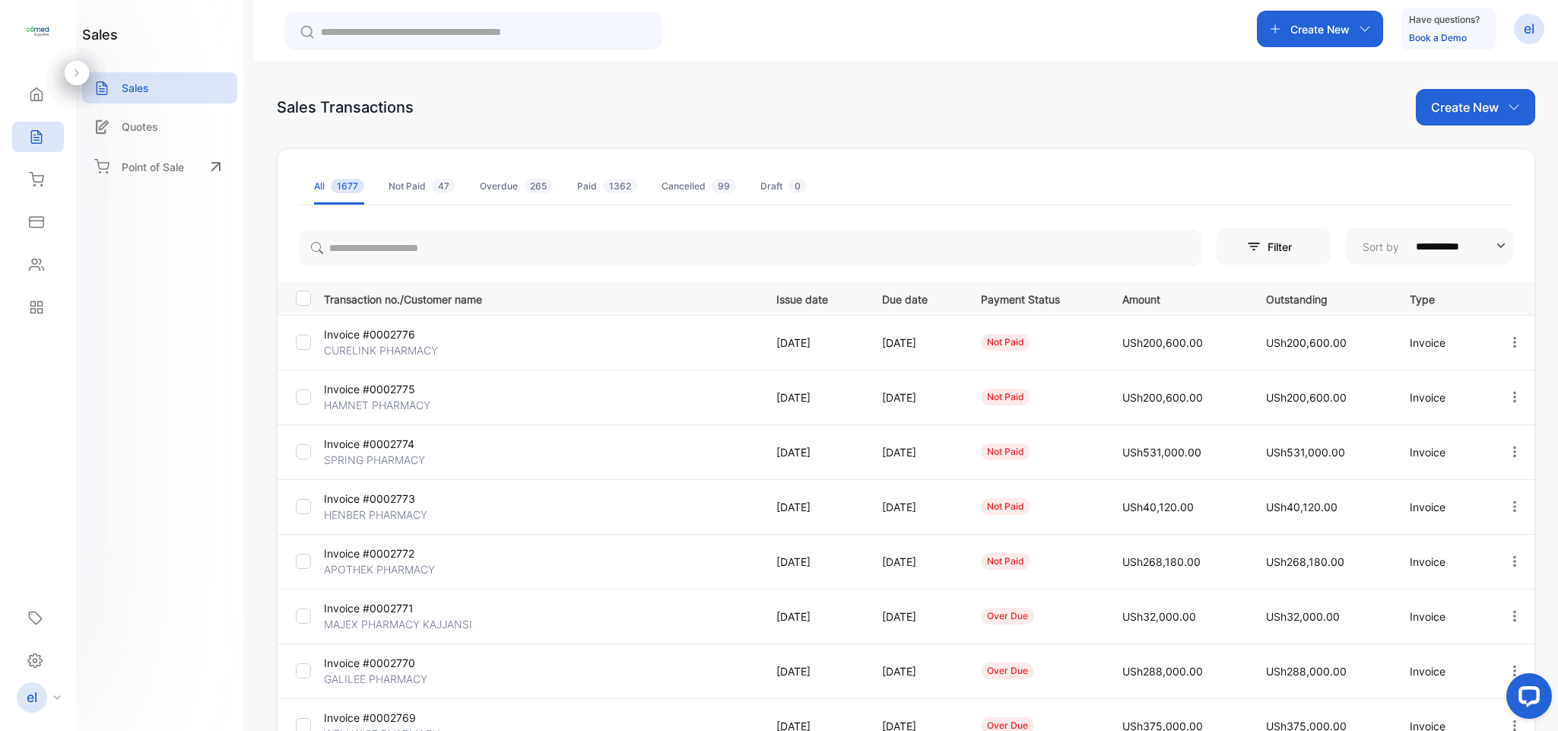
click at [1508, 335] on icon "button" at bounding box center [1515, 342] width 14 height 14
click at [1474, 377] on span "View / Edit Invoice" at bounding box center [1478, 386] width 108 height 18
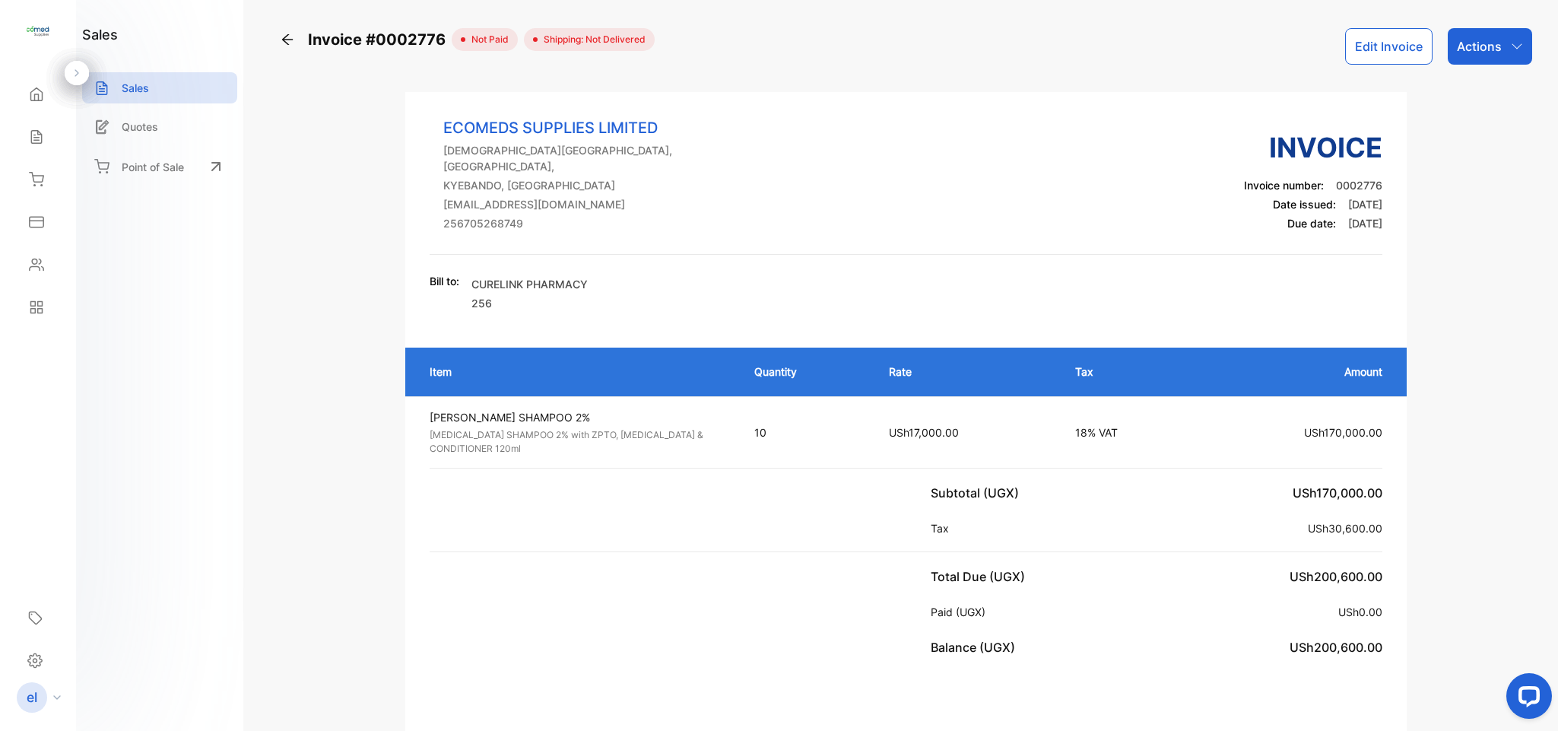
click at [1381, 40] on button "Edit Invoice" at bounding box center [1389, 46] width 87 height 37
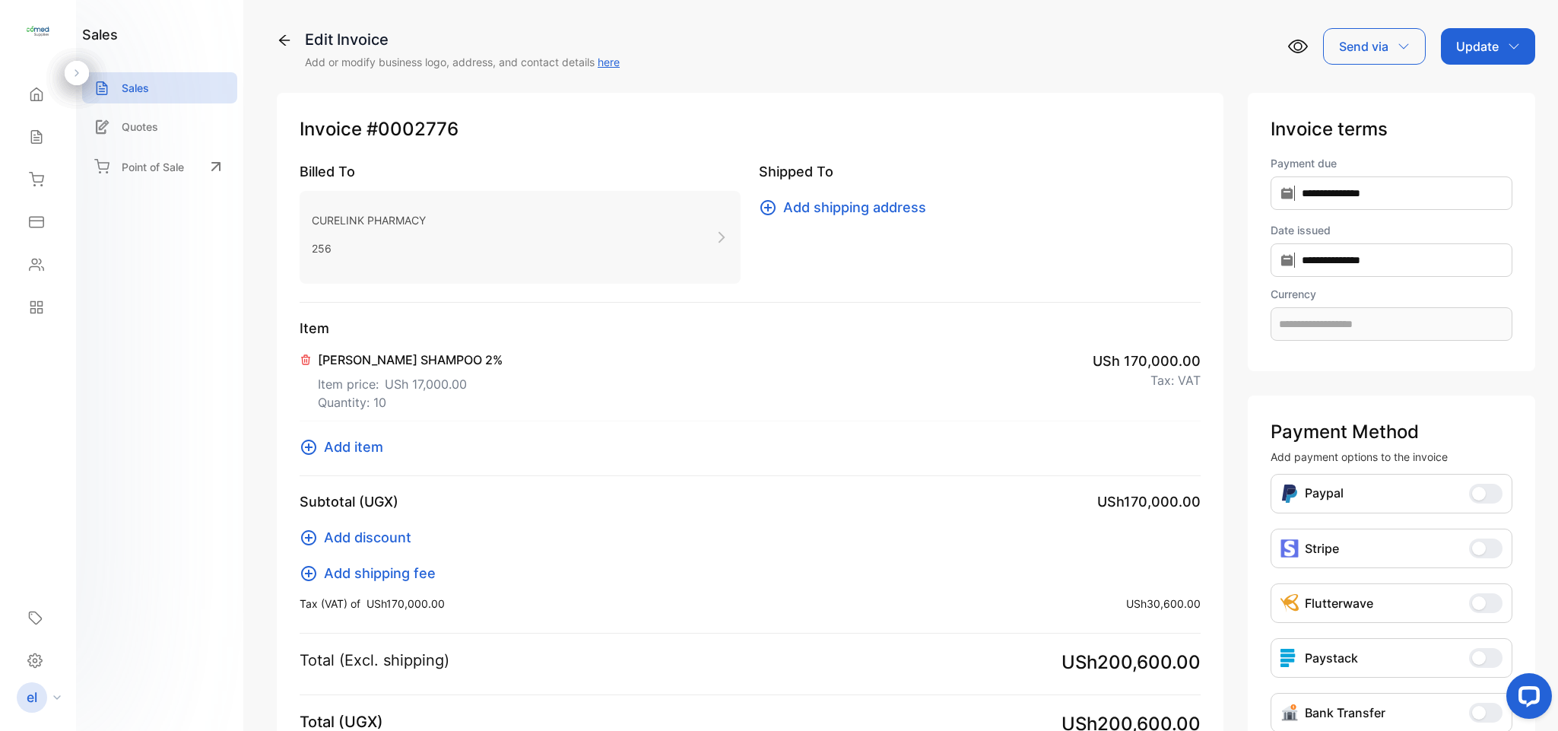
click at [381, 395] on p "Quantity: 10" at bounding box center [410, 402] width 185 height 18
type input "**********"
click at [301, 363] on icon at bounding box center [306, 360] width 12 height 12
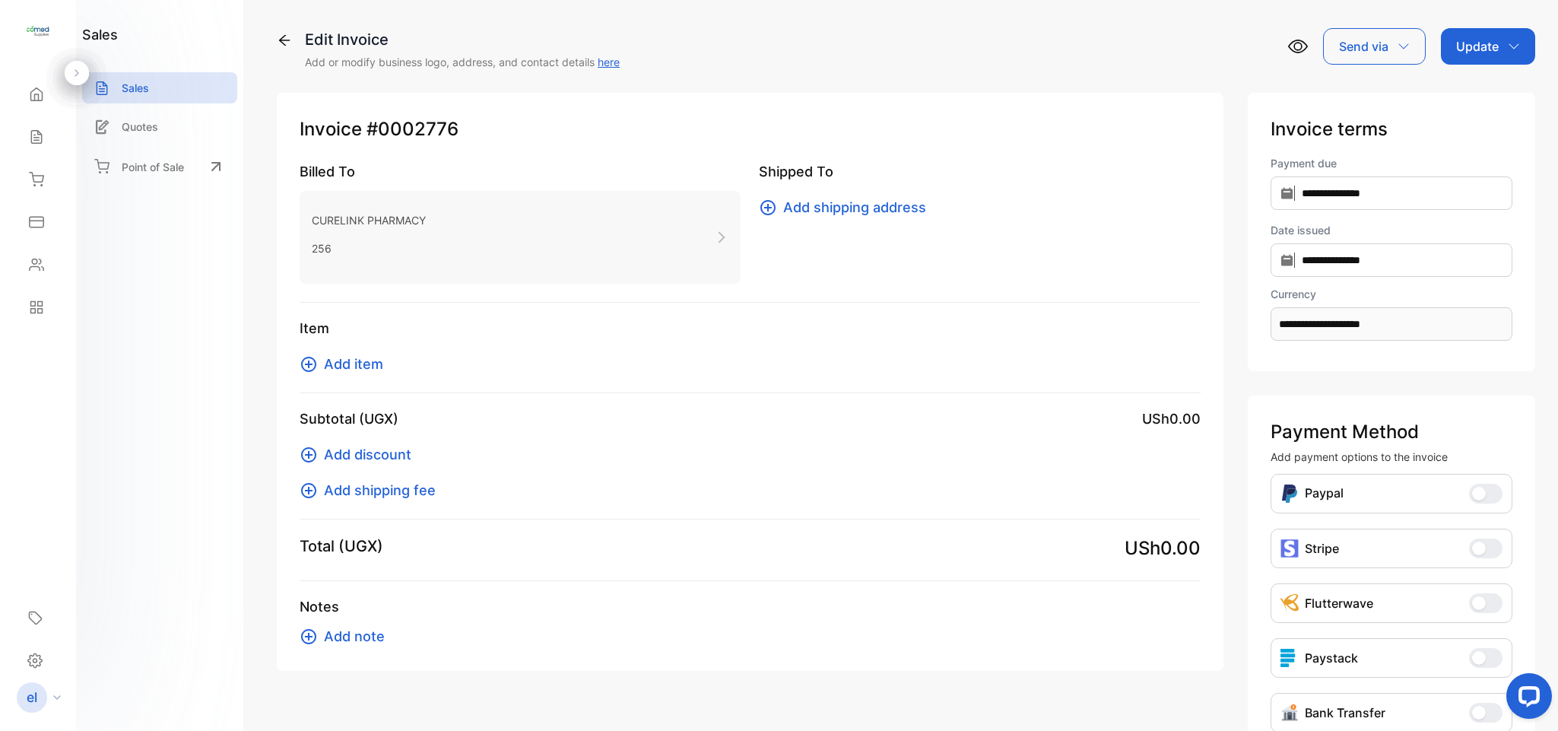
click at [354, 367] on span "Add item" at bounding box center [353, 364] width 59 height 21
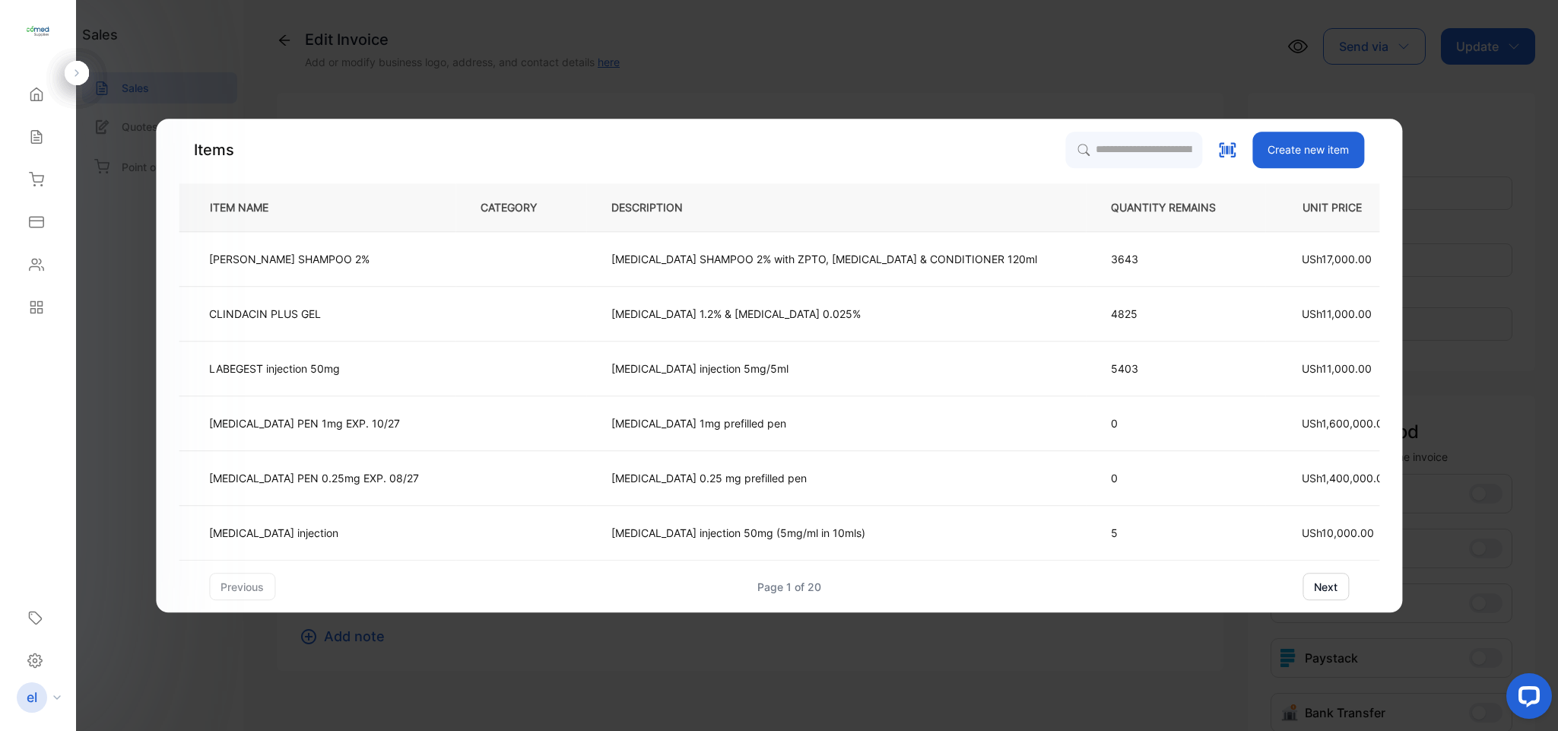
click at [586, 238] on td "[MEDICAL_DATA] SHAMPOO 2% with ZPTO, [MEDICAL_DATA] & CONDITIONER 120ml" at bounding box center [836, 259] width 500 height 55
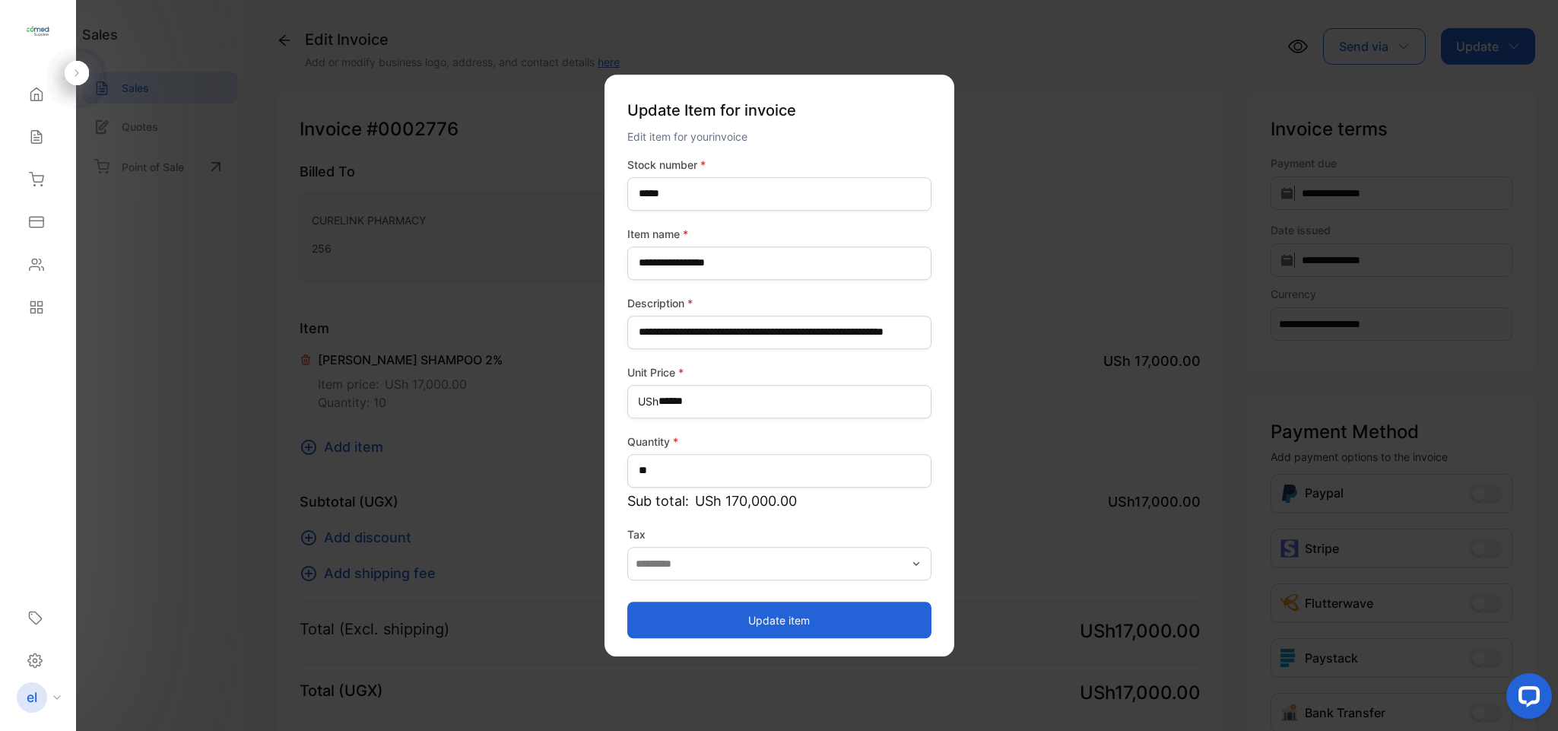
click at [755, 609] on button "Update item" at bounding box center [780, 620] width 304 height 37
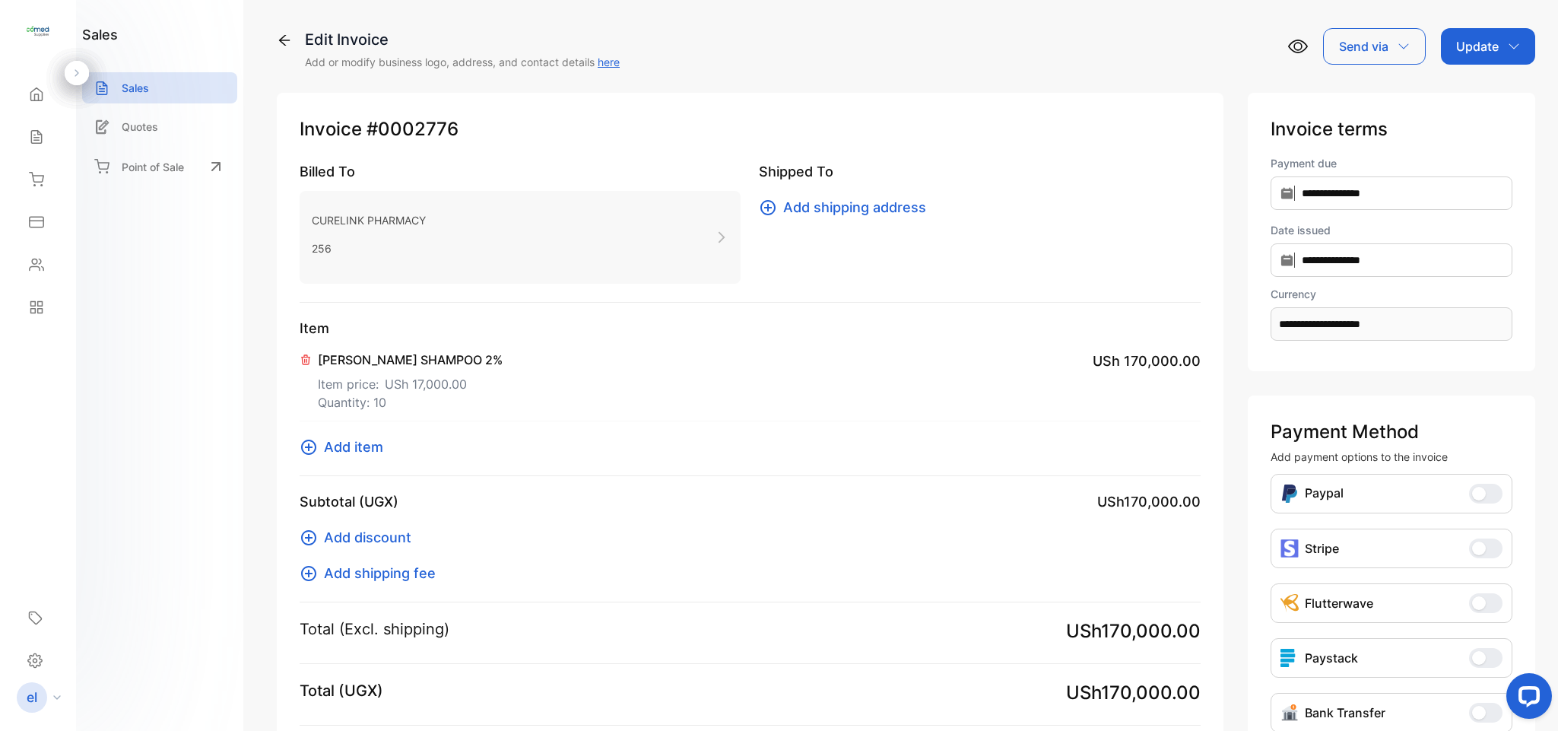
click at [1460, 32] on div "Update" at bounding box center [1488, 46] width 94 height 37
click at [1470, 90] on div "Invoice" at bounding box center [1490, 96] width 87 height 30
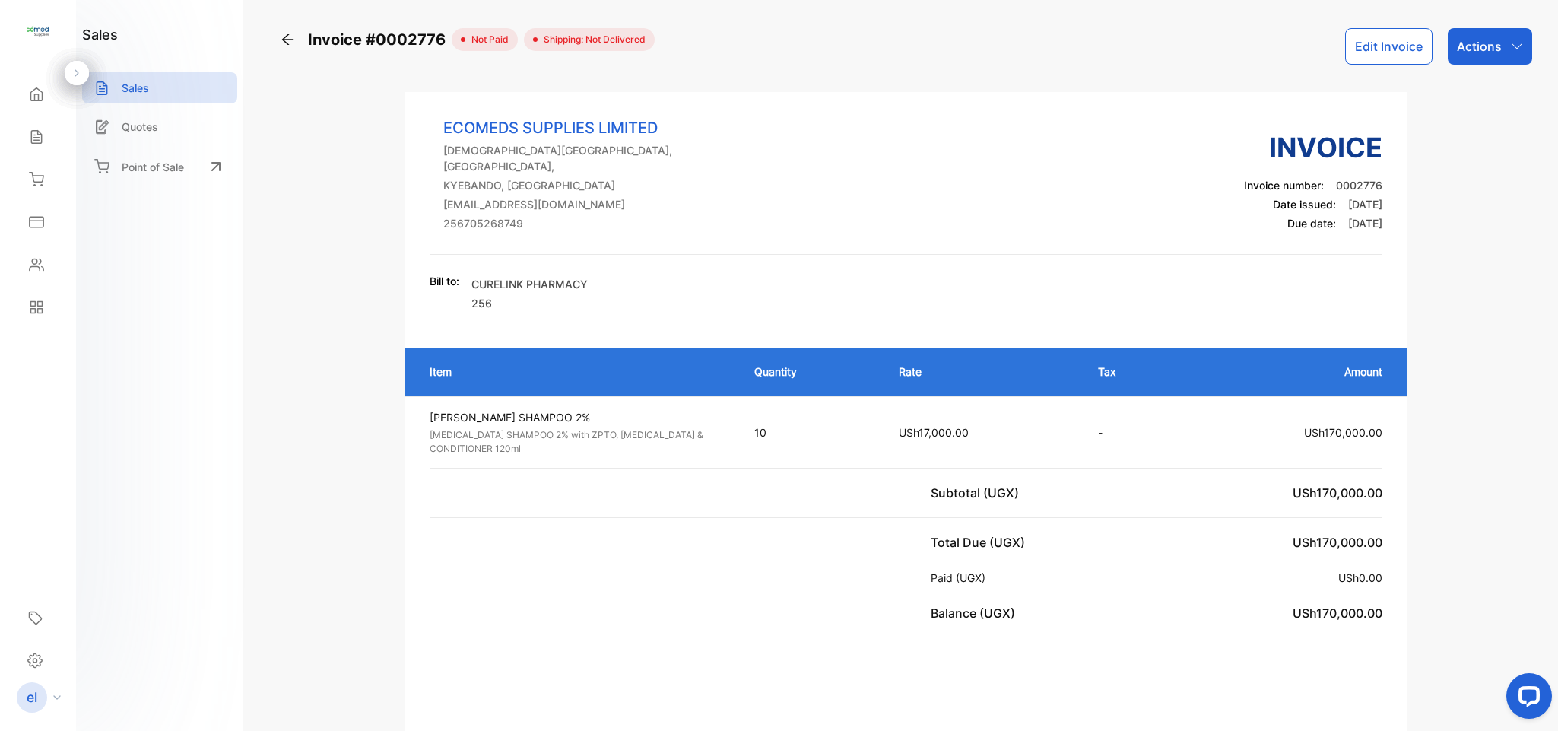
click at [1473, 37] on p "Actions" at bounding box center [1479, 46] width 45 height 18
click at [1466, 389] on div "Print Invoice" at bounding box center [1457, 384] width 150 height 30
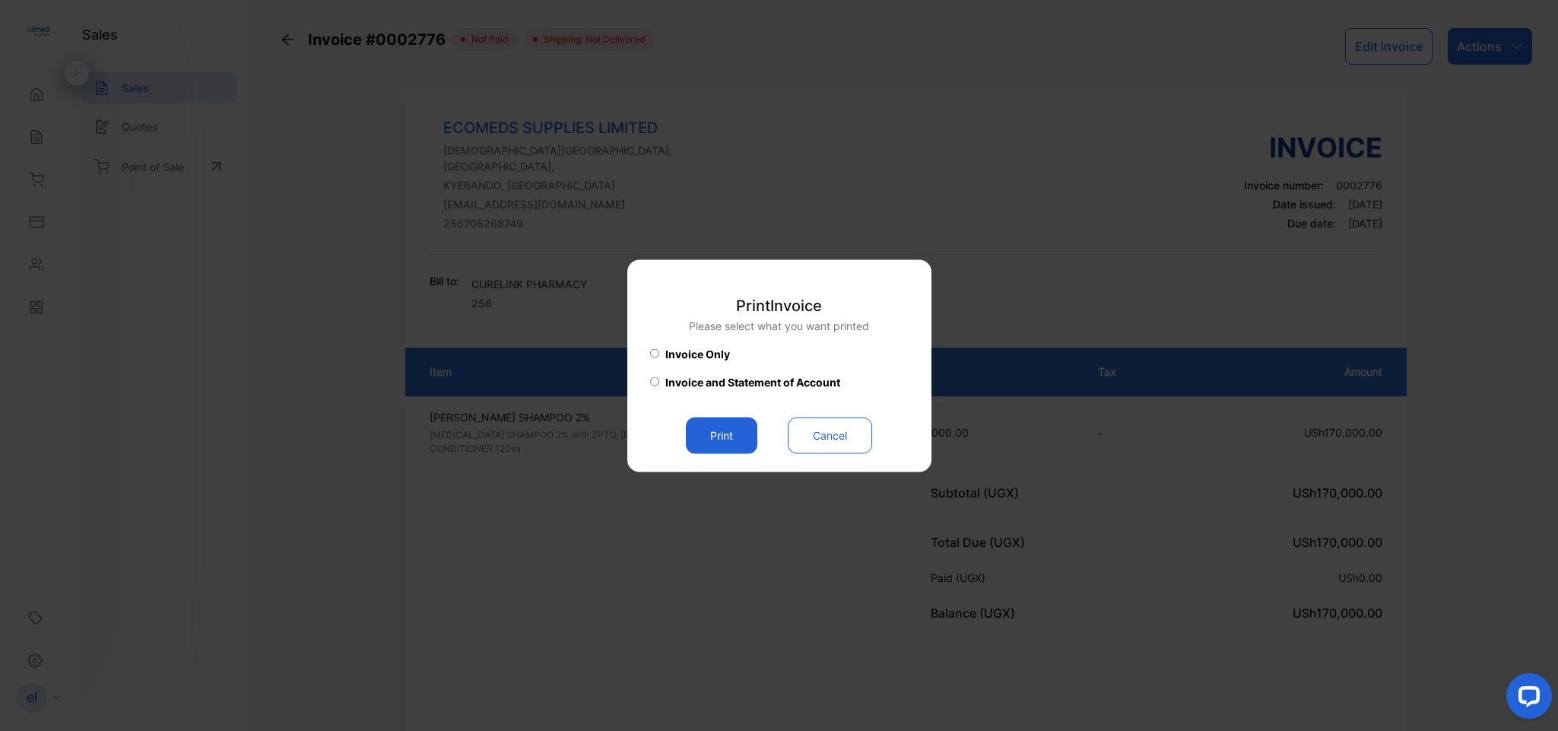
click at [728, 430] on button "Print" at bounding box center [721, 435] width 71 height 37
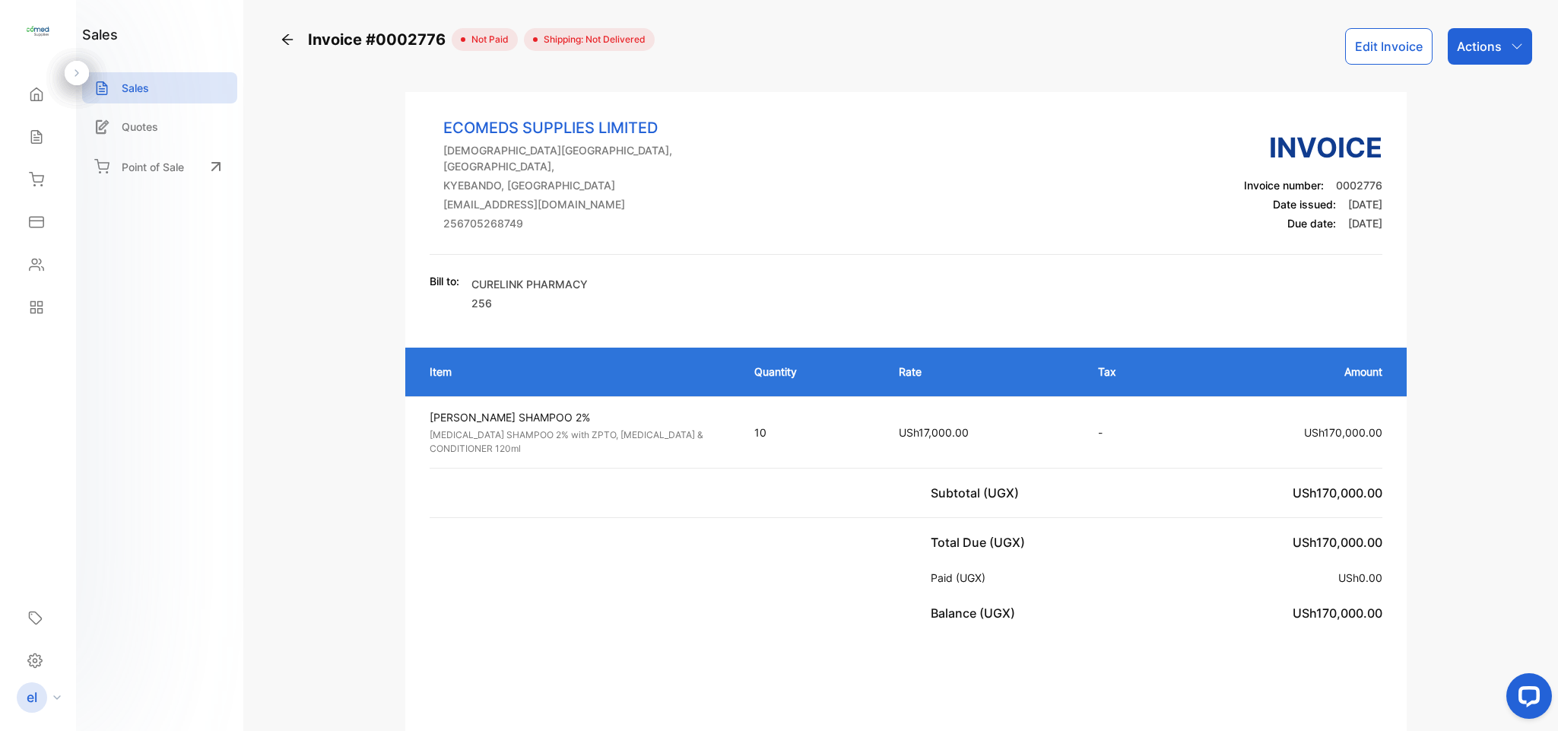
click at [30, 148] on div "Sales" at bounding box center [38, 137] width 52 height 30
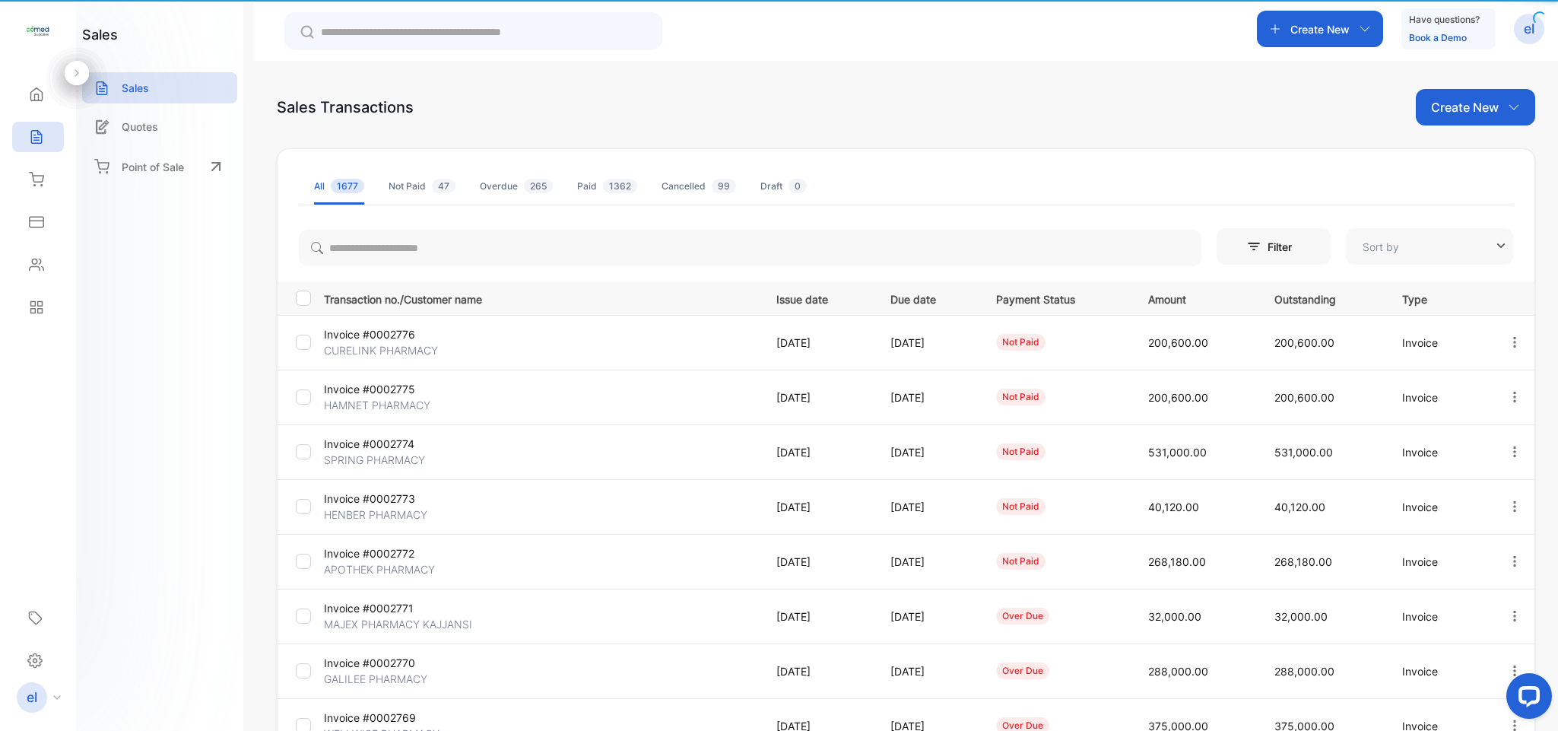
type input "**********"
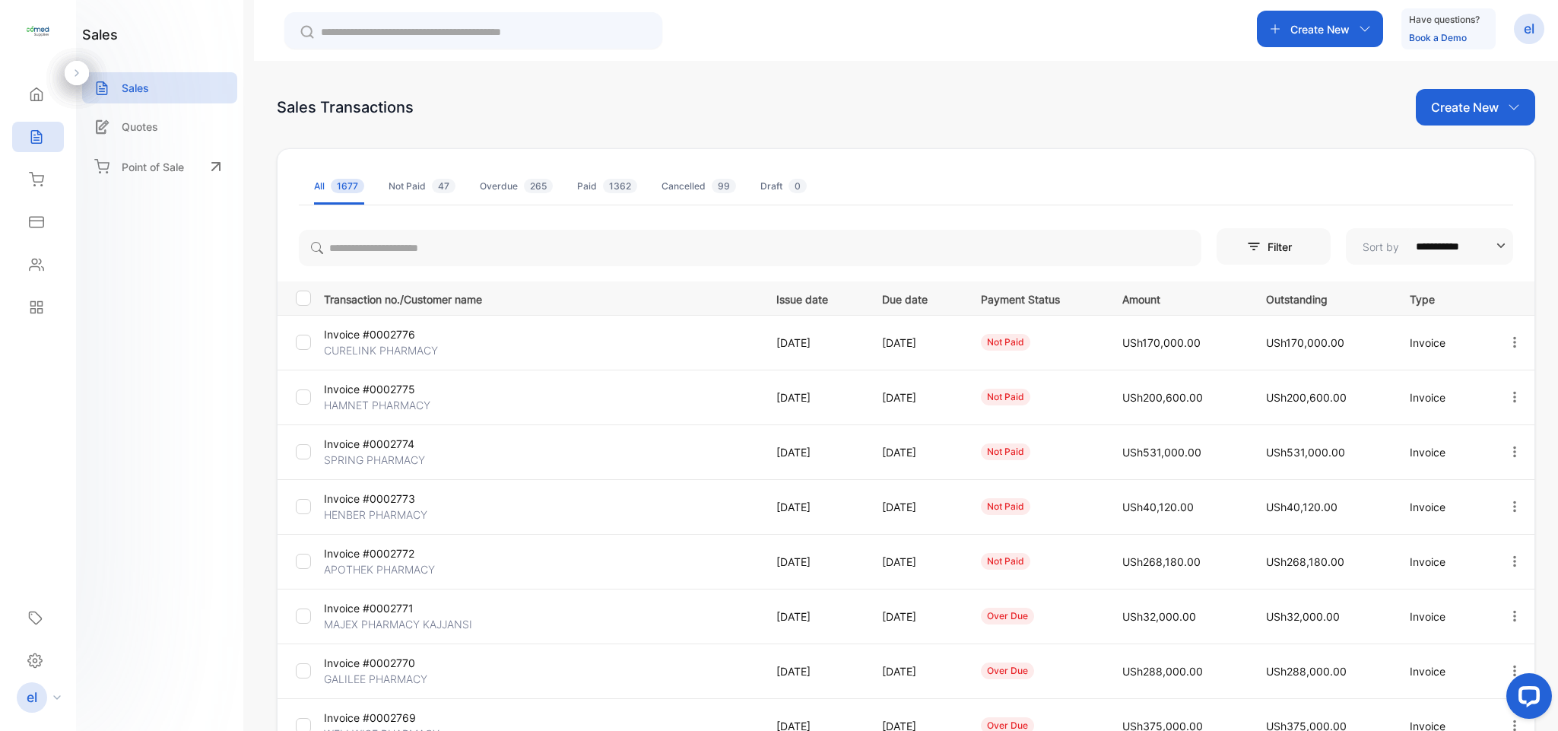
click at [1513, 395] on icon "button" at bounding box center [1515, 397] width 14 height 14
click at [1482, 440] on span "View / Edit Invoice" at bounding box center [1478, 440] width 108 height 18
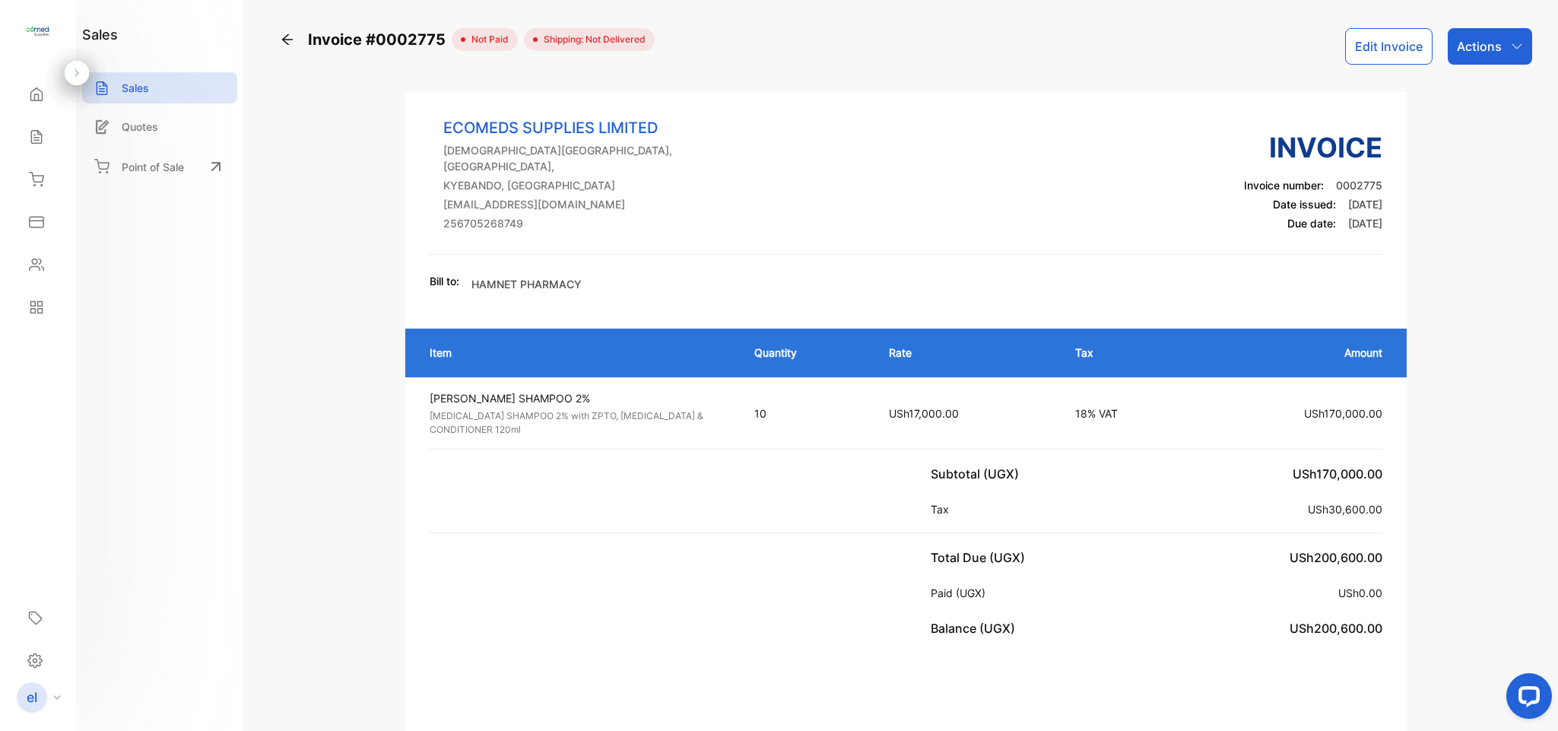
click at [1370, 41] on button "Edit Invoice" at bounding box center [1389, 46] width 87 height 37
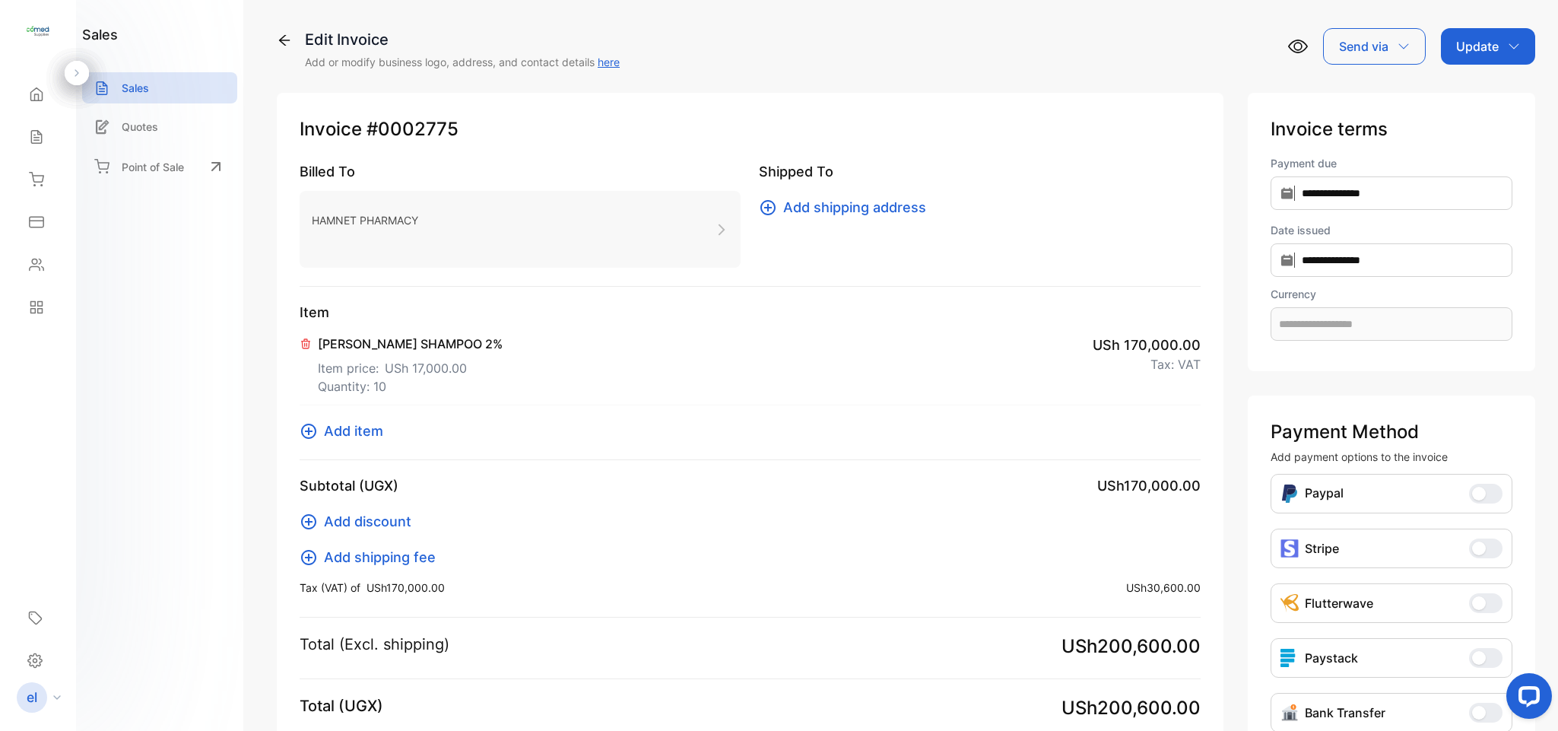
type input "**********"
click at [391, 370] on span "USh 17,000.00" at bounding box center [426, 368] width 82 height 18
click at [309, 342] on icon at bounding box center [306, 343] width 8 height 9
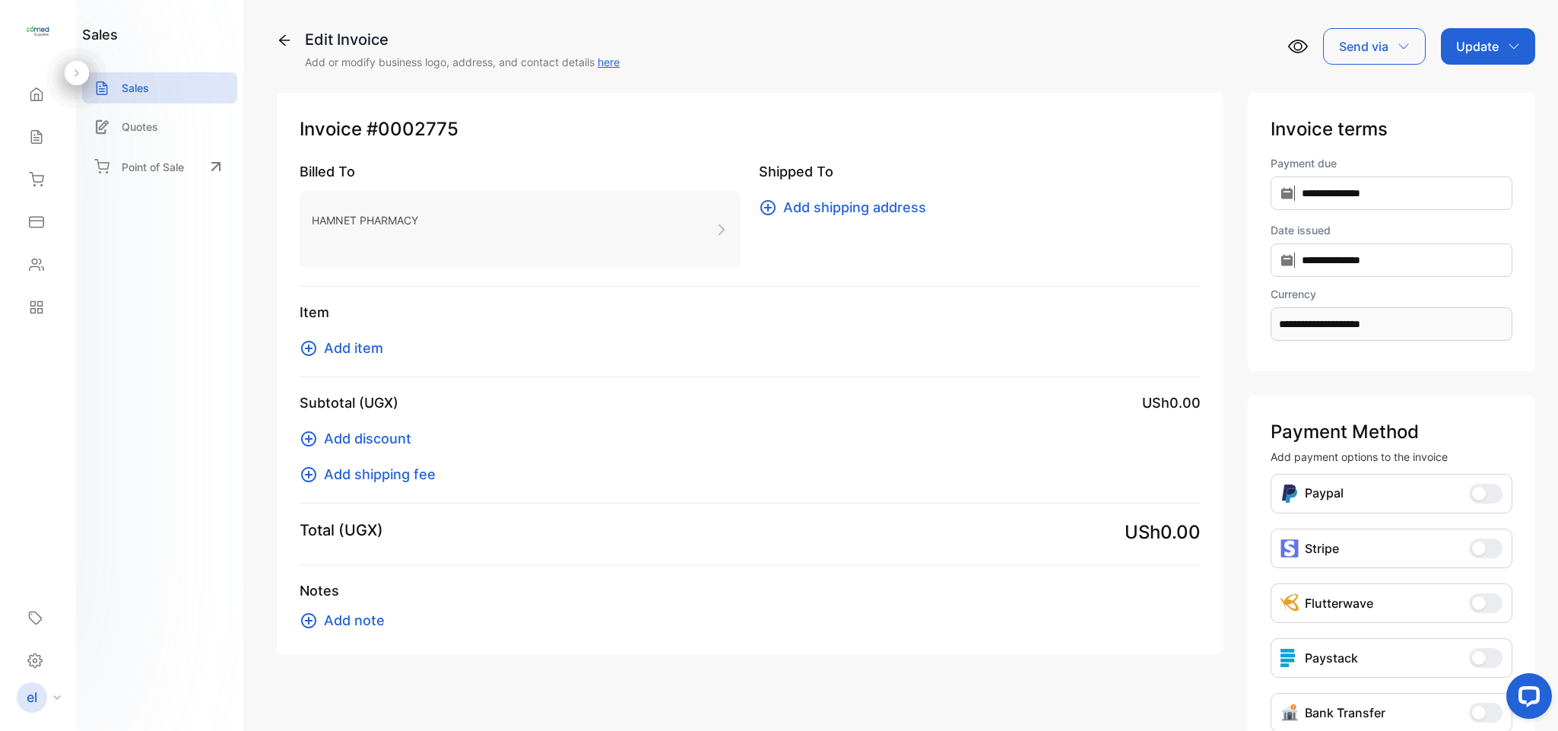
click at [341, 349] on span "Add item" at bounding box center [353, 348] width 59 height 21
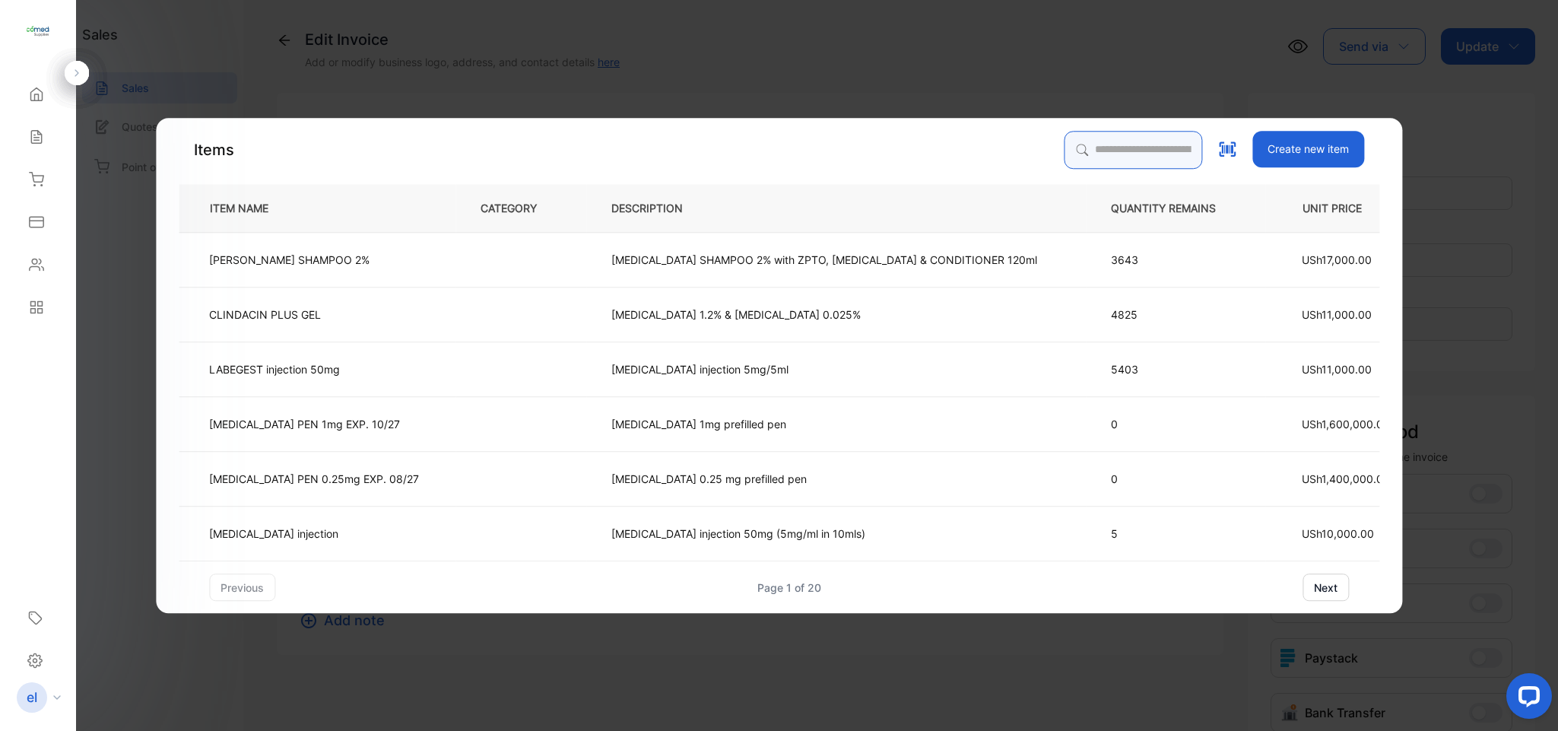
click at [1080, 148] on input "search" at bounding box center [1133, 150] width 138 height 38
click at [297, 275] on td "[PERSON_NAME] SHAMPOO 2%" at bounding box center [317, 259] width 277 height 55
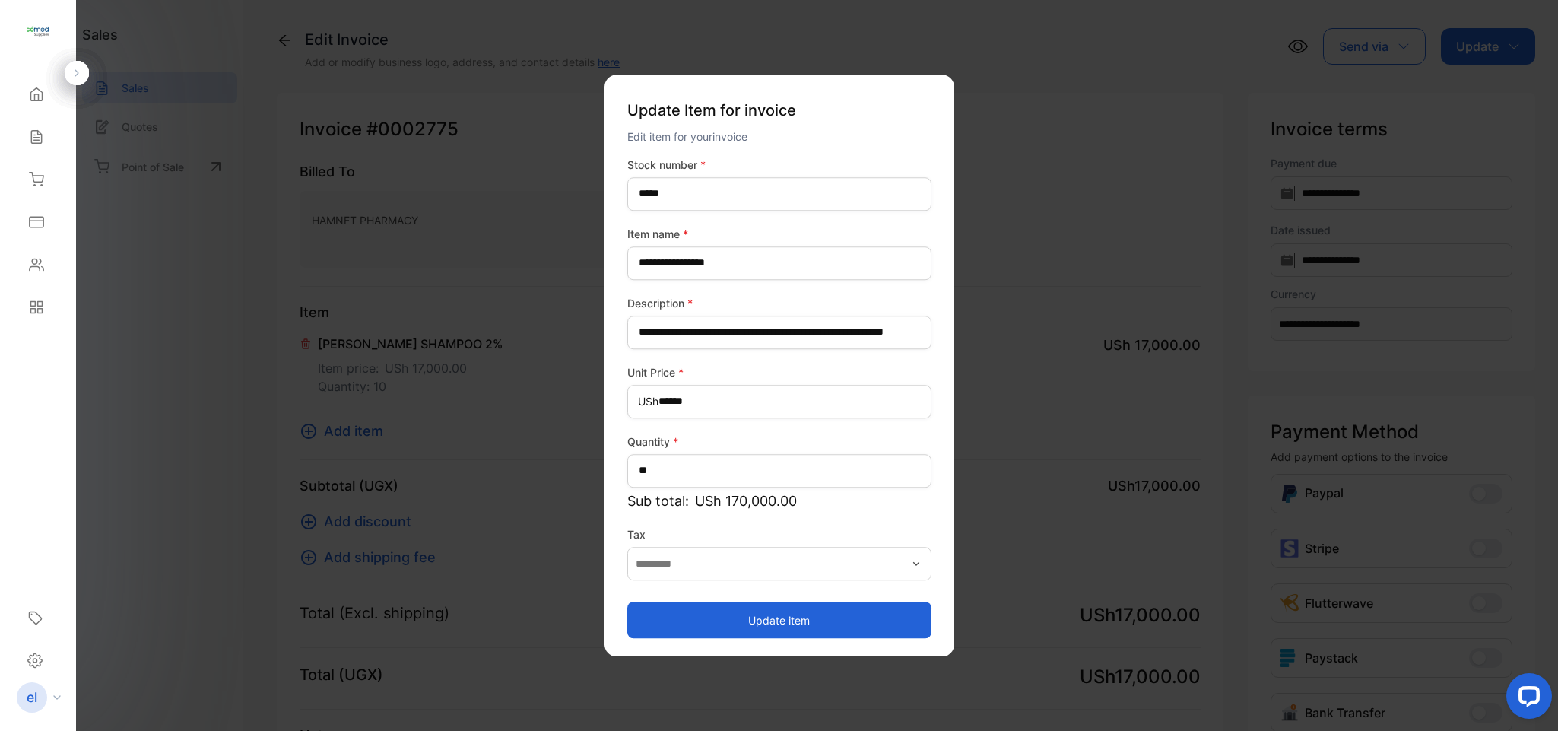
click at [799, 615] on button "Update item" at bounding box center [780, 620] width 304 height 37
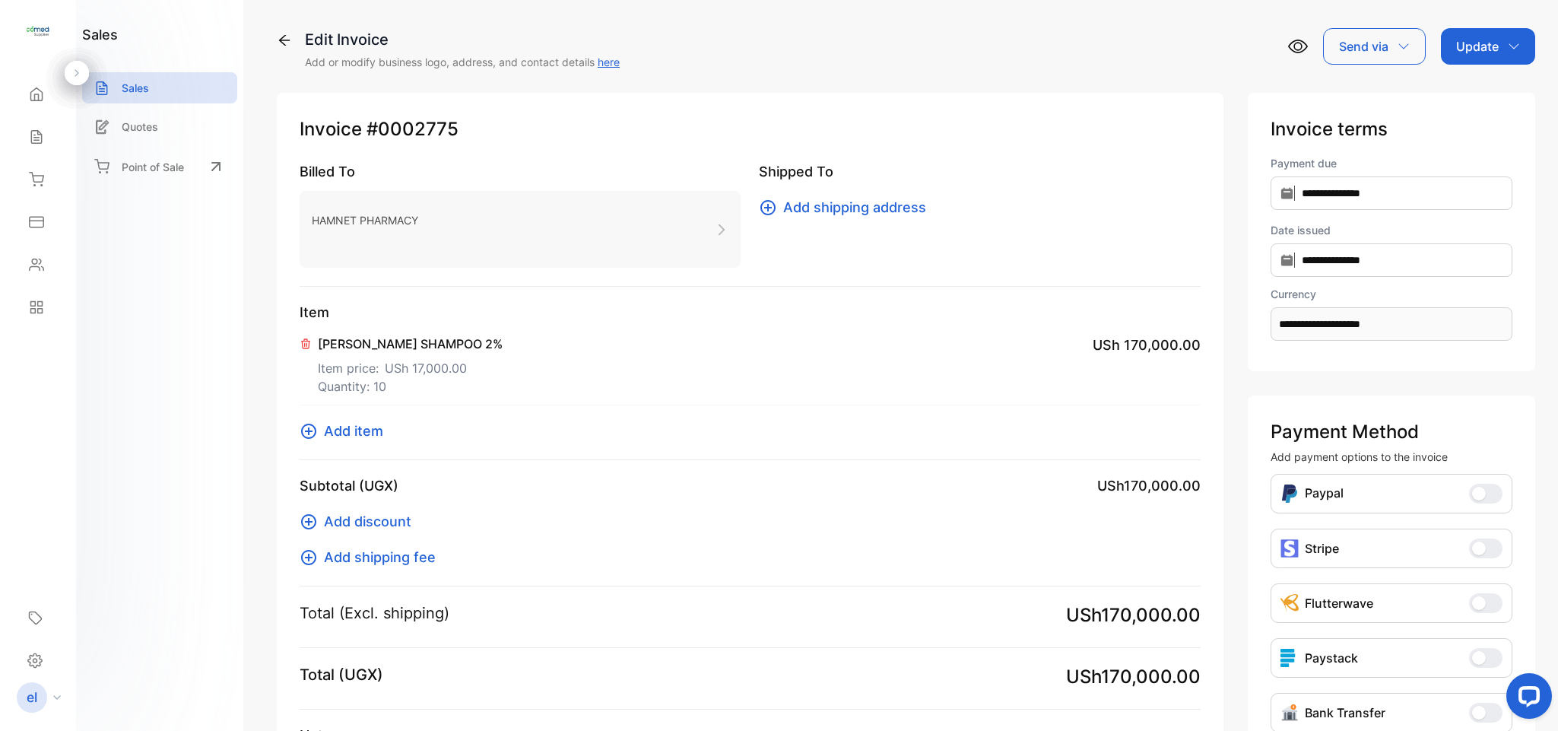
click at [1477, 37] on p "Update" at bounding box center [1478, 46] width 43 height 18
click at [1476, 94] on div "Invoice" at bounding box center [1490, 96] width 87 height 30
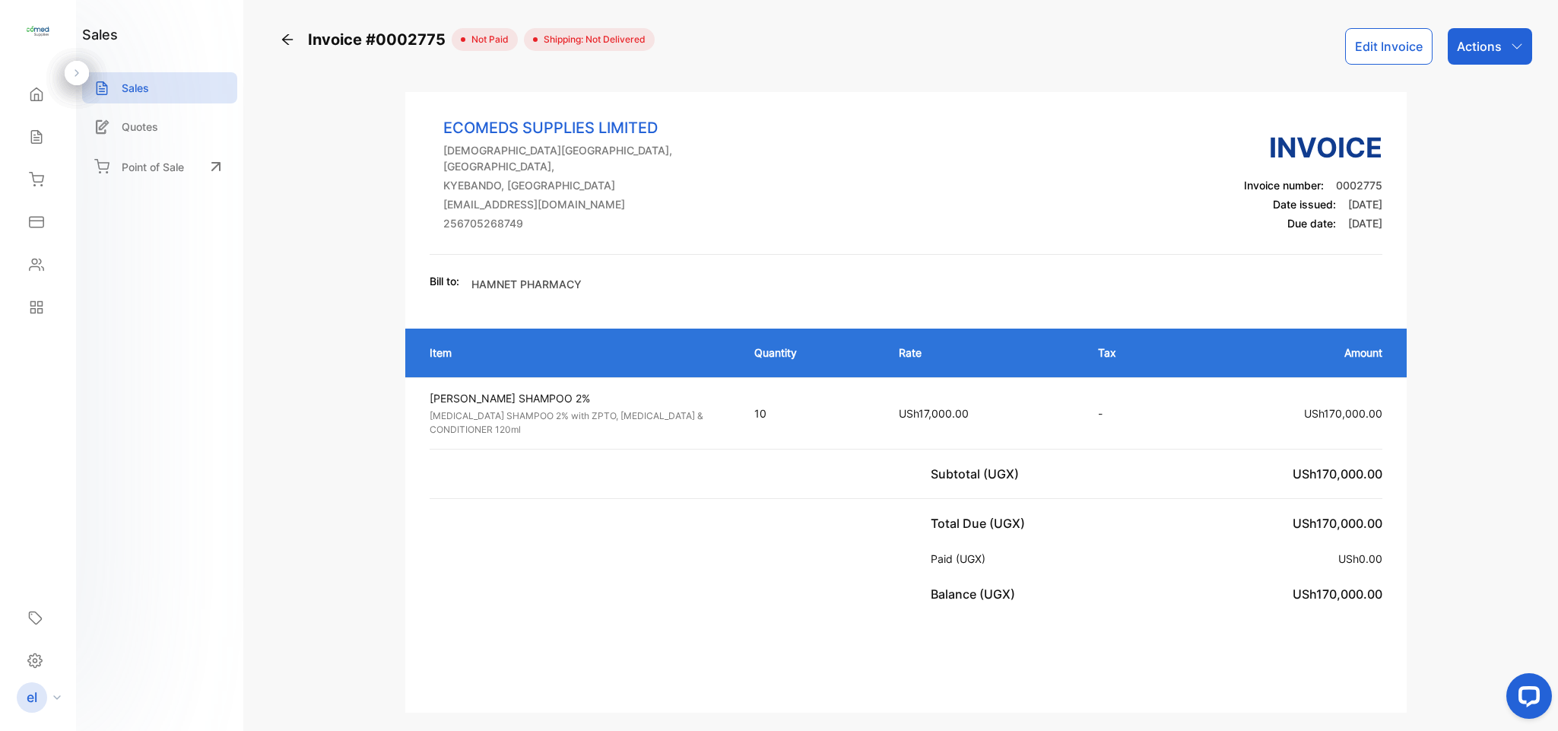
click at [1457, 49] on p "Actions" at bounding box center [1479, 46] width 45 height 18
click at [1493, 398] on div "Print Invoice" at bounding box center [1457, 384] width 150 height 30
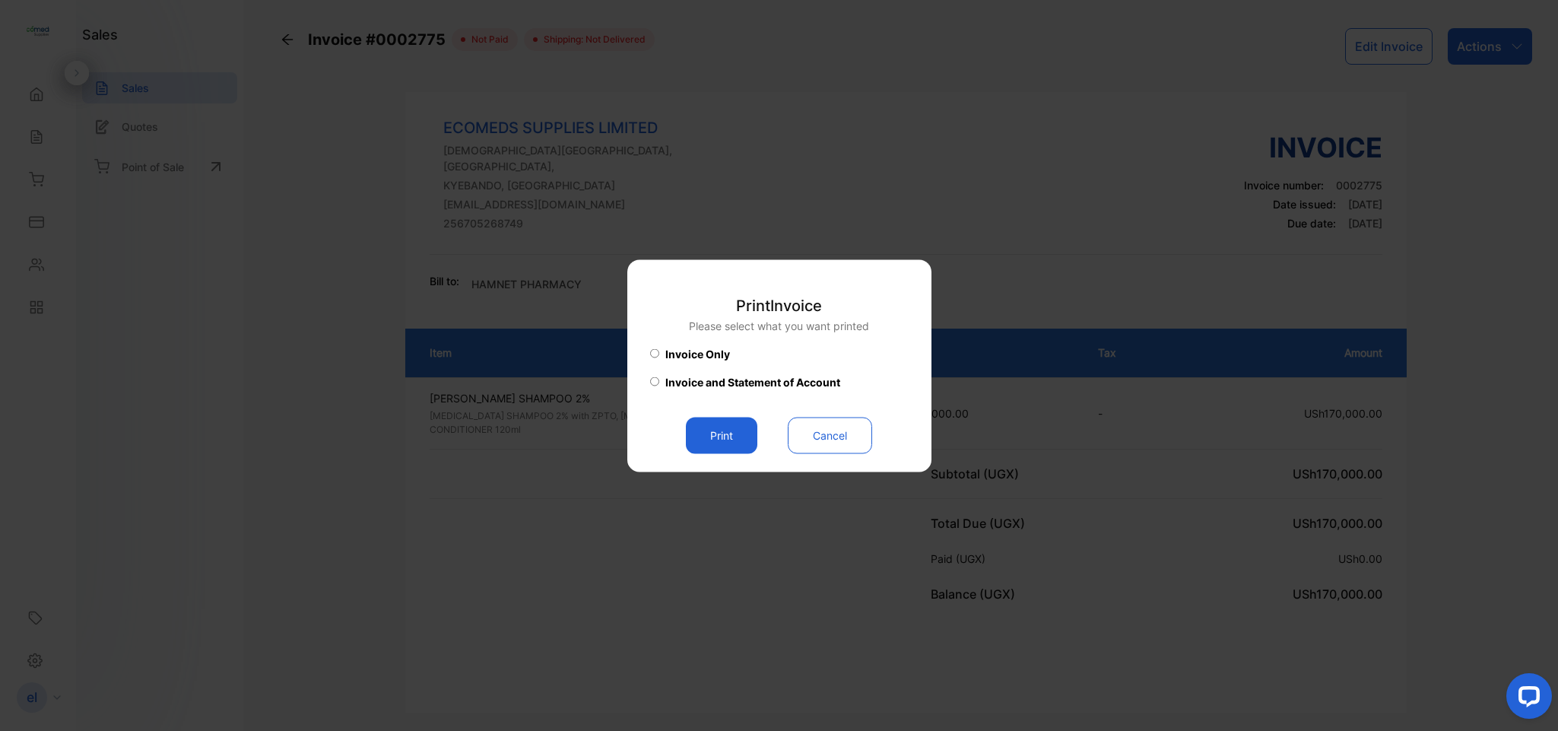
click at [726, 431] on button "Print" at bounding box center [721, 435] width 71 height 37
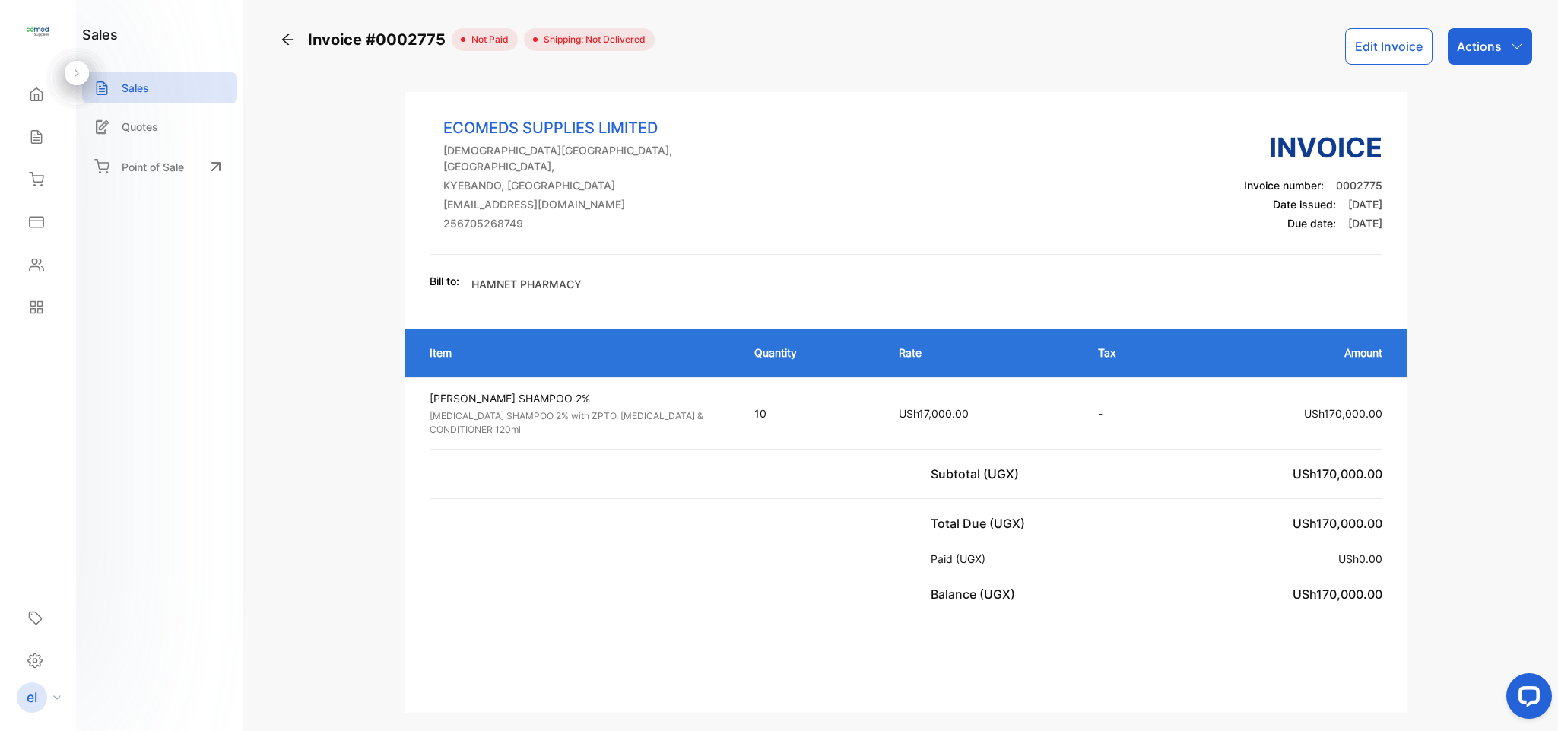
click at [48, 128] on div "Sales" at bounding box center [38, 137] width 52 height 30
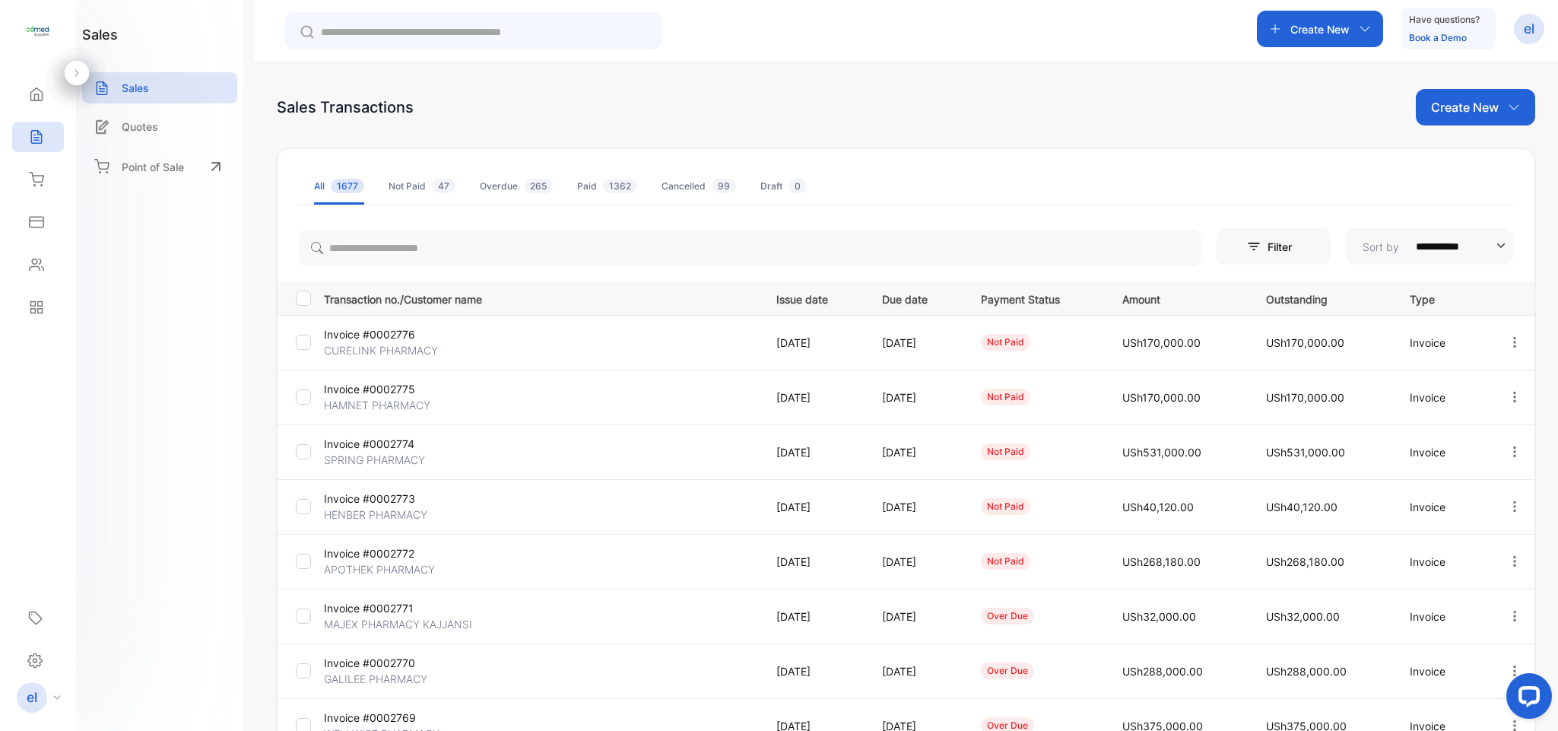
click at [1508, 447] on icon "button" at bounding box center [1515, 452] width 14 height 14
click at [1447, 500] on span "View / Edit Invoice" at bounding box center [1478, 495] width 108 height 18
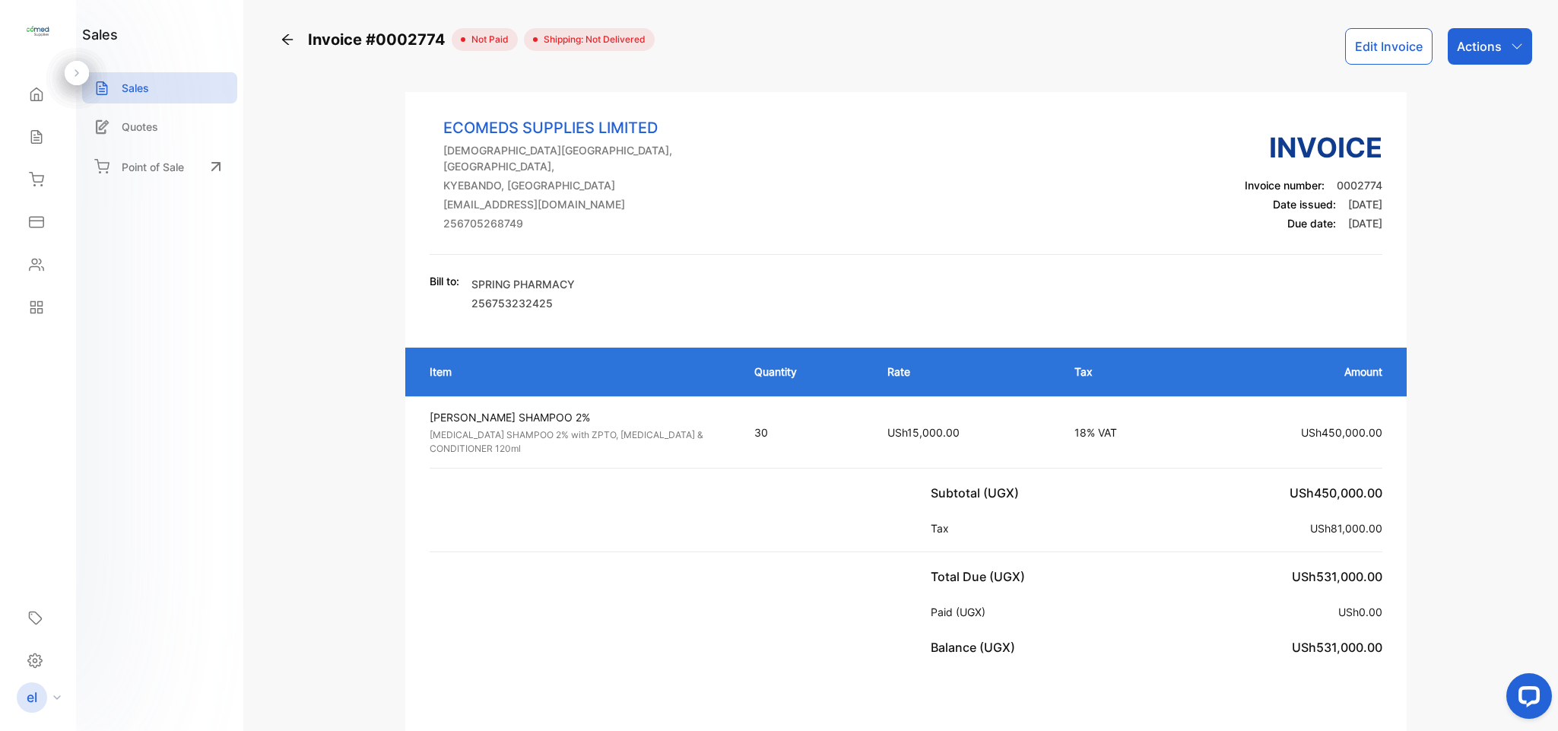
click at [1392, 46] on button "Edit Invoice" at bounding box center [1389, 46] width 87 height 37
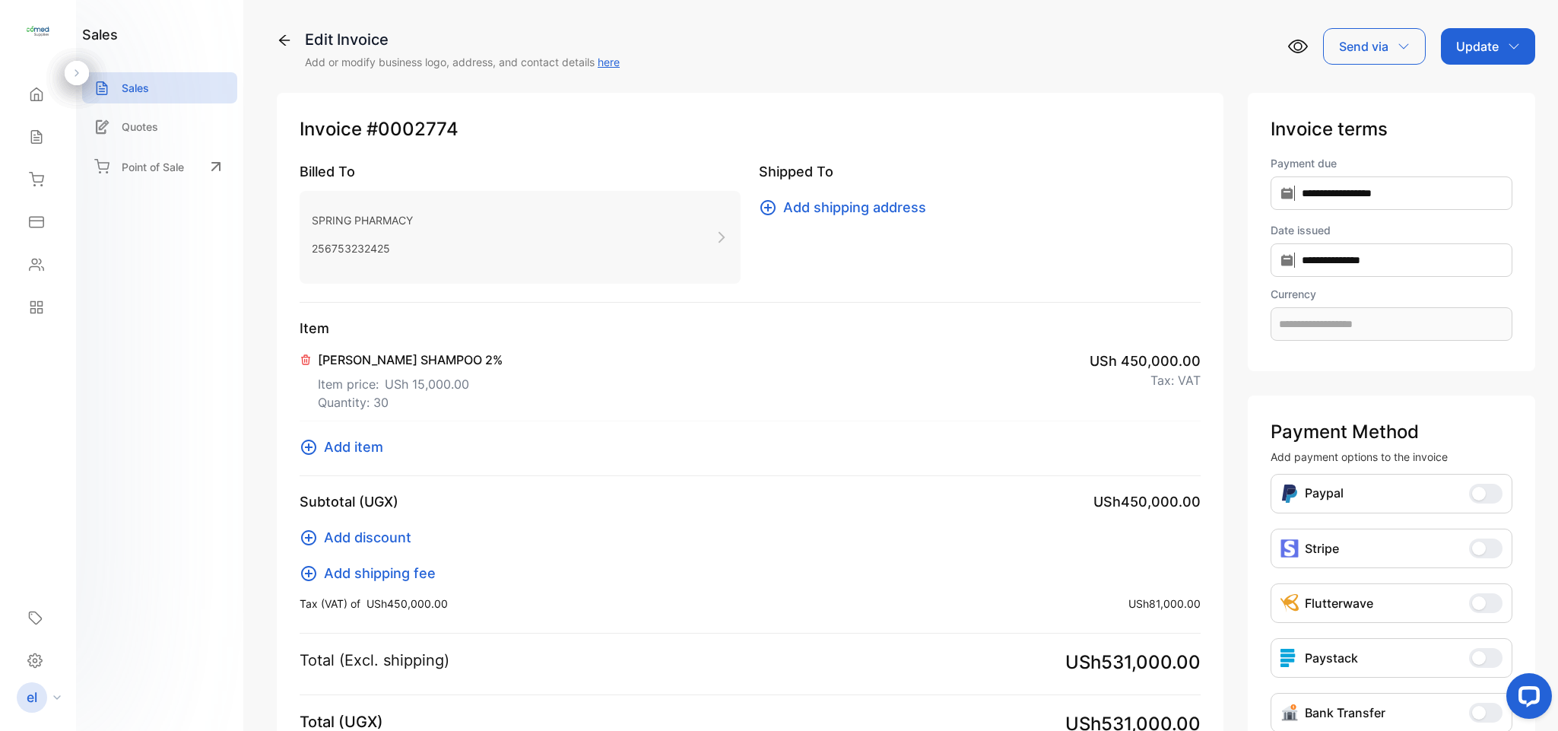
type input "**********"
click at [333, 379] on p "Item price: USh 15,000.00" at bounding box center [410, 381] width 185 height 24
click at [309, 356] on icon at bounding box center [306, 360] width 12 height 12
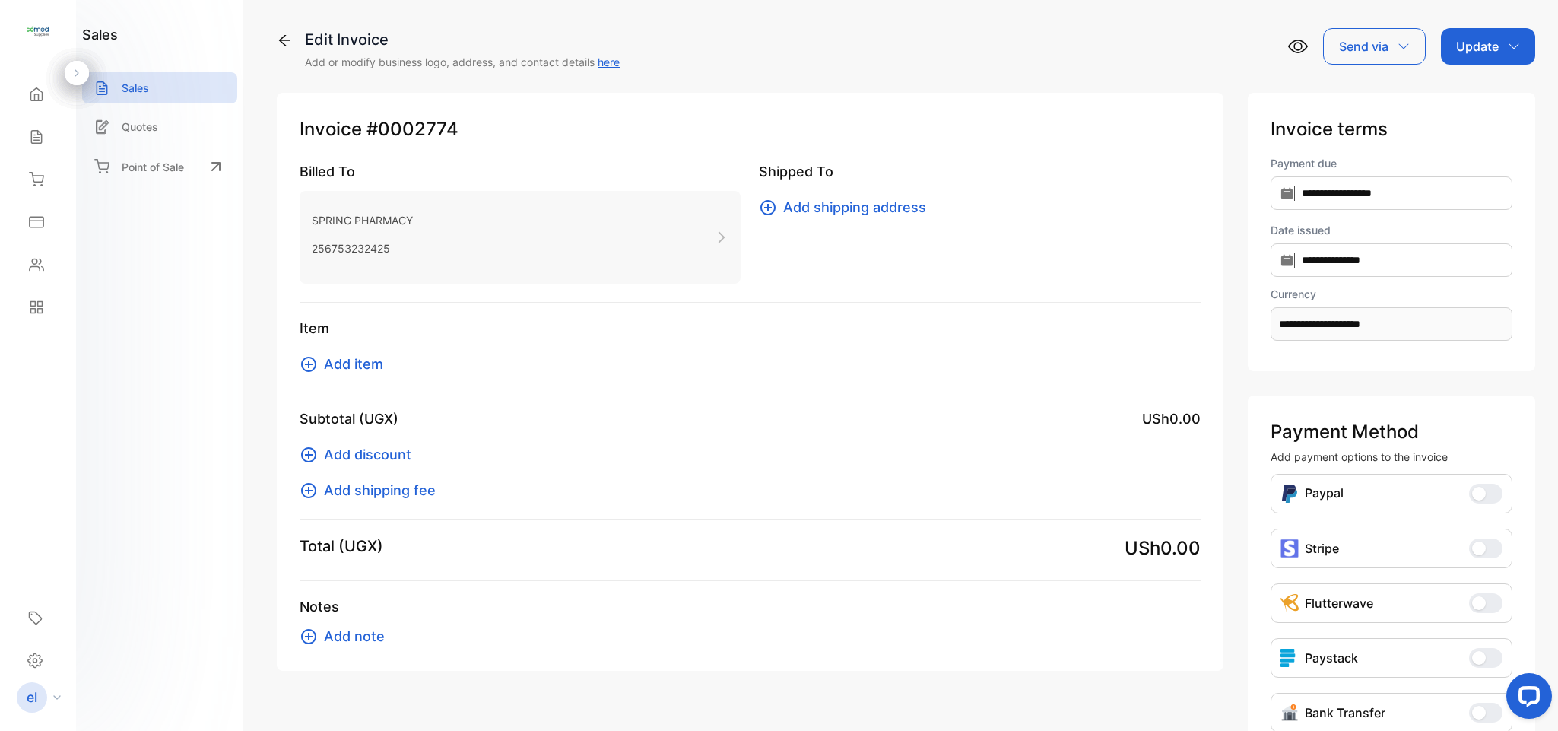
click at [340, 359] on span "Add item" at bounding box center [353, 364] width 59 height 21
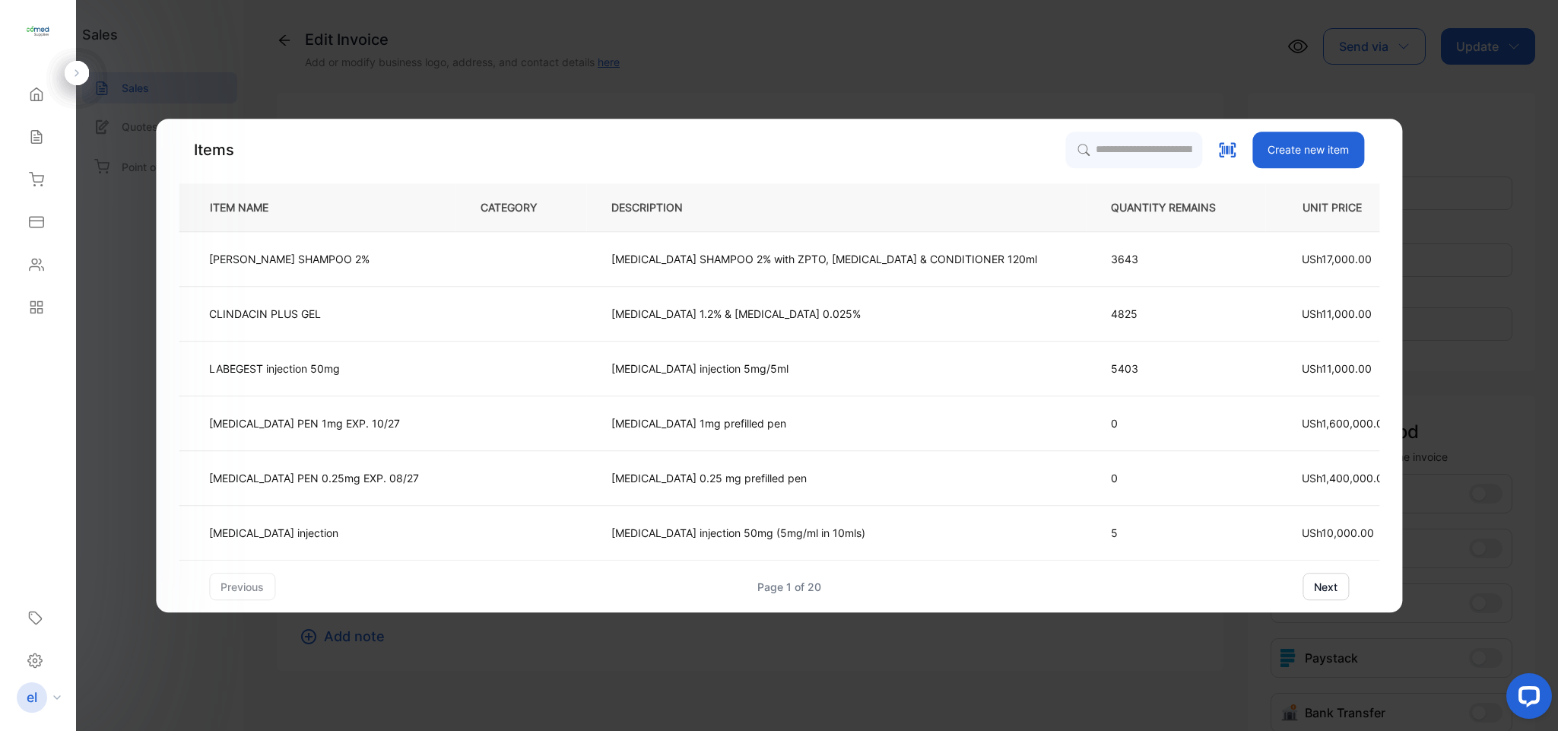
click at [761, 259] on p "[MEDICAL_DATA] SHAMPOO 2% with ZPTO, [MEDICAL_DATA] & CONDITIONER 120ml" at bounding box center [825, 259] width 426 height 16
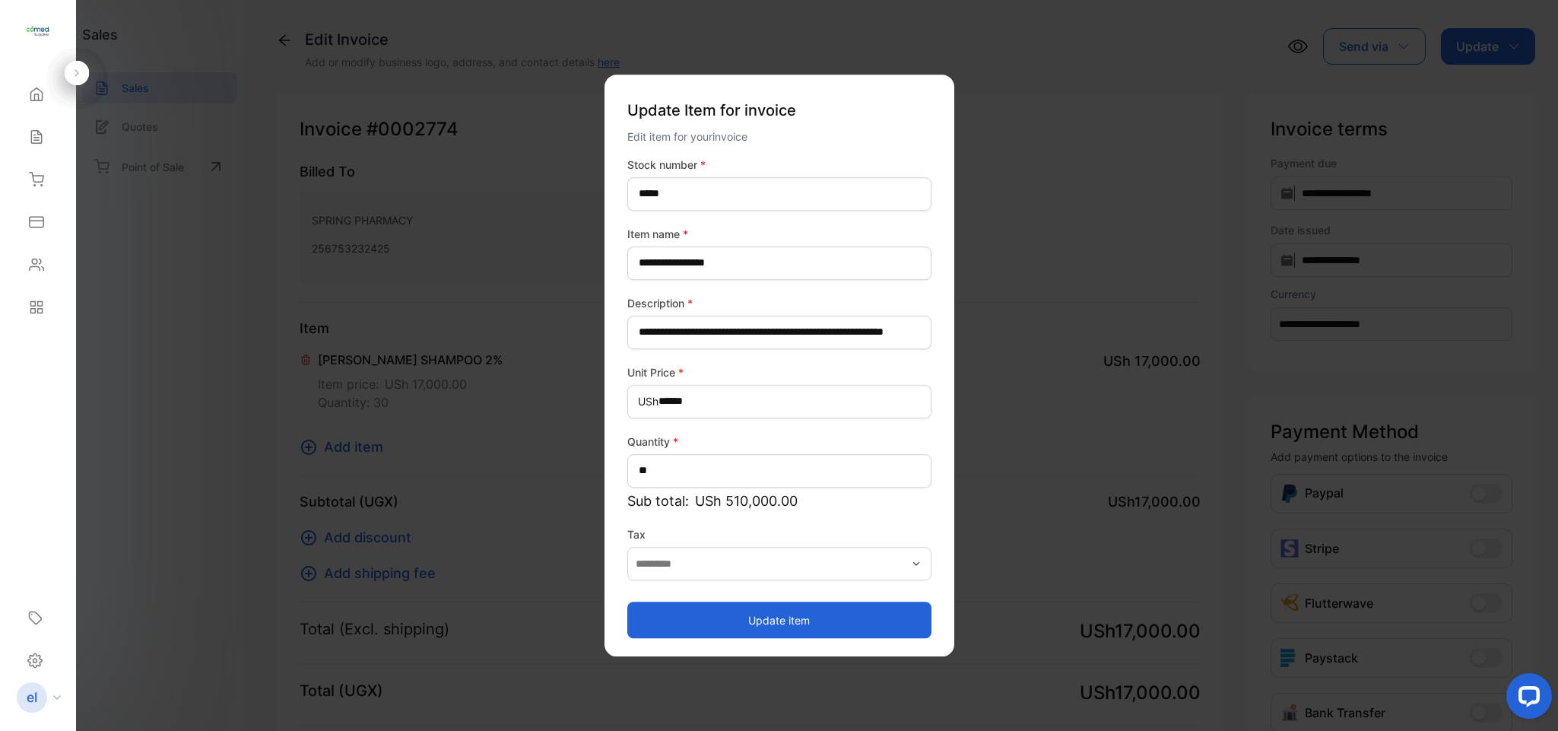
click at [777, 607] on button "Update item" at bounding box center [780, 620] width 304 height 37
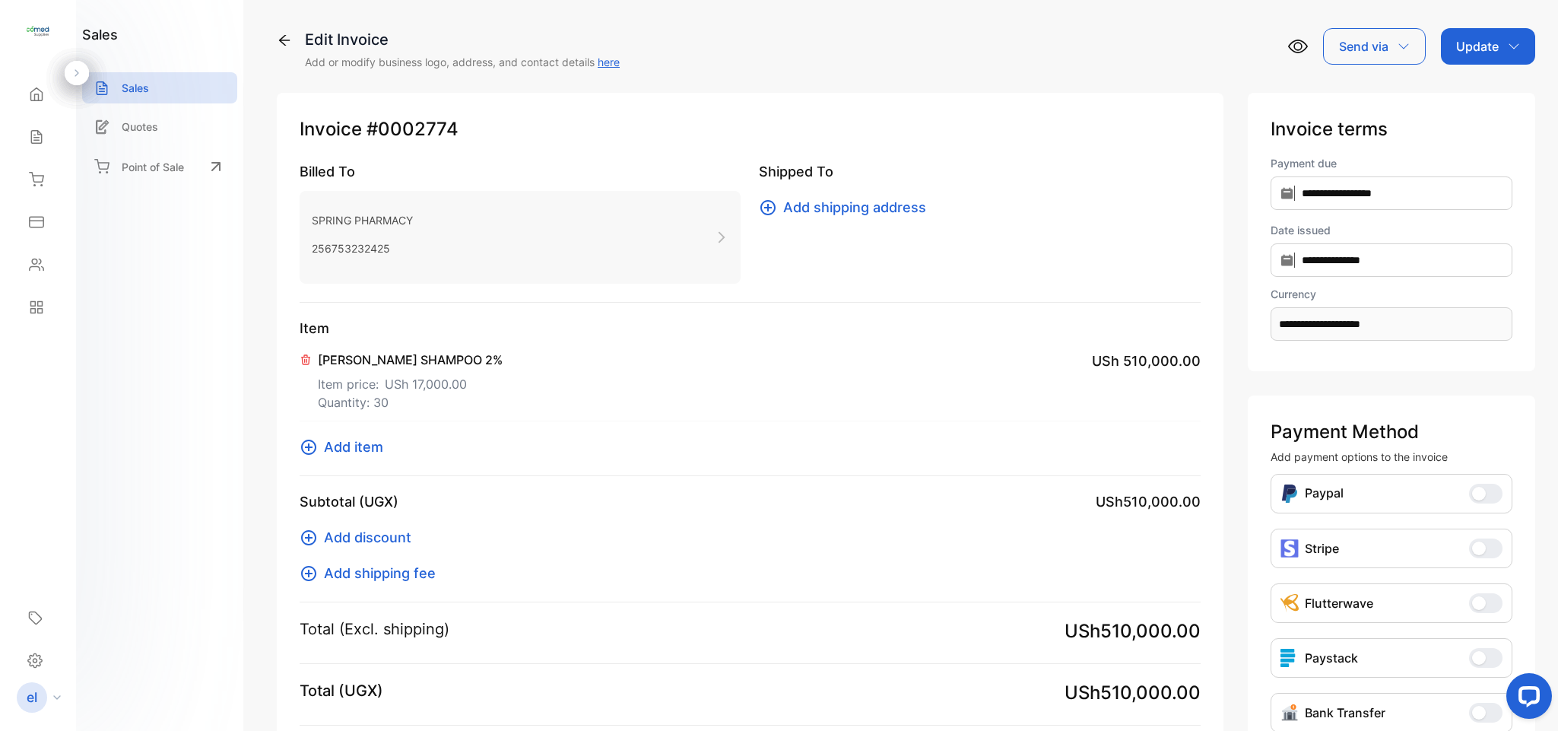
click at [1461, 34] on div "Update" at bounding box center [1488, 46] width 94 height 37
click at [1477, 84] on div "Invoice" at bounding box center [1490, 96] width 87 height 30
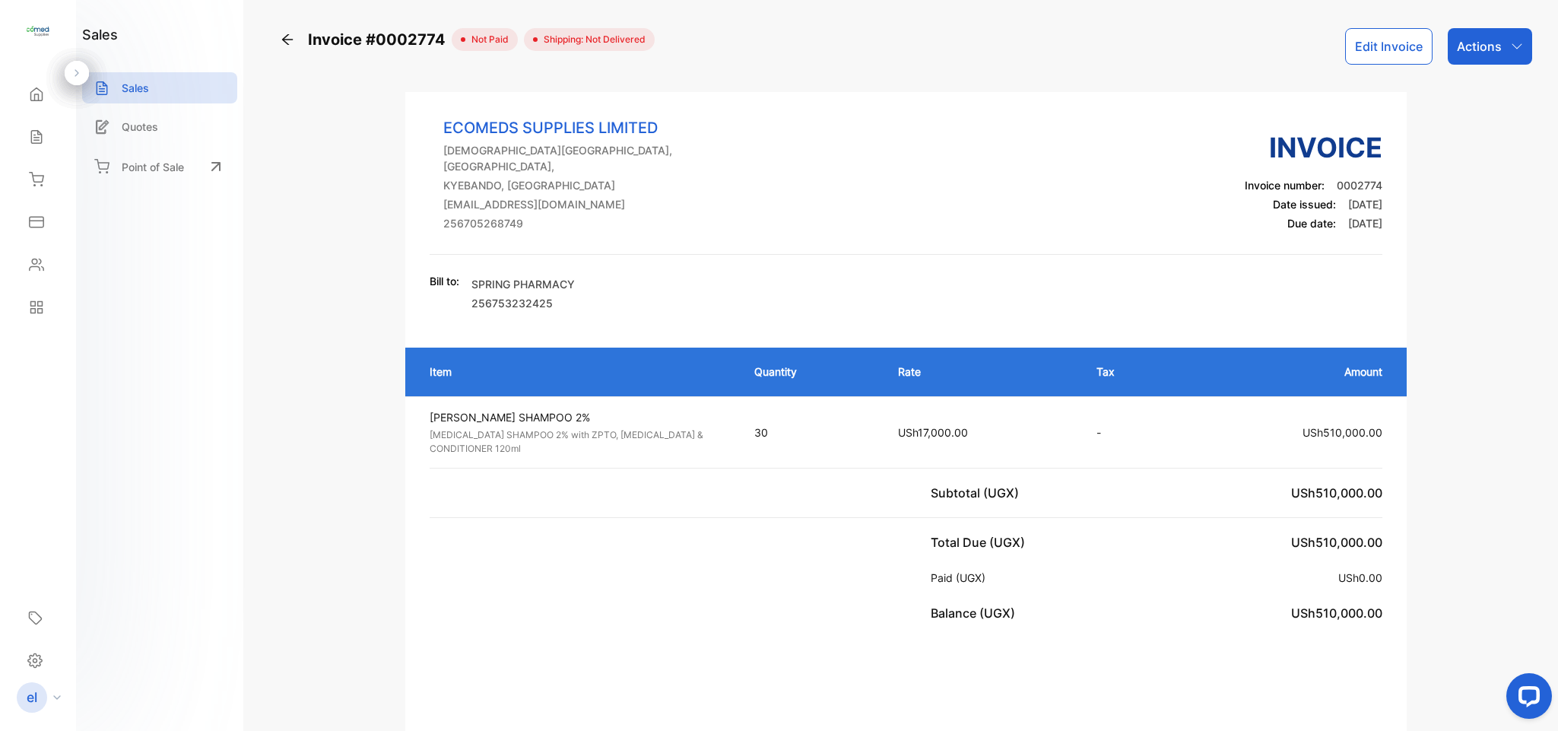
click at [1473, 35] on div "Actions" at bounding box center [1490, 46] width 84 height 37
drag, startPoint x: 1445, startPoint y: 364, endPoint x: 1442, endPoint y: 383, distance: 20.0
click at [1445, 367] on div "Print Invoice" at bounding box center [1457, 387] width 150 height 48
click at [1475, 37] on p "Actions" at bounding box center [1479, 46] width 45 height 18
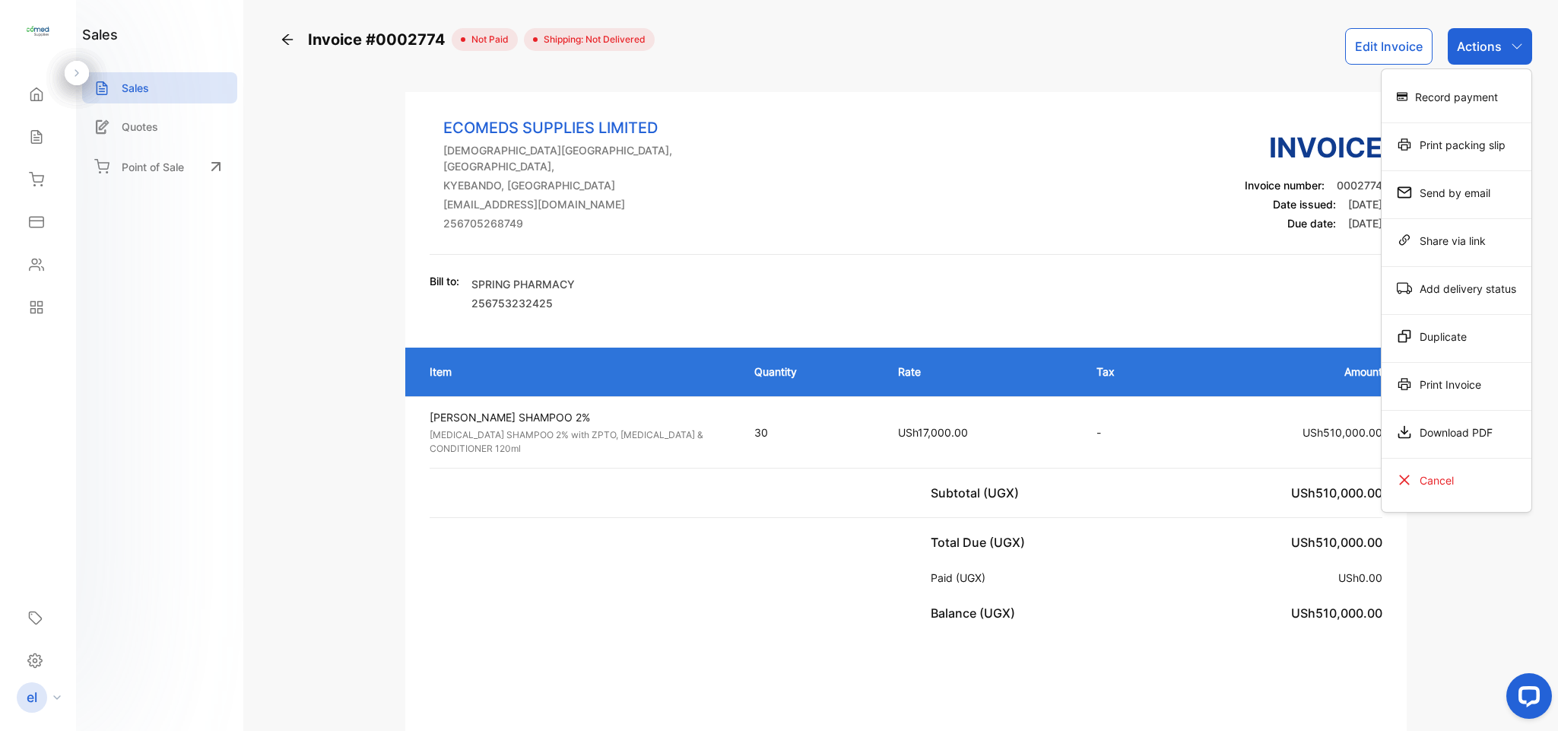
click at [1447, 392] on div "Print Invoice" at bounding box center [1457, 384] width 150 height 30
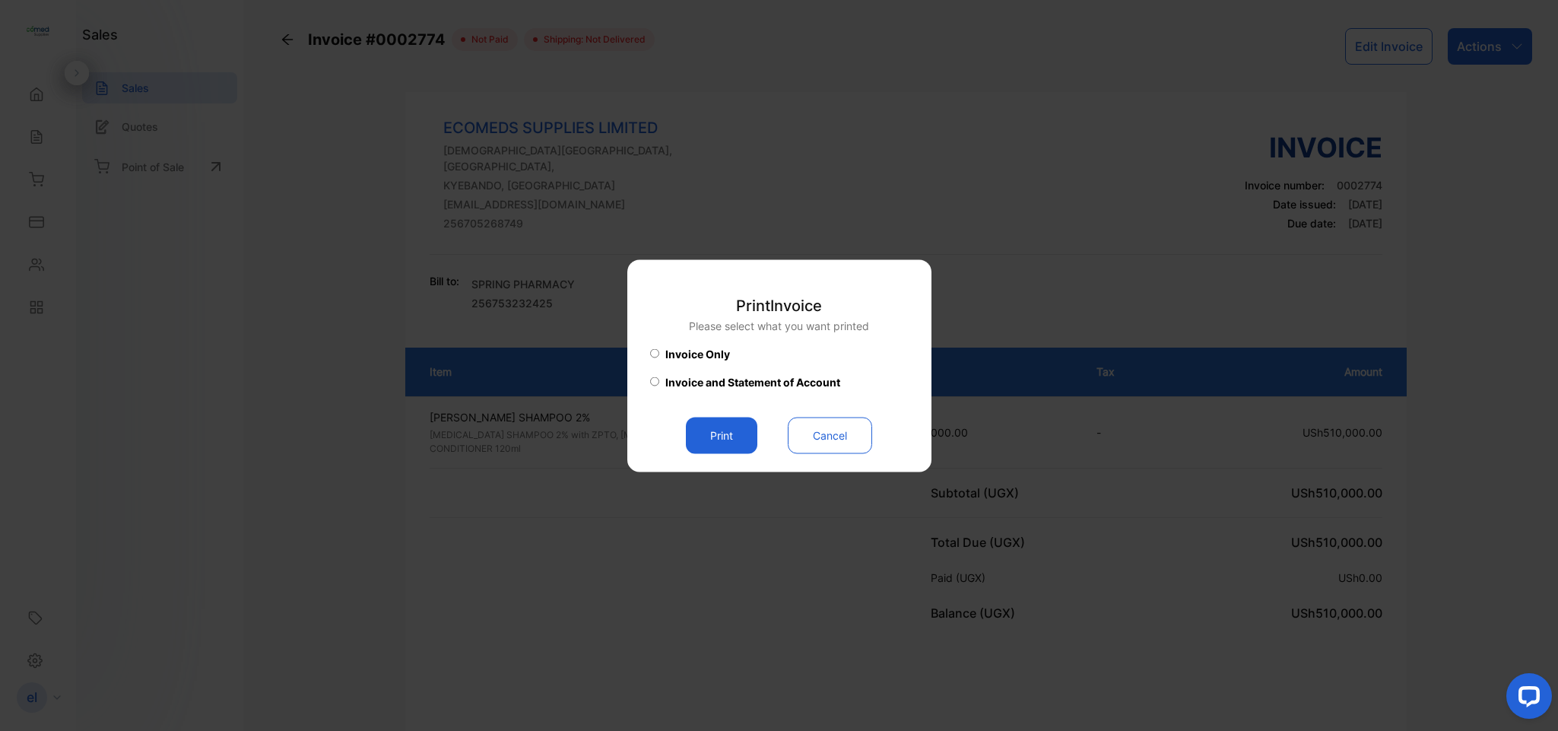
click at [719, 441] on button "Print" at bounding box center [721, 435] width 71 height 37
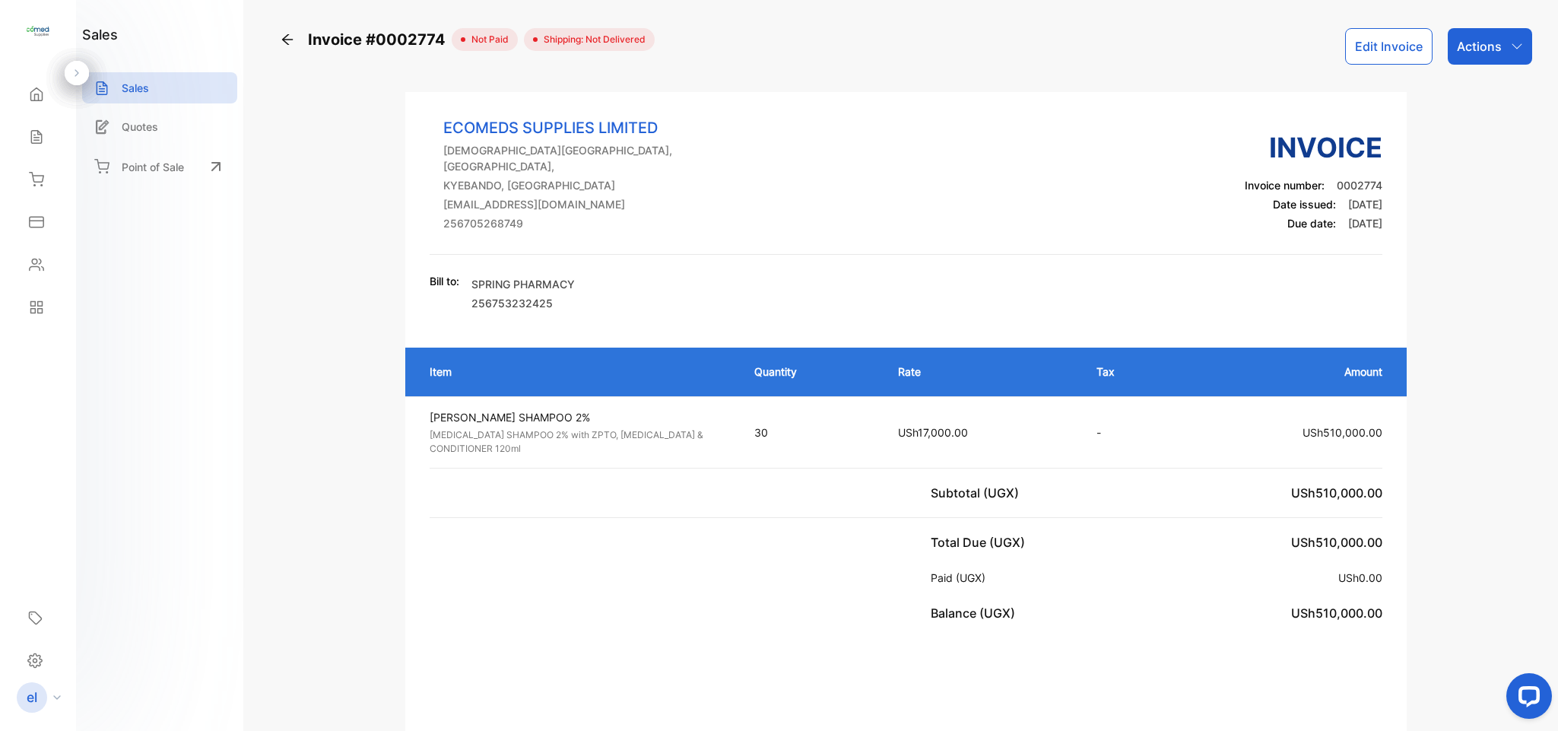
click at [35, 146] on div "Sales" at bounding box center [38, 137] width 52 height 30
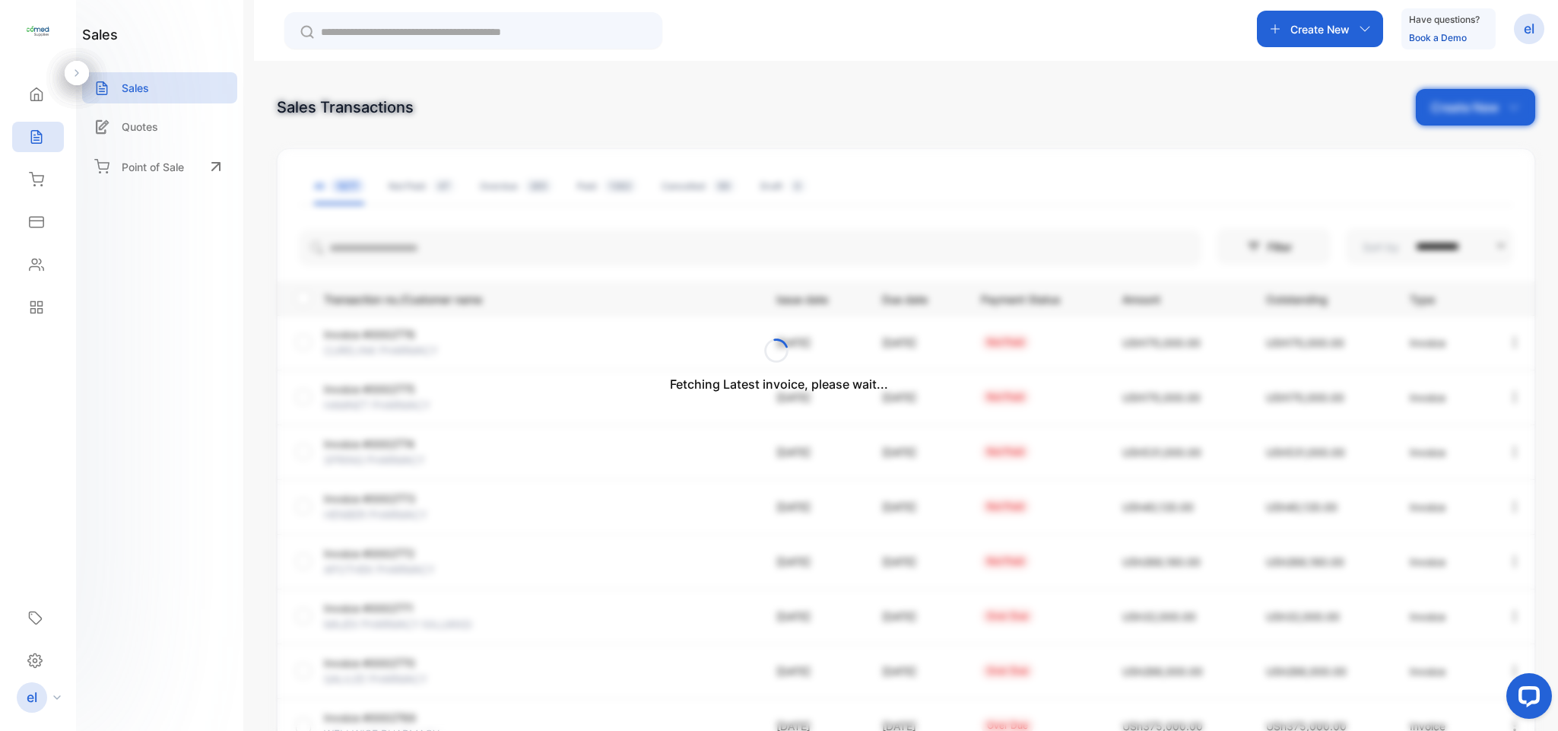
click at [1311, 43] on div "Fetching Latest invoice, please wait..." at bounding box center [779, 365] width 1558 height 731
click at [1311, 43] on div "Create New" at bounding box center [1320, 29] width 126 height 37
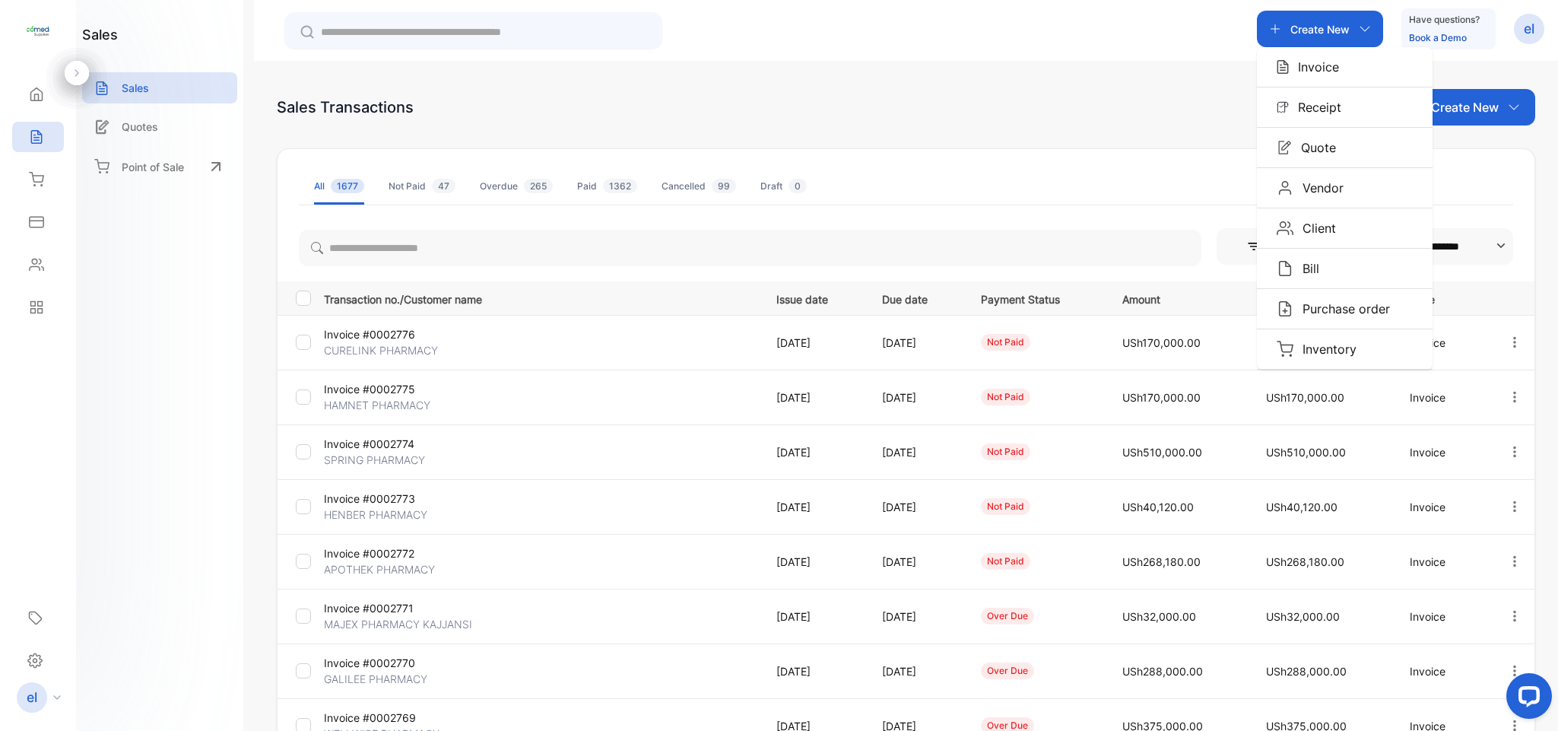
click at [1116, 83] on div "**********" at bounding box center [906, 426] width 1304 height 731
click at [1508, 500] on icon "button" at bounding box center [1515, 507] width 14 height 14
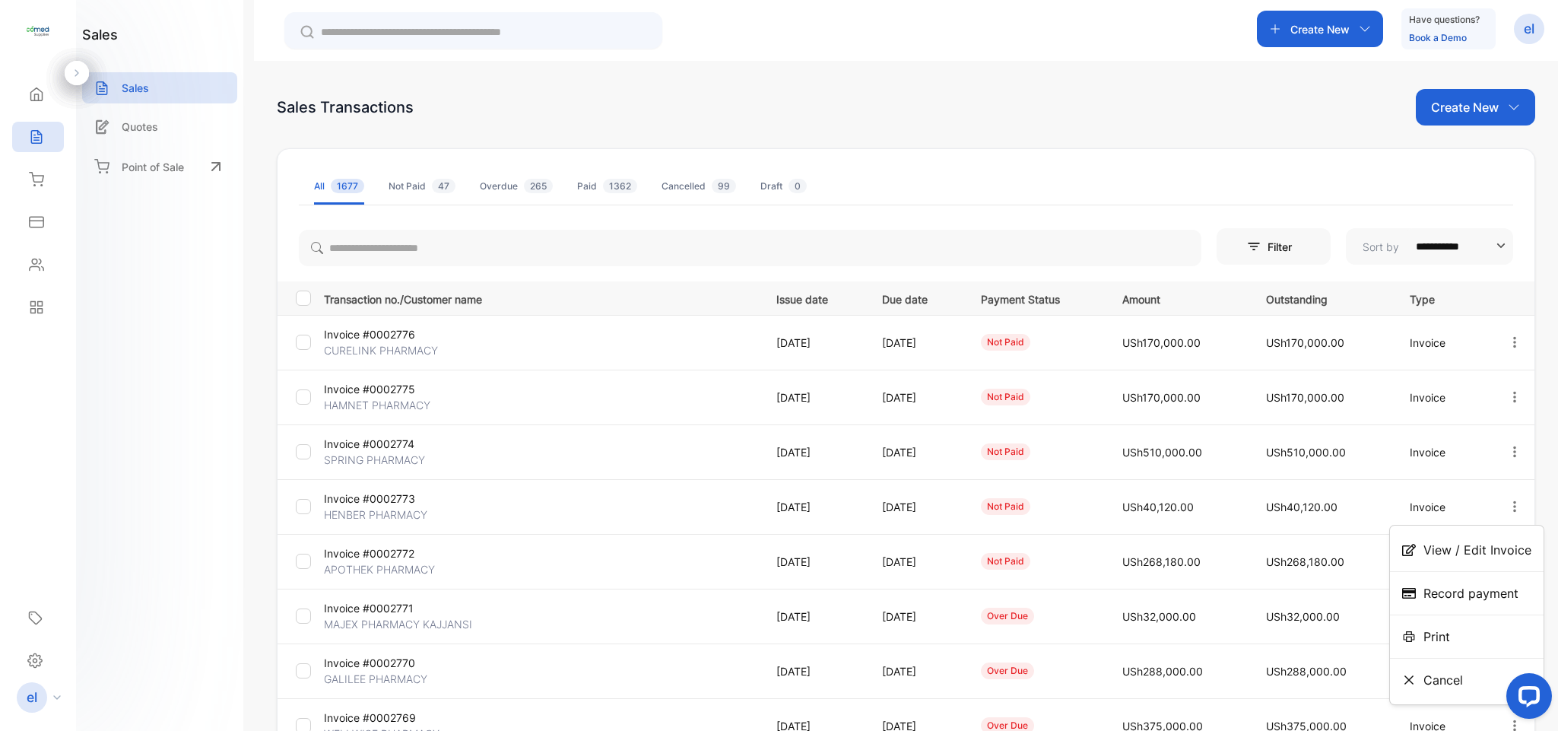
click at [1435, 546] on span "View / Edit Invoice" at bounding box center [1478, 550] width 108 height 18
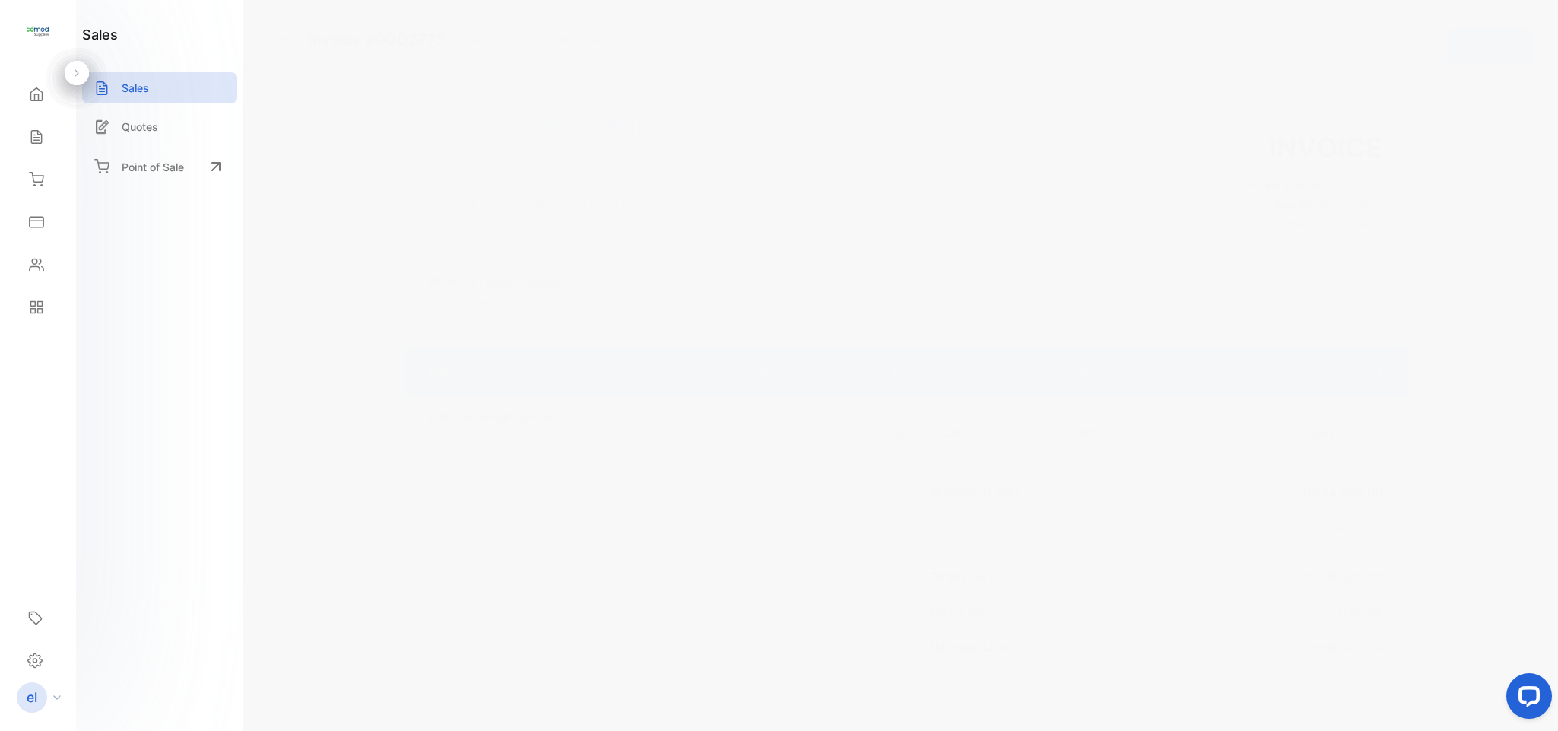
click at [1374, 46] on button "Edit Invoice" at bounding box center [1389, 46] width 87 height 37
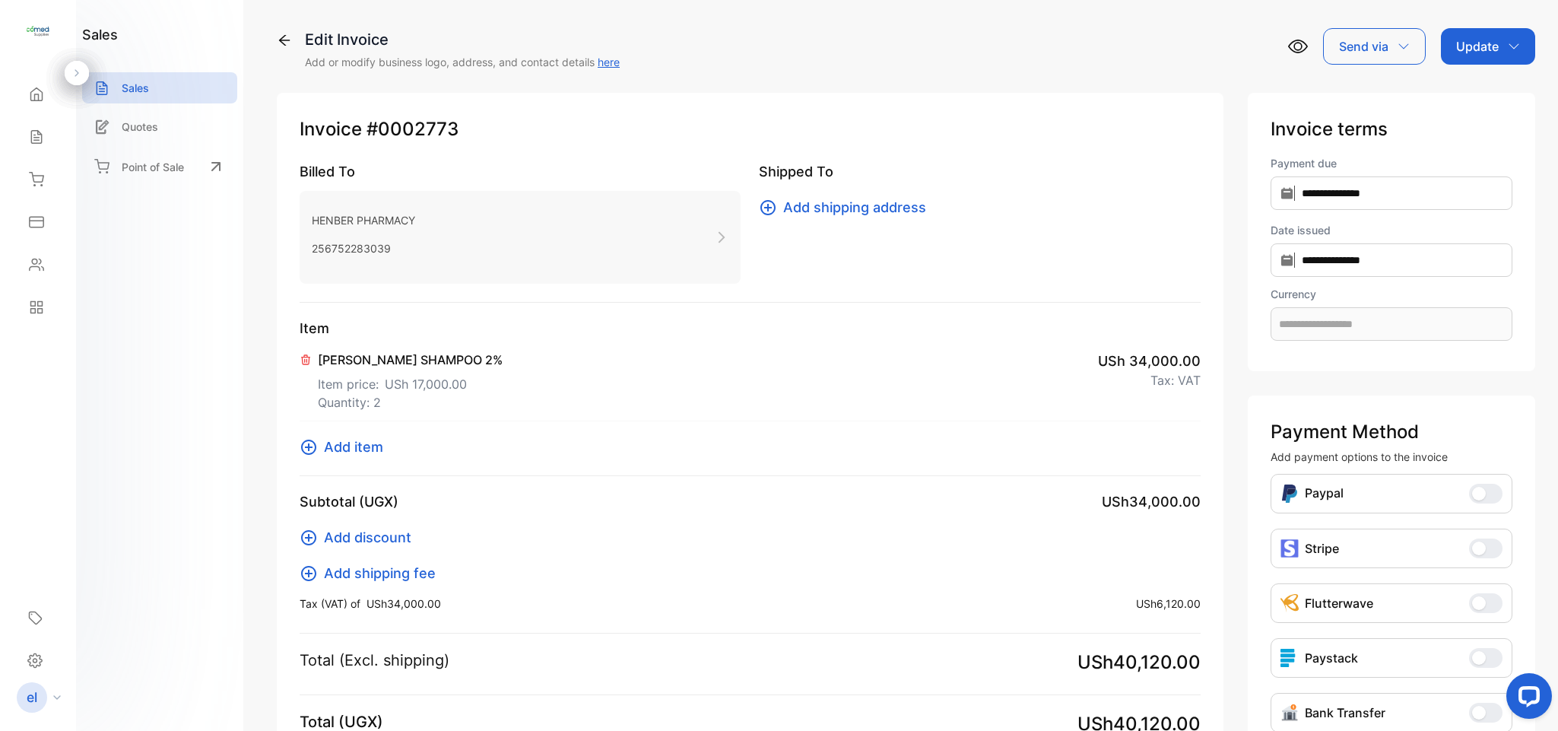
type input "**********"
click at [354, 365] on p "[PERSON_NAME] SHAMPOO 2%" at bounding box center [410, 360] width 185 height 18
click at [306, 358] on icon at bounding box center [306, 360] width 12 height 12
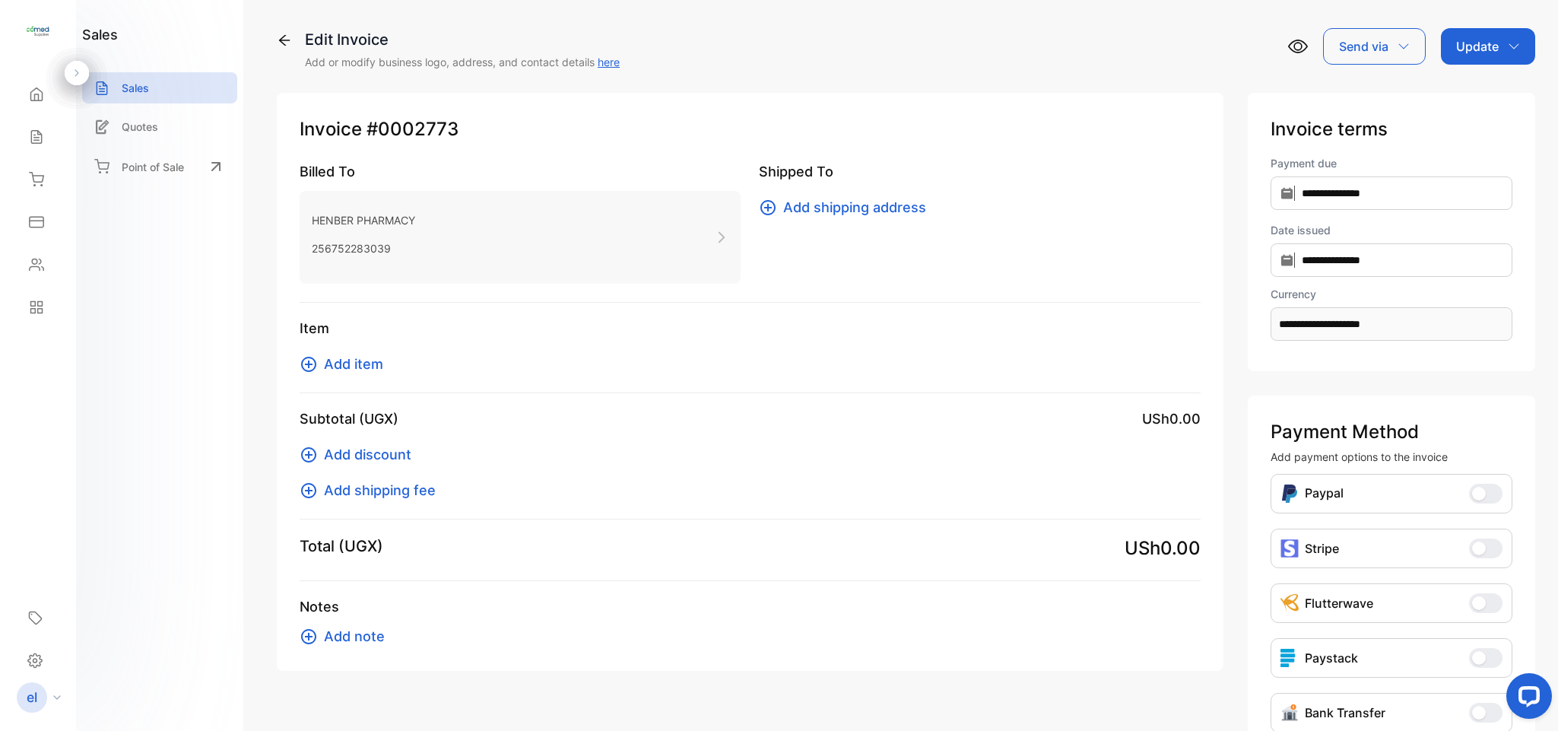
click at [364, 366] on span "Add item" at bounding box center [353, 364] width 59 height 21
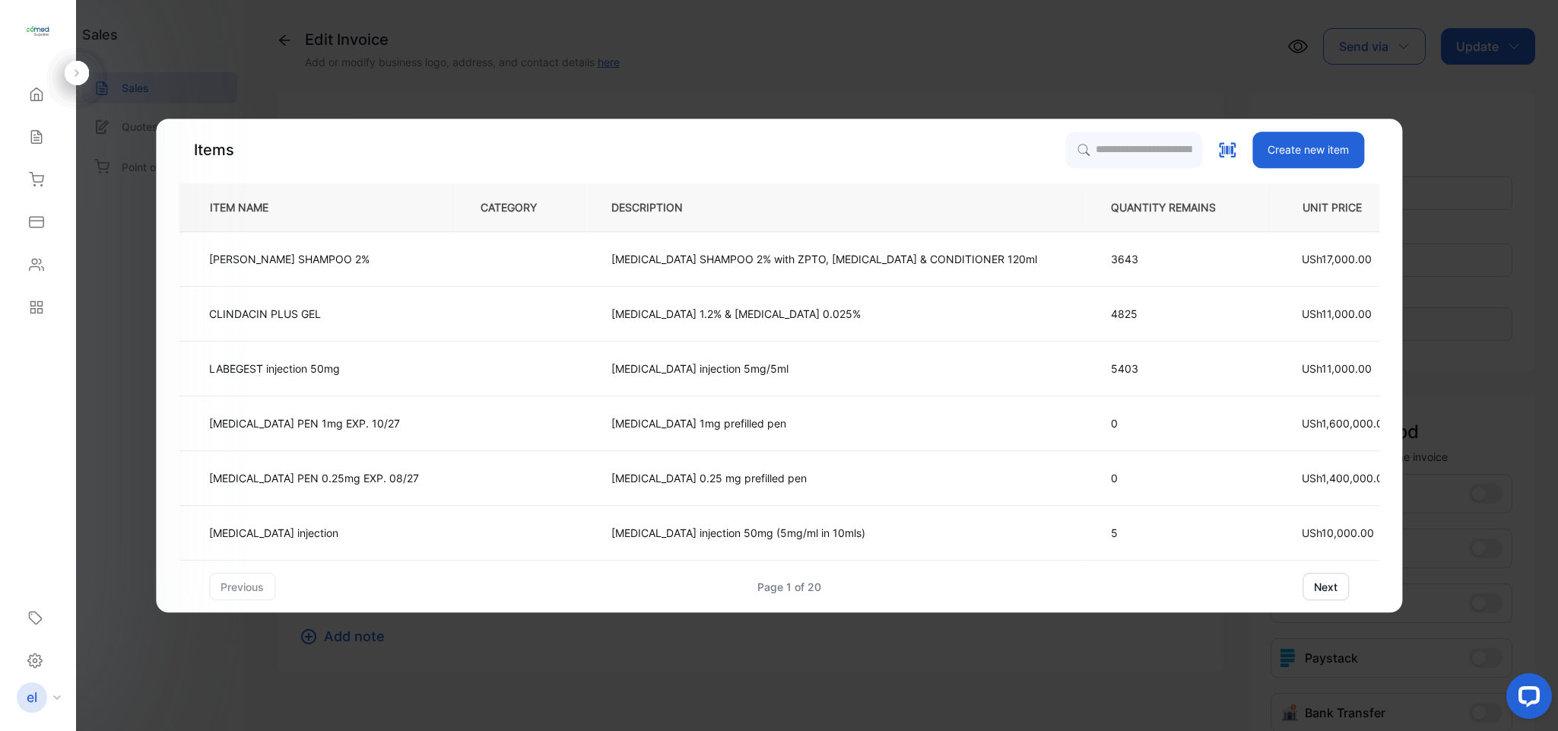
click at [744, 246] on td "[MEDICAL_DATA] SHAMPOO 2% with ZPTO, [MEDICAL_DATA] & CONDITIONER 120ml" at bounding box center [836, 259] width 500 height 55
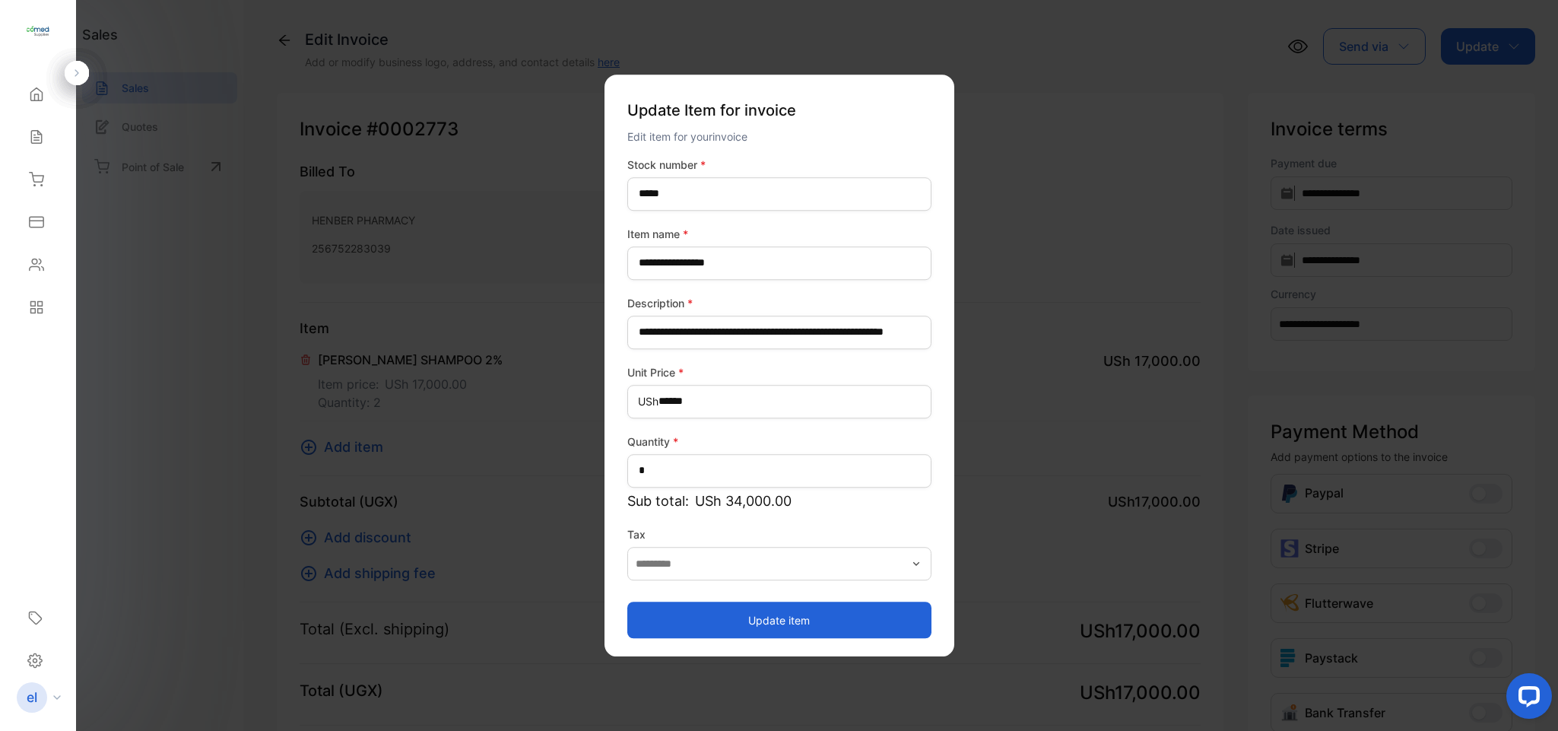
click at [774, 616] on button "Update item" at bounding box center [780, 620] width 304 height 37
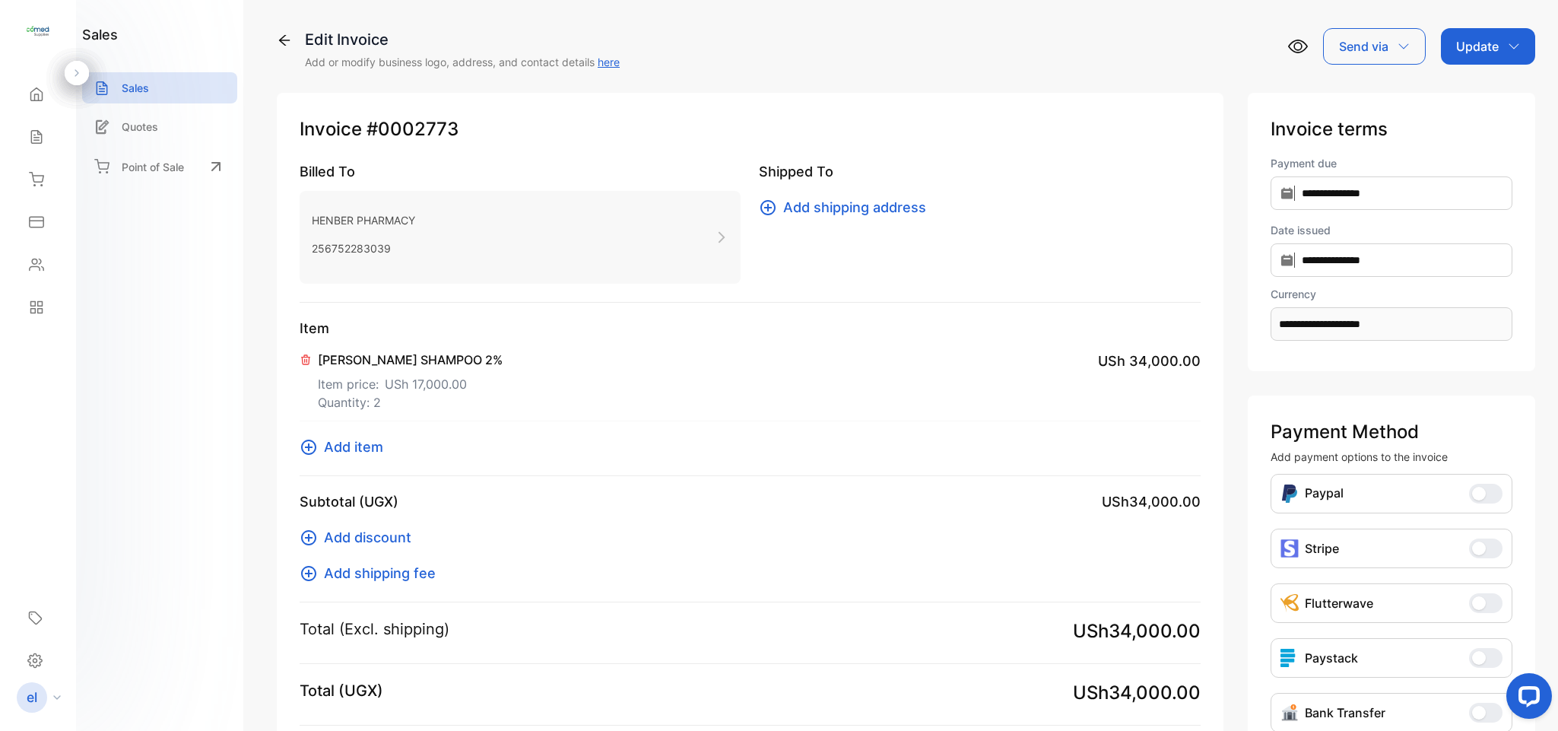
click at [1470, 43] on p "Update" at bounding box center [1478, 46] width 43 height 18
click at [1472, 92] on div "Invoice" at bounding box center [1490, 96] width 87 height 30
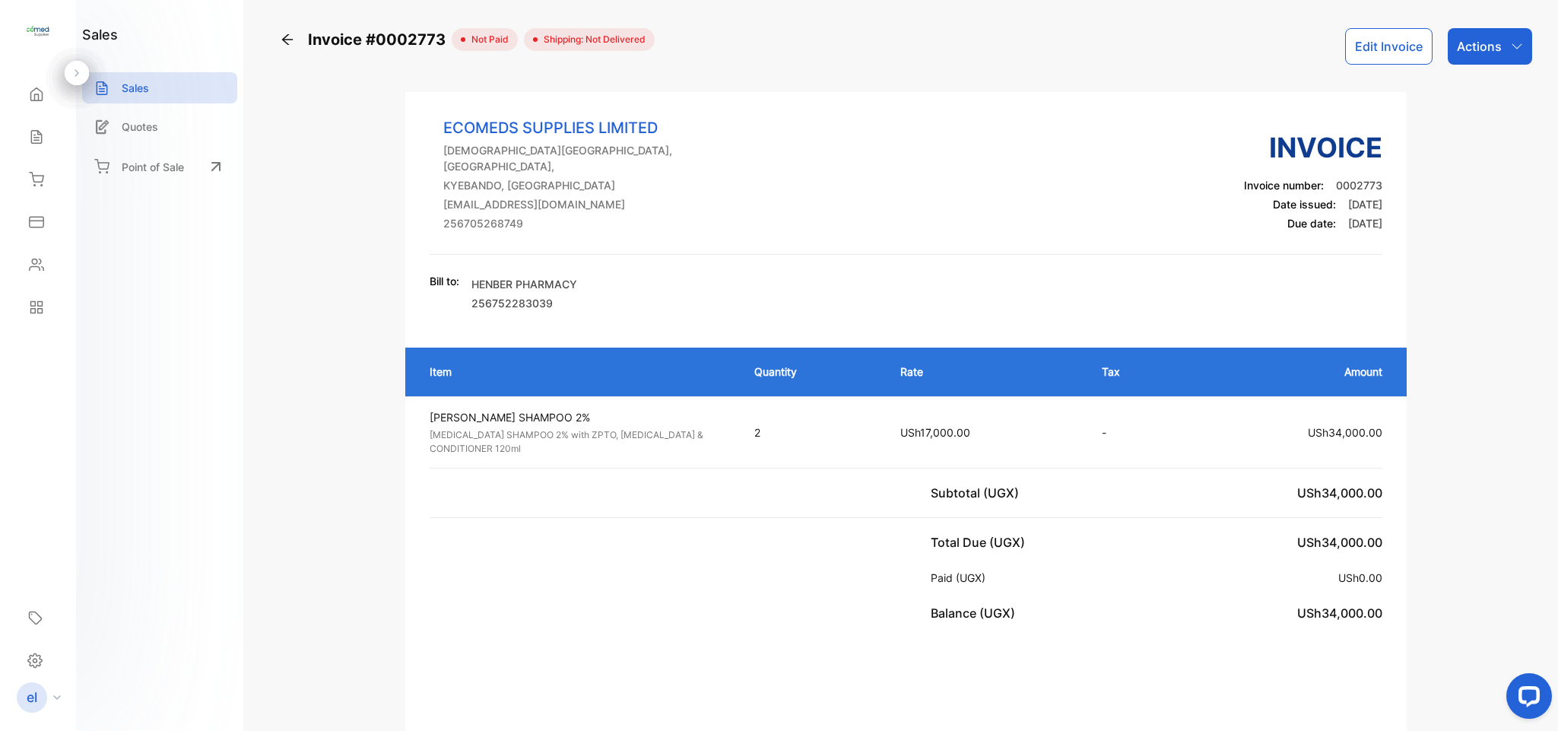
click at [1477, 52] on p "Actions" at bounding box center [1479, 46] width 45 height 18
click at [1466, 374] on div "Print Invoice" at bounding box center [1457, 384] width 150 height 30
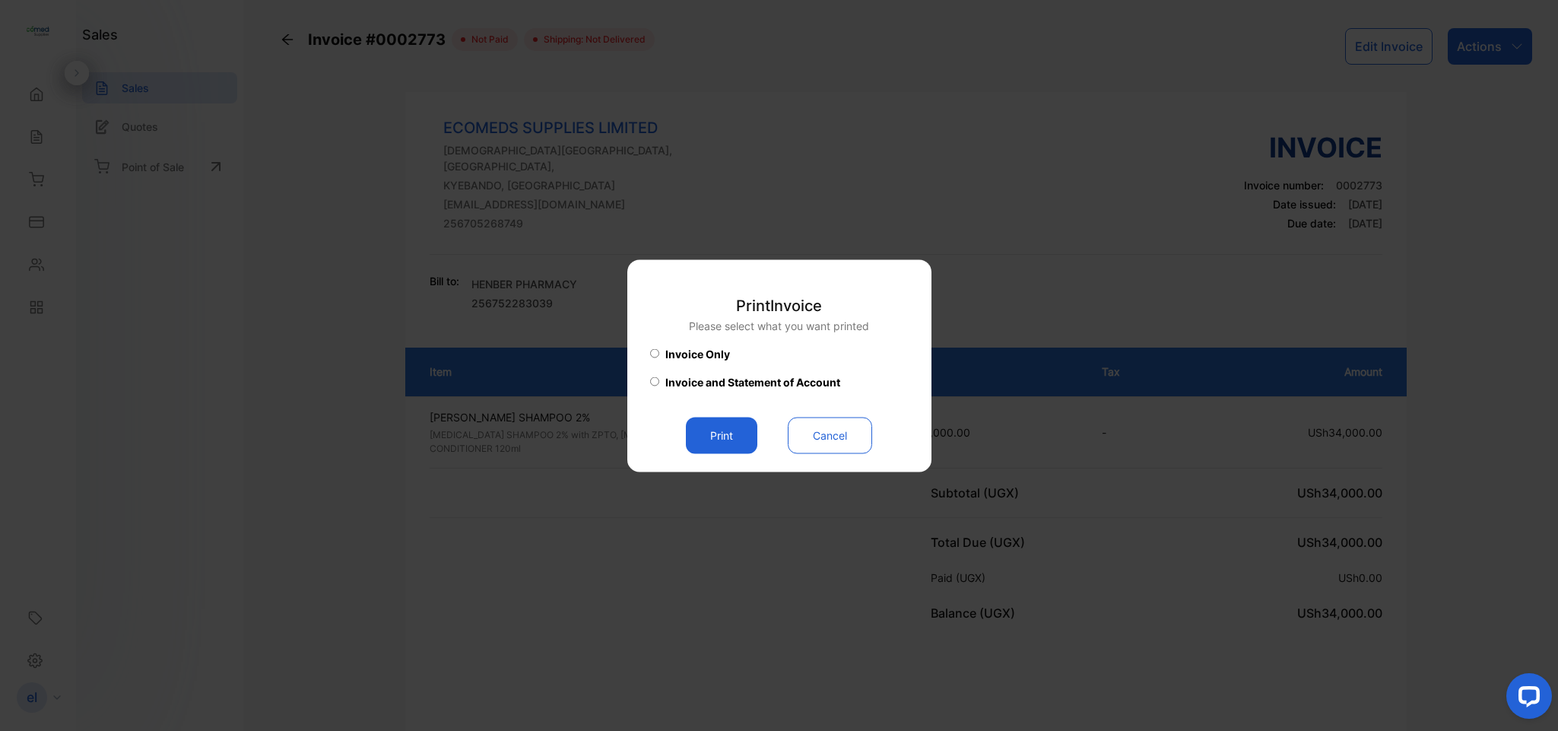
click at [703, 432] on button "Print" at bounding box center [721, 435] width 71 height 37
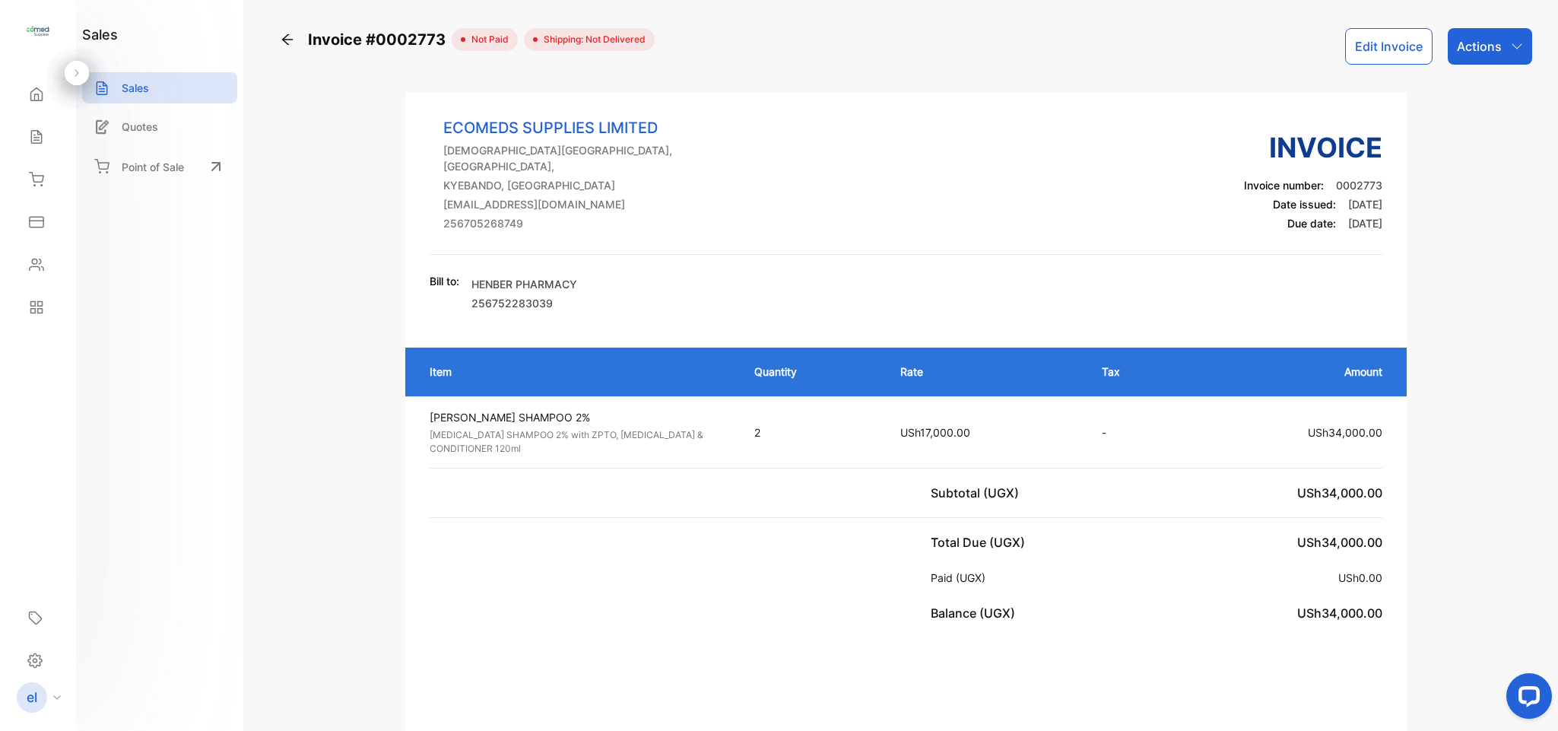
click at [32, 133] on icon at bounding box center [36, 137] width 10 height 13
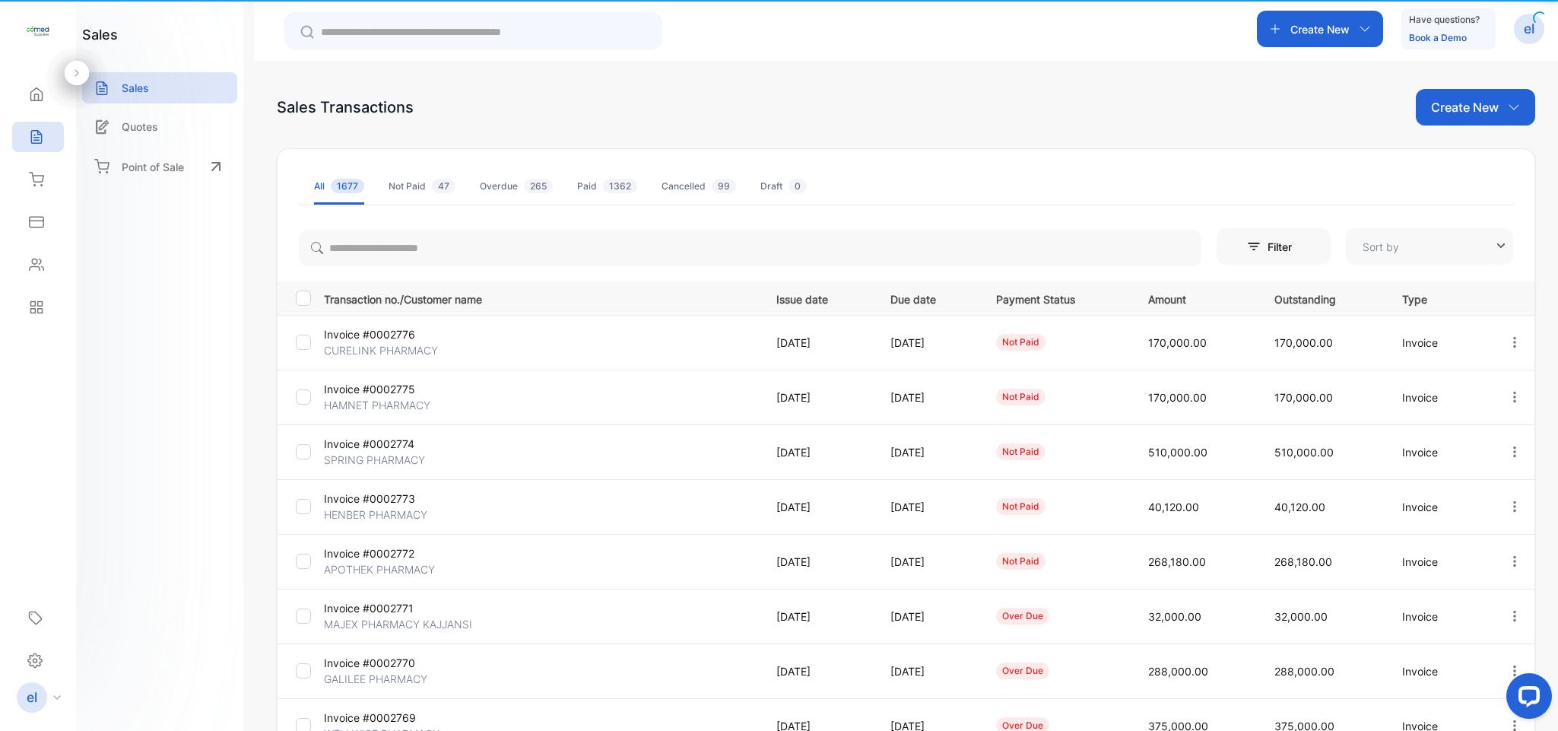
type input "**********"
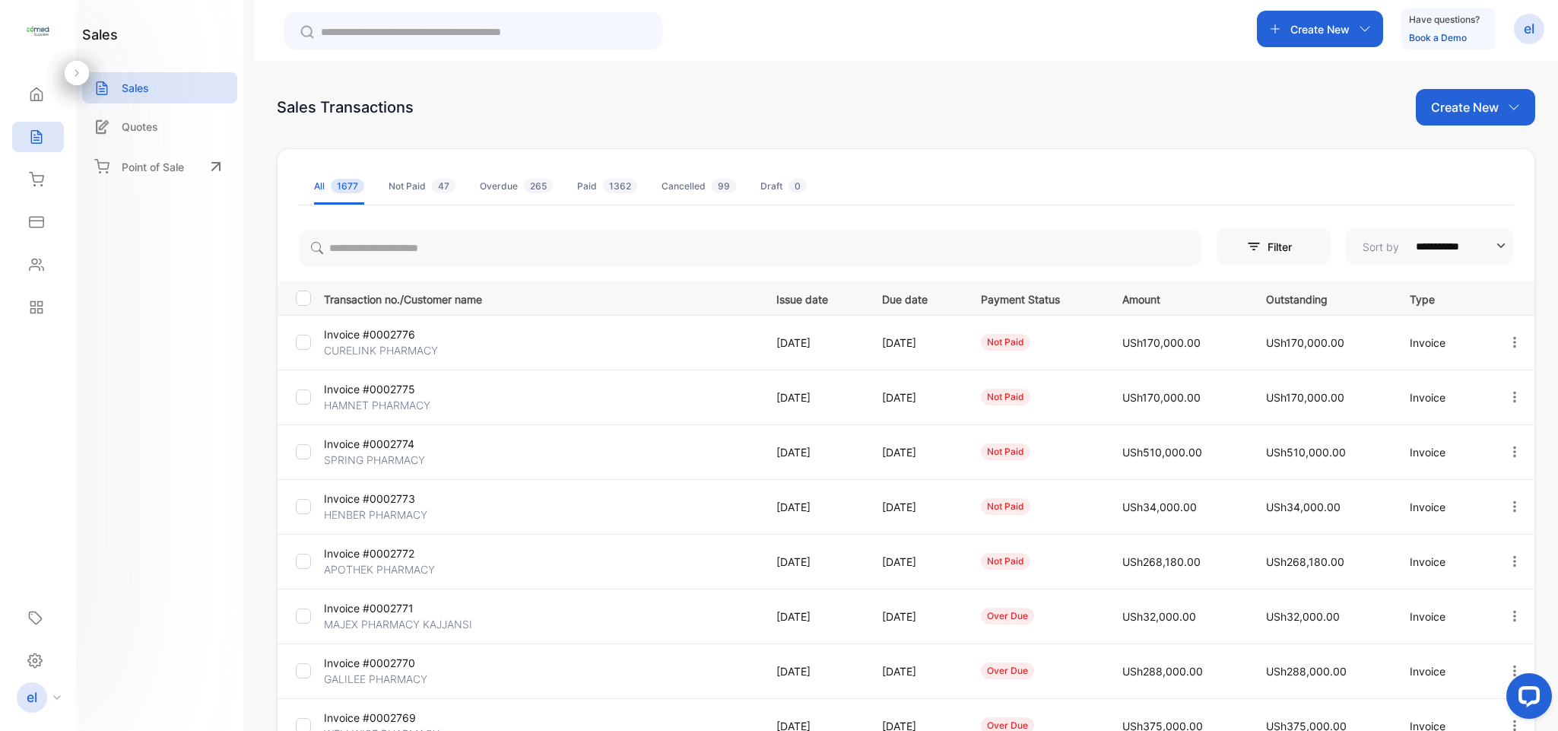
click at [1498, 557] on div at bounding box center [1514, 561] width 39 height 31
click at [1442, 608] on span "View / Edit Invoice" at bounding box center [1478, 605] width 108 height 18
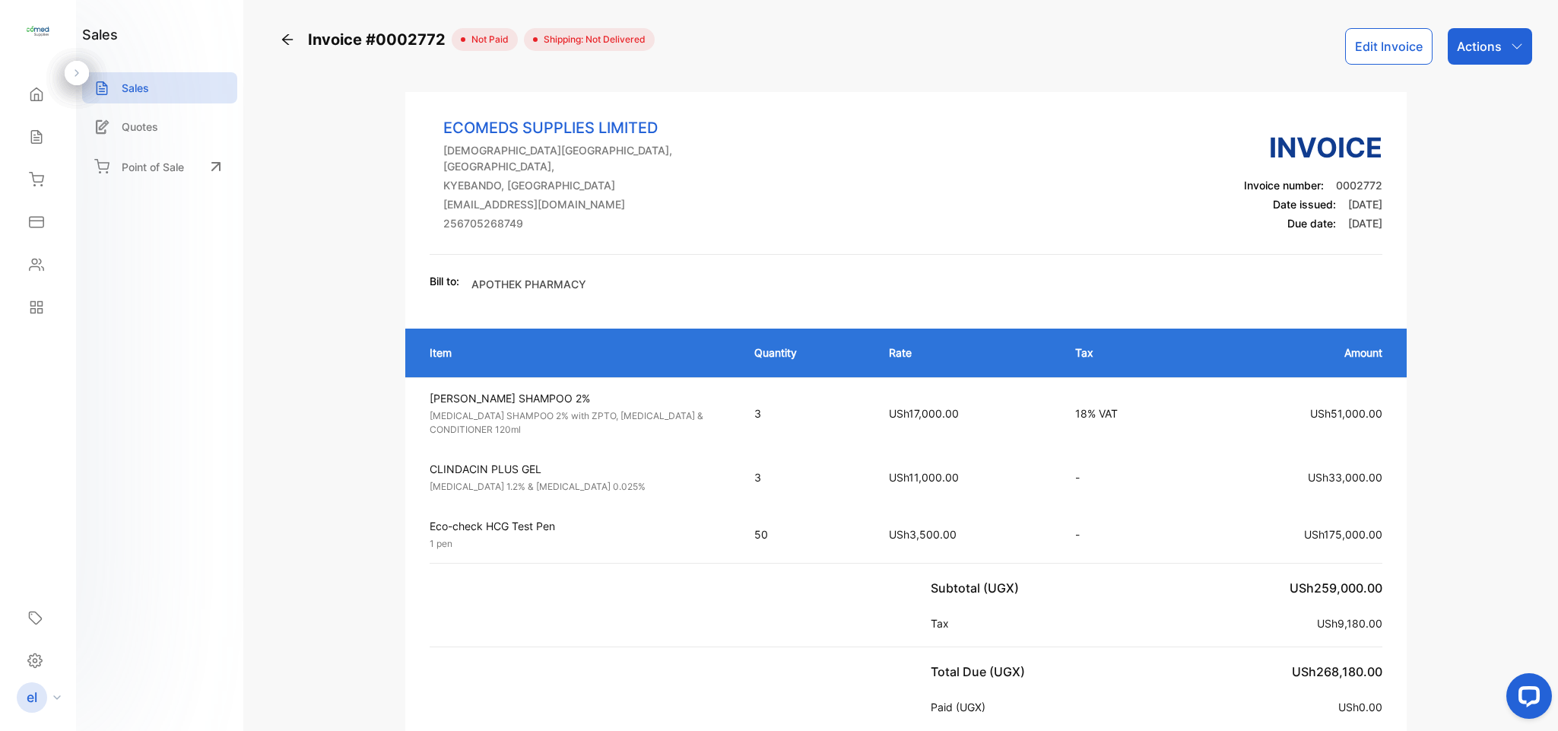
drag, startPoint x: 1388, startPoint y: 69, endPoint x: 1377, endPoint y: 48, distance: 24.2
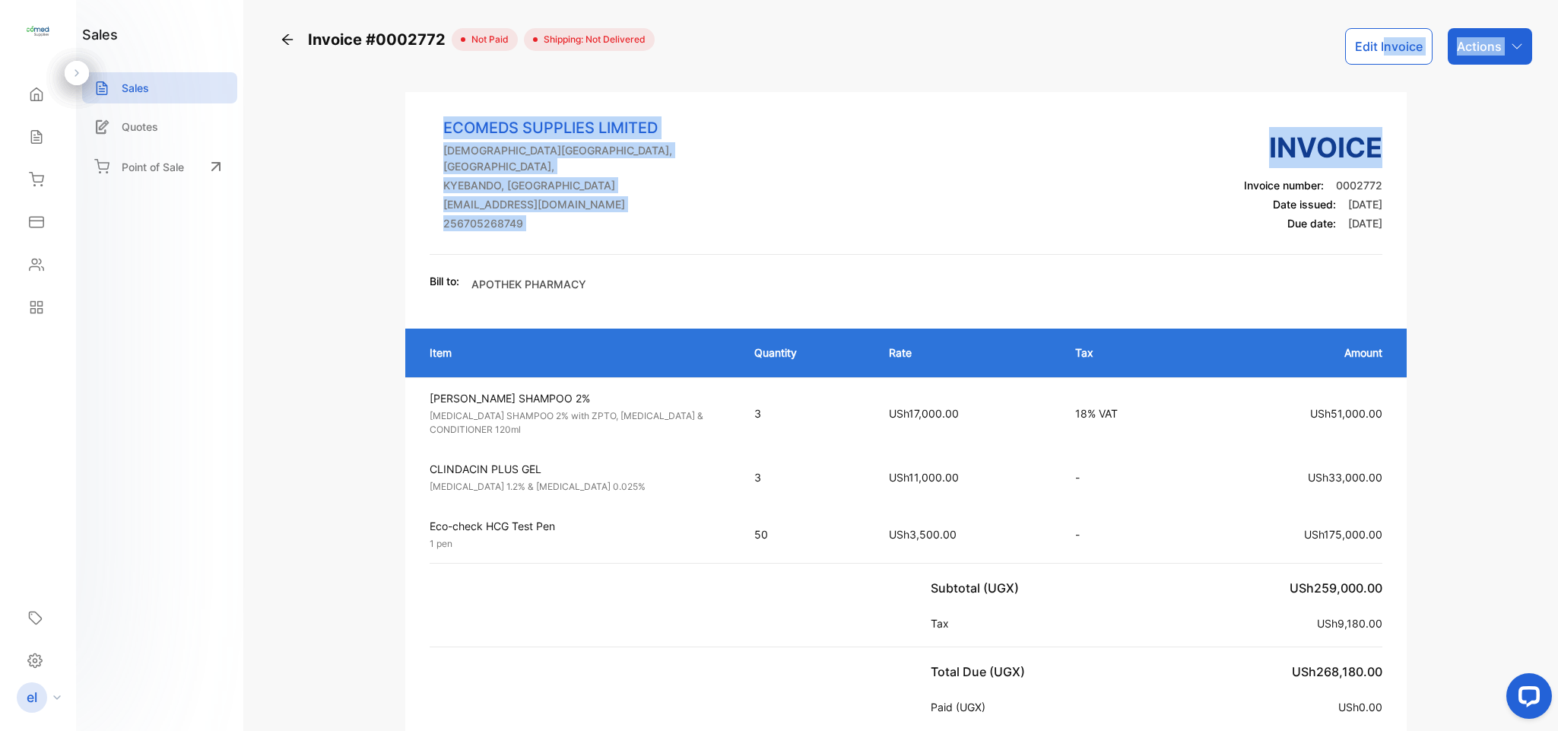
click at [1376, 48] on button "Edit Invoice" at bounding box center [1389, 46] width 87 height 37
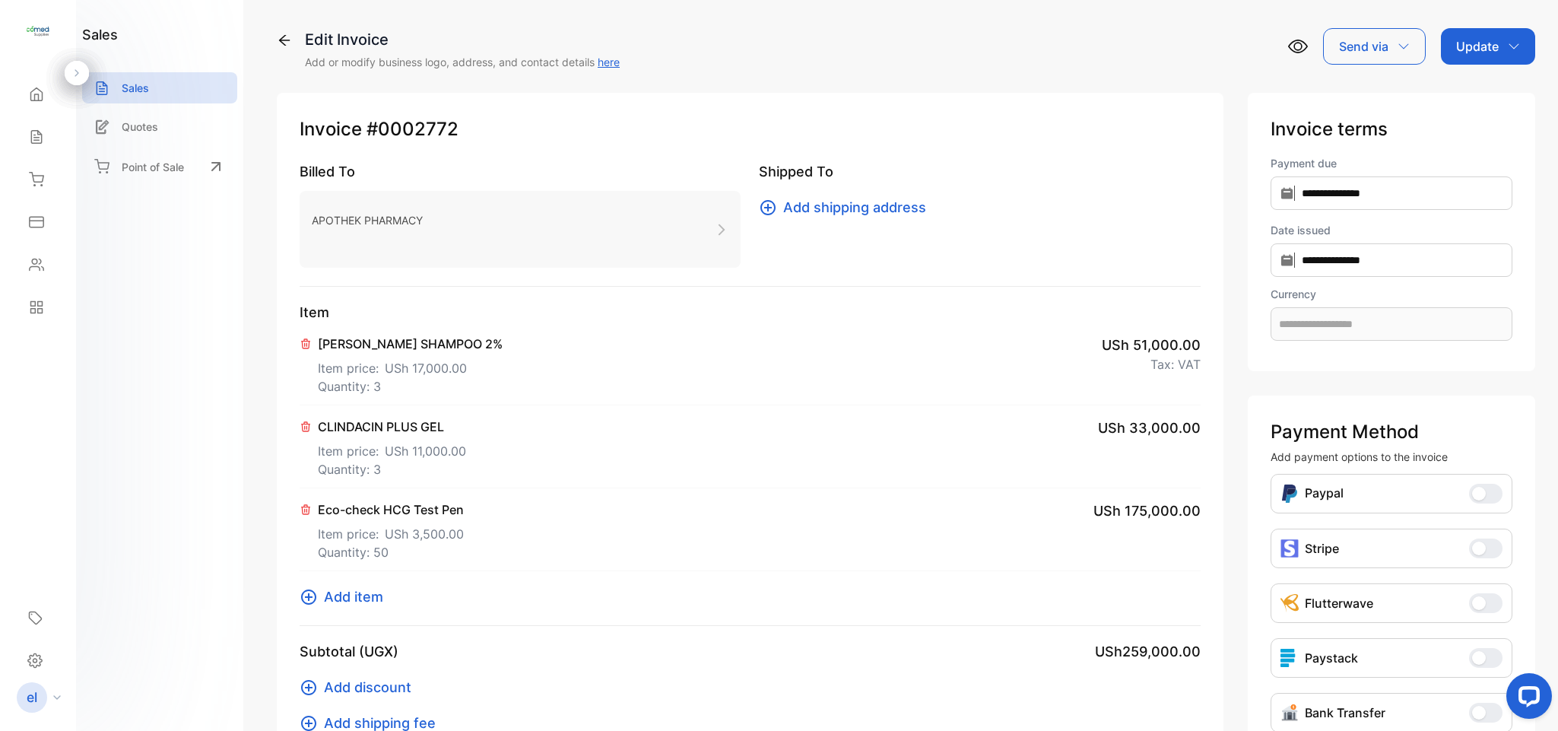
type input "**********"
click at [306, 345] on icon at bounding box center [306, 344] width 12 height 12
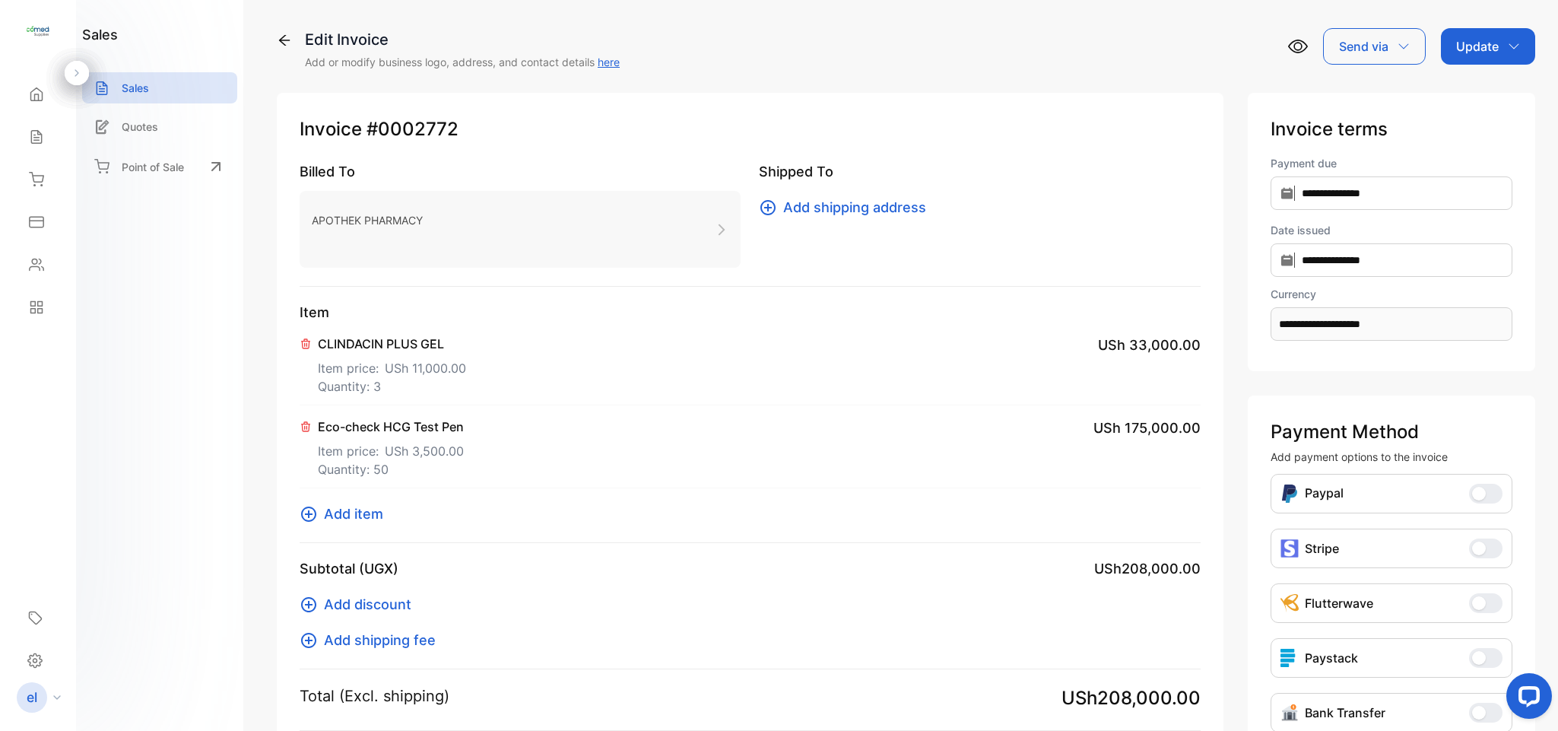
click at [350, 518] on span "Add item" at bounding box center [353, 514] width 59 height 21
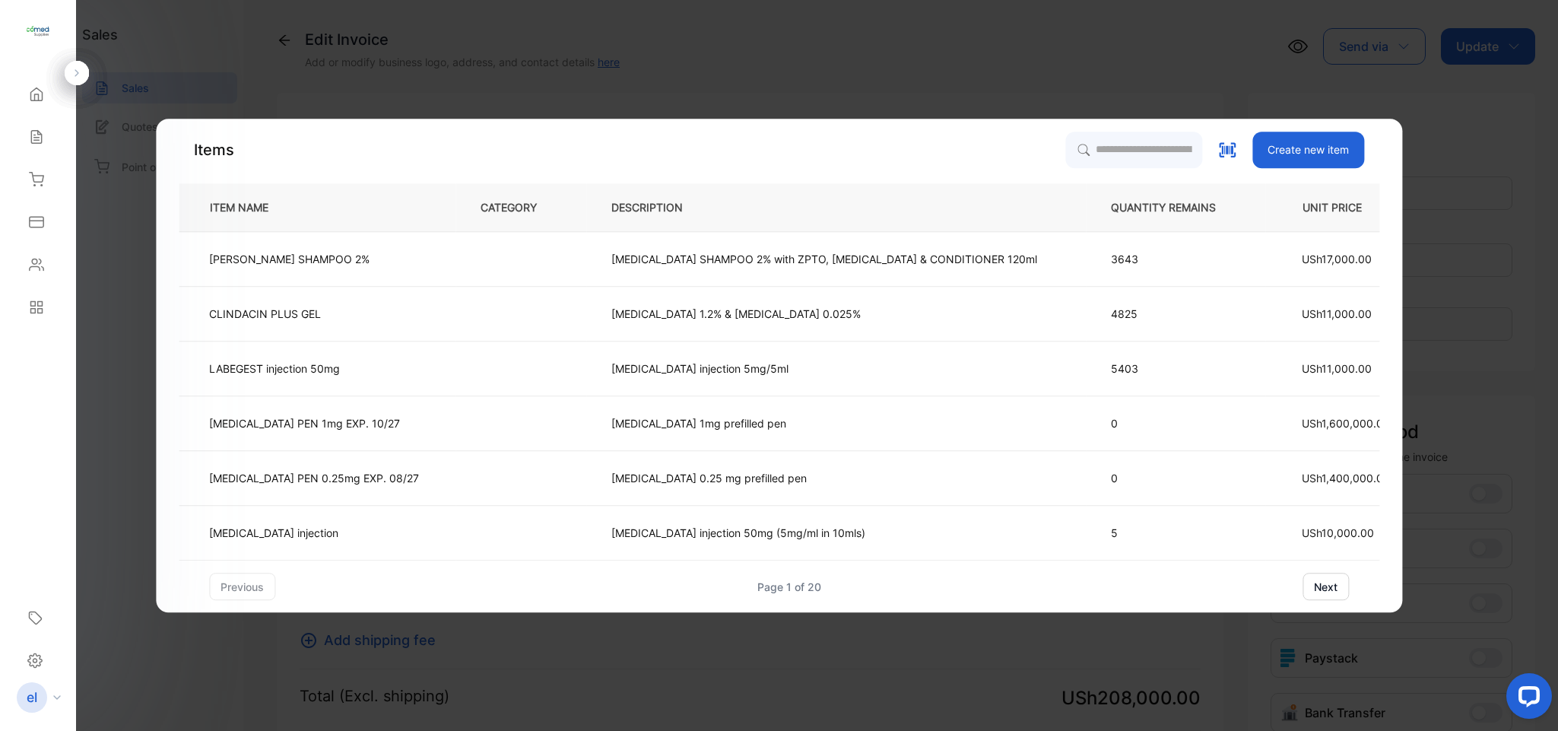
click at [317, 262] on p "[PERSON_NAME] SHAMPOO 2%" at bounding box center [289, 259] width 160 height 16
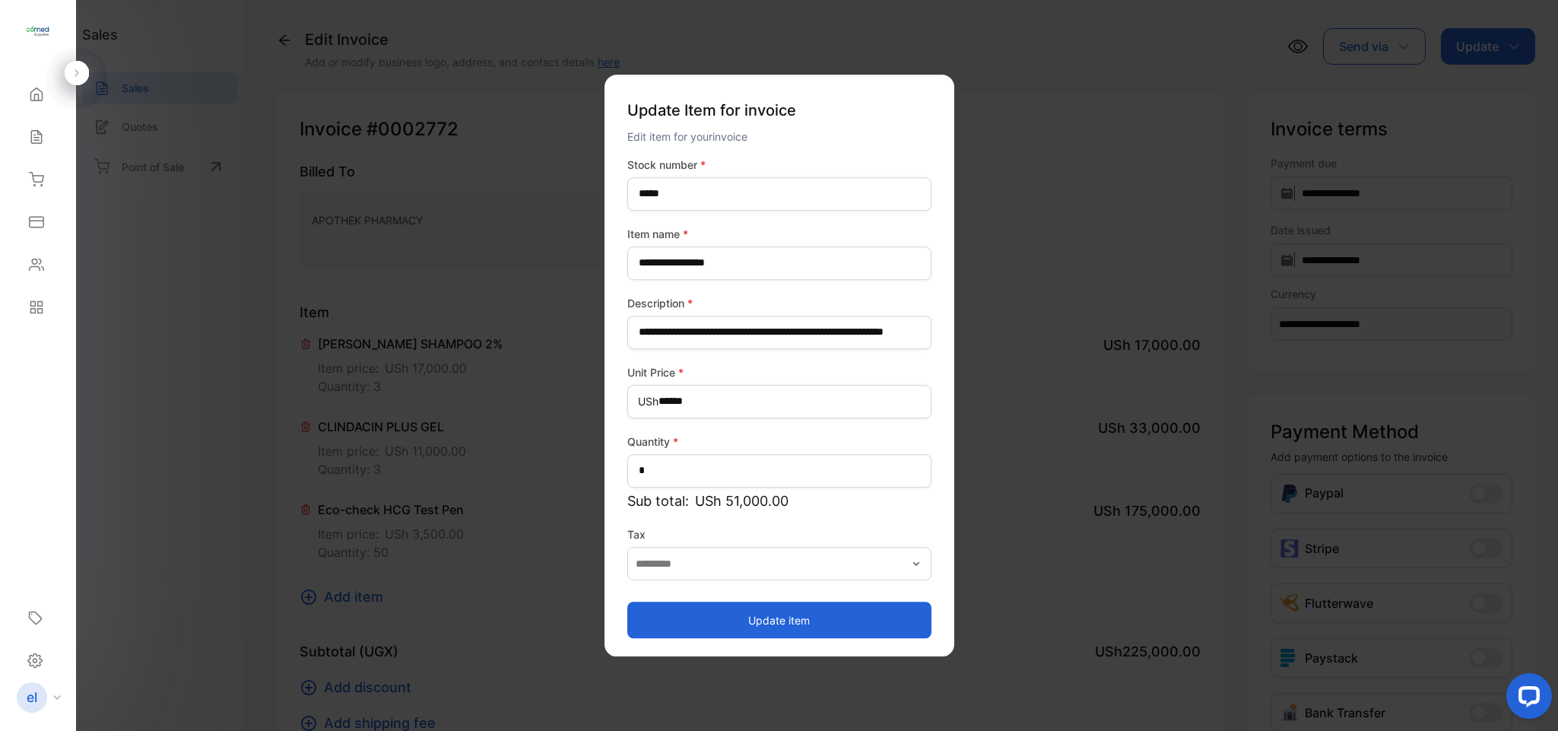
click at [796, 616] on button "Update item" at bounding box center [780, 620] width 304 height 37
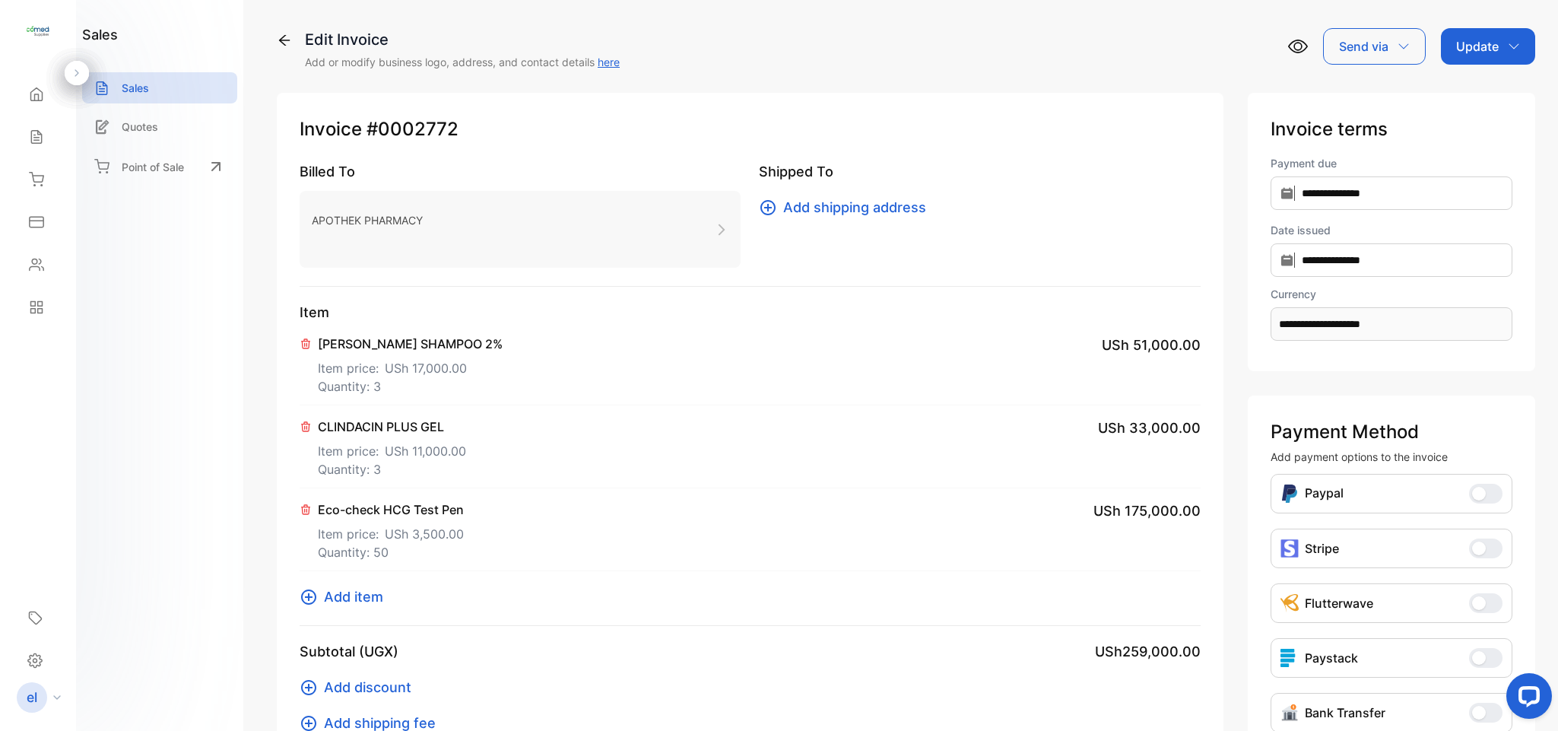
click at [1450, 71] on div "**********" at bounding box center [906, 517] width 1259 height 895
click at [1473, 28] on div "Update" at bounding box center [1488, 46] width 94 height 37
click at [1476, 46] on p "Update" at bounding box center [1478, 46] width 43 height 18
click at [1485, 94] on div "Invoice" at bounding box center [1490, 96] width 87 height 30
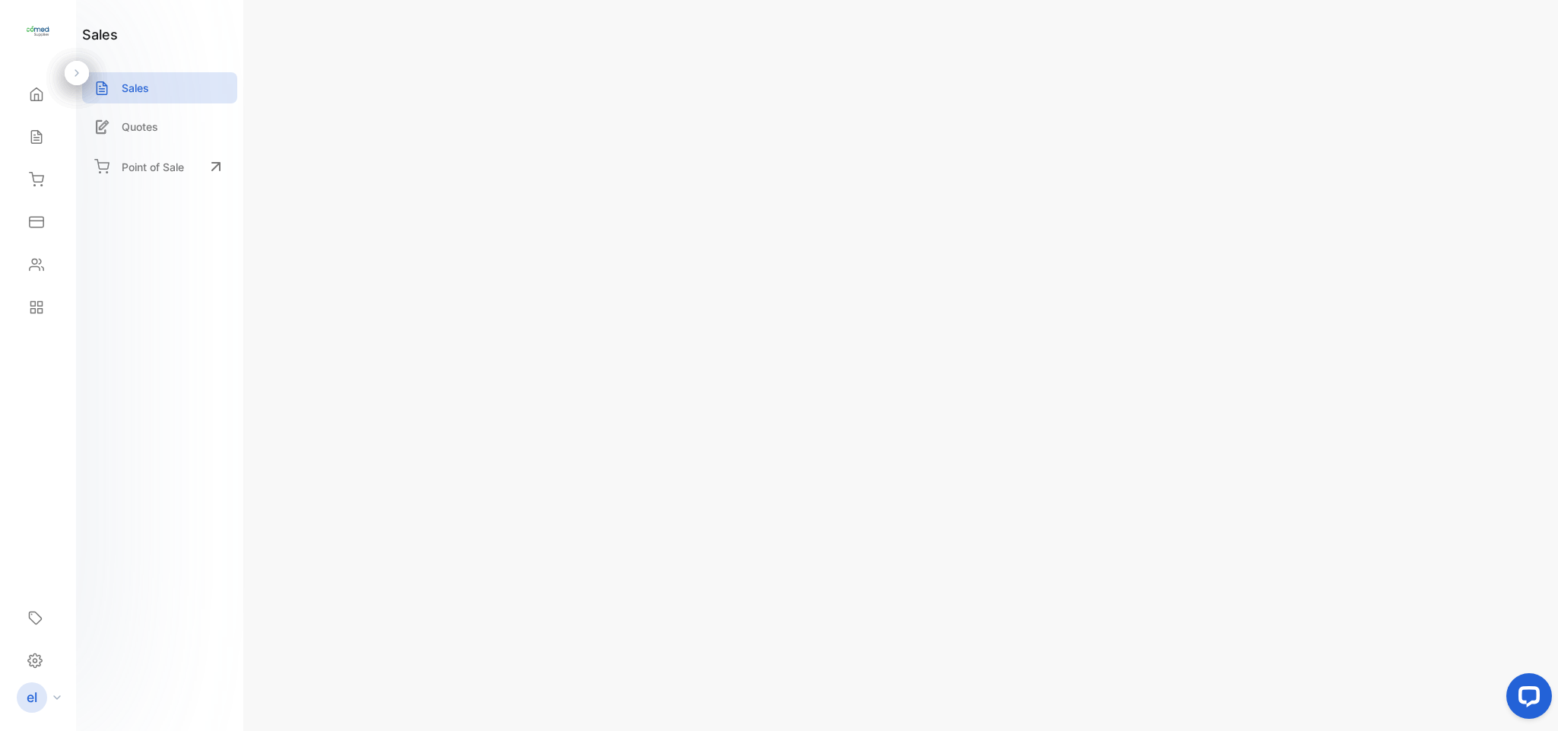
click at [1466, 48] on p "Actions" at bounding box center [1479, 46] width 45 height 18
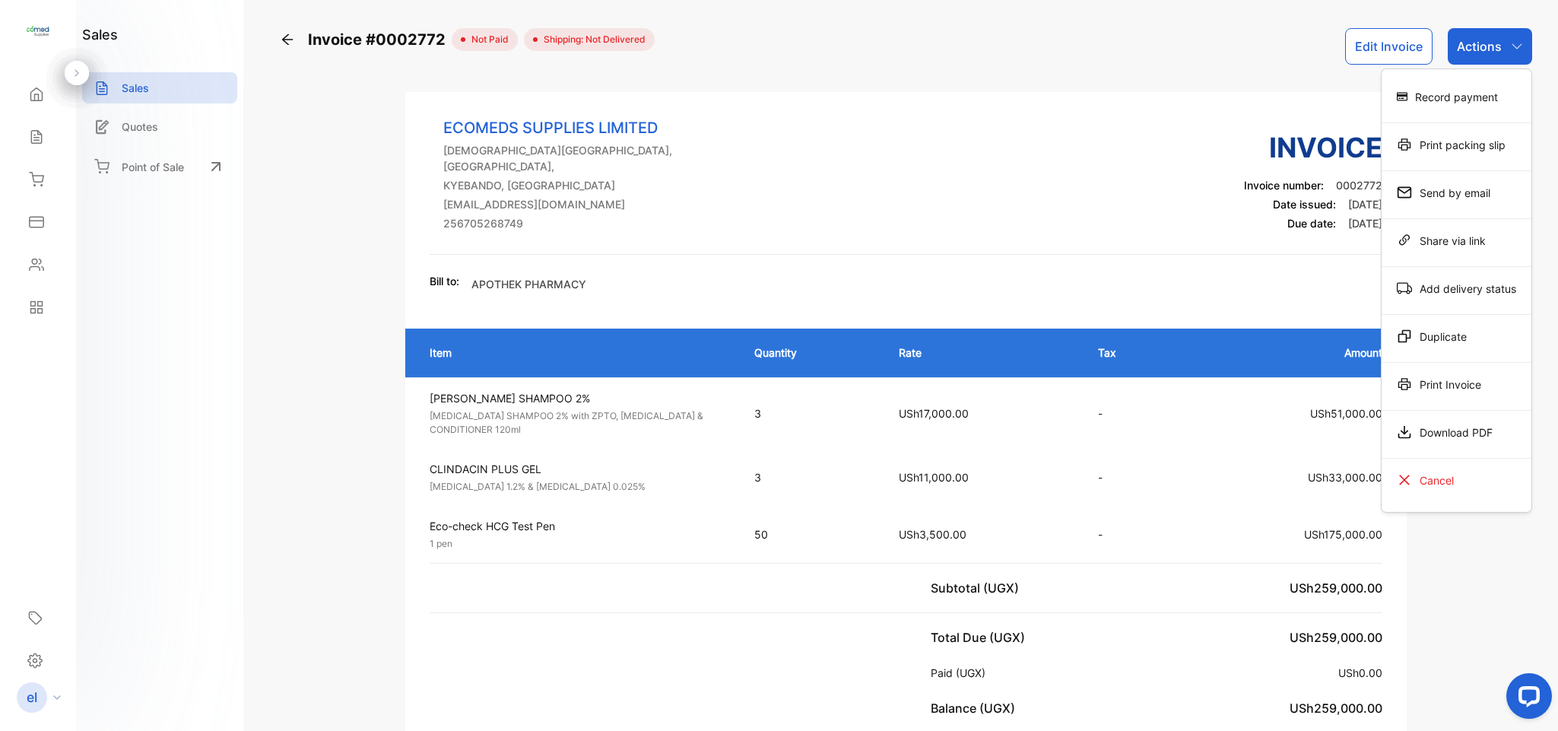
click at [1475, 388] on div "Print Invoice" at bounding box center [1457, 384] width 150 height 30
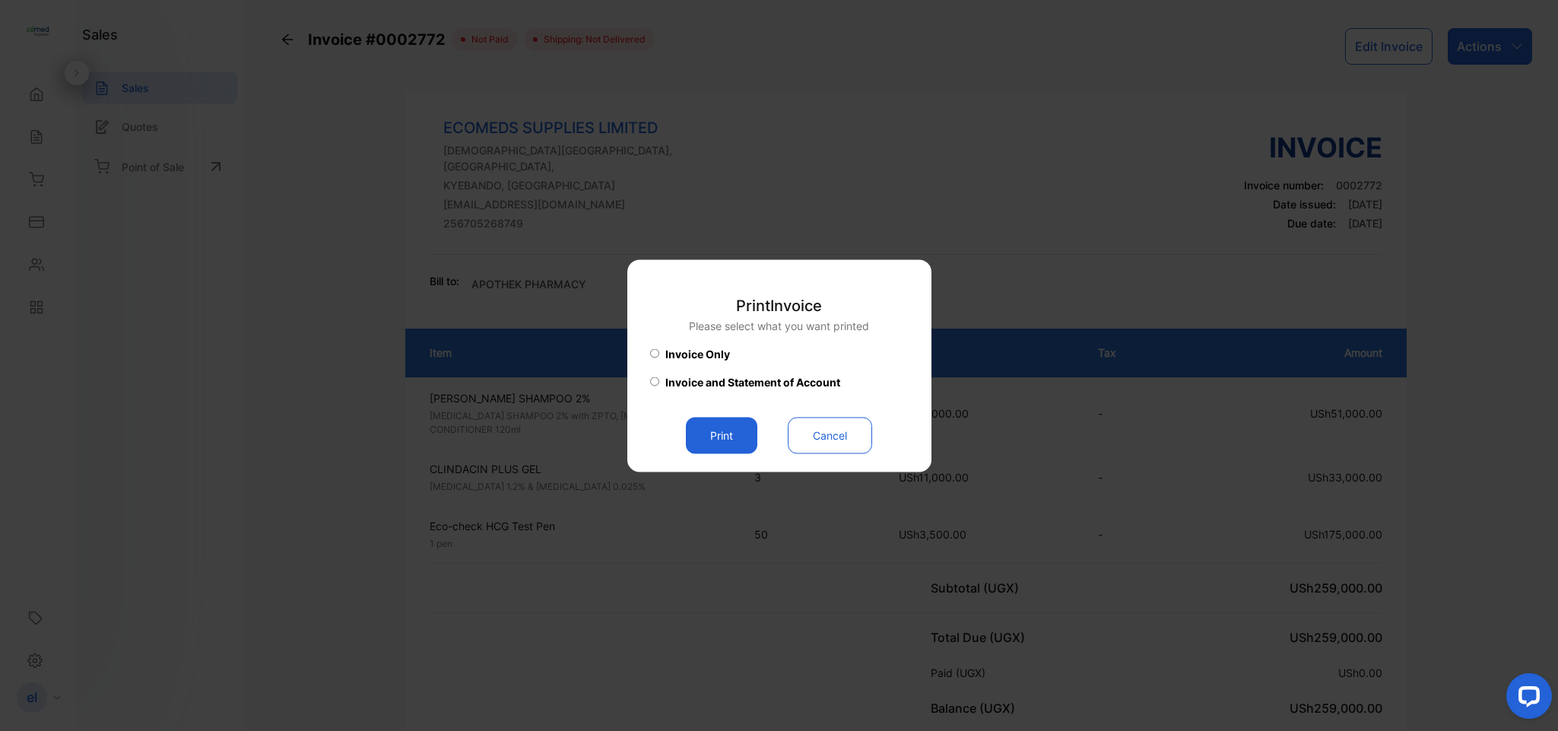
click at [723, 439] on button "Print" at bounding box center [721, 435] width 71 height 37
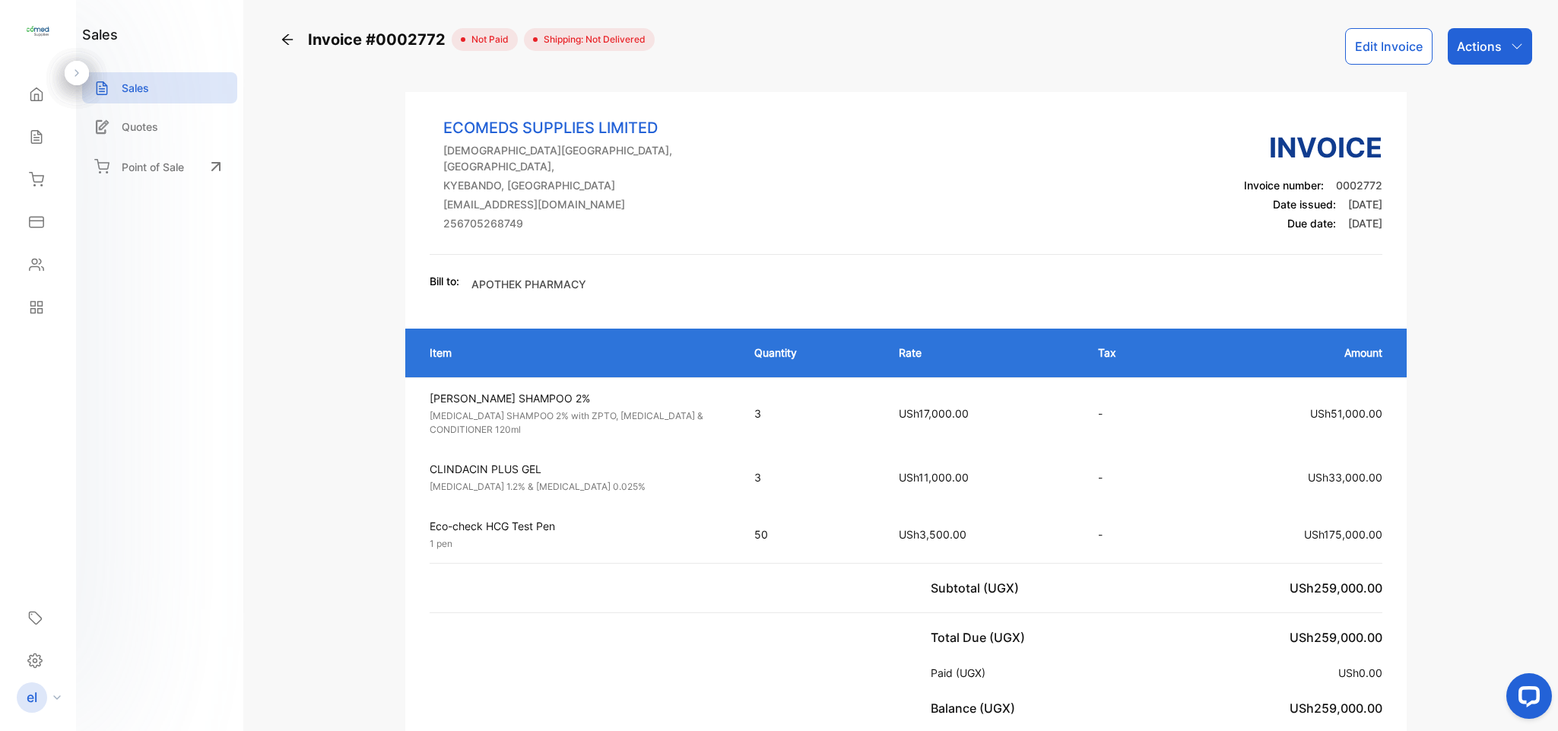
click at [35, 142] on icon at bounding box center [36, 136] width 15 height 15
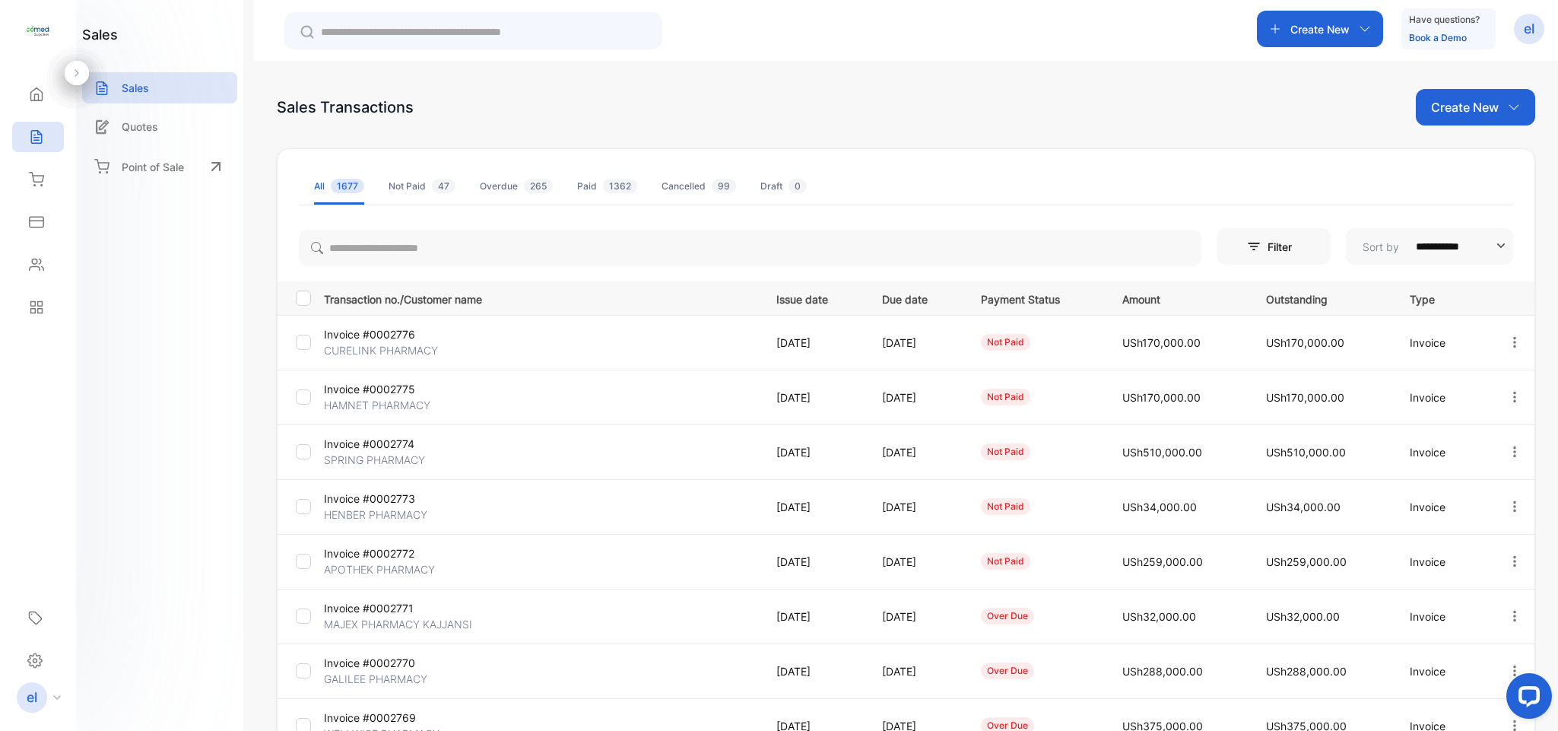
click at [32, 96] on icon at bounding box center [36, 94] width 15 height 15
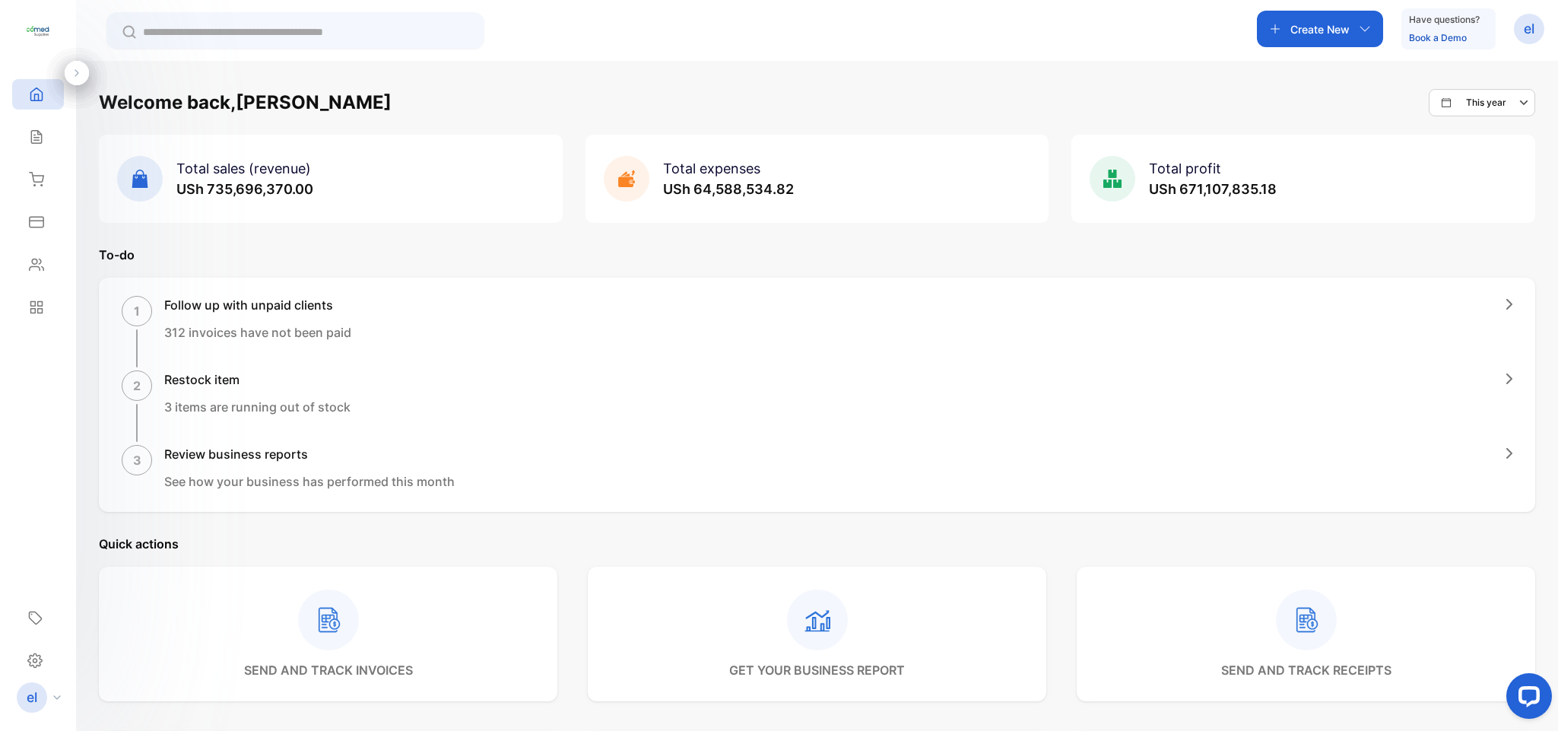
click at [49, 135] on div "Sales" at bounding box center [38, 137] width 52 height 30
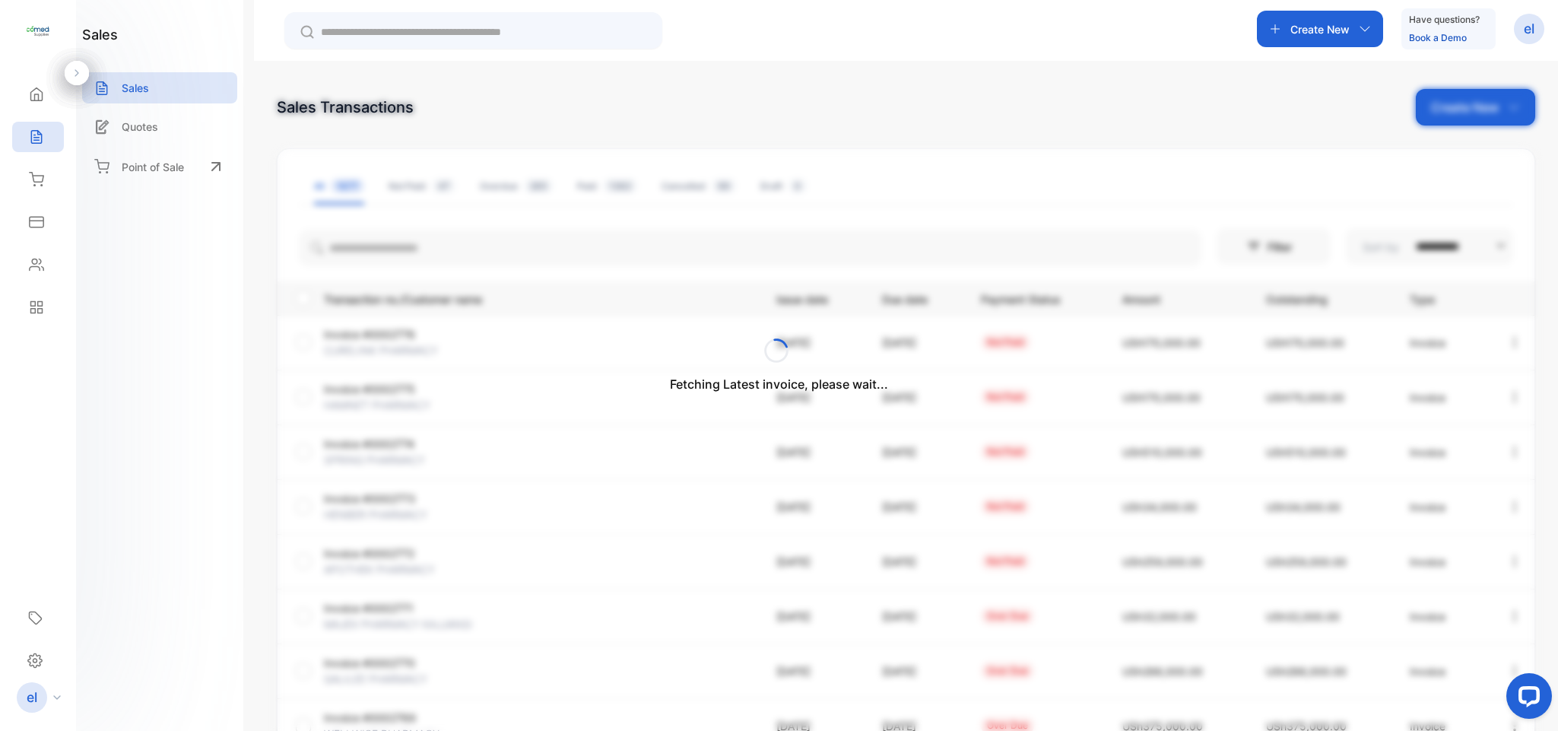
click at [48, 169] on div "Inventory" at bounding box center [38, 179] width 52 height 30
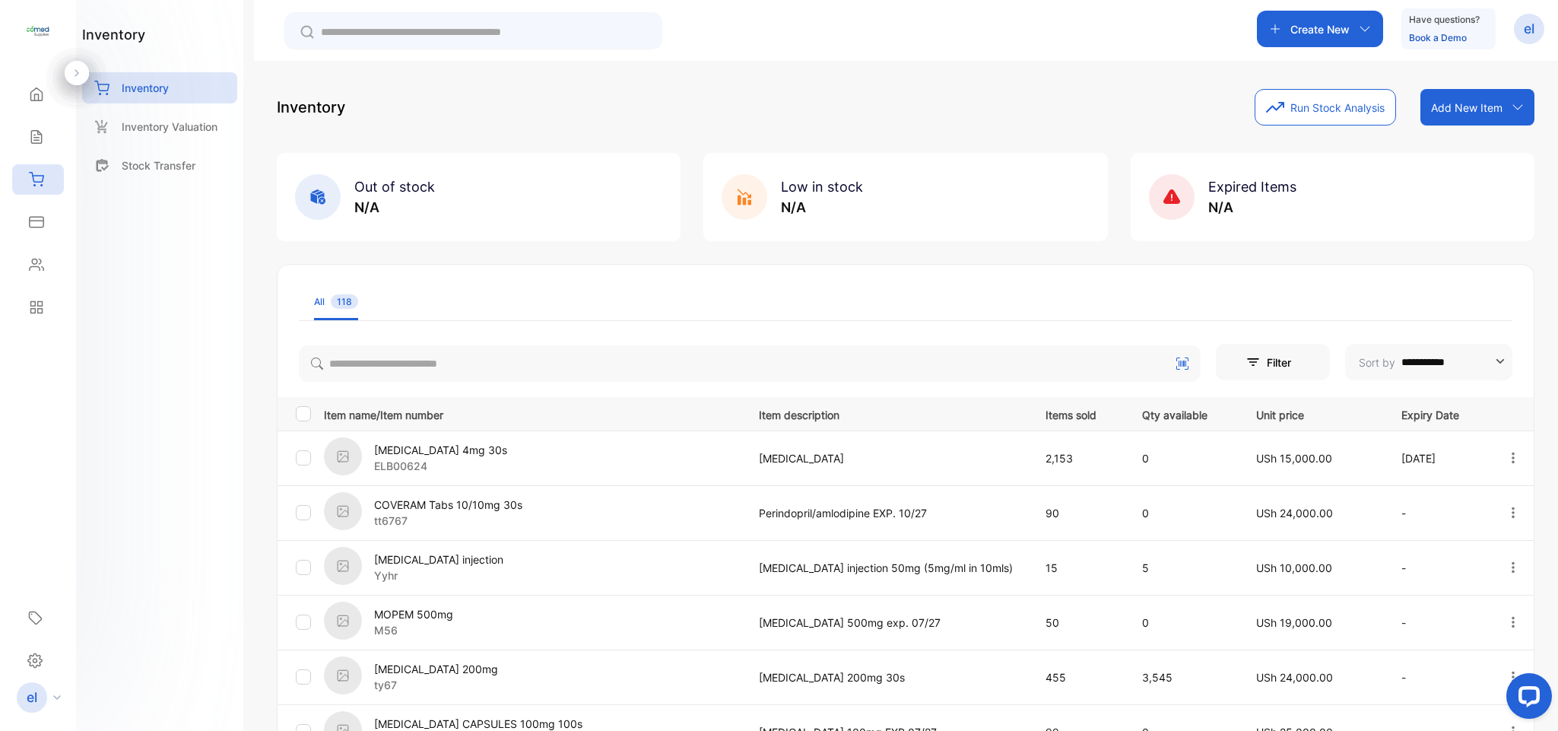
click at [46, 212] on div "Expenses" at bounding box center [38, 222] width 52 height 30
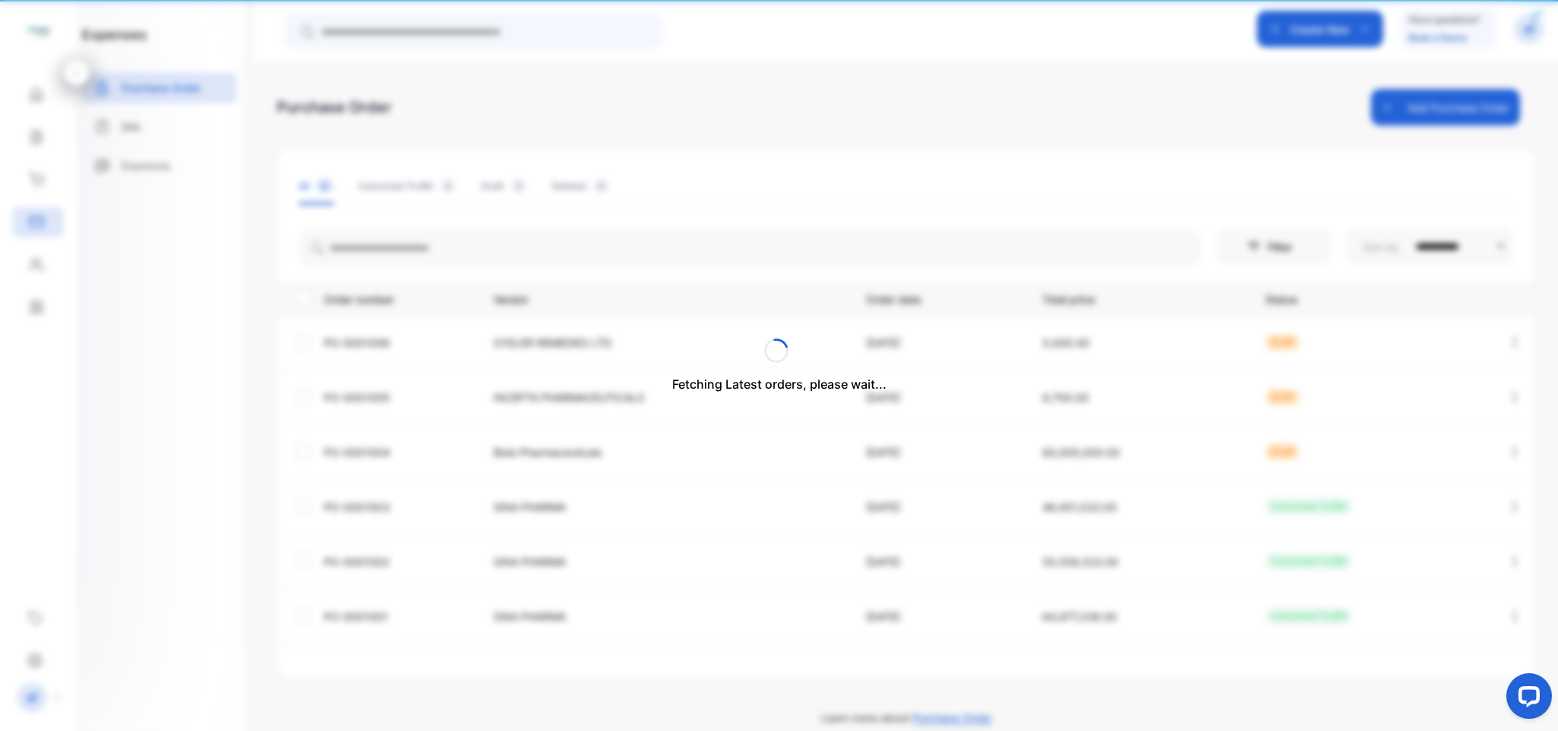
click at [46, 212] on div "Fetching Latest orders, please wait..." at bounding box center [779, 365] width 1558 height 731
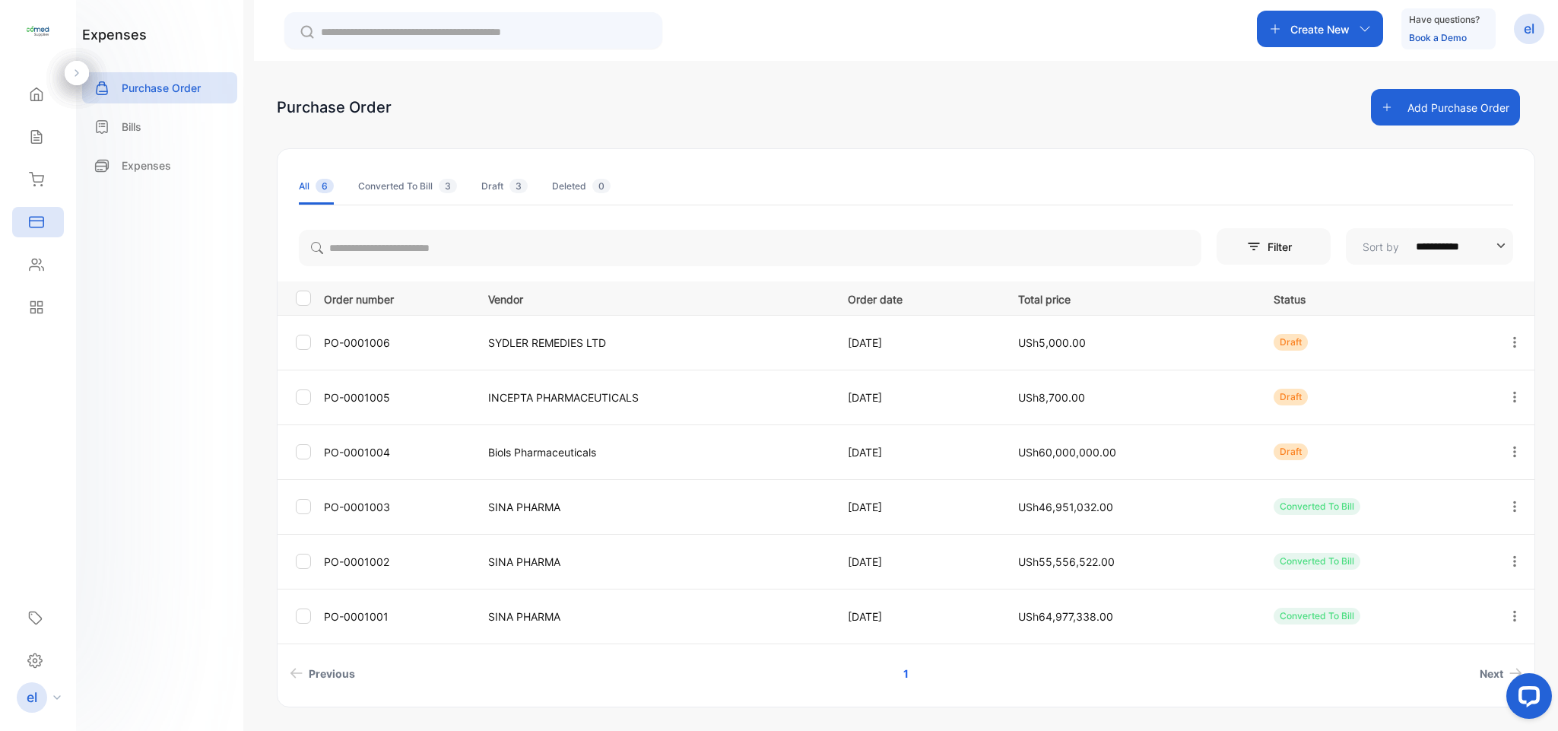
click at [23, 85] on div "Home" at bounding box center [38, 94] width 52 height 30
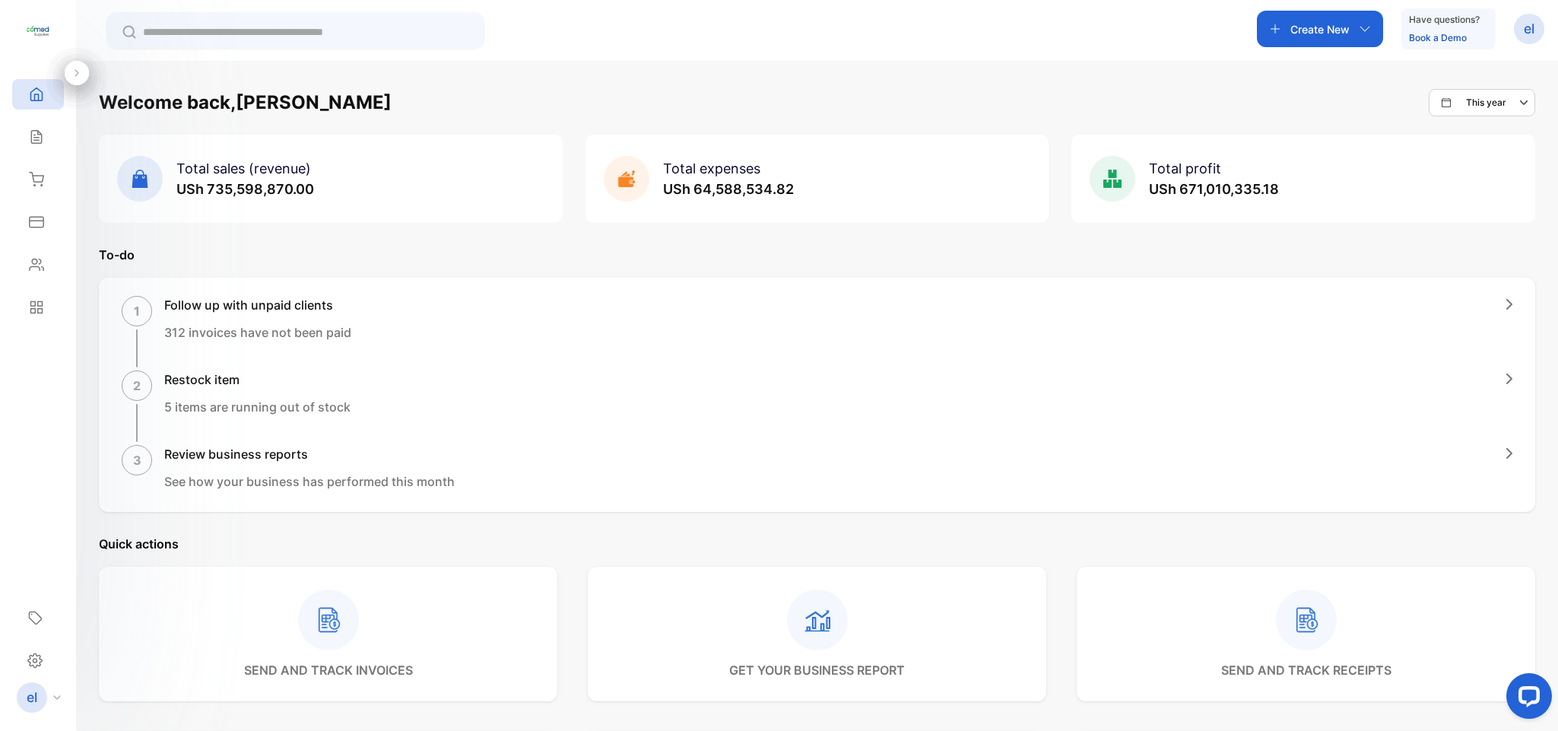
click at [37, 126] on div "Sales" at bounding box center [38, 137] width 52 height 30
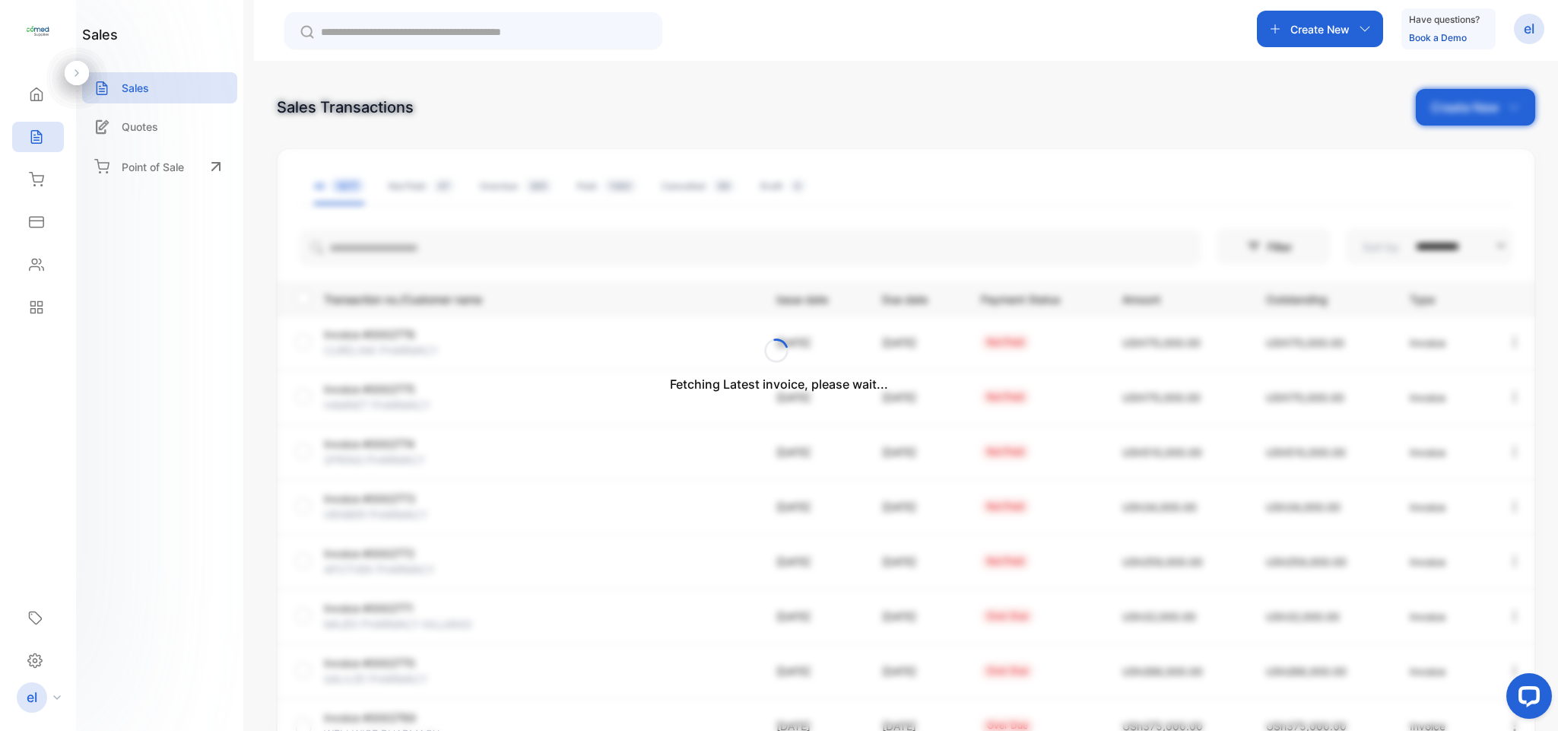
click at [41, 172] on icon at bounding box center [36, 179] width 15 height 15
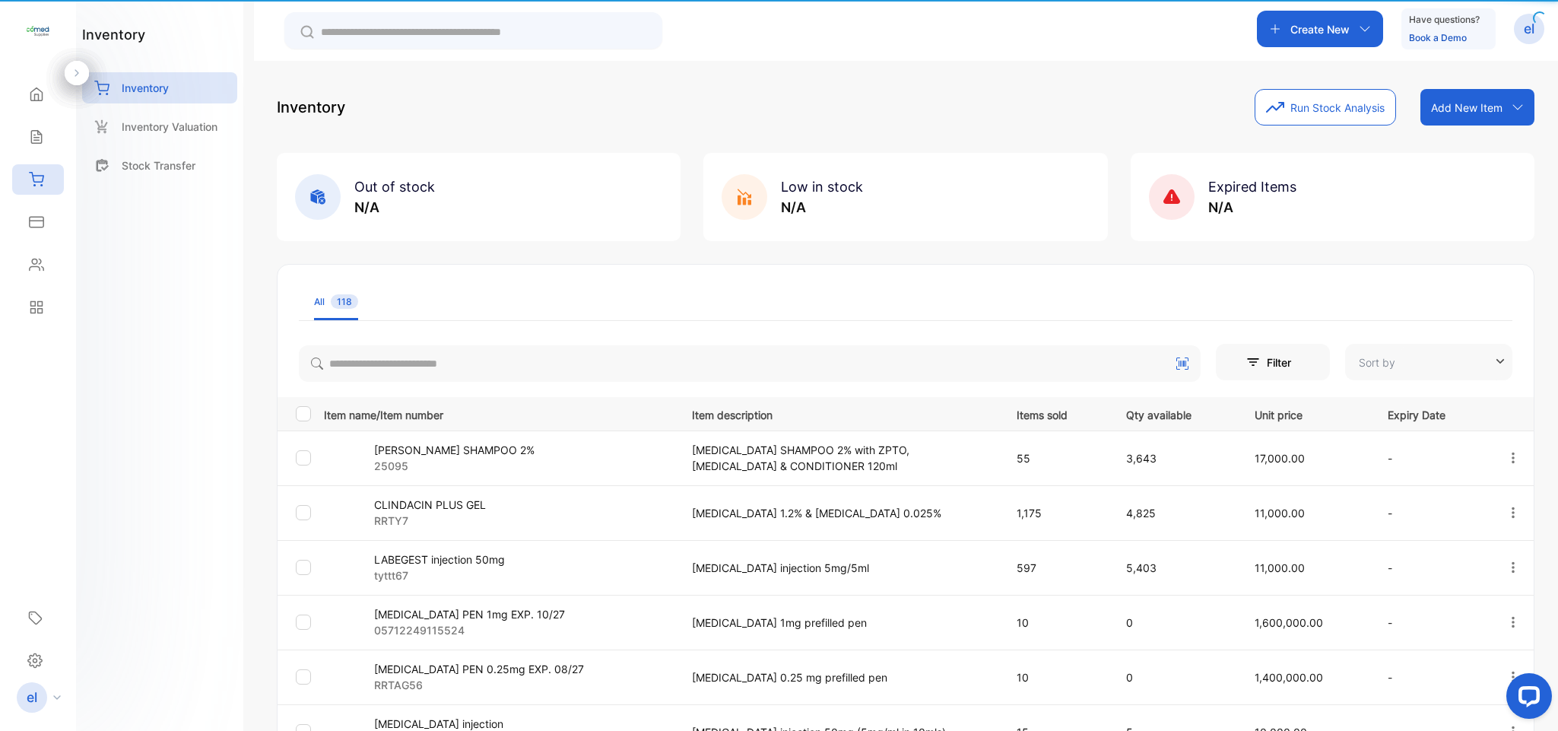
type input "**********"
